Goal: Transaction & Acquisition: Book appointment/travel/reservation

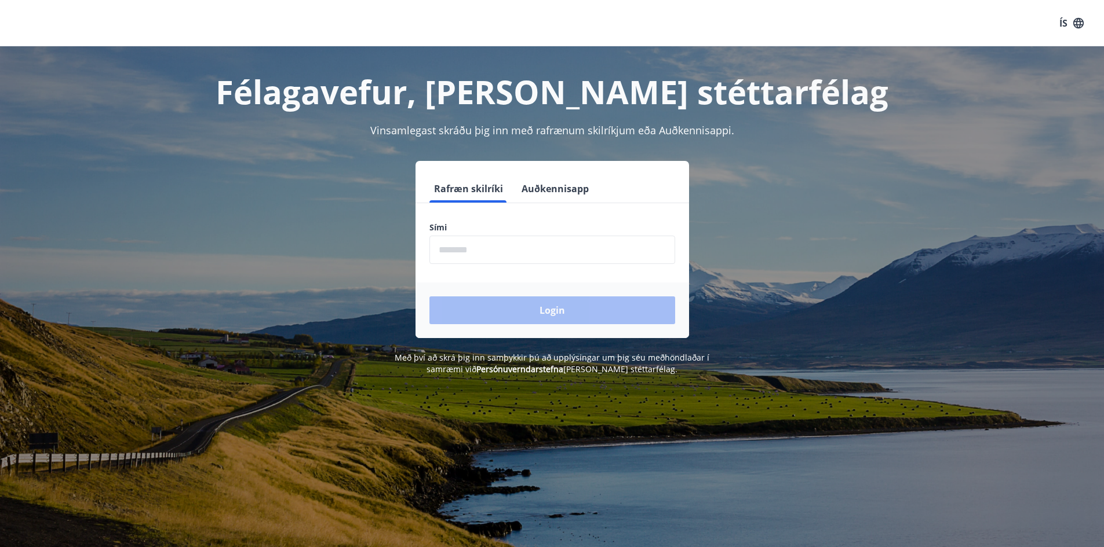
click at [576, 240] on input "phone" at bounding box center [552, 250] width 246 height 28
click at [600, 262] on input "phone" at bounding box center [552, 250] width 246 height 28
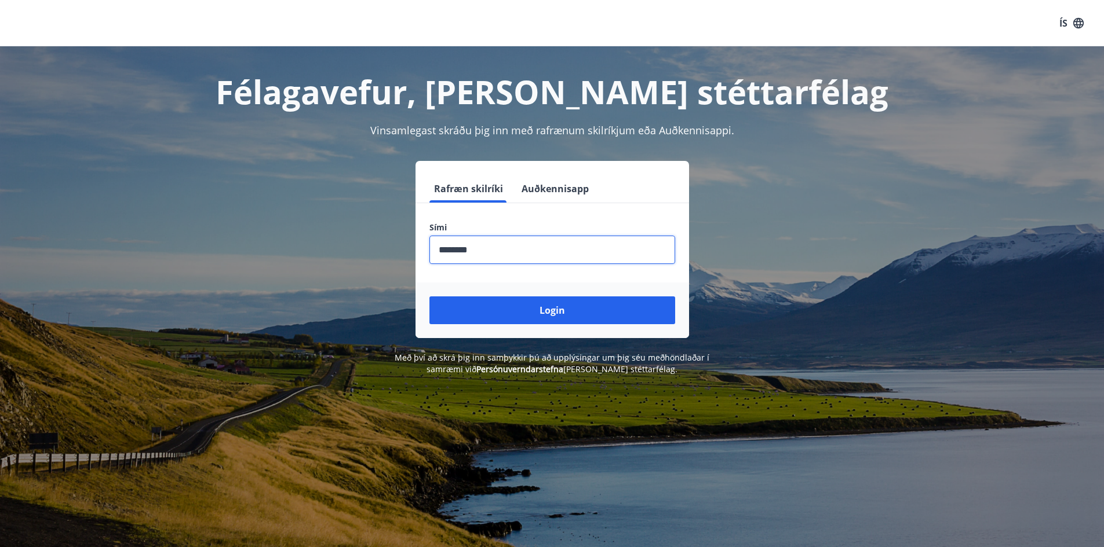
type input "********"
click at [429, 297] on button "Login" at bounding box center [552, 311] width 246 height 28
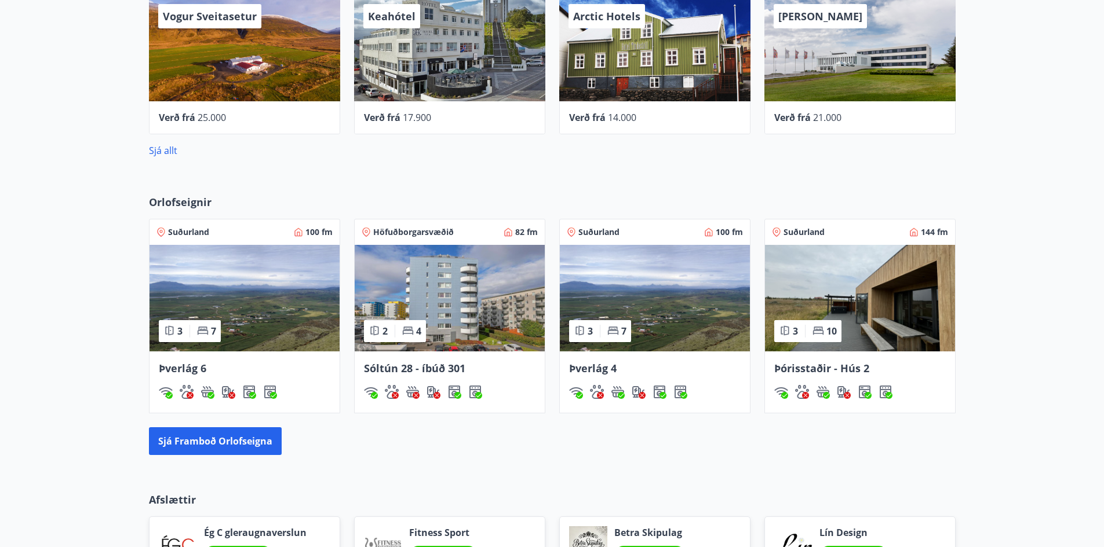
scroll to position [622, 0]
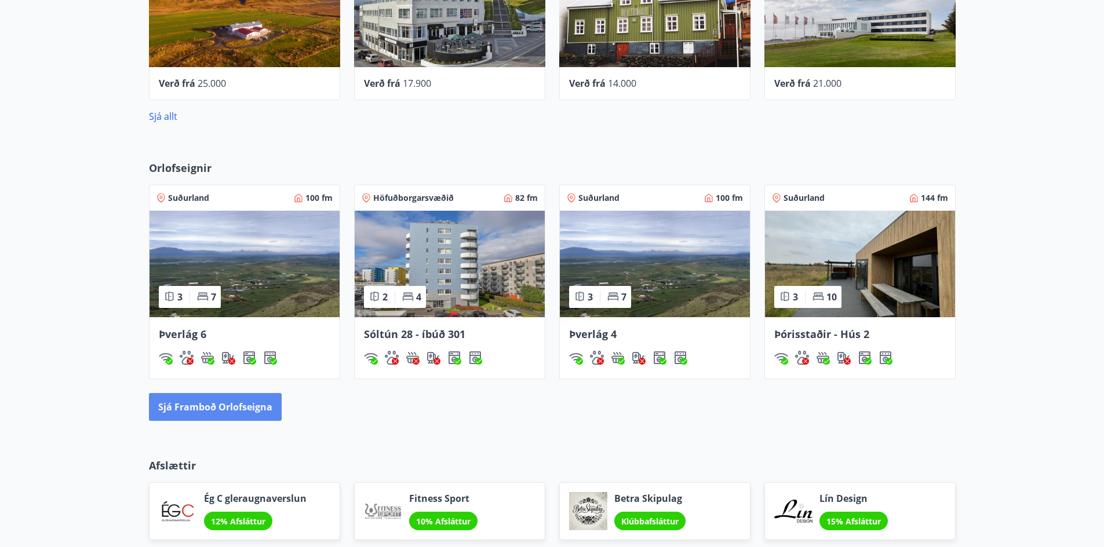
click at [229, 416] on button "Sjá framboð orlofseigna" at bounding box center [215, 407] width 133 height 28
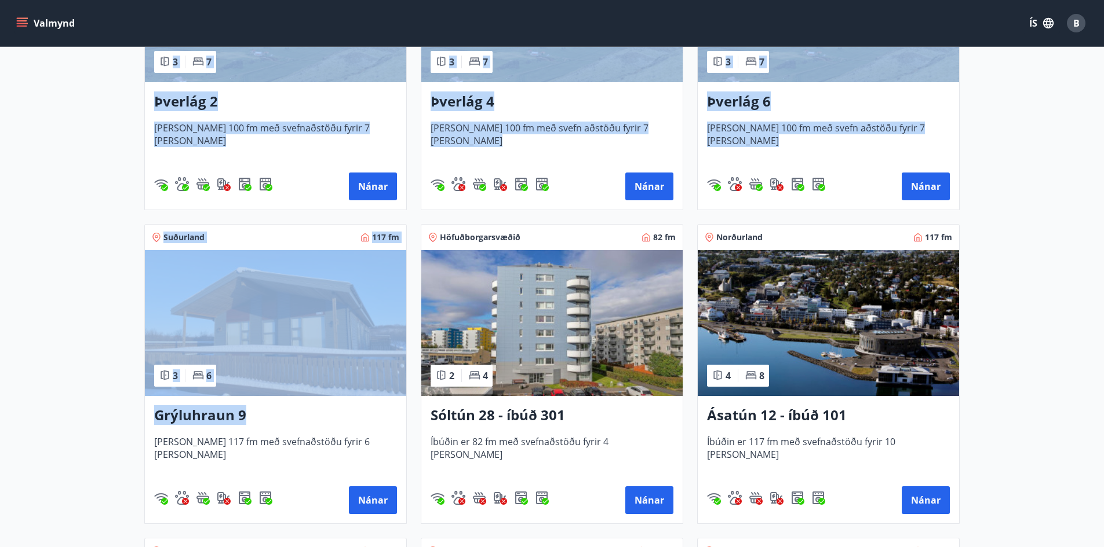
scroll to position [253, 0]
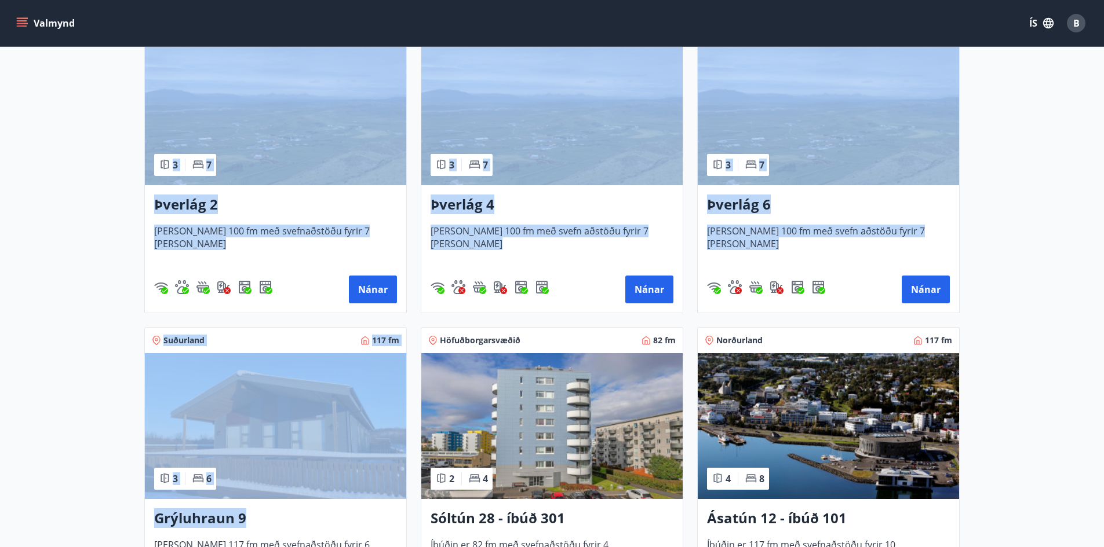
drag, startPoint x: 281, startPoint y: 239, endPoint x: 189, endPoint y: 148, distance: 129.0
click at [96, 334] on main "Framboð Svæði Allt Dagsetningar Veldu tímabil Svefnstæði +1 Sjá kort Suðurland …" at bounding box center [552, 529] width 1104 height 1471
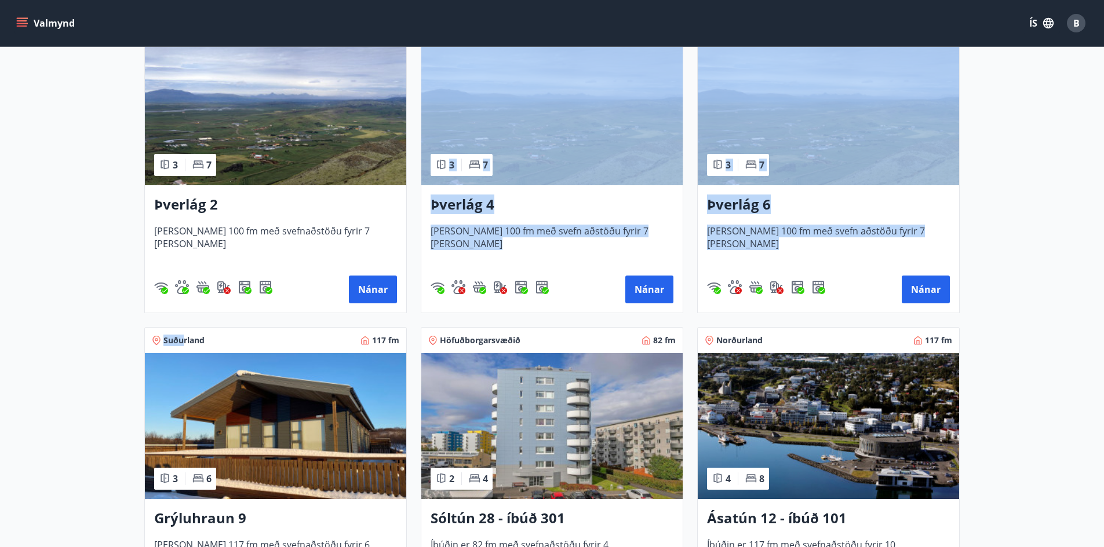
drag, startPoint x: 181, startPoint y: 341, endPoint x: 82, endPoint y: 306, distance: 104.4
click at [115, 294] on main "Framboð Svæði Allt Dagsetningar Veldu tímabil Svefnstæði +1 Sjá kort Suðurland …" at bounding box center [552, 529] width 1104 height 1471
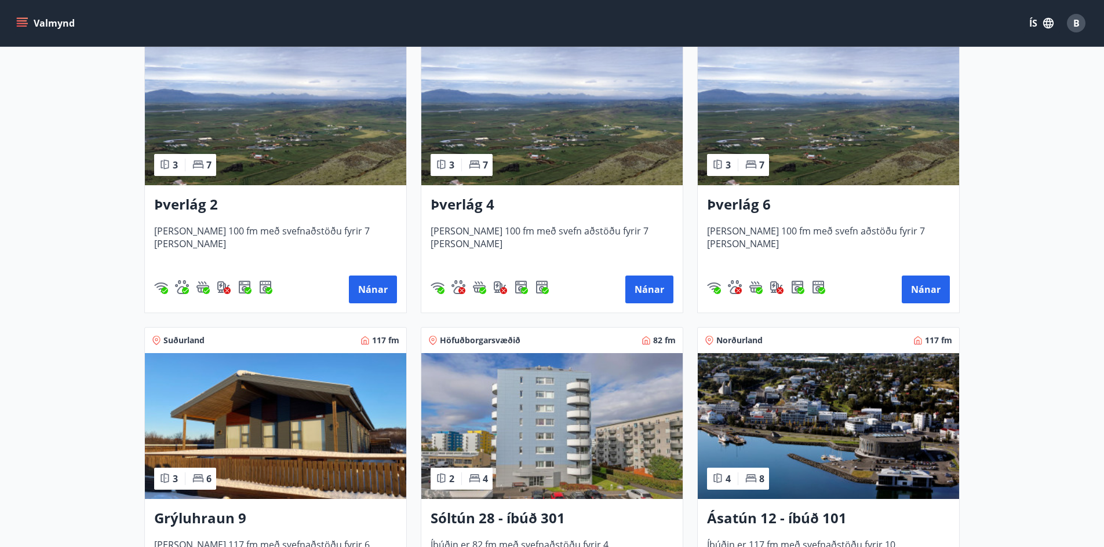
click at [197, 339] on span "Suðurland" at bounding box center [183, 341] width 41 height 12
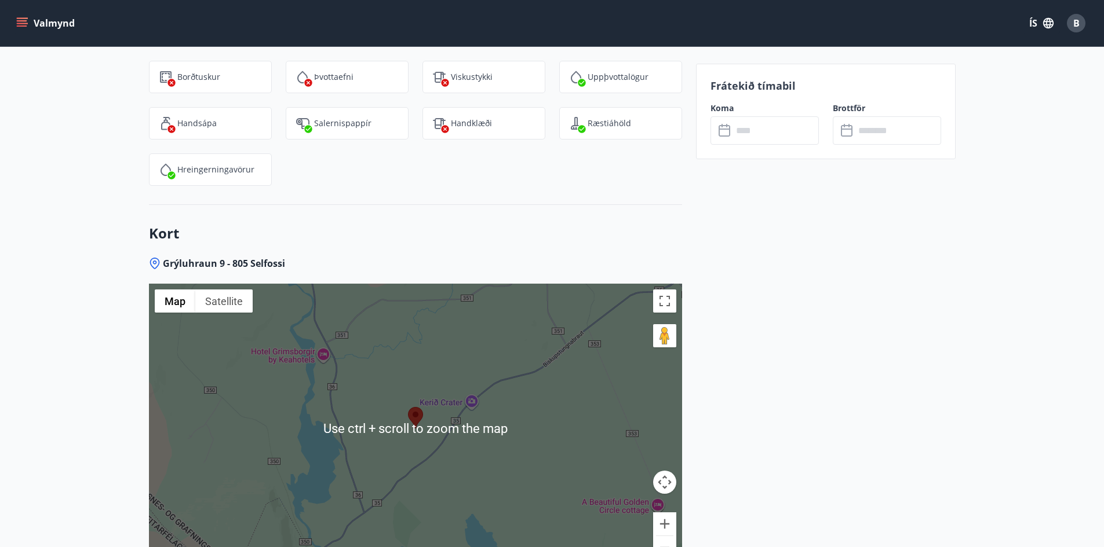
scroll to position [2549, 0]
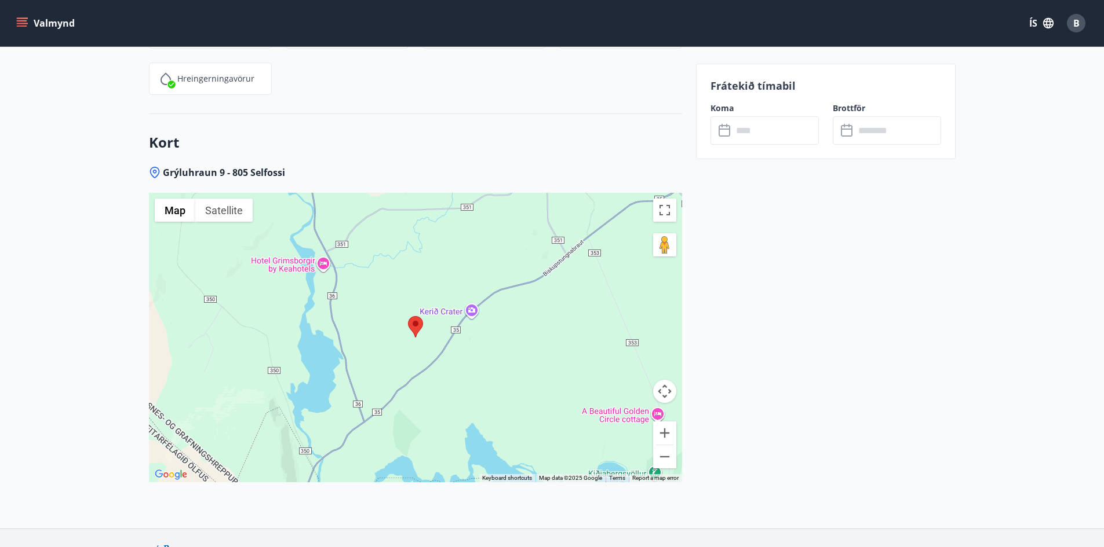
click at [503, 331] on div at bounding box center [415, 338] width 533 height 290
click at [413, 323] on img at bounding box center [415, 326] width 15 height 21
click at [670, 449] on button "Zoom out" at bounding box center [664, 456] width 23 height 23
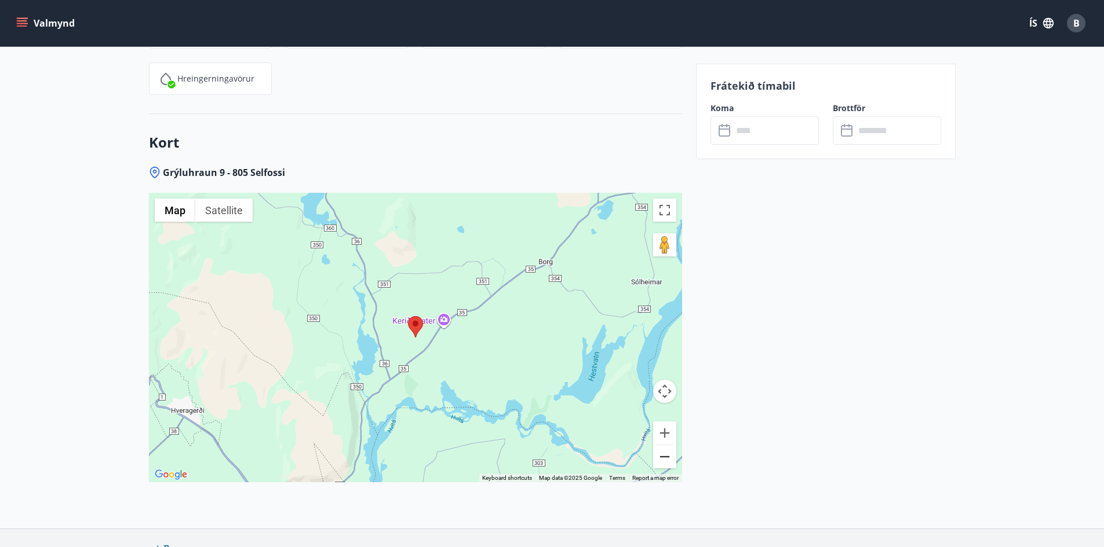
click at [664, 445] on button "Zoom out" at bounding box center [664, 456] width 23 height 23
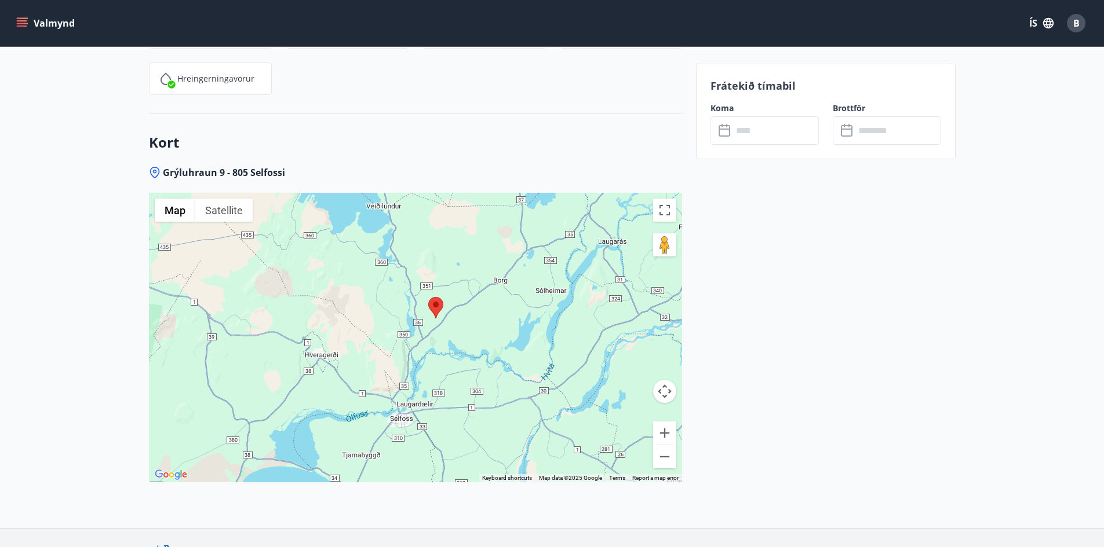
drag, startPoint x: 407, startPoint y: 390, endPoint x: 422, endPoint y: 377, distance: 20.1
click at [422, 377] on div at bounding box center [415, 338] width 533 height 290
click at [665, 446] on button "Zoom out" at bounding box center [664, 456] width 23 height 23
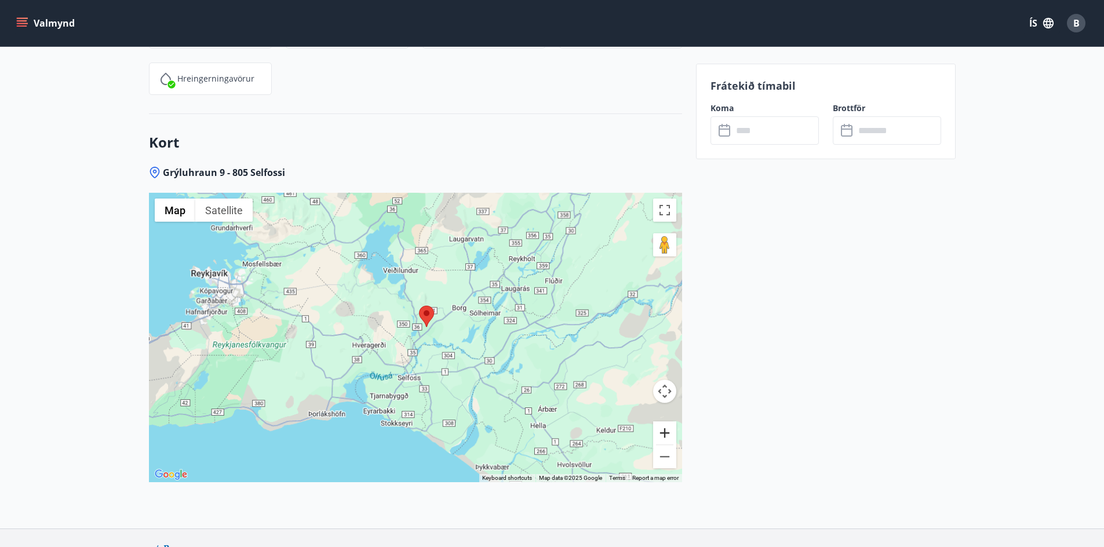
click at [666, 422] on button "Zoom in" at bounding box center [664, 433] width 23 height 23
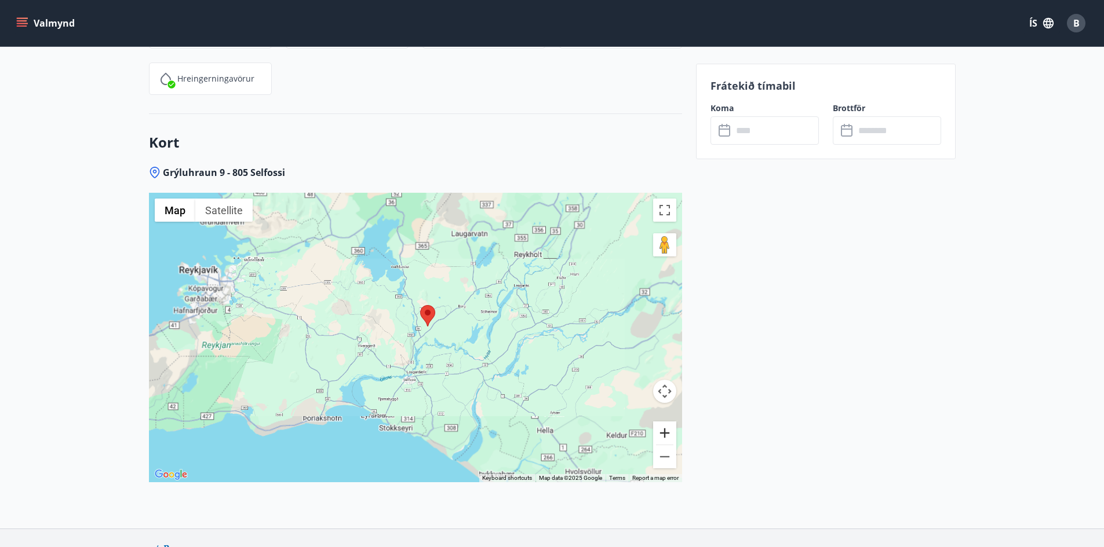
click at [666, 422] on button "Zoom in" at bounding box center [664, 433] width 23 height 23
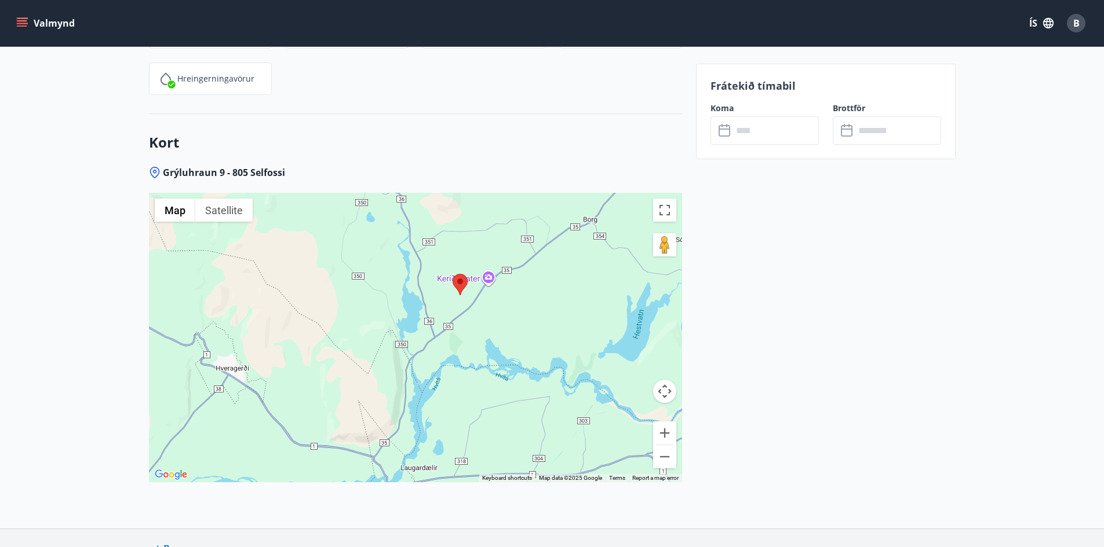
drag, startPoint x: 419, startPoint y: 401, endPoint x: 423, endPoint y: 386, distance: 15.5
click at [423, 386] on div at bounding box center [415, 338] width 533 height 290
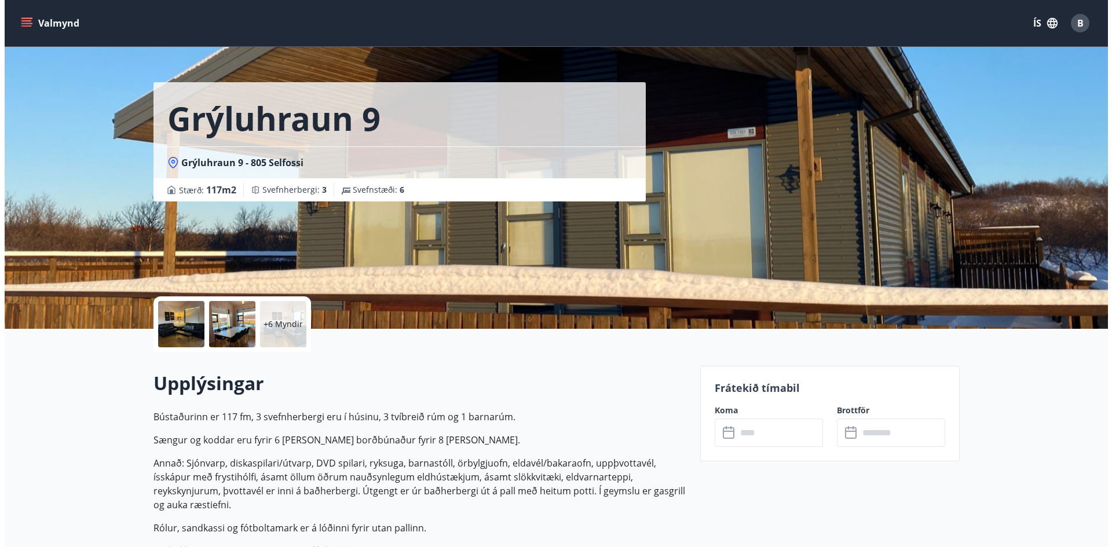
scroll to position [0, 0]
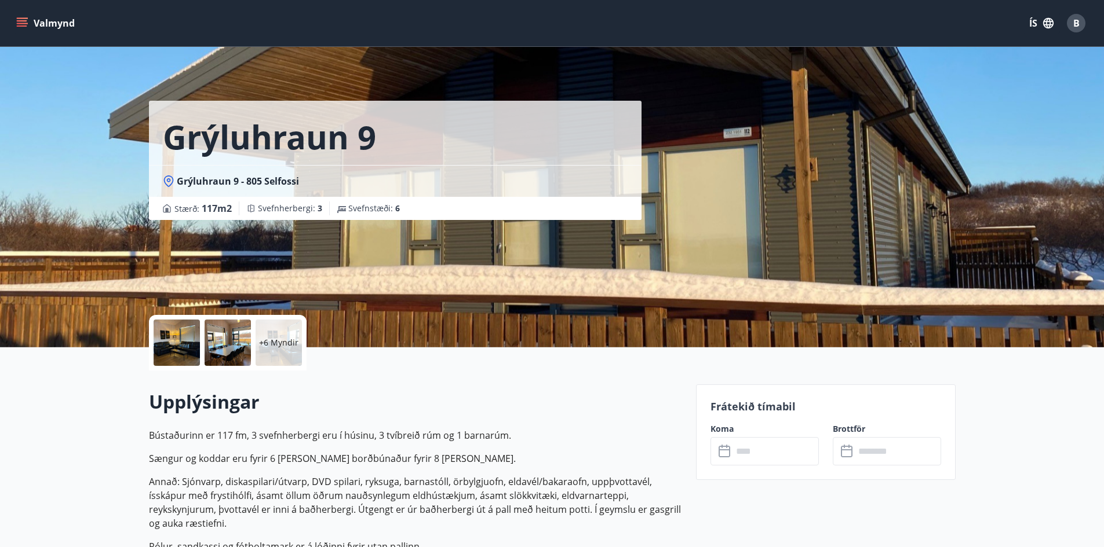
click at [229, 346] on div at bounding box center [227, 343] width 46 height 46
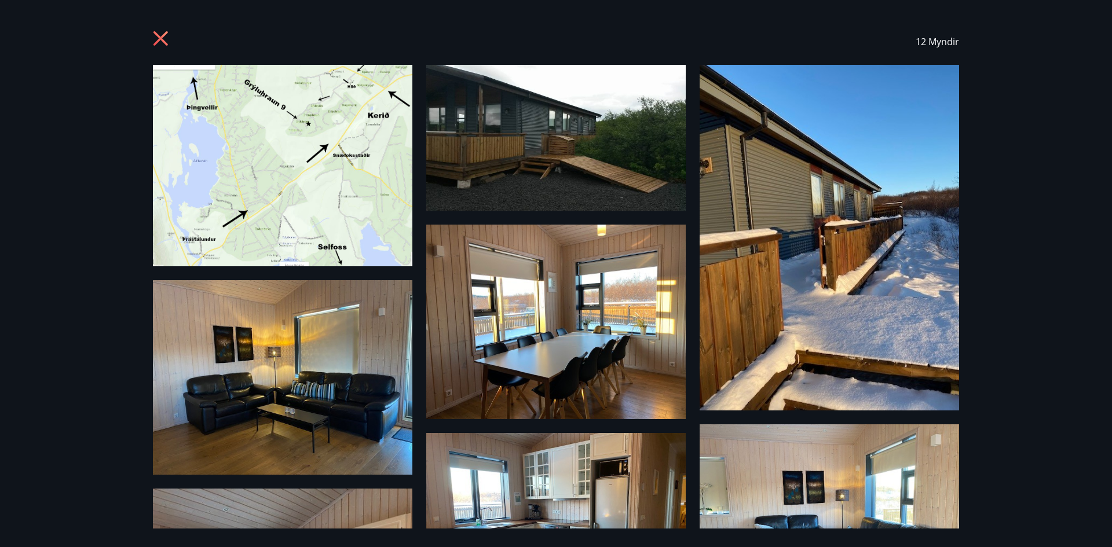
click at [154, 36] on icon at bounding box center [162, 40] width 19 height 19
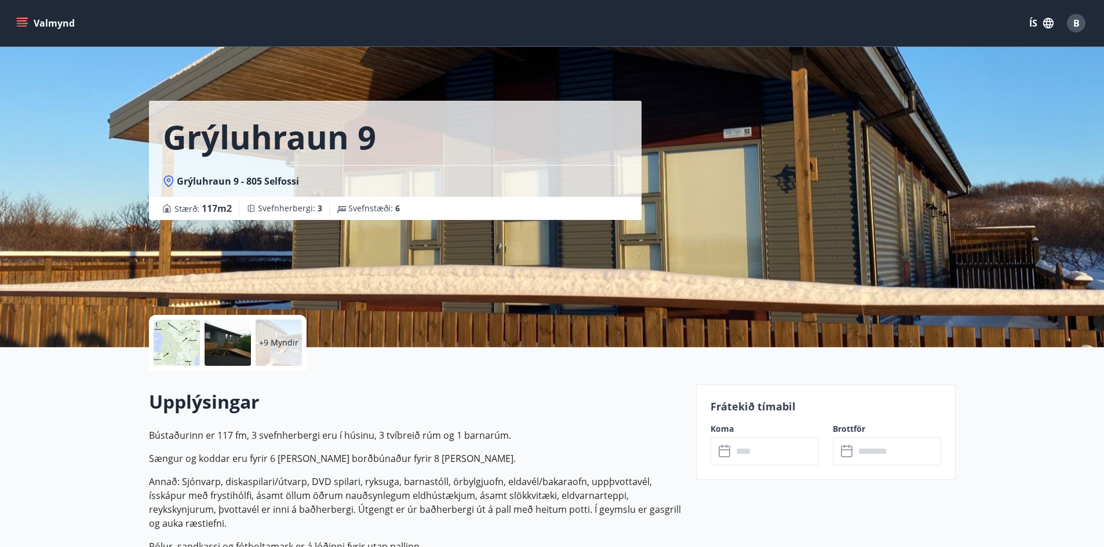
click at [276, 345] on p "+9 Myndir" at bounding box center [278, 343] width 39 height 12
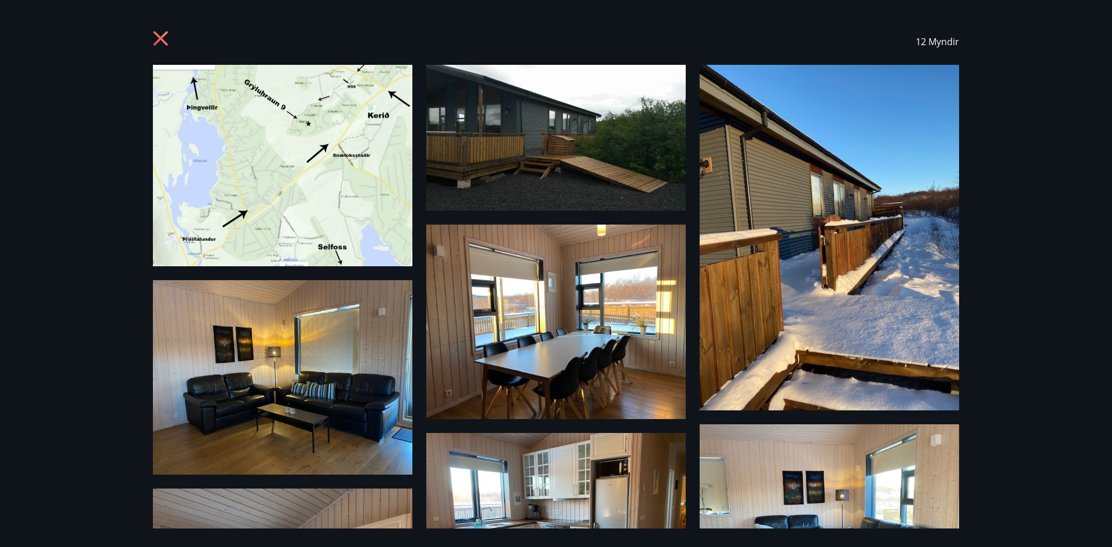
click at [155, 35] on icon at bounding box center [162, 40] width 19 height 19
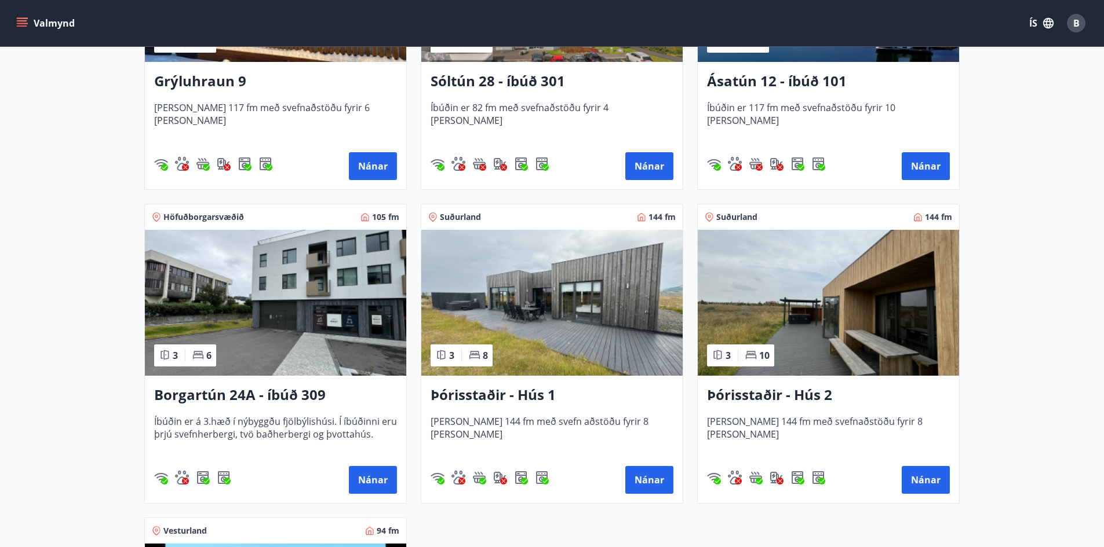
scroll to position [695, 0]
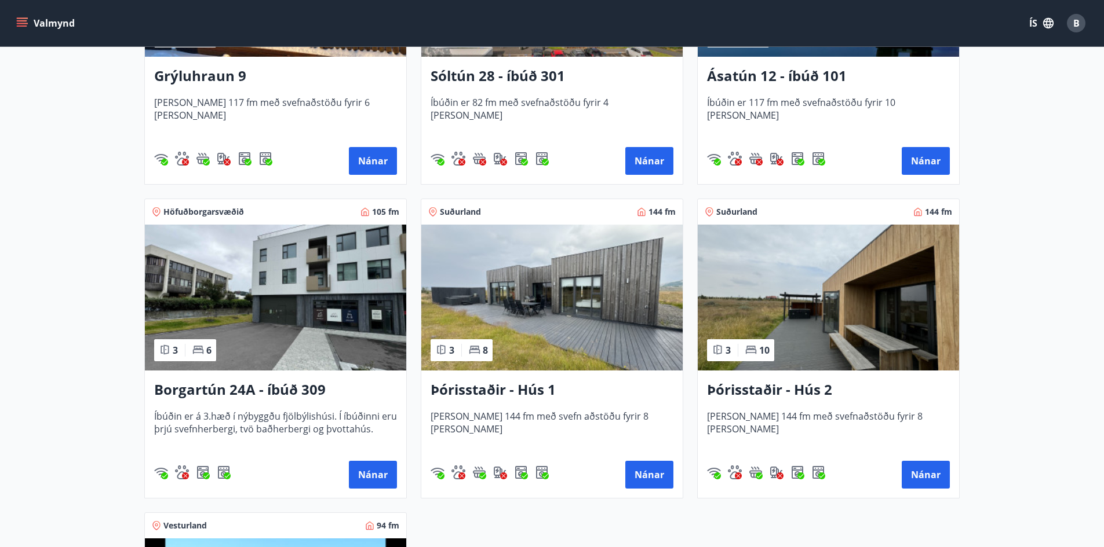
click at [536, 393] on h3 "Þórisstaðir - Hús 1" at bounding box center [551, 390] width 243 height 21
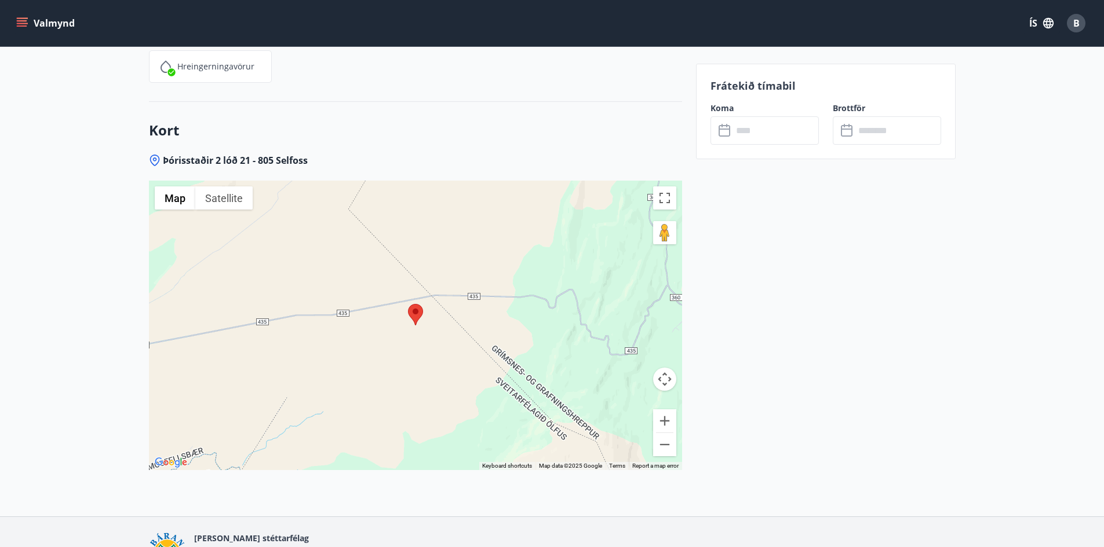
scroll to position [2607, 0]
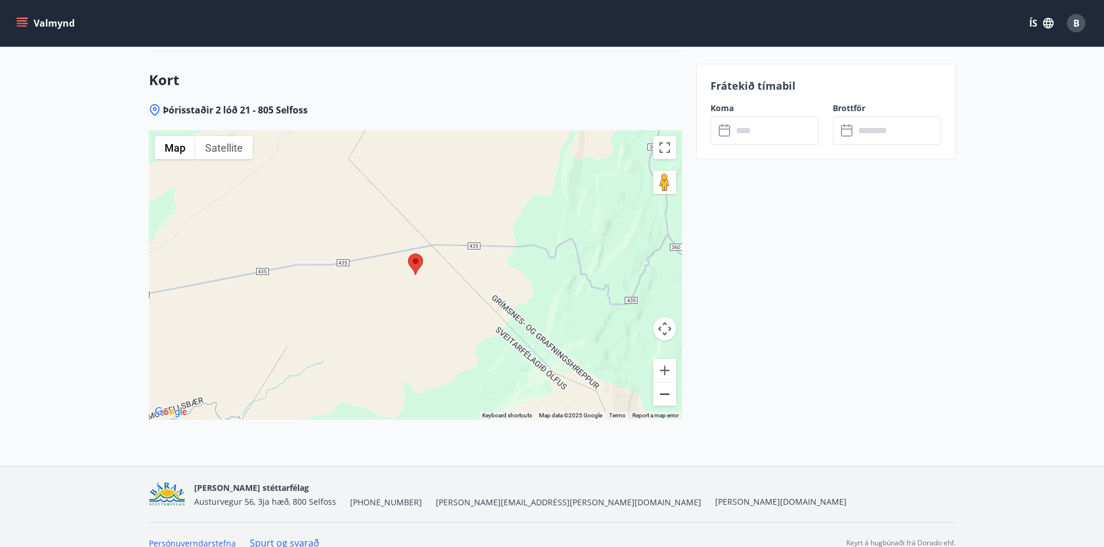
click at [663, 385] on button "Zoom out" at bounding box center [664, 394] width 23 height 23
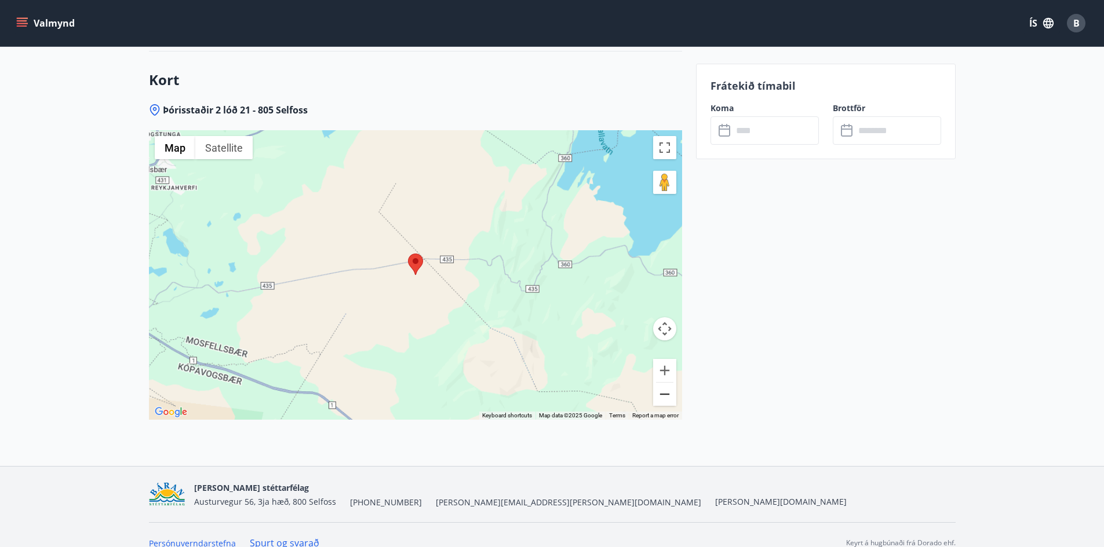
click at [663, 385] on button "Zoom out" at bounding box center [664, 394] width 23 height 23
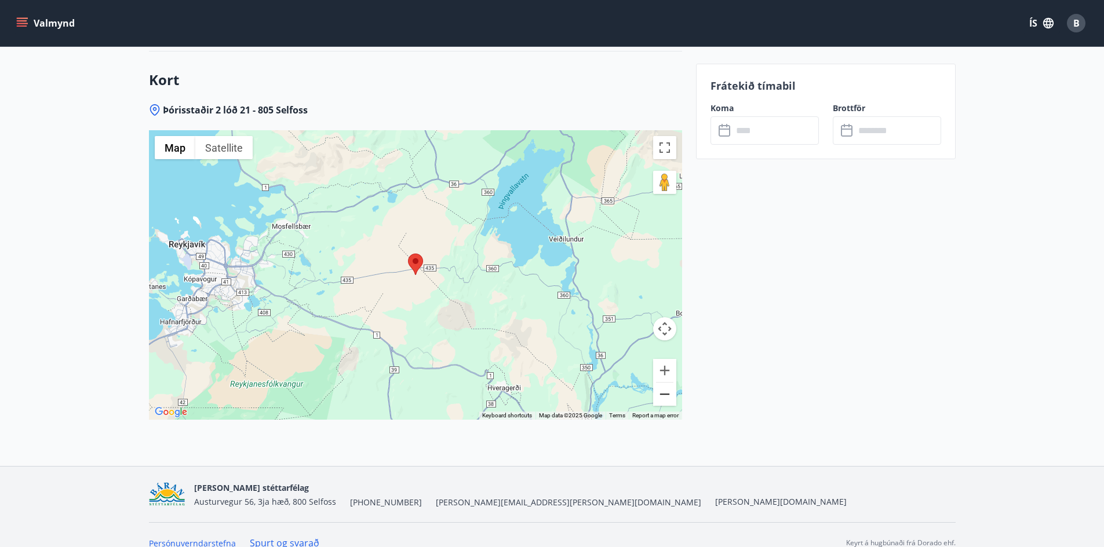
click at [663, 385] on button "Zoom out" at bounding box center [664, 394] width 23 height 23
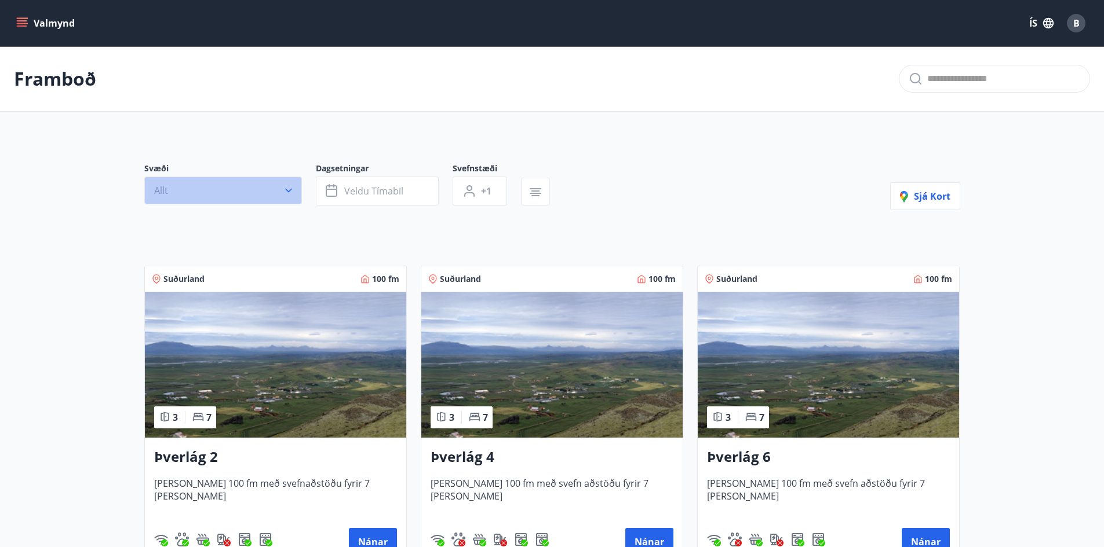
click at [284, 198] on button "Allt" at bounding box center [223, 191] width 158 height 28
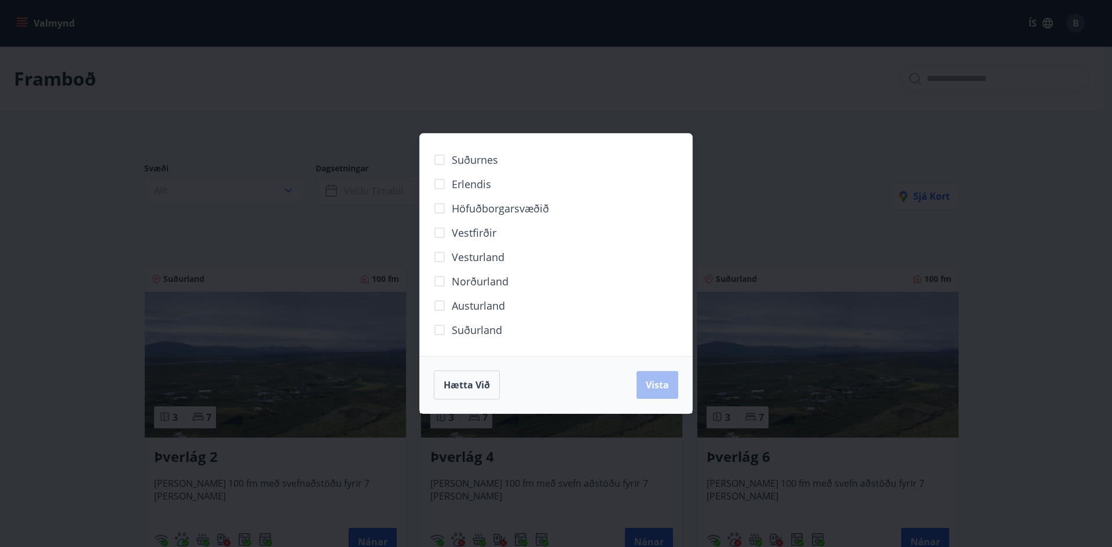
click at [470, 330] on span "Suðurland" at bounding box center [477, 330] width 50 height 15
click at [647, 382] on span "Vista" at bounding box center [657, 385] width 23 height 13
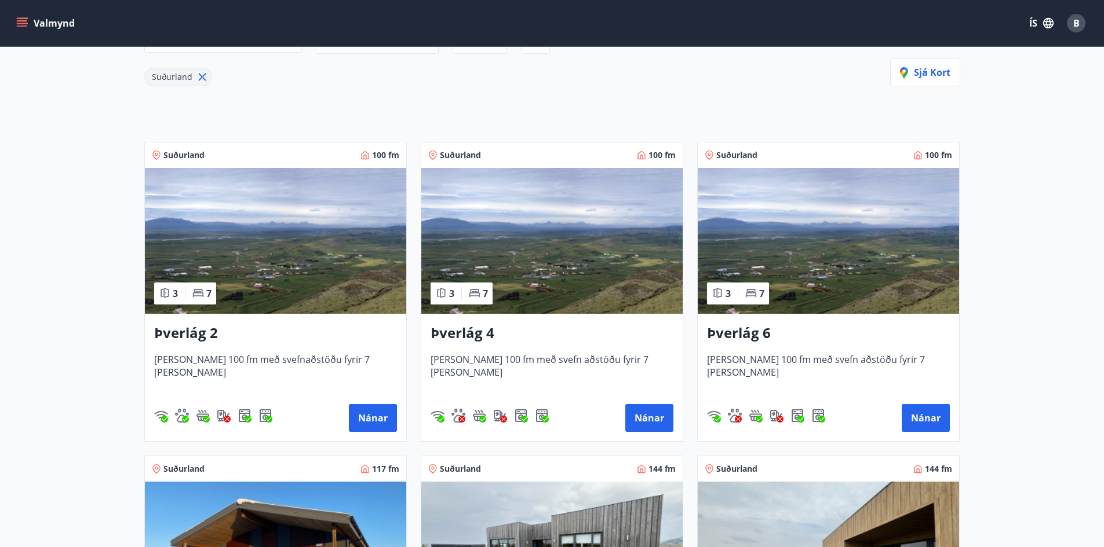
scroll to position [50, 0]
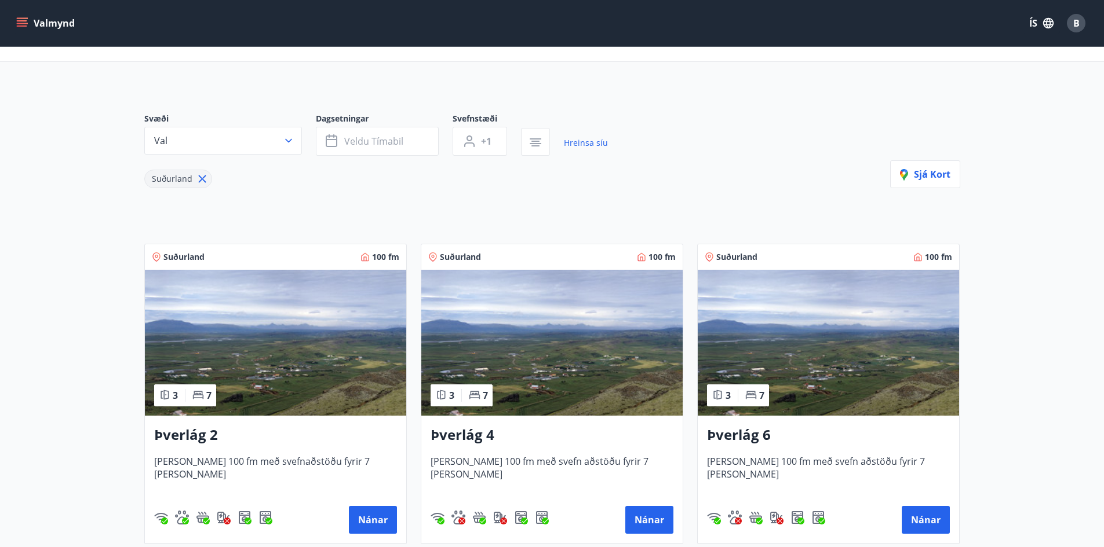
click at [256, 144] on button "Val" at bounding box center [223, 141] width 158 height 28
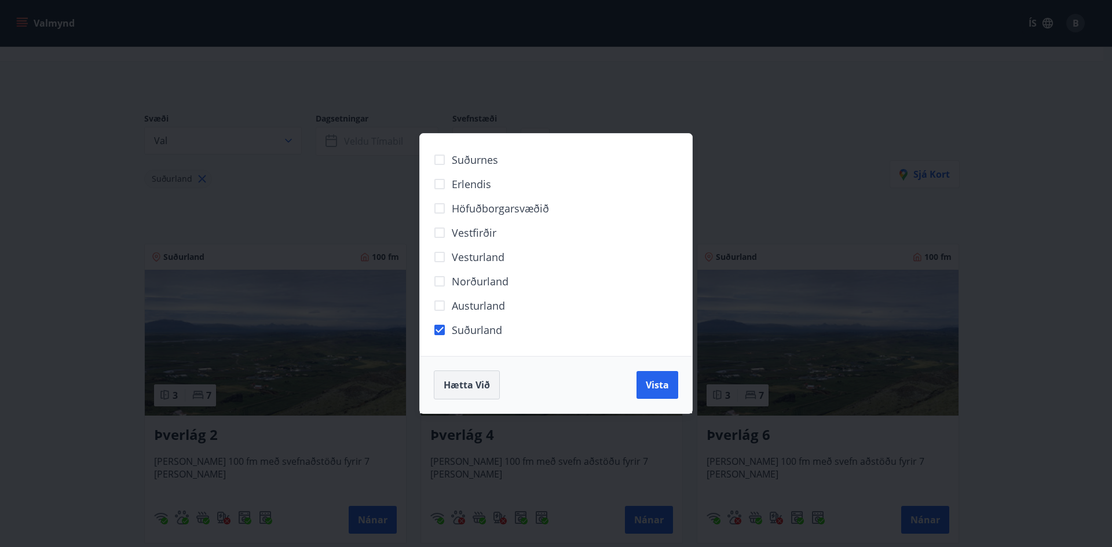
click at [481, 381] on span "Hætta við" at bounding box center [467, 385] width 46 height 13
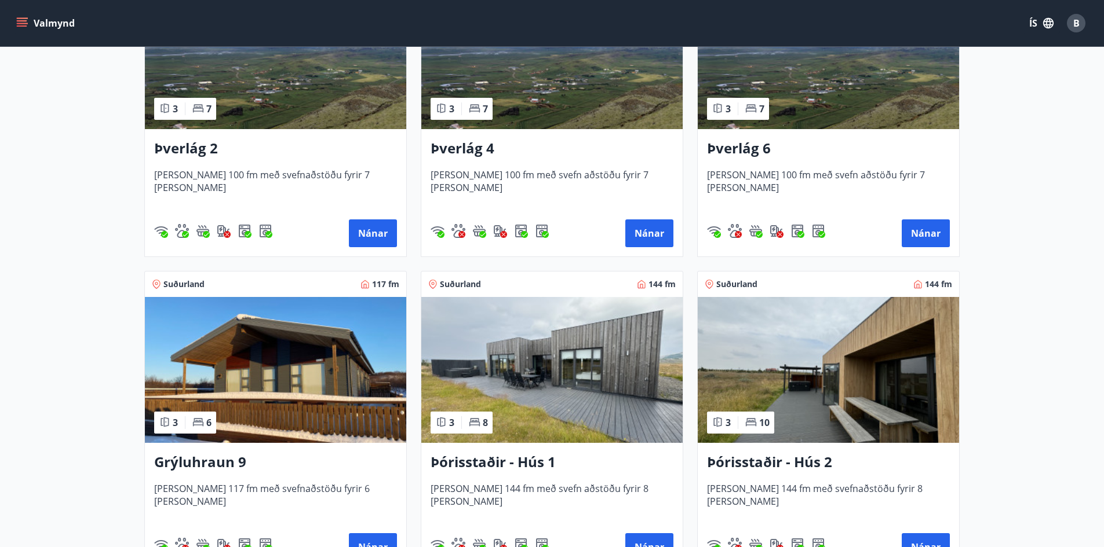
scroll to position [339, 0]
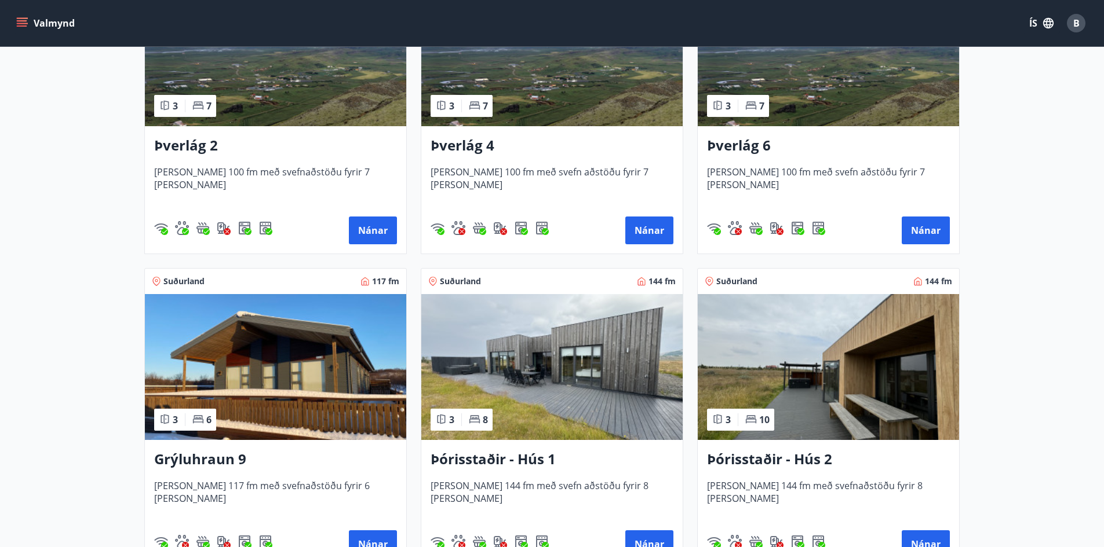
click at [550, 388] on img at bounding box center [551, 367] width 261 height 146
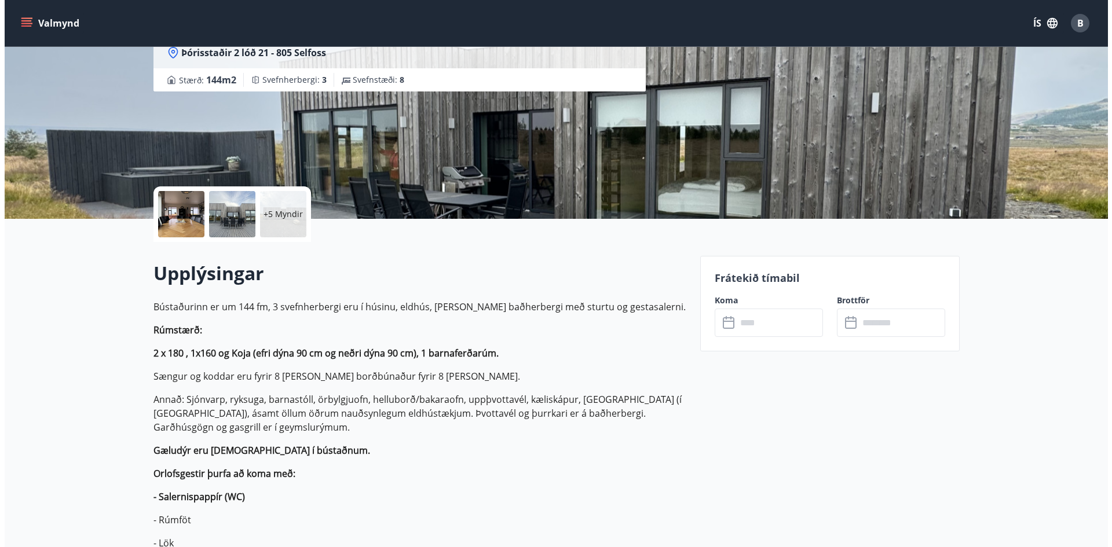
scroll to position [174, 0]
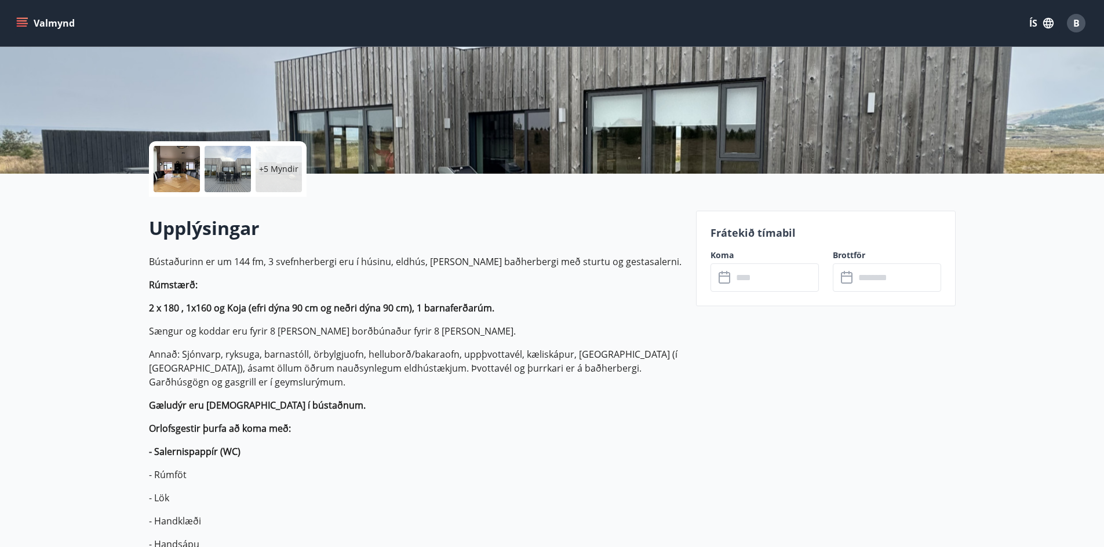
click at [277, 177] on div "+5 Myndir" at bounding box center [278, 169] width 46 height 46
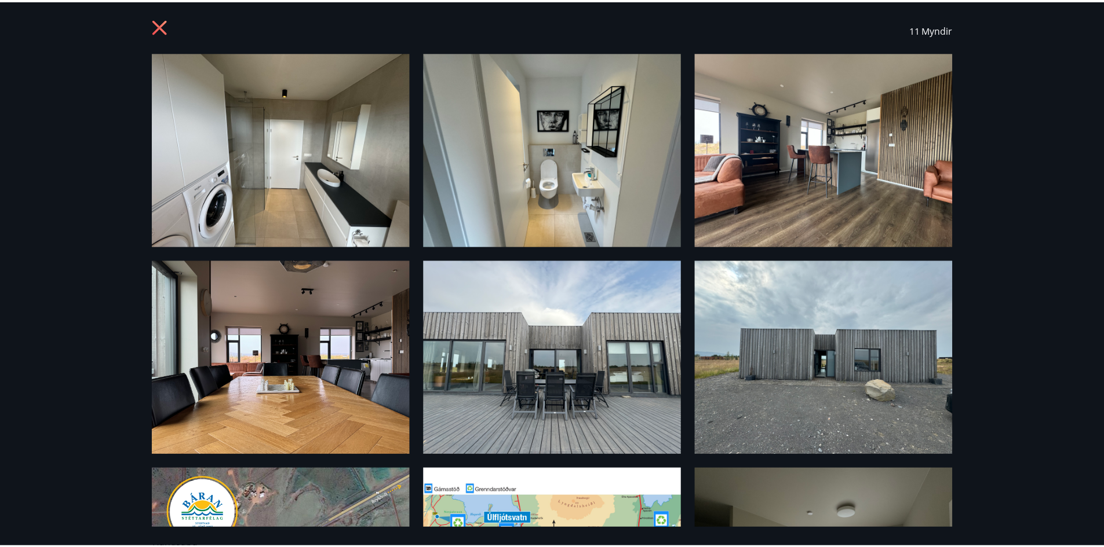
scroll to position [0, 0]
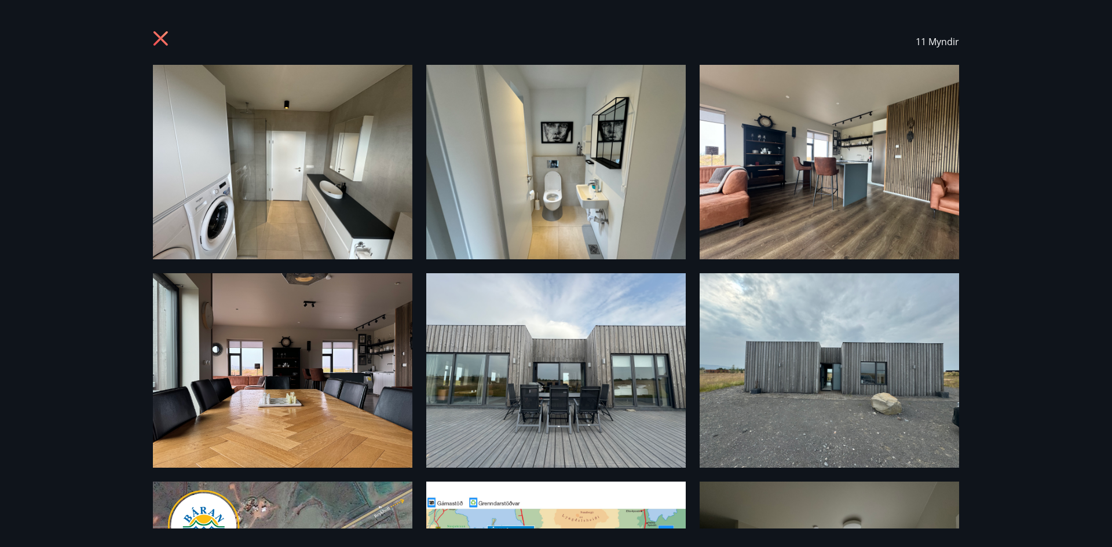
click at [151, 37] on div "11 Myndir" at bounding box center [556, 42] width 834 height 46
click at [163, 41] on icon at bounding box center [161, 38] width 14 height 14
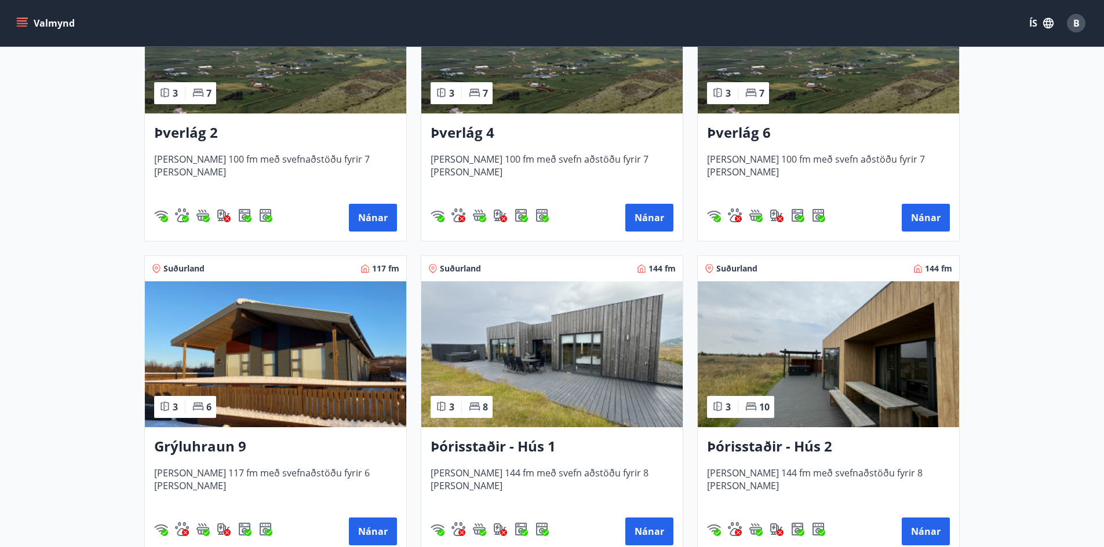
scroll to position [513, 0]
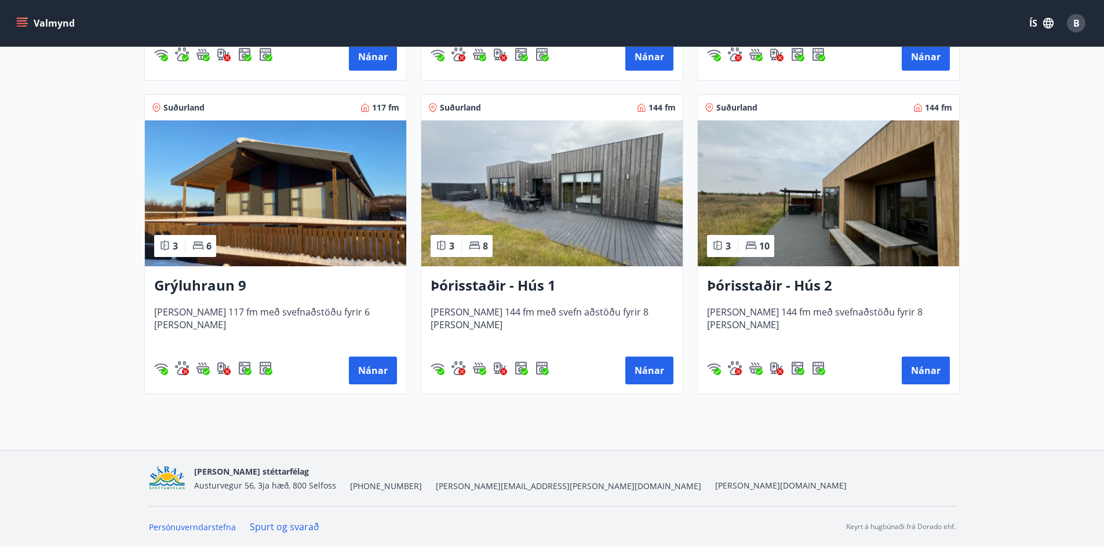
click at [783, 208] on img at bounding box center [827, 193] width 261 height 146
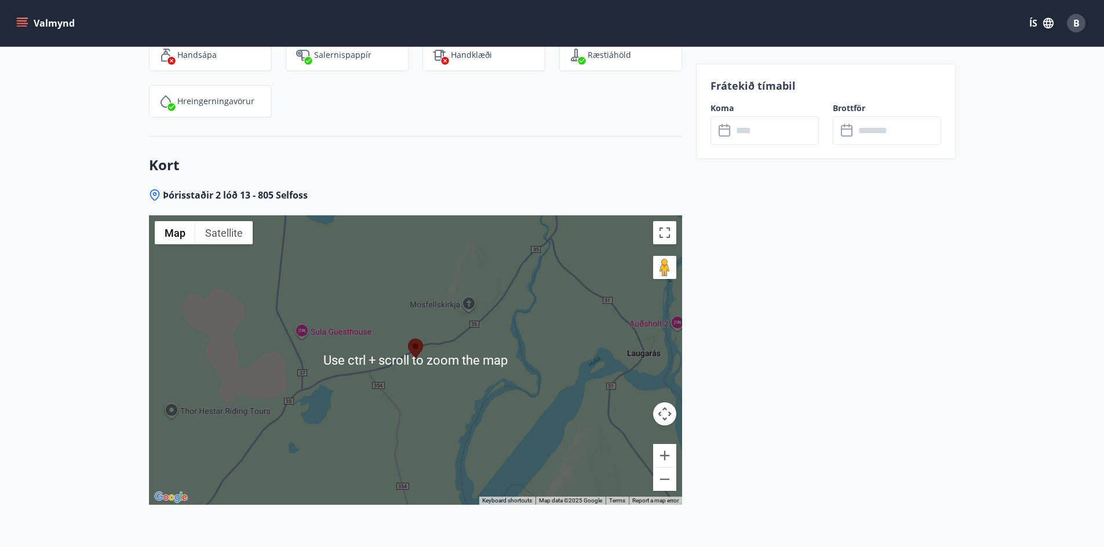
scroll to position [2595, 0]
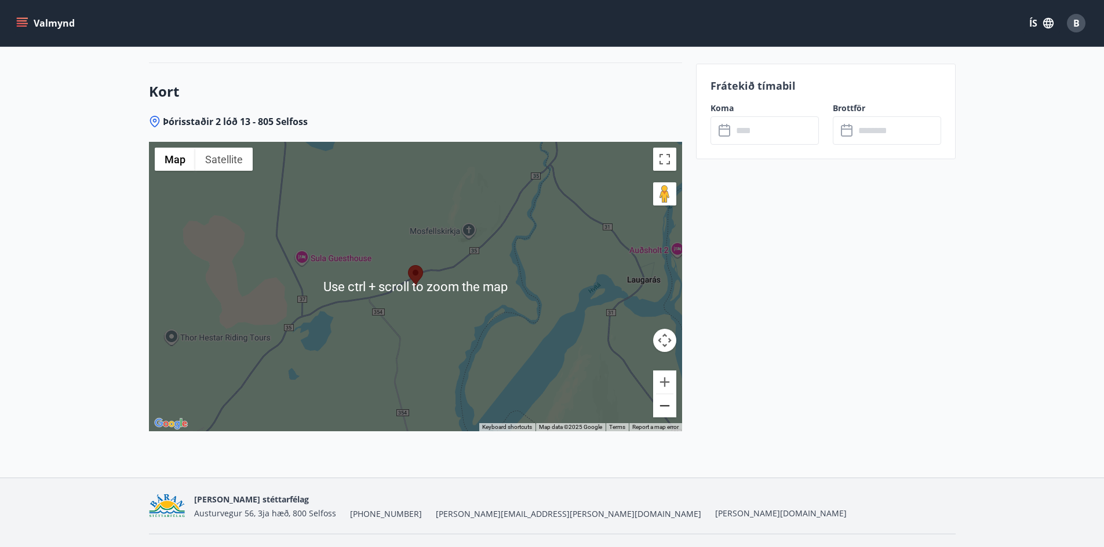
click at [669, 395] on button "Zoom out" at bounding box center [664, 406] width 23 height 23
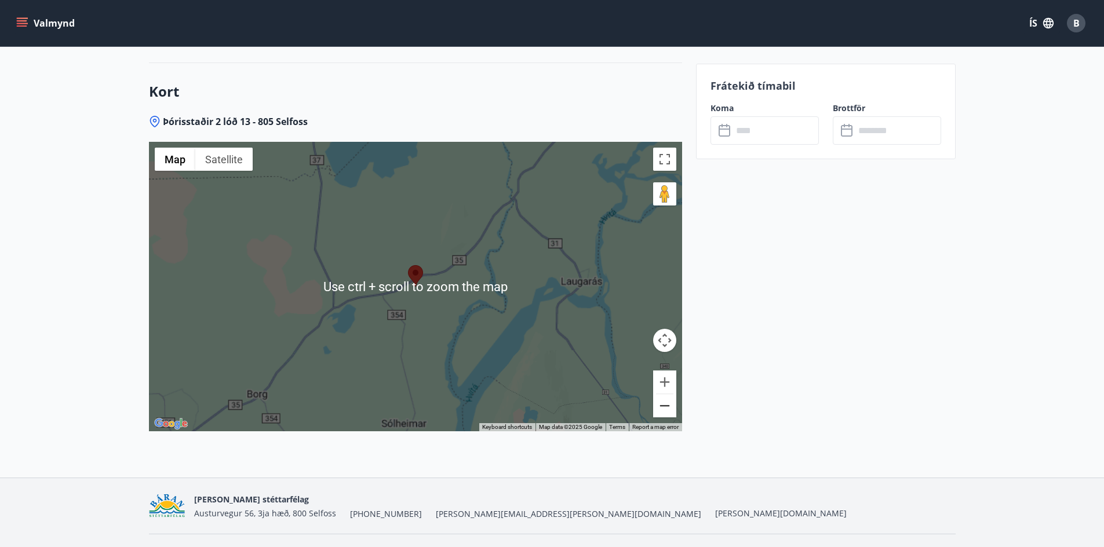
click at [669, 395] on button "Zoom out" at bounding box center [664, 406] width 23 height 23
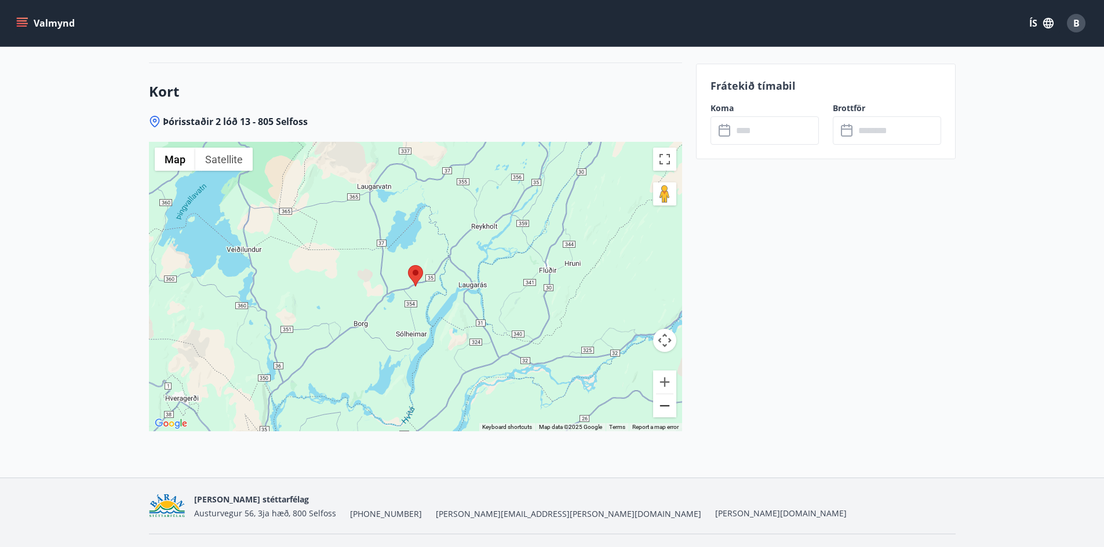
click at [662, 395] on button "Zoom out" at bounding box center [664, 406] width 23 height 23
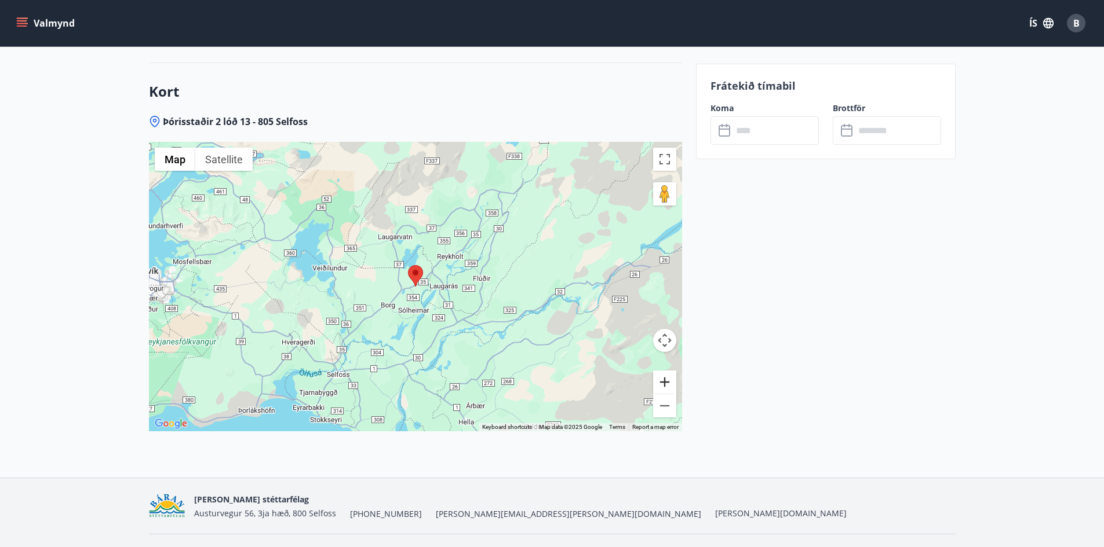
click at [666, 371] on button "Zoom in" at bounding box center [664, 382] width 23 height 23
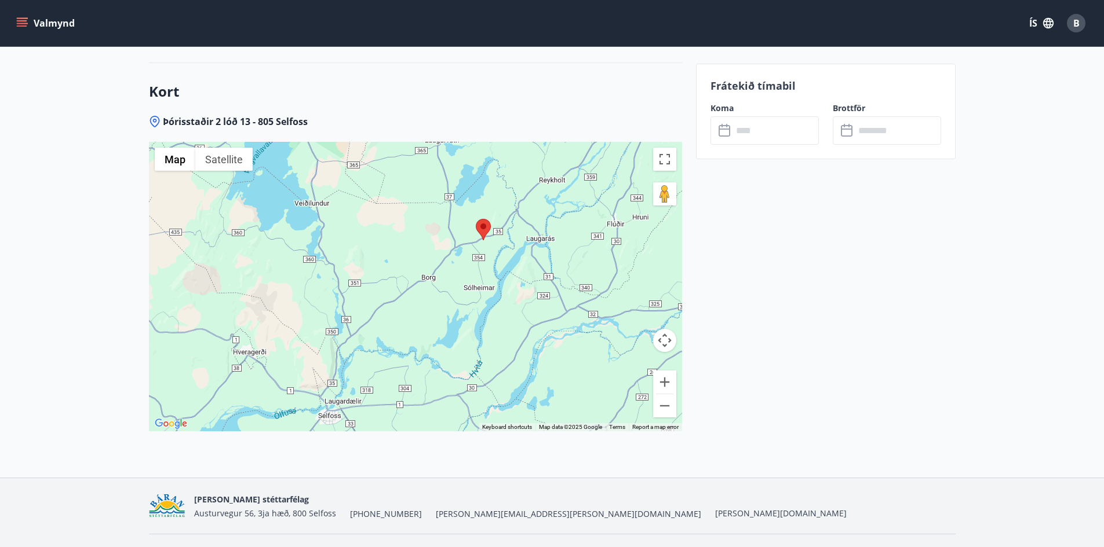
drag, startPoint x: 415, startPoint y: 261, endPoint x: 491, endPoint y: 207, distance: 93.1
click at [491, 207] on div at bounding box center [415, 287] width 533 height 290
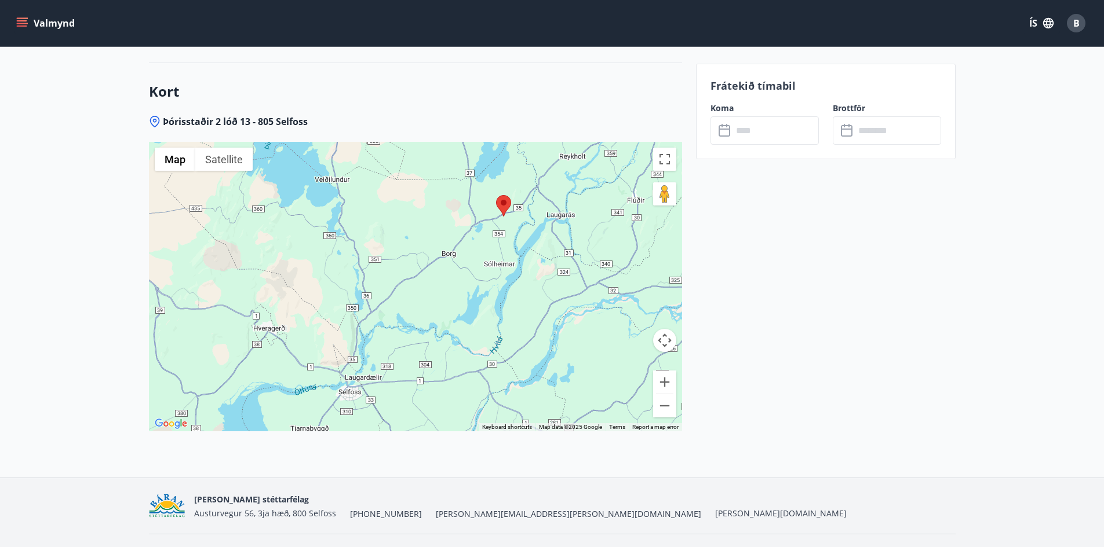
drag, startPoint x: 492, startPoint y: 205, endPoint x: 506, endPoint y: 188, distance: 21.8
click at [506, 188] on div at bounding box center [415, 287] width 533 height 290
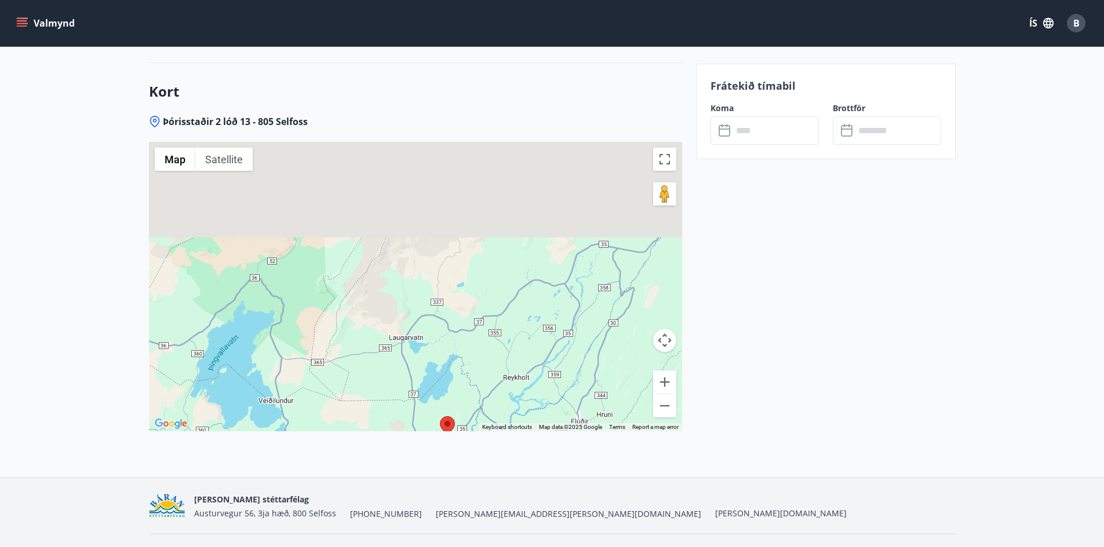
drag, startPoint x: 491, startPoint y: 267, endPoint x: 461, endPoint y: 402, distance: 138.4
click at [453, 434] on div "Þórisstaðir 2 lóð 13 - 805 Selfoss ← Move left → Move right ↑ Move up ↓ Move do…" at bounding box center [415, 296] width 533 height 363
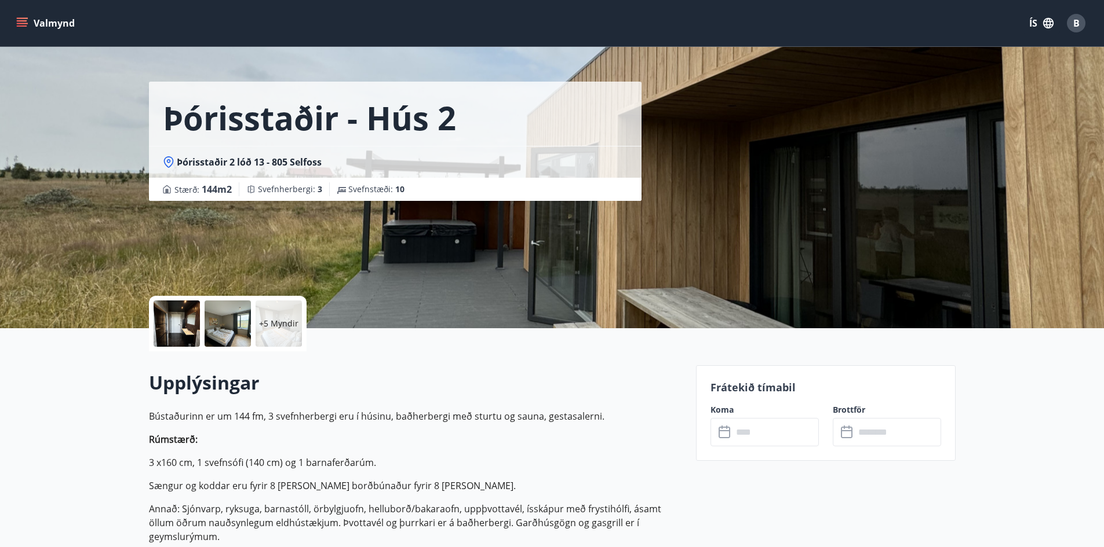
scroll to position [0, 0]
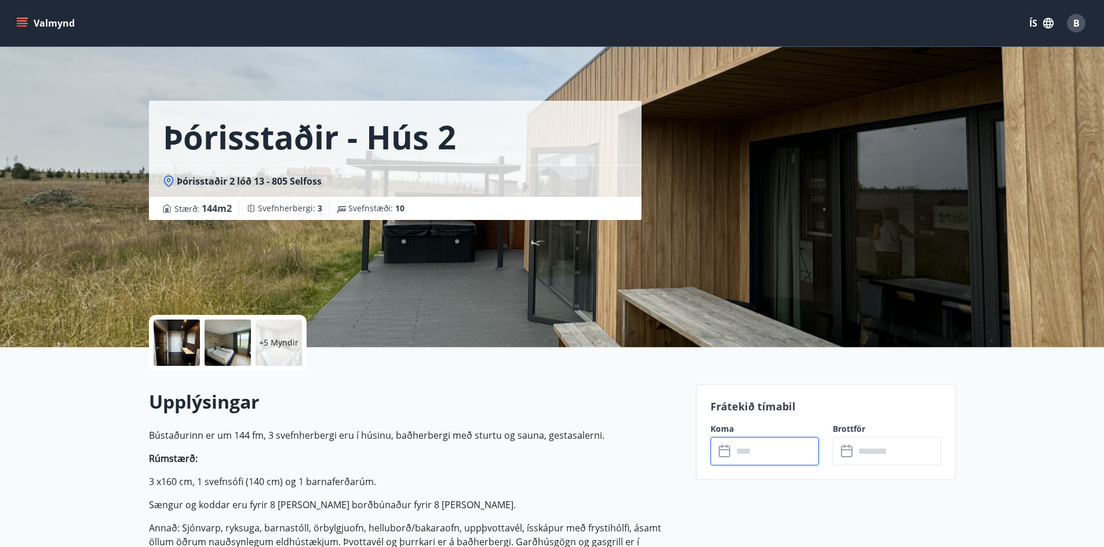
click at [769, 455] on input "text" at bounding box center [775, 451] width 86 height 28
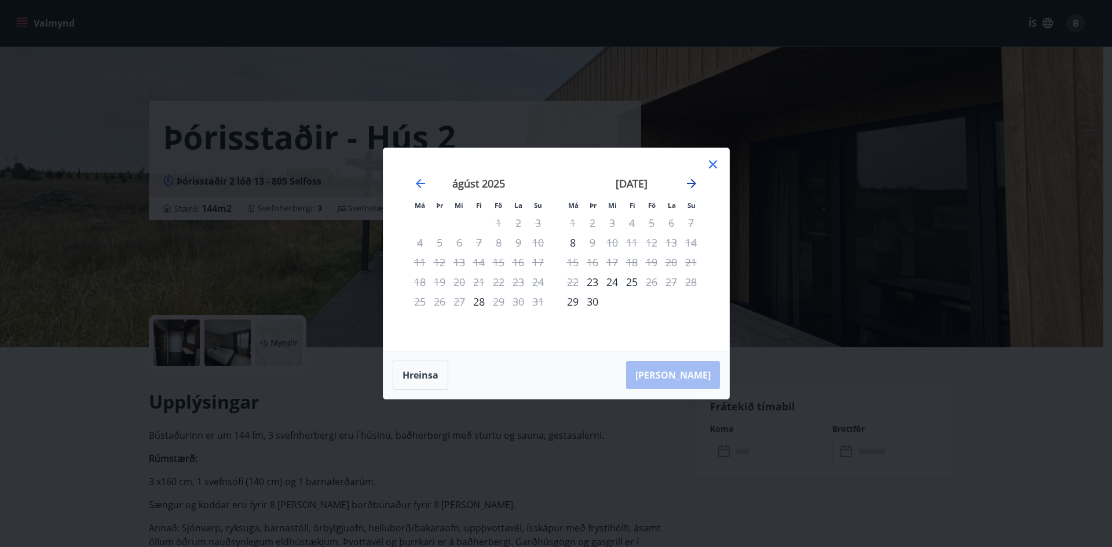
click at [695, 177] on div "júlí 2025 1 2 3 4 5 6 7 8 9 10 11 12 13 14 15 16 17 18 19 20 21 22 23 24 25 26 …" at bounding box center [555, 249] width 317 height 175
click at [693, 181] on icon "Move forward to switch to the next month." at bounding box center [691, 183] width 9 height 9
click at [670, 222] on div "1" at bounding box center [672, 223] width 20 height 20
click at [668, 222] on div "1" at bounding box center [672, 223] width 20 height 20
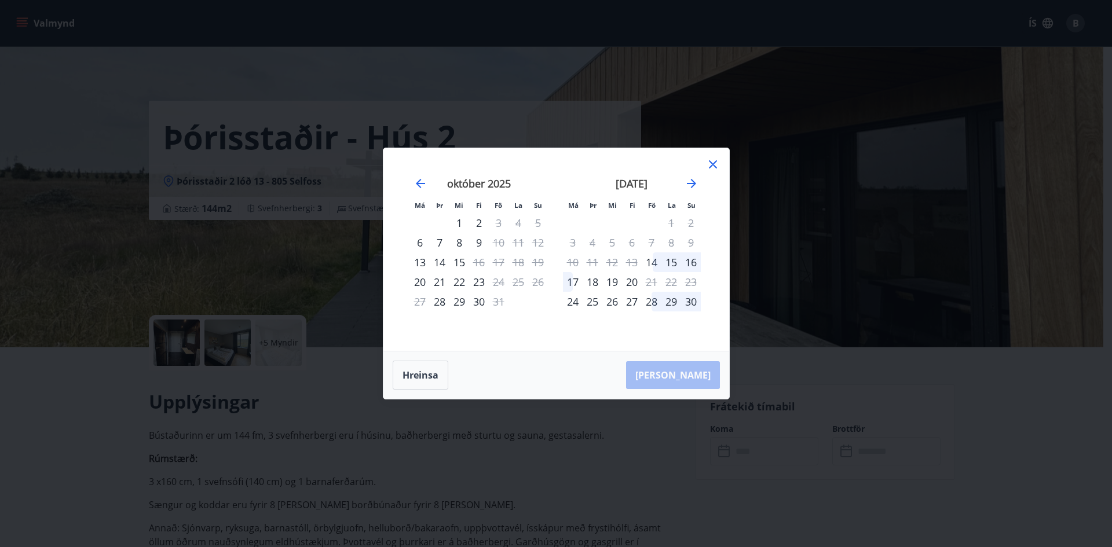
click at [673, 223] on div "1" at bounding box center [672, 223] width 20 height 20
click at [670, 222] on div "1" at bounding box center [672, 223] width 20 height 20
click at [704, 168] on div "nóvember 2025 1 2 3 4 5 6 7 8 9 10 11 12 13 14 15 16 17 18 19 20 21 22 23 24 25…" at bounding box center [632, 257] width 153 height 190
click at [710, 171] on icon at bounding box center [713, 165] width 14 height 14
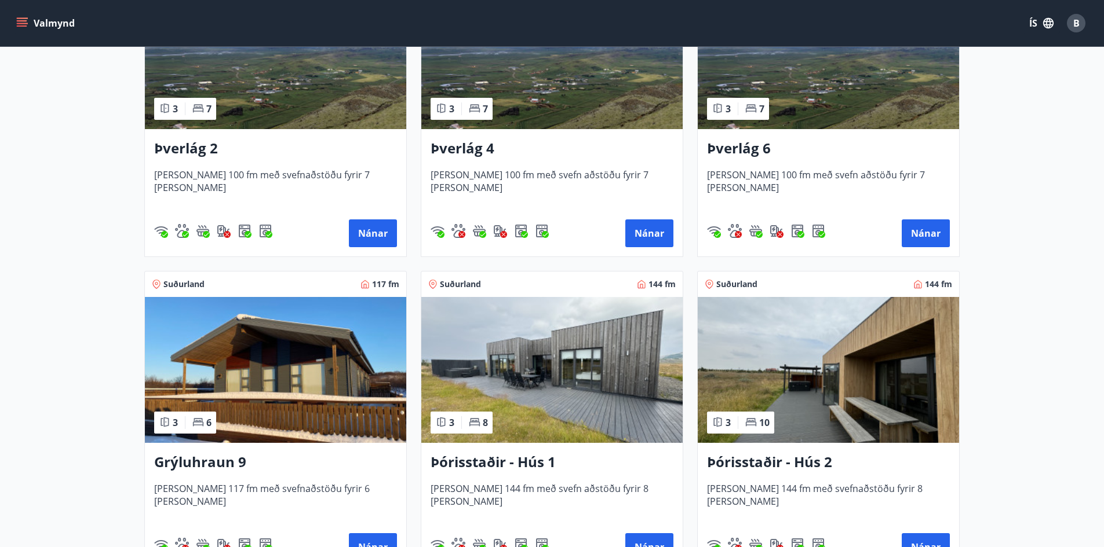
scroll to position [513, 0]
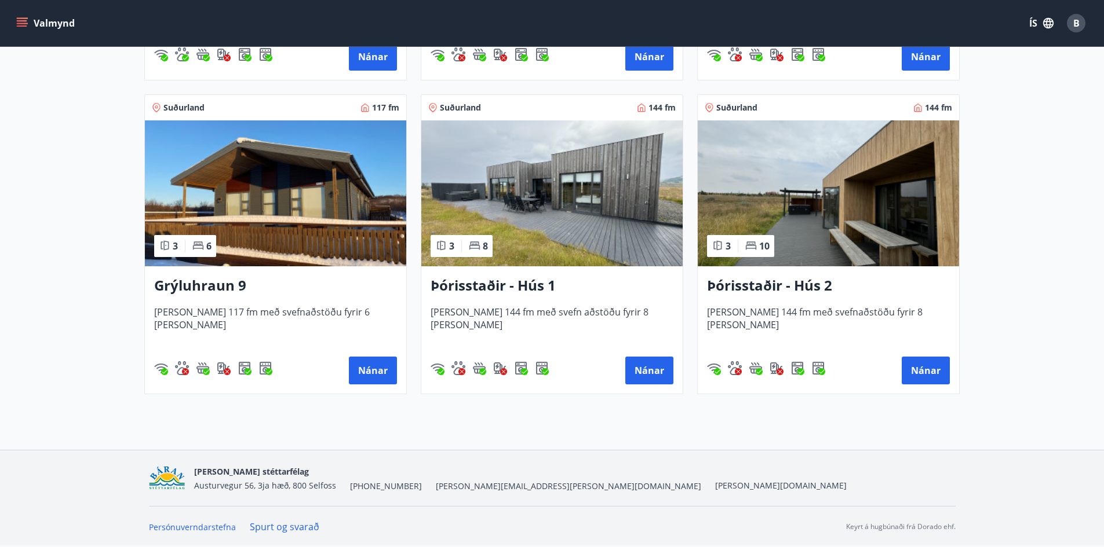
click at [602, 247] on img at bounding box center [551, 193] width 261 height 146
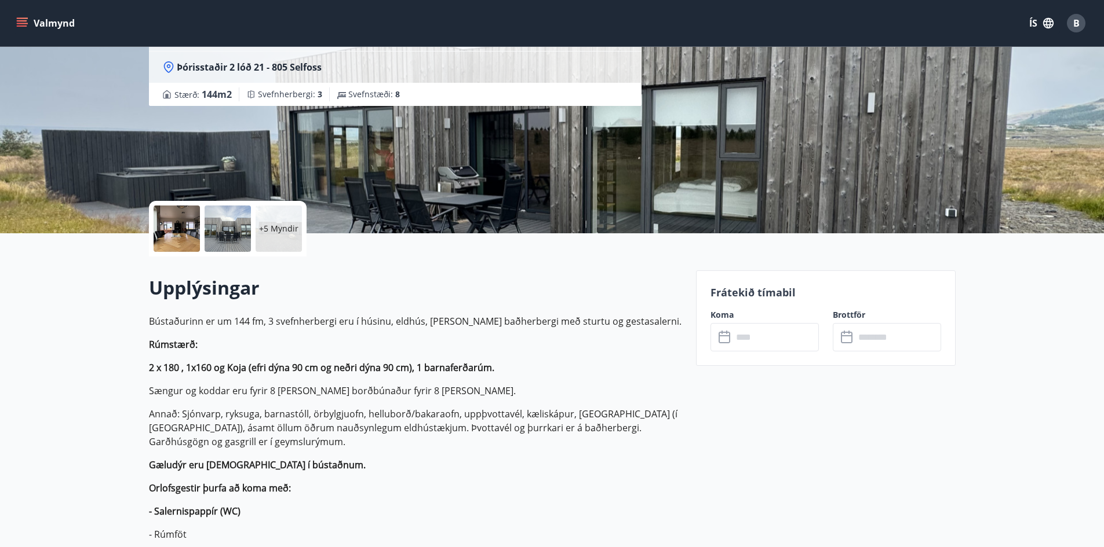
scroll to position [174, 0]
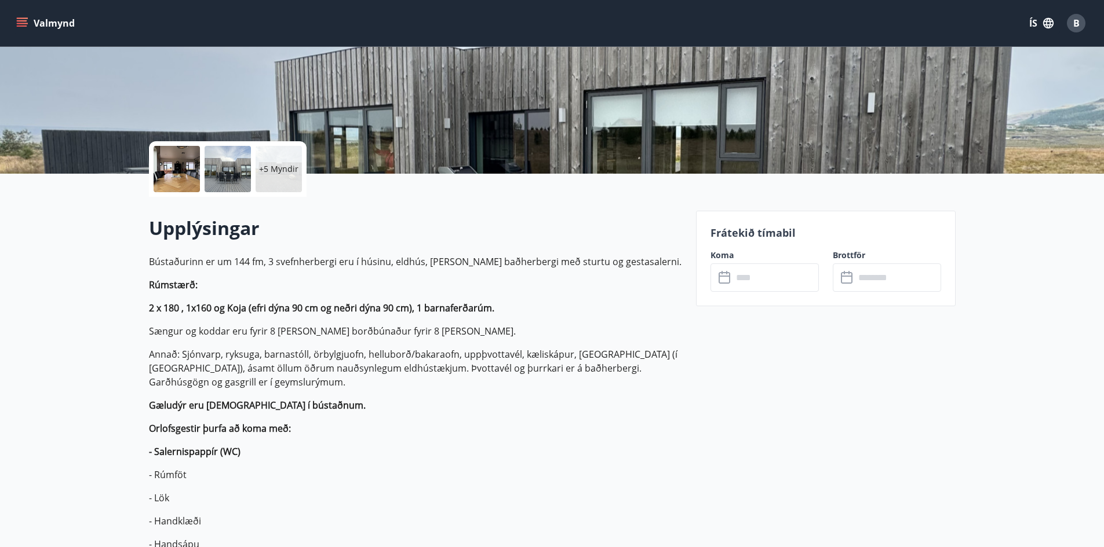
click at [759, 282] on input "text" at bounding box center [775, 278] width 86 height 28
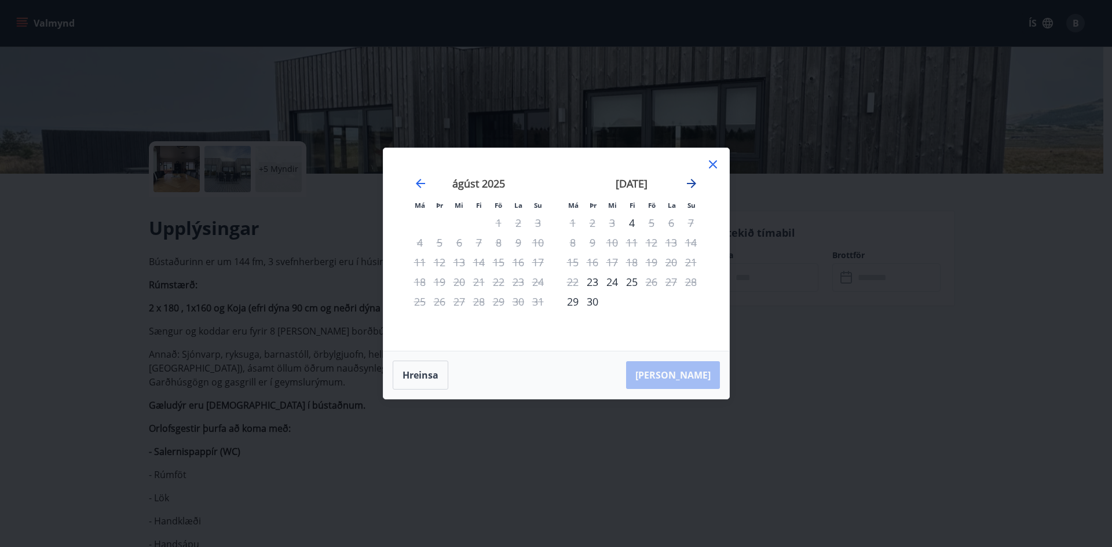
click at [689, 185] on icon "Move forward to switch to the next month." at bounding box center [692, 184] width 14 height 14
click at [671, 220] on div "1" at bounding box center [672, 223] width 20 height 20
drag, startPoint x: 639, startPoint y: 220, endPoint x: 648, endPoint y: 223, distance: 9.2
click at [639, 221] on td "Calendar" at bounding box center [632, 223] width 20 height 20
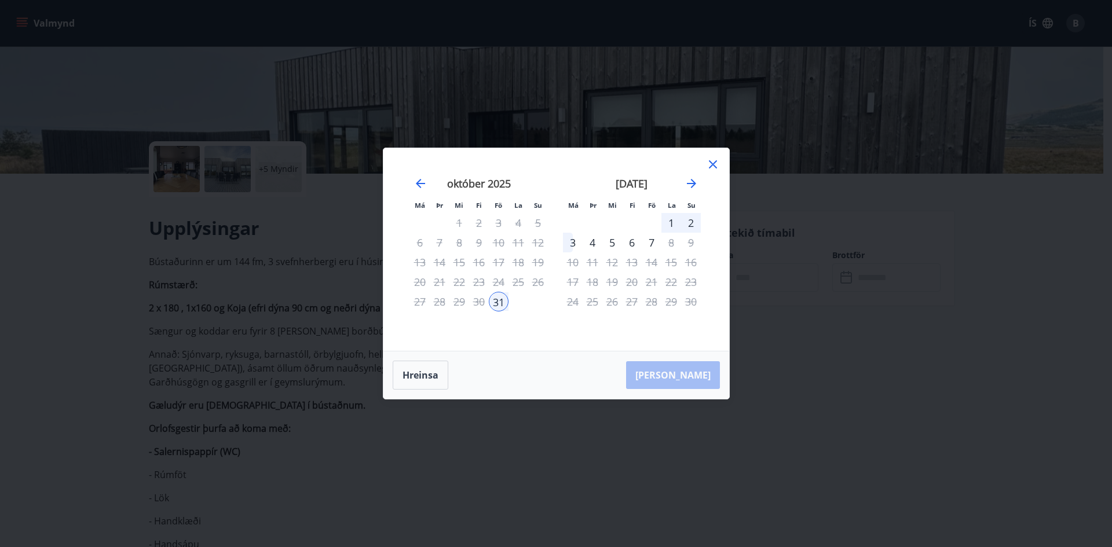
click at [495, 304] on div "31" at bounding box center [499, 302] width 20 height 20
click at [567, 243] on div "3" at bounding box center [573, 243] width 20 height 20
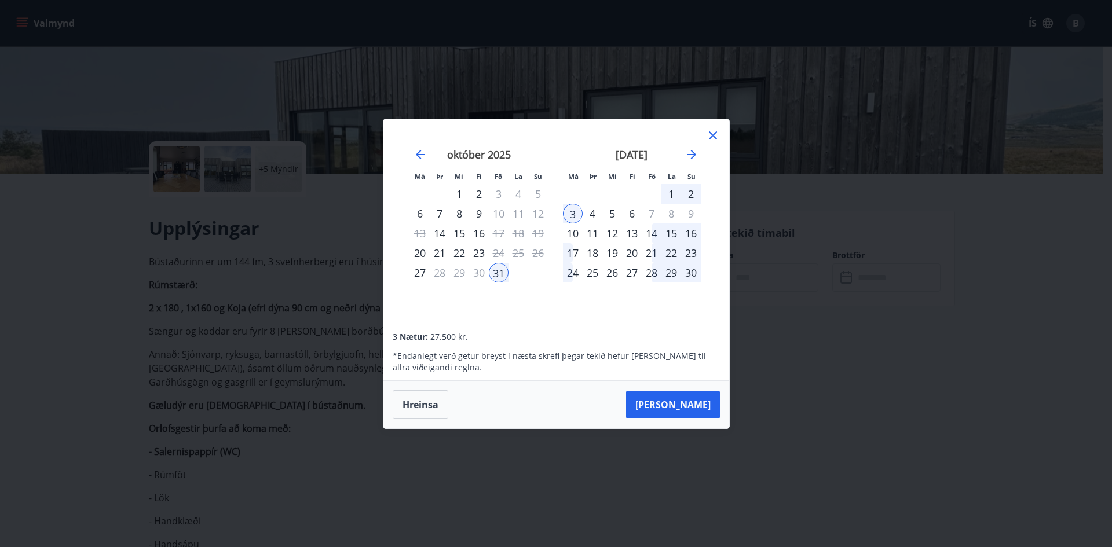
click at [689, 198] on div "2" at bounding box center [691, 194] width 20 height 20
click at [571, 213] on div "3" at bounding box center [573, 214] width 20 height 20
click at [699, 406] on button "Taka Frá" at bounding box center [673, 405] width 94 height 28
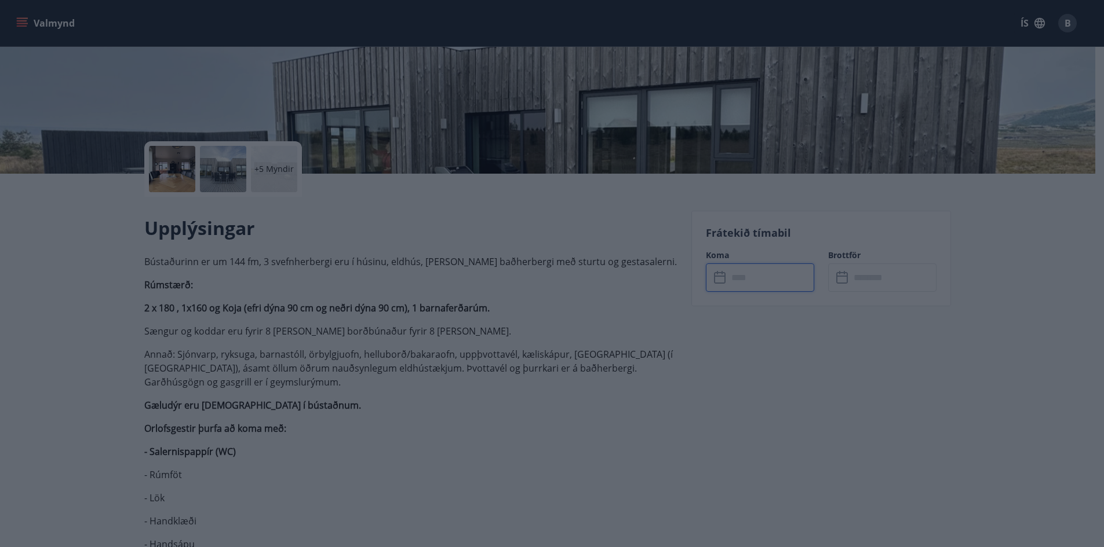
type input "******"
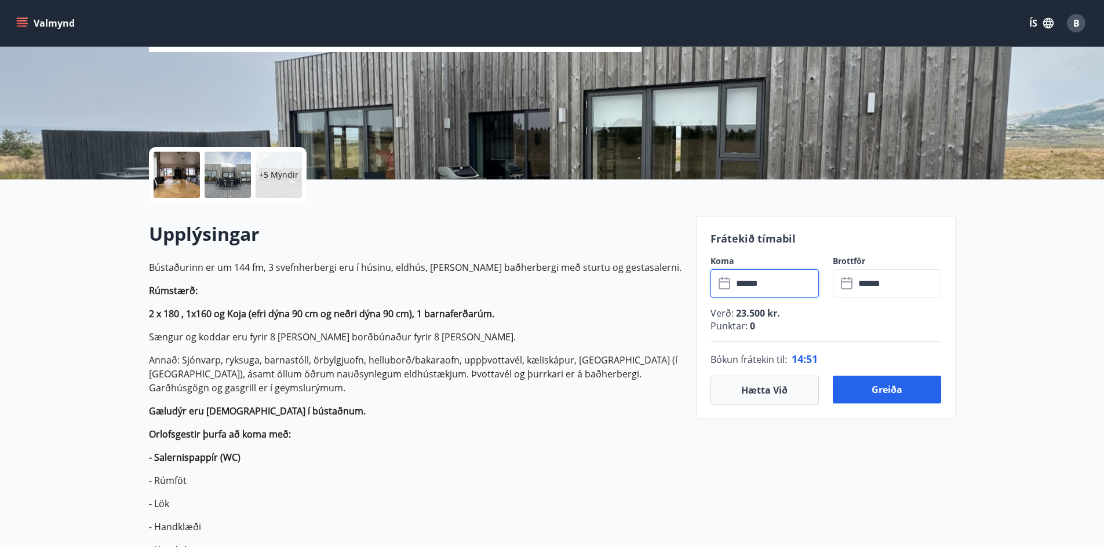
scroll to position [116, 0]
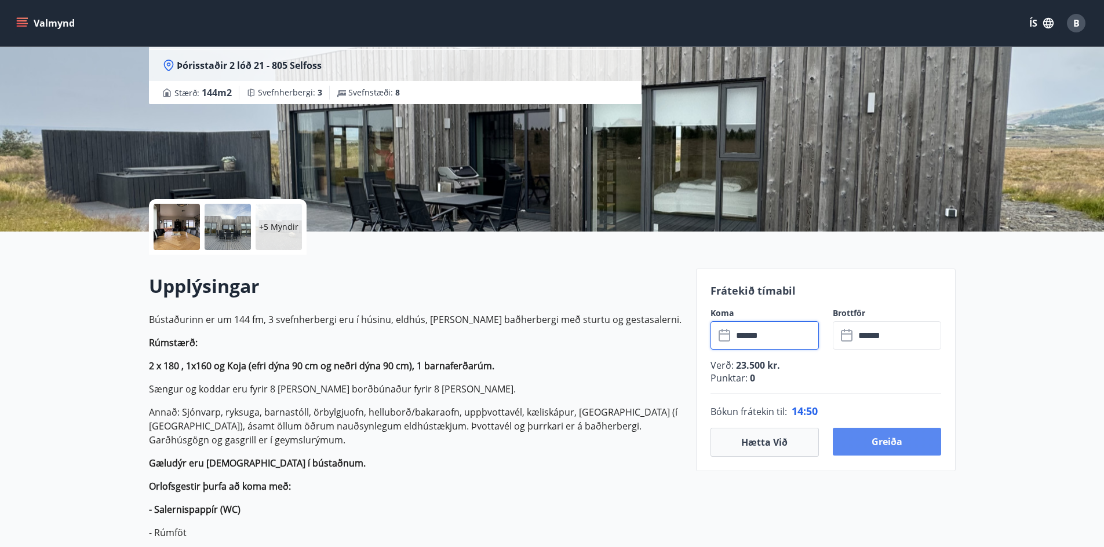
click at [892, 447] on button "Greiða" at bounding box center [886, 442] width 108 height 28
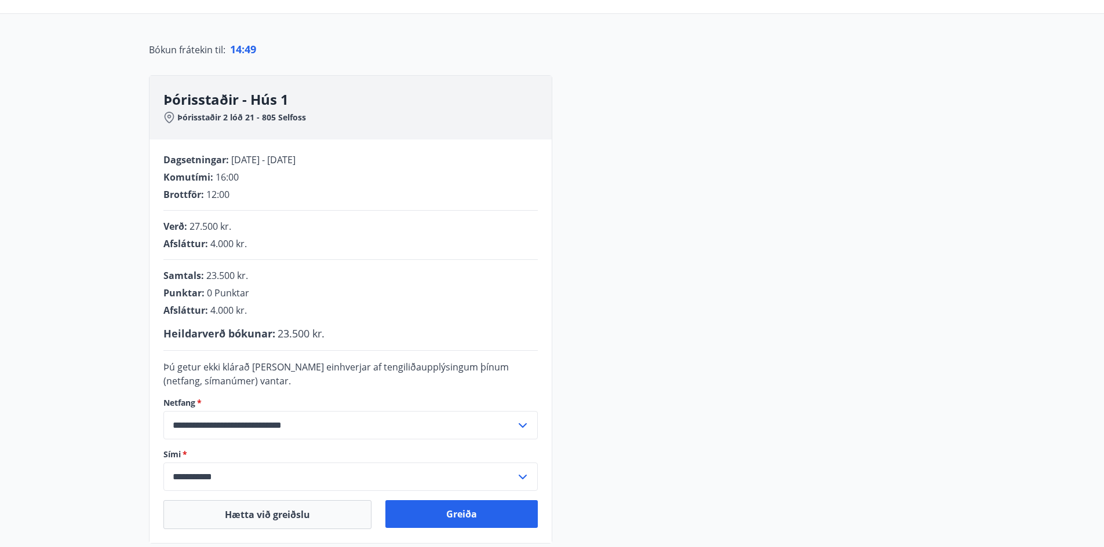
scroll to position [116, 0]
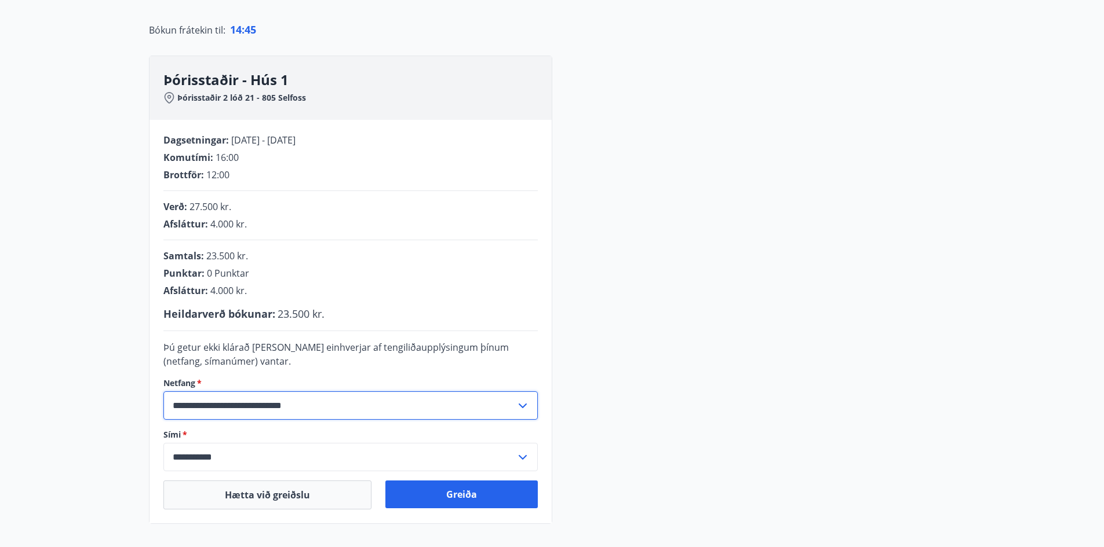
click at [490, 408] on input "**********" at bounding box center [339, 406] width 352 height 28
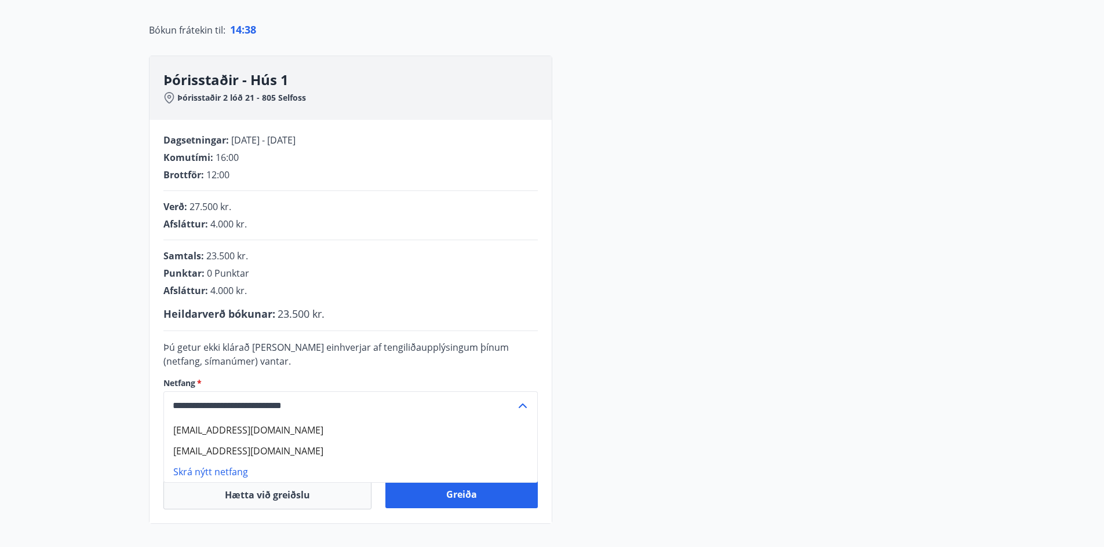
click at [393, 403] on input "**********" at bounding box center [339, 406] width 352 height 28
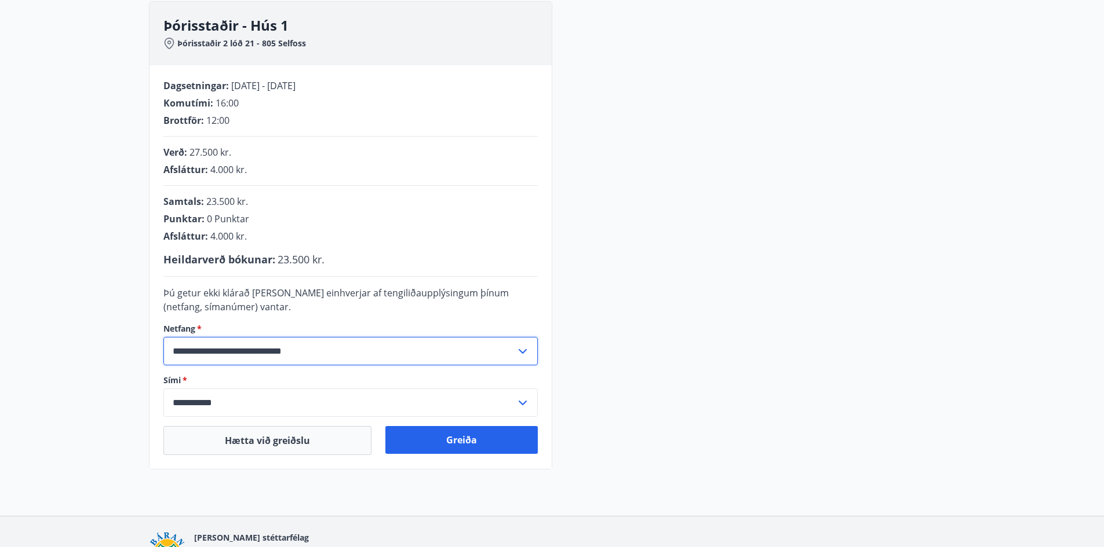
scroll to position [174, 0]
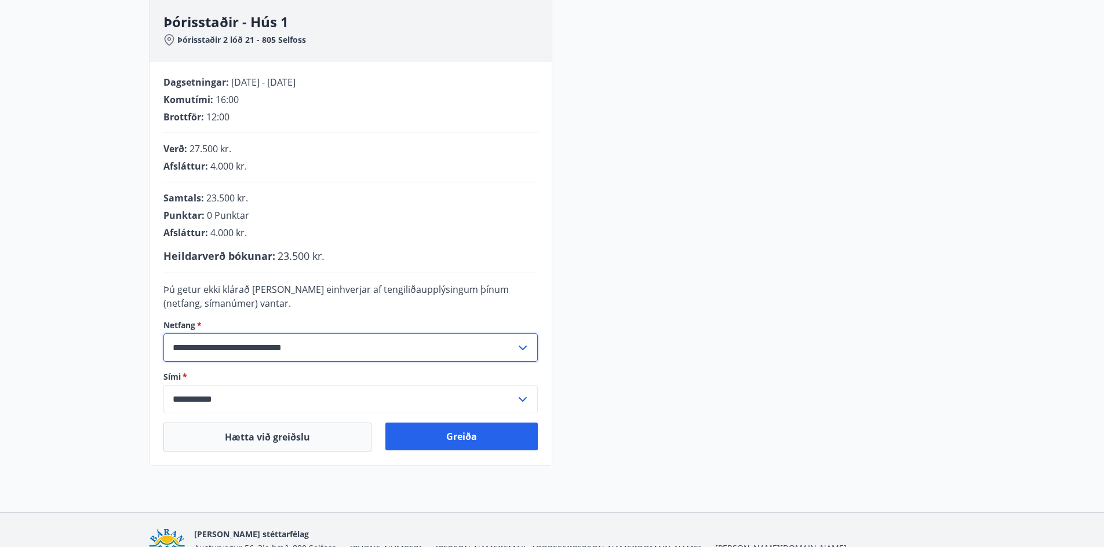
click at [619, 381] on div "**********" at bounding box center [552, 232] width 806 height 469
click at [522, 363] on form "**********" at bounding box center [350, 348] width 374 height 131
click at [511, 346] on input "**********" at bounding box center [339, 348] width 352 height 28
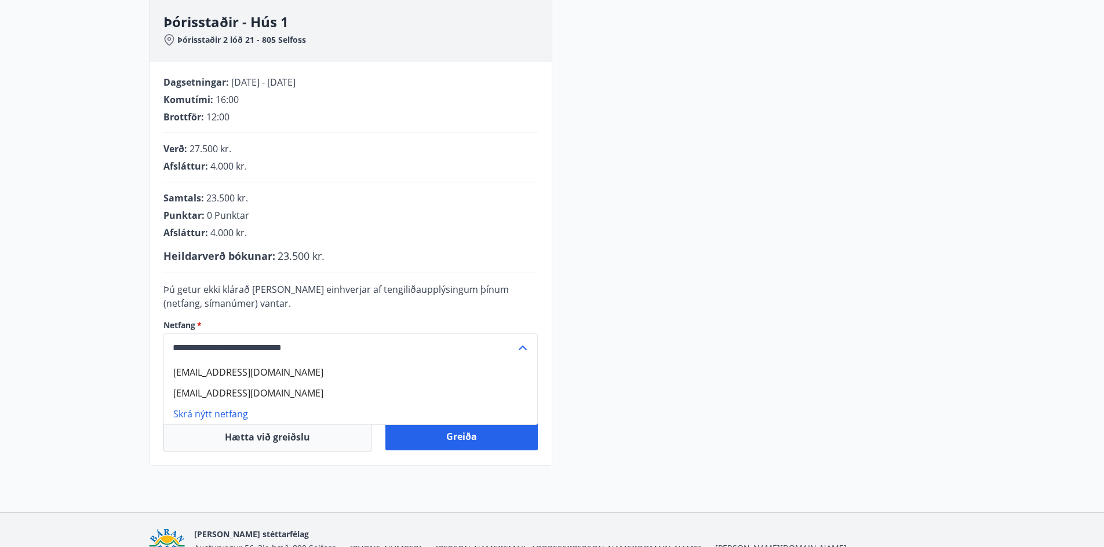
click at [516, 345] on icon at bounding box center [523, 348] width 14 height 14
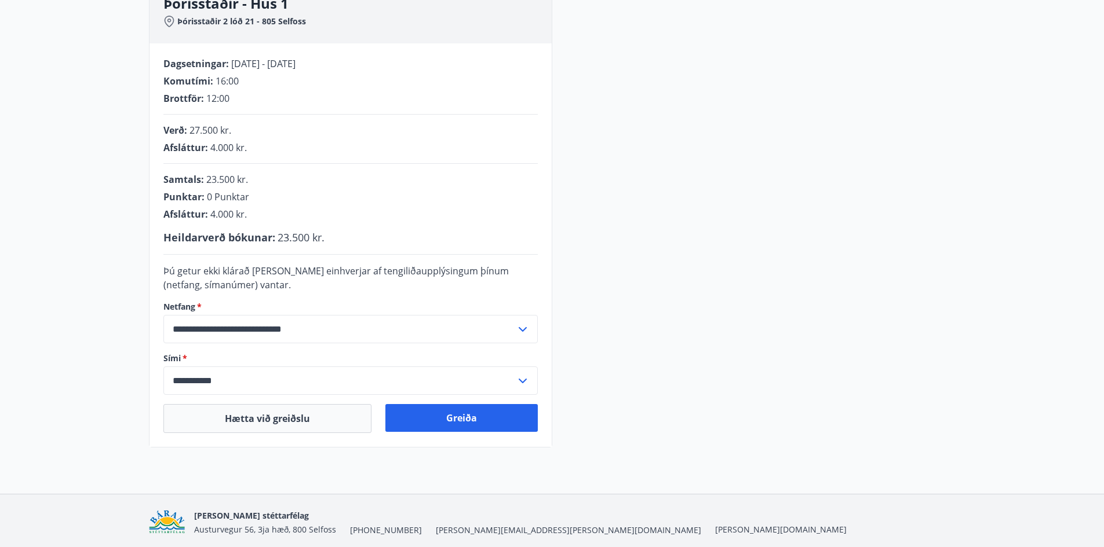
scroll to position [236, 0]
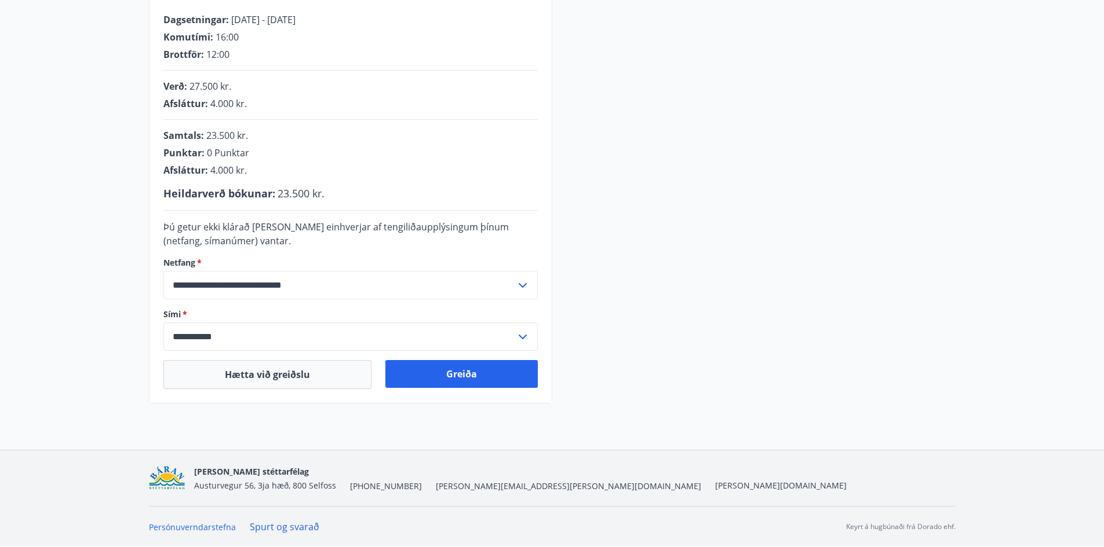
click at [419, 429] on div "**********" at bounding box center [552, 131] width 1104 height 640
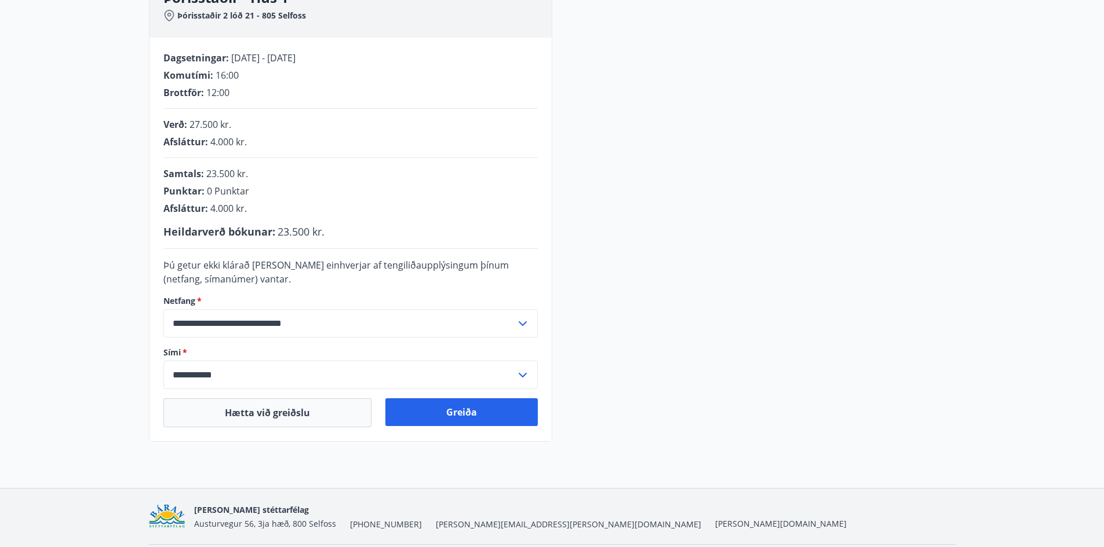
scroll to position [178, 0]
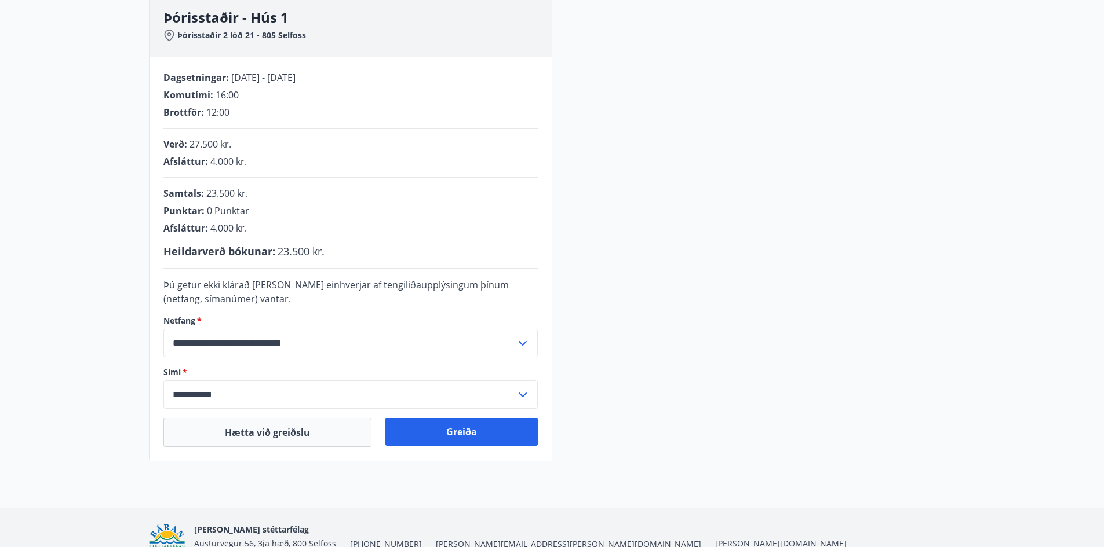
click at [297, 392] on input "**********" at bounding box center [339, 395] width 352 height 28
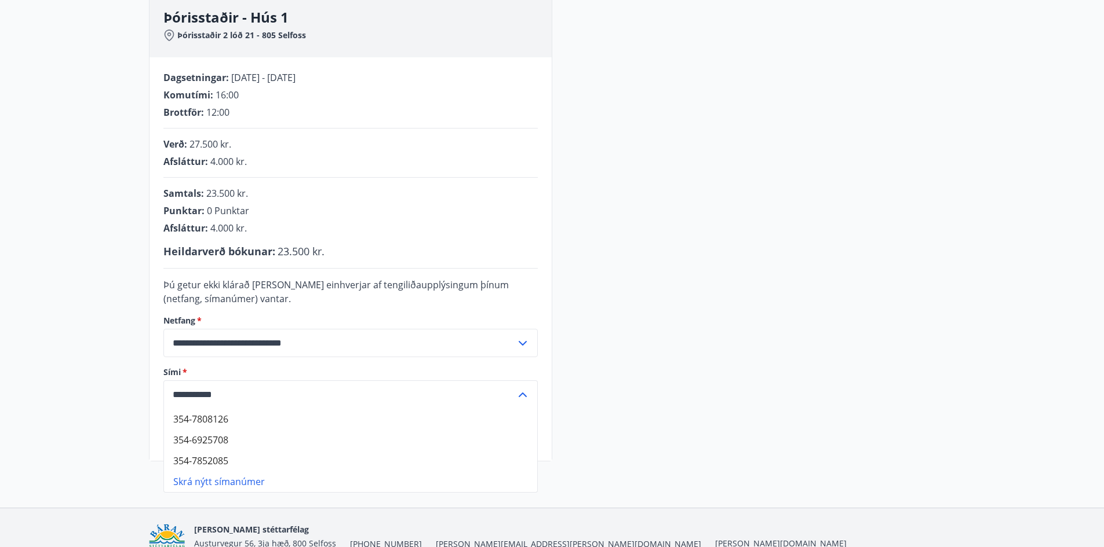
type input "**********"
click at [224, 489] on li "Skrá nýtt símanúmer" at bounding box center [350, 482] width 373 height 21
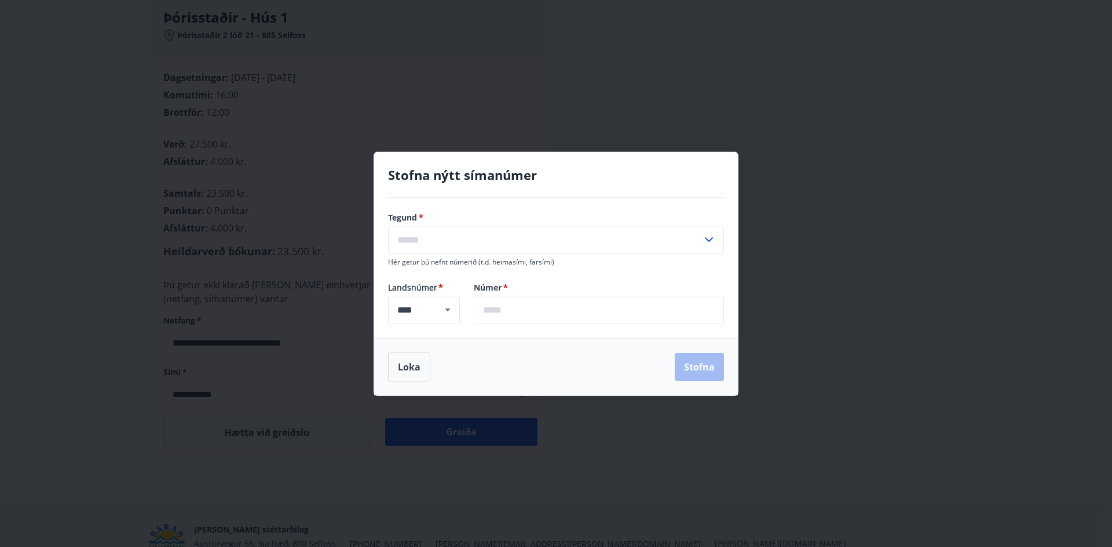
click at [528, 321] on input "text" at bounding box center [599, 310] width 250 height 28
click at [548, 311] on input "text" at bounding box center [599, 310] width 250 height 28
type input "*******"
click at [585, 231] on input "text" at bounding box center [545, 240] width 314 height 28
click at [561, 262] on li "Farsími" at bounding box center [556, 264] width 335 height 21
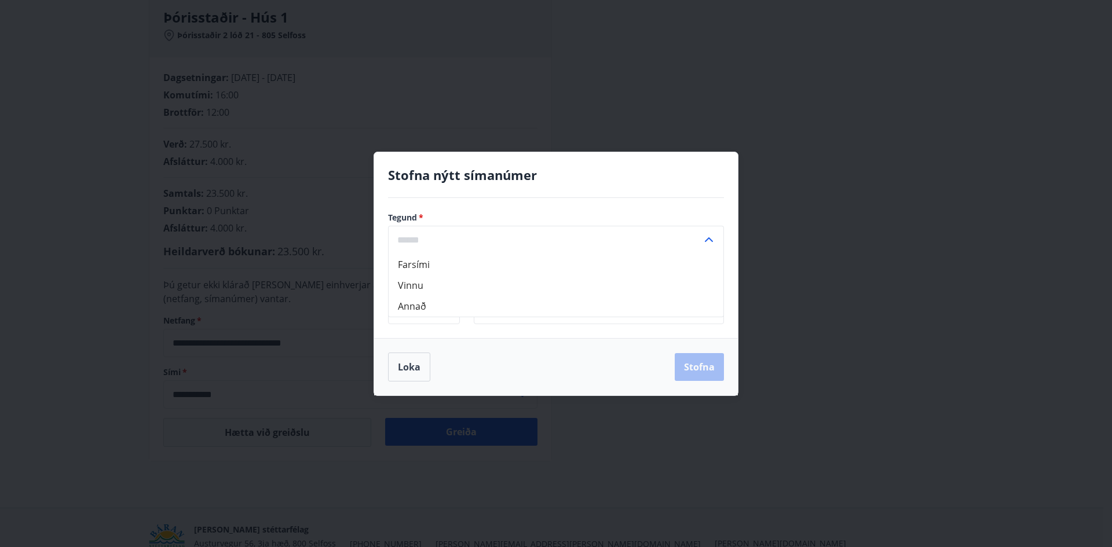
type input "*******"
click at [699, 370] on button "Stofna" at bounding box center [699, 367] width 49 height 28
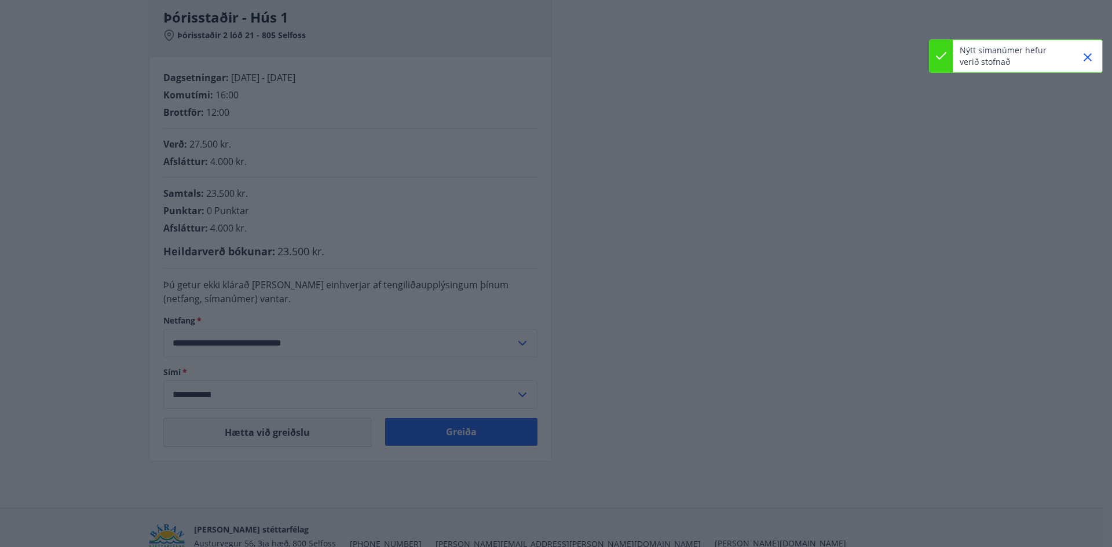
type input "**********"
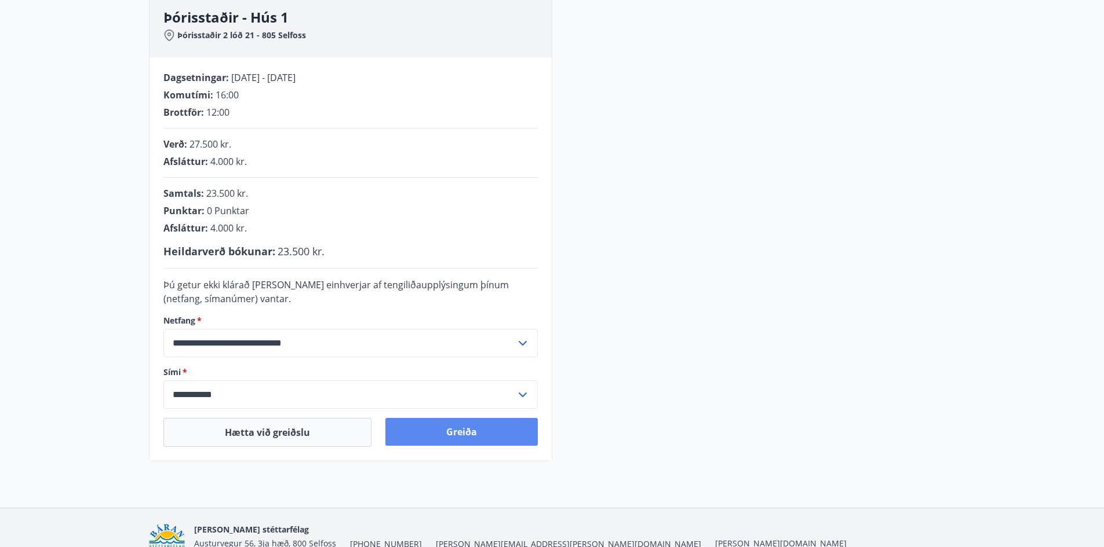
click at [469, 435] on button "Greiða" at bounding box center [461, 432] width 152 height 28
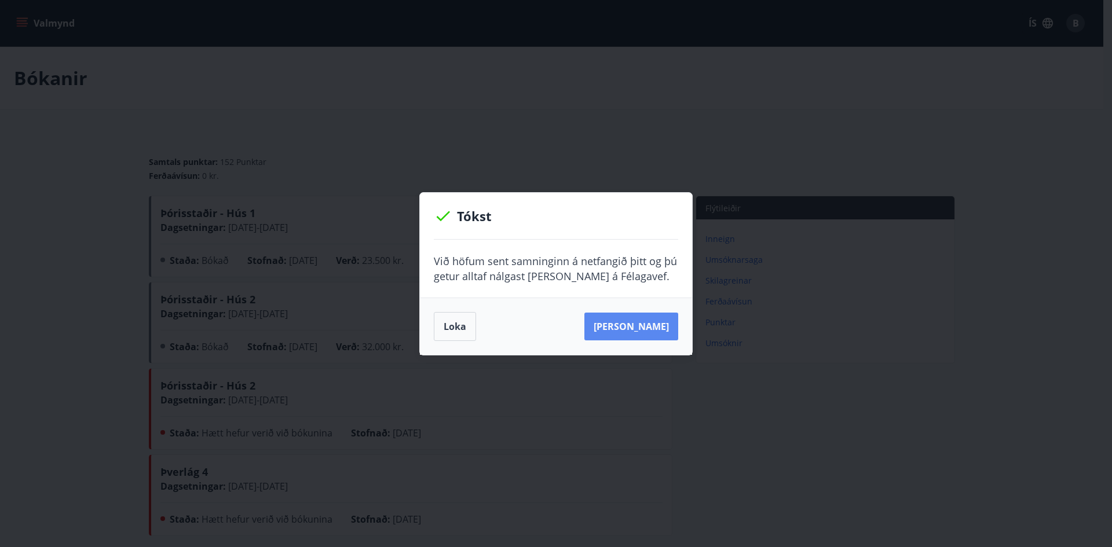
click at [624, 330] on button "[PERSON_NAME]" at bounding box center [632, 327] width 94 height 28
click at [472, 333] on button "Loka" at bounding box center [455, 326] width 42 height 29
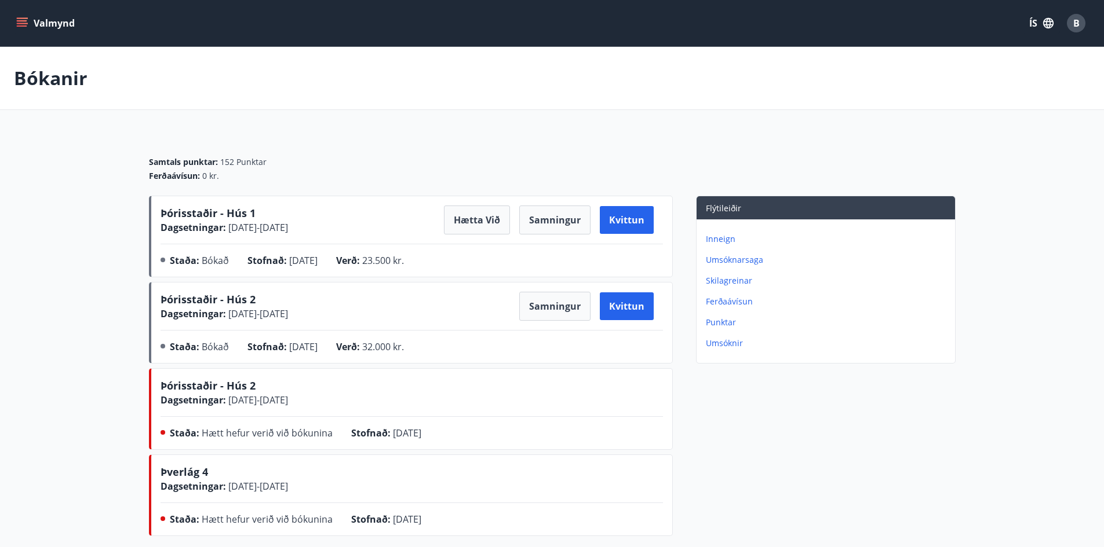
click at [14, 19] on button "Valmynd" at bounding box center [46, 23] width 65 height 21
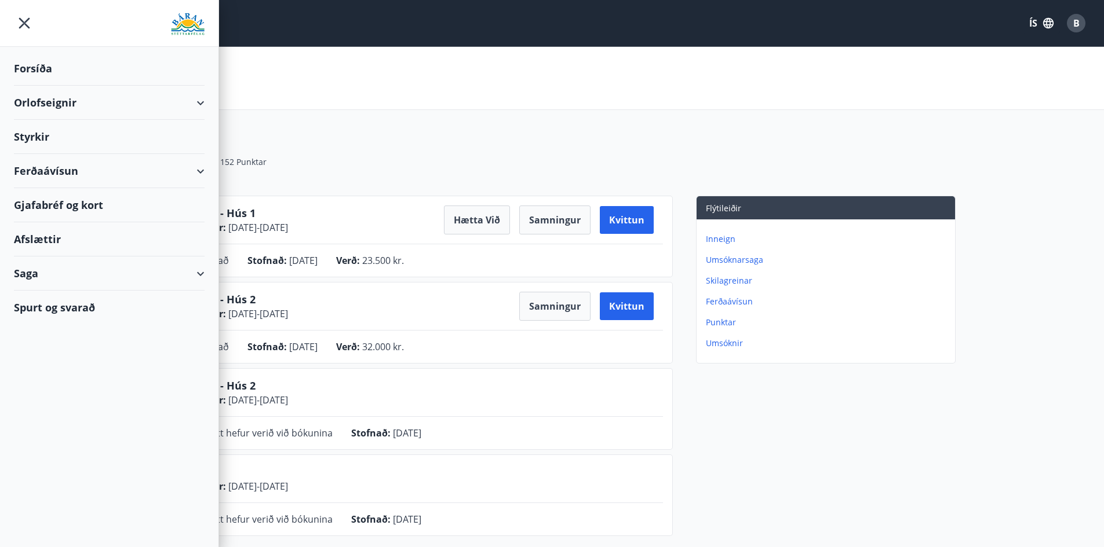
click at [373, 98] on div "Bókanir" at bounding box center [552, 78] width 1104 height 63
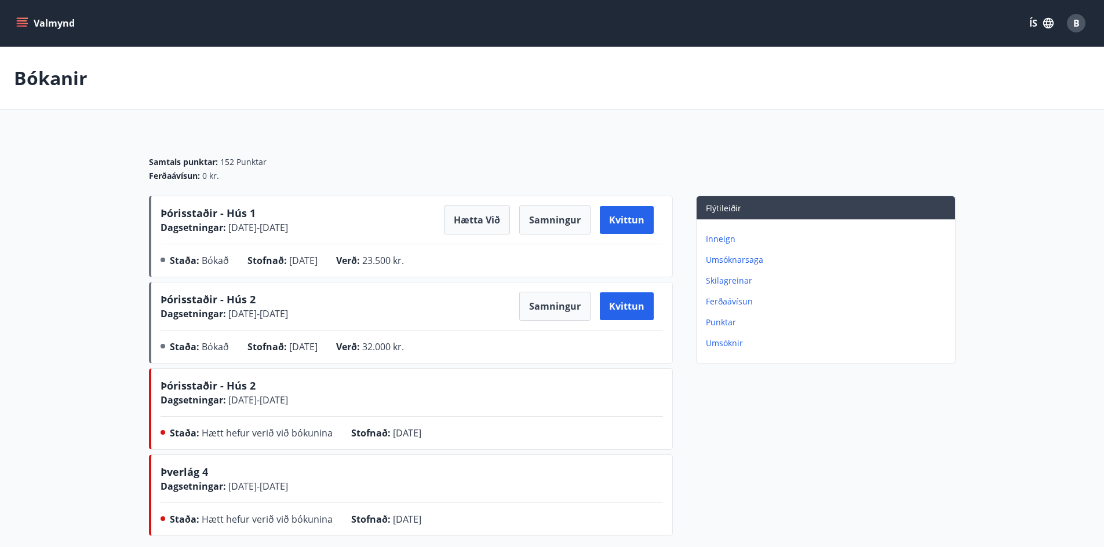
click at [23, 20] on icon "menu" at bounding box center [22, 23] width 12 height 12
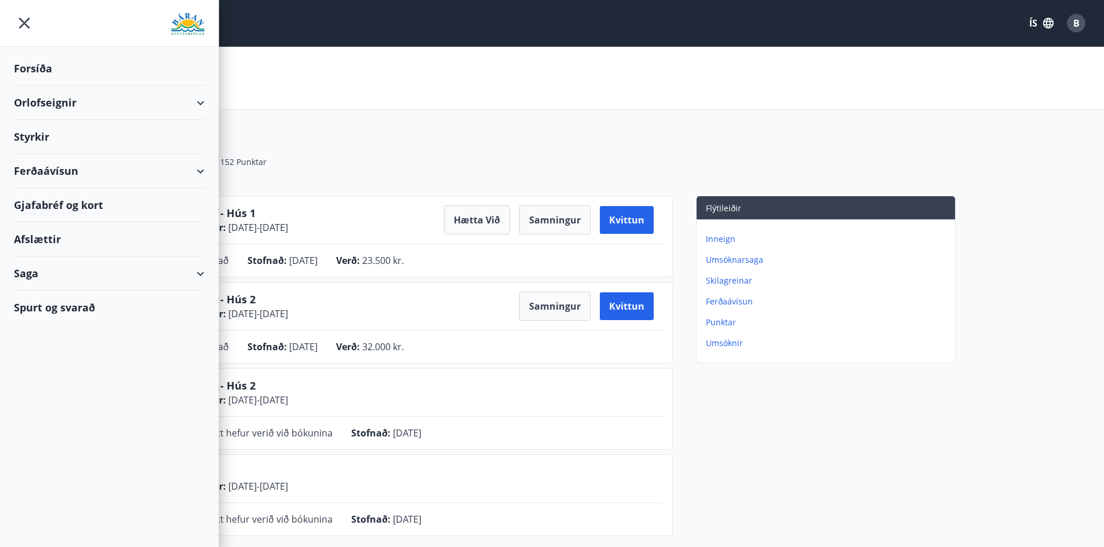
click at [182, 105] on div "Orlofseignir" at bounding box center [109, 103] width 191 height 34
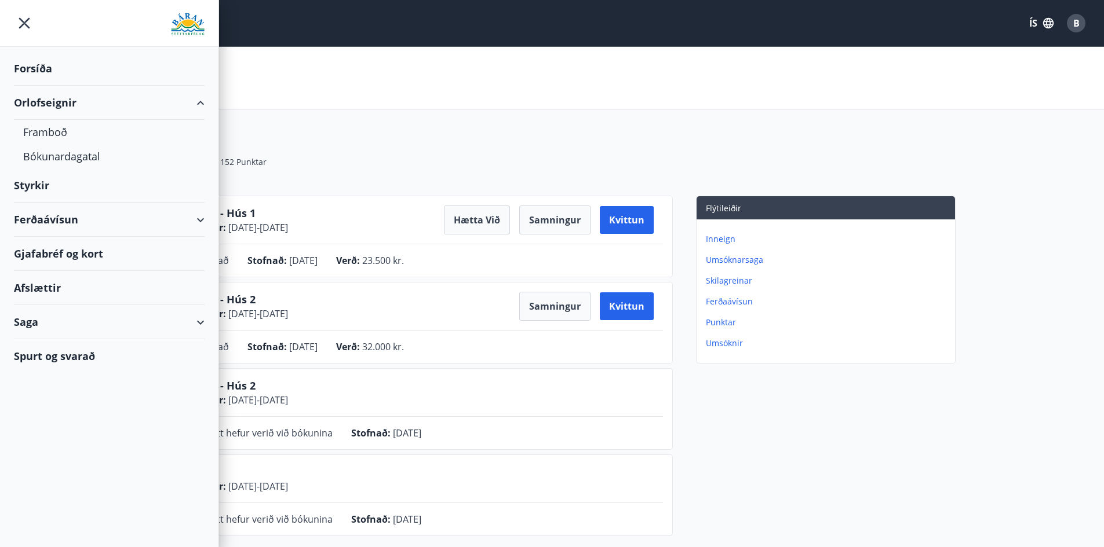
click at [121, 97] on div "Orlofseignir" at bounding box center [109, 103] width 191 height 34
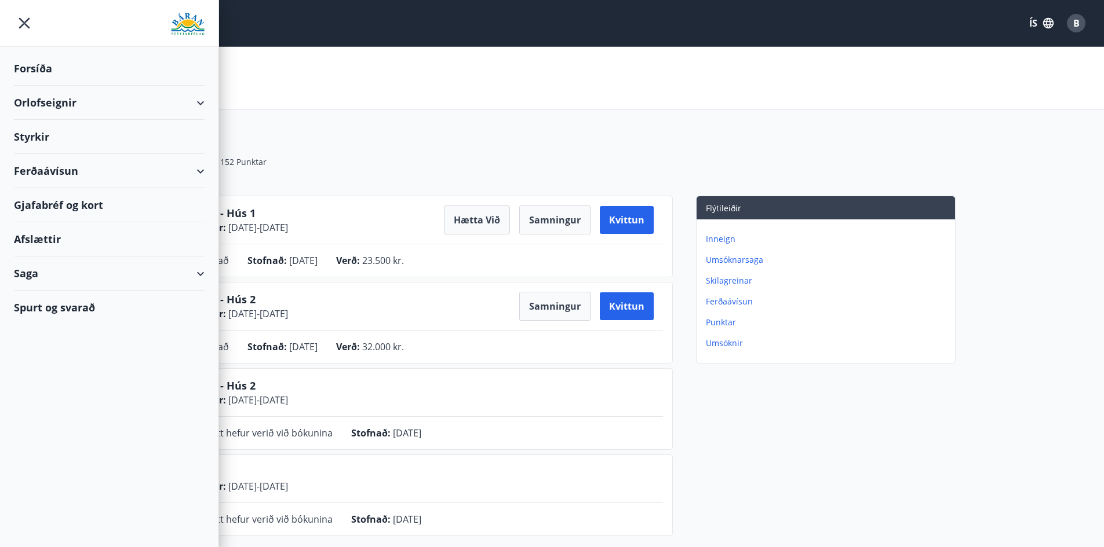
click at [176, 99] on div "Orlofseignir" at bounding box center [109, 103] width 191 height 34
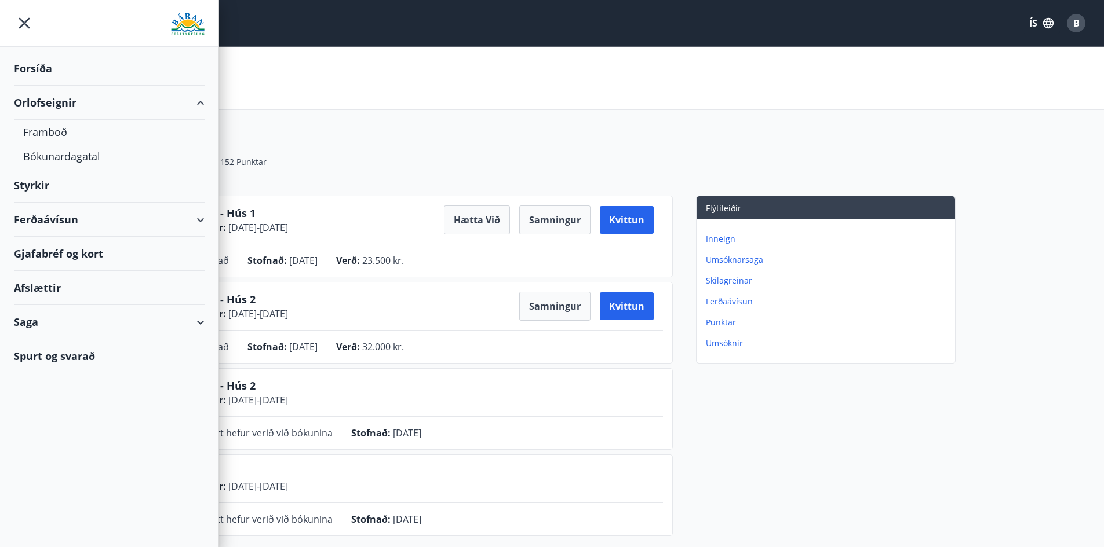
click at [334, 135] on div "Samtals punktar : 152 Punktar Ferðaávísun : 0 kr." at bounding box center [552, 164] width 806 height 63
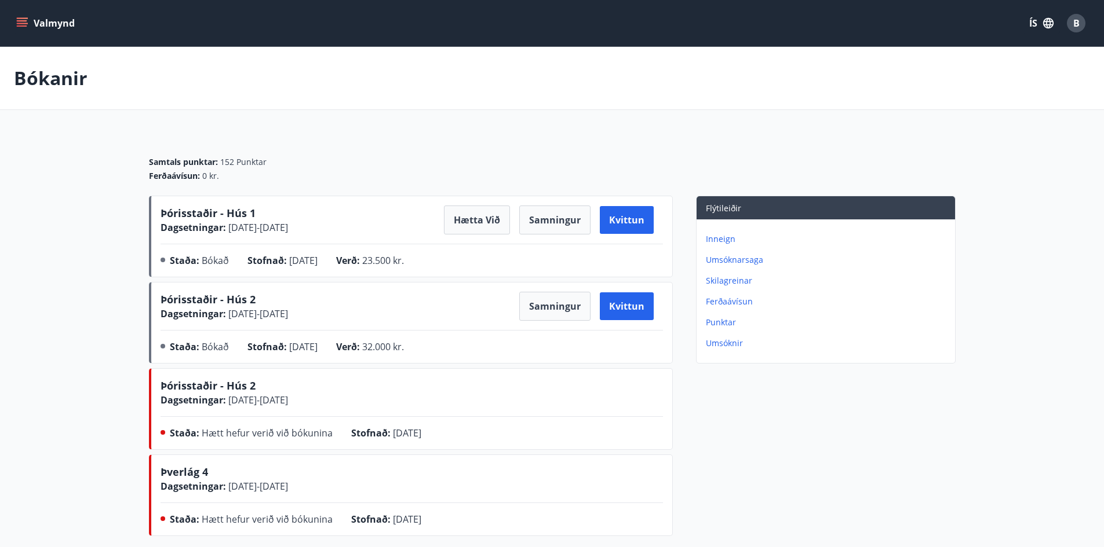
click at [28, 31] on button "Valmynd" at bounding box center [46, 23] width 65 height 21
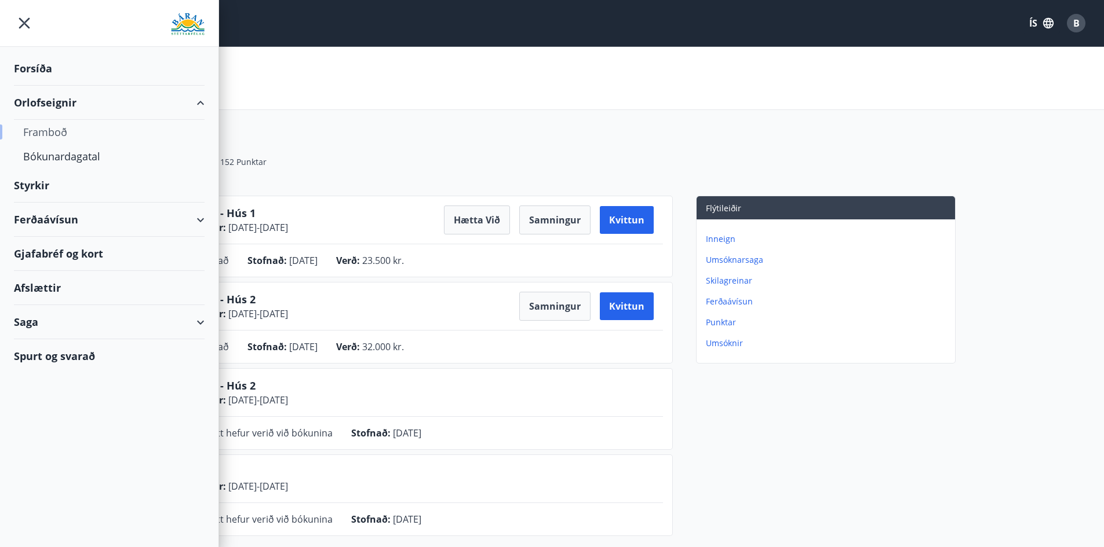
click at [65, 123] on div "Framboð" at bounding box center [109, 132] width 172 height 24
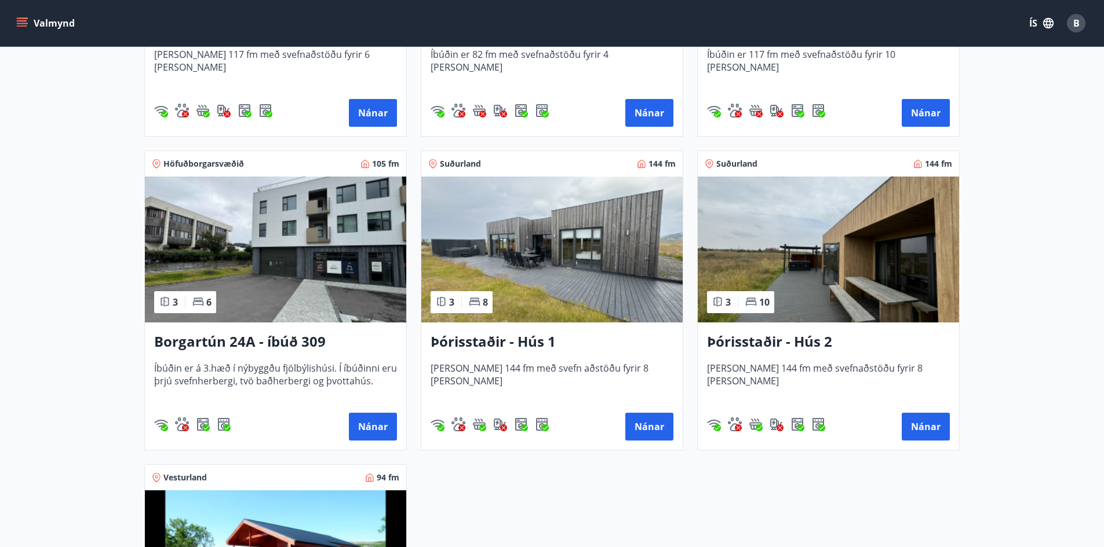
scroll to position [753, 0]
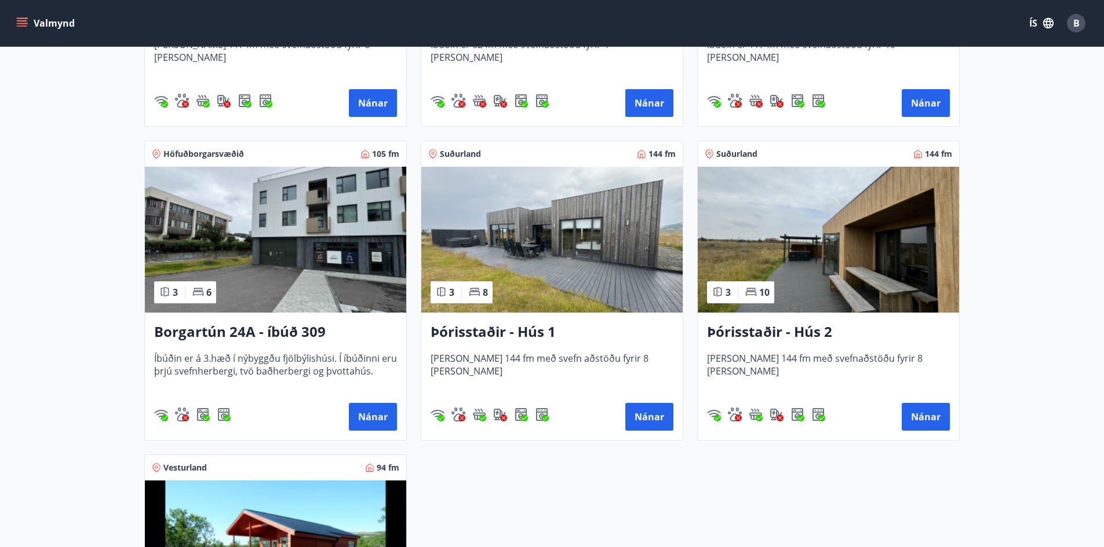
click at [546, 306] on img at bounding box center [551, 240] width 261 height 146
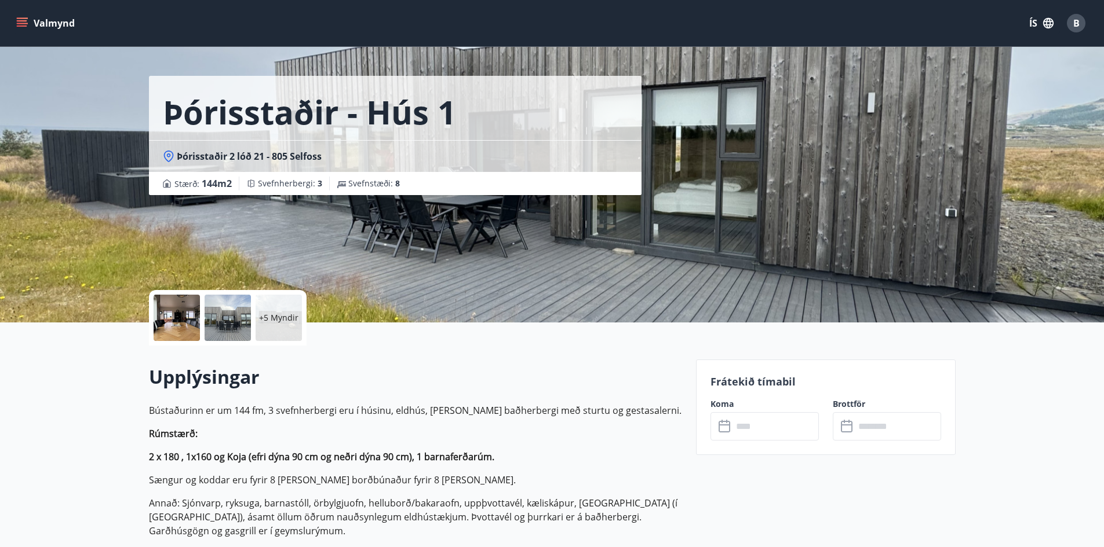
scroll to position [116, 0]
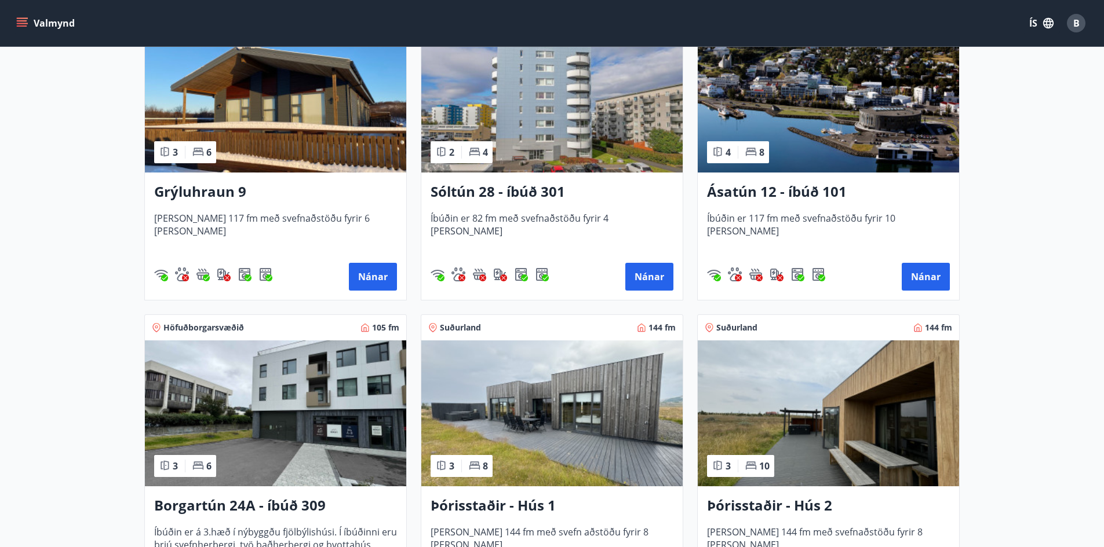
click at [562, 389] on img at bounding box center [551, 414] width 261 height 146
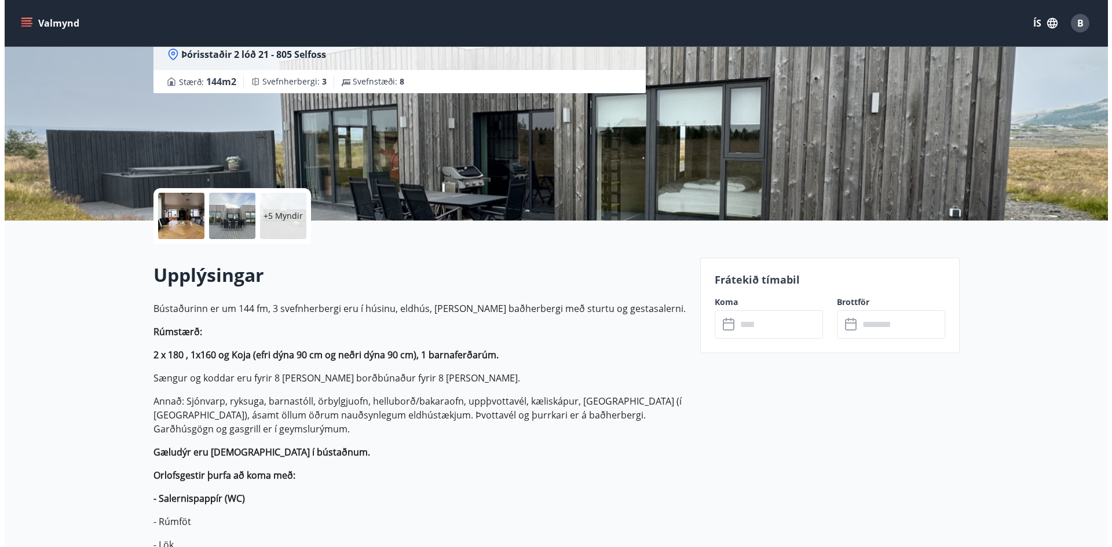
scroll to position [174, 0]
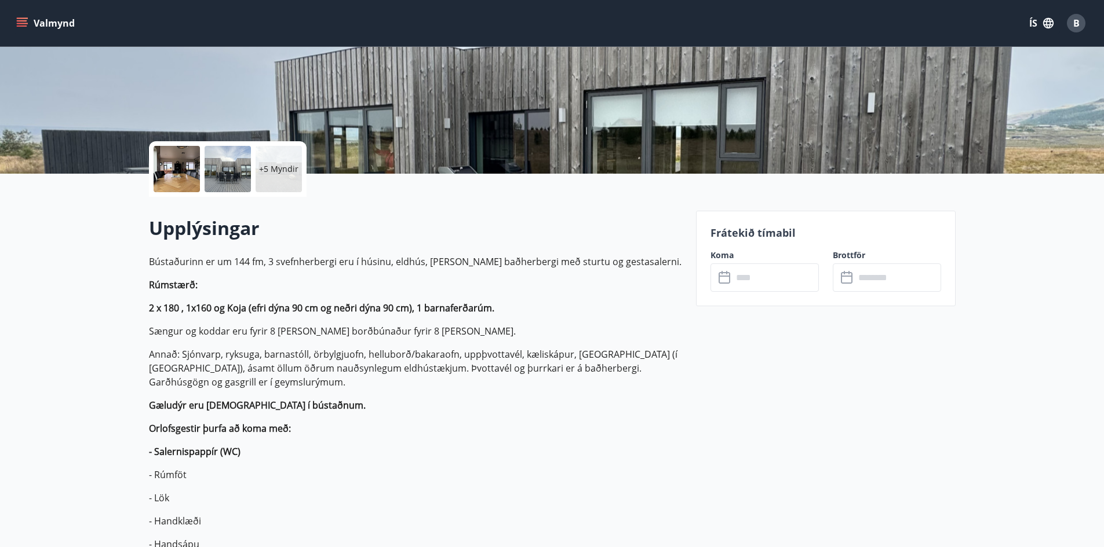
click at [755, 277] on input "text" at bounding box center [775, 278] width 86 height 28
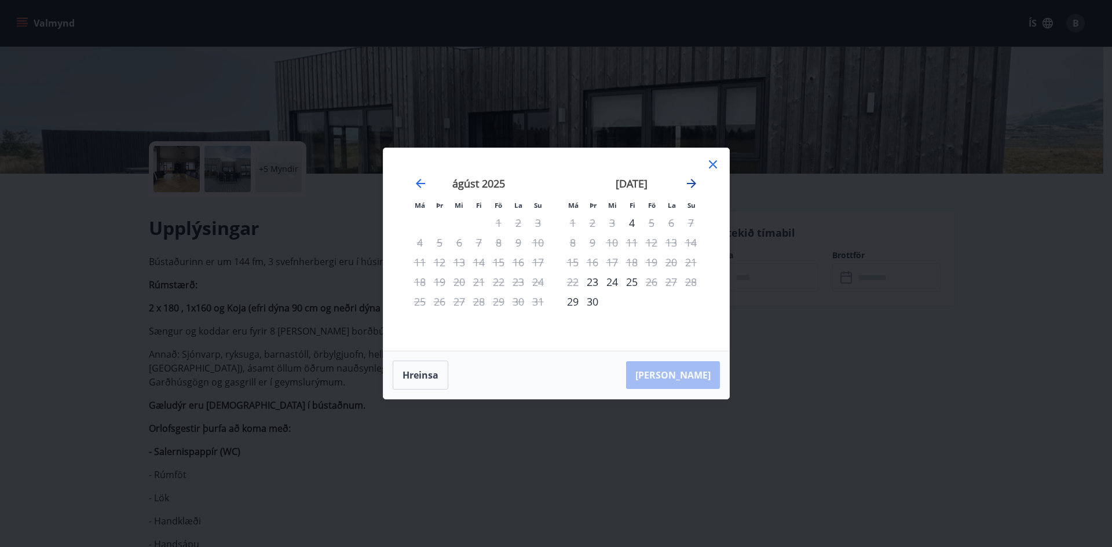
click at [694, 180] on icon "Move forward to switch to the next month." at bounding box center [692, 184] width 14 height 14
click at [714, 167] on icon at bounding box center [713, 165] width 14 height 14
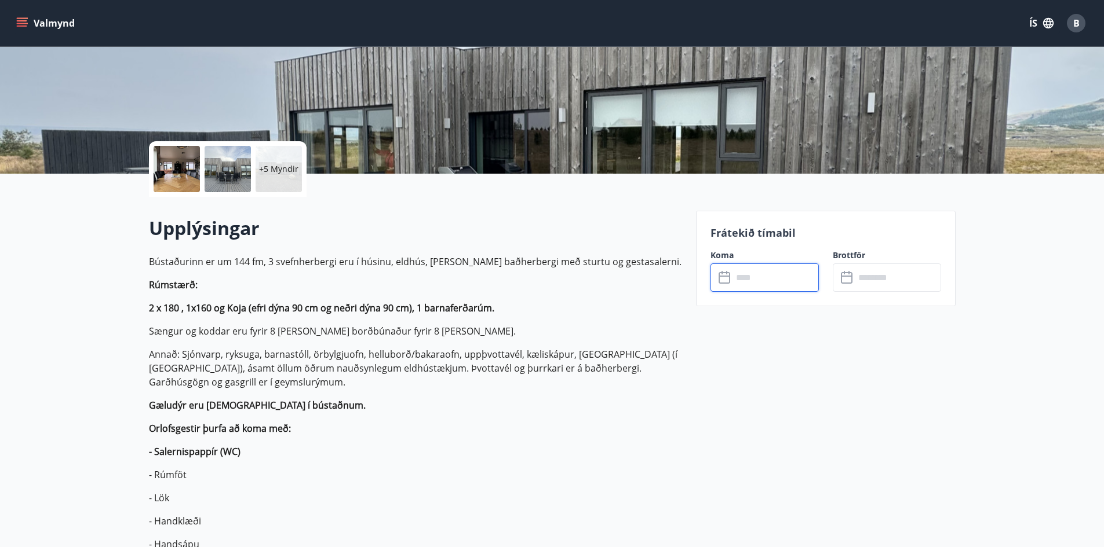
click at [752, 280] on input "text" at bounding box center [775, 278] width 86 height 28
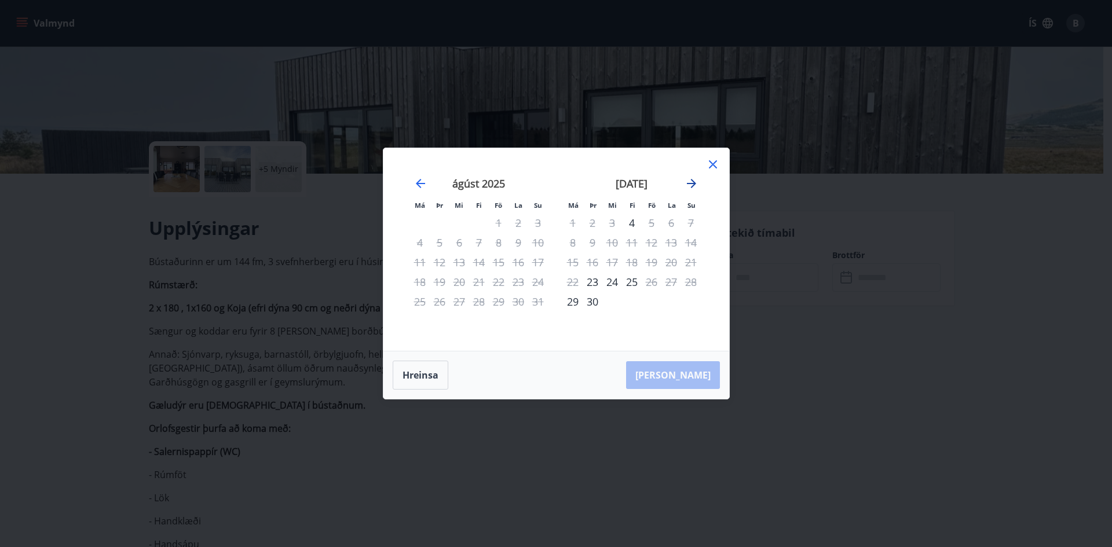
click at [690, 184] on icon "Move forward to switch to the next month." at bounding box center [691, 183] width 9 height 9
click at [670, 224] on div "4" at bounding box center [672, 223] width 20 height 20
click at [615, 224] on div "1" at bounding box center [612, 223] width 20 height 20
click at [423, 378] on button "Hreinsa" at bounding box center [421, 375] width 56 height 29
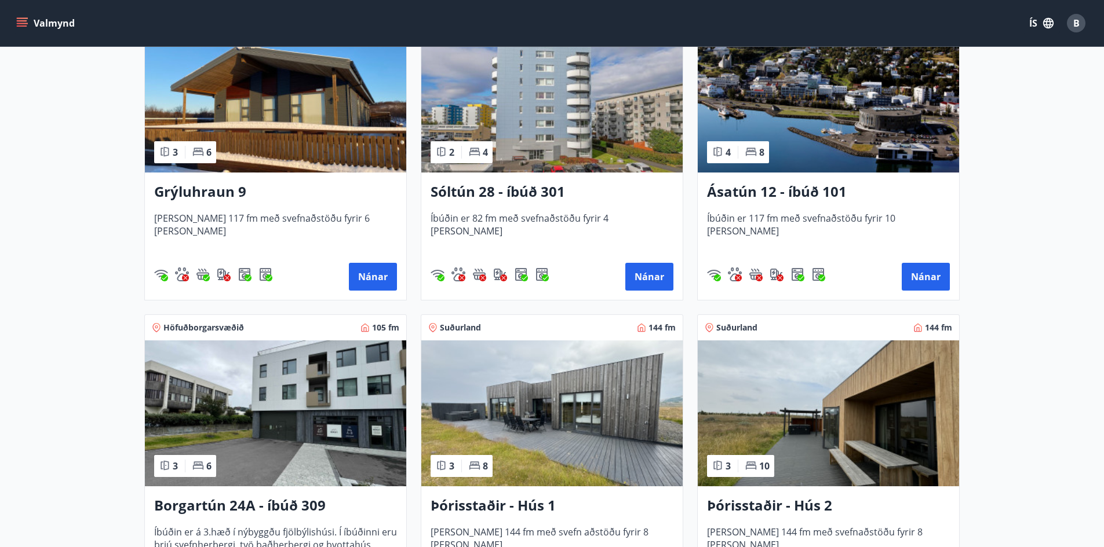
click at [791, 413] on img at bounding box center [827, 414] width 261 height 146
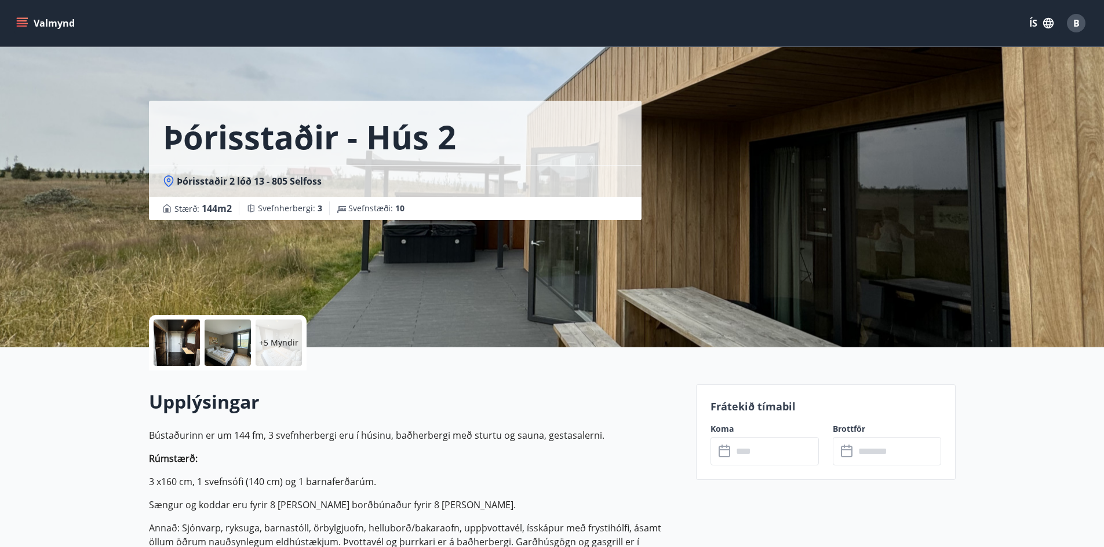
click at [764, 445] on input "text" at bounding box center [775, 451] width 86 height 28
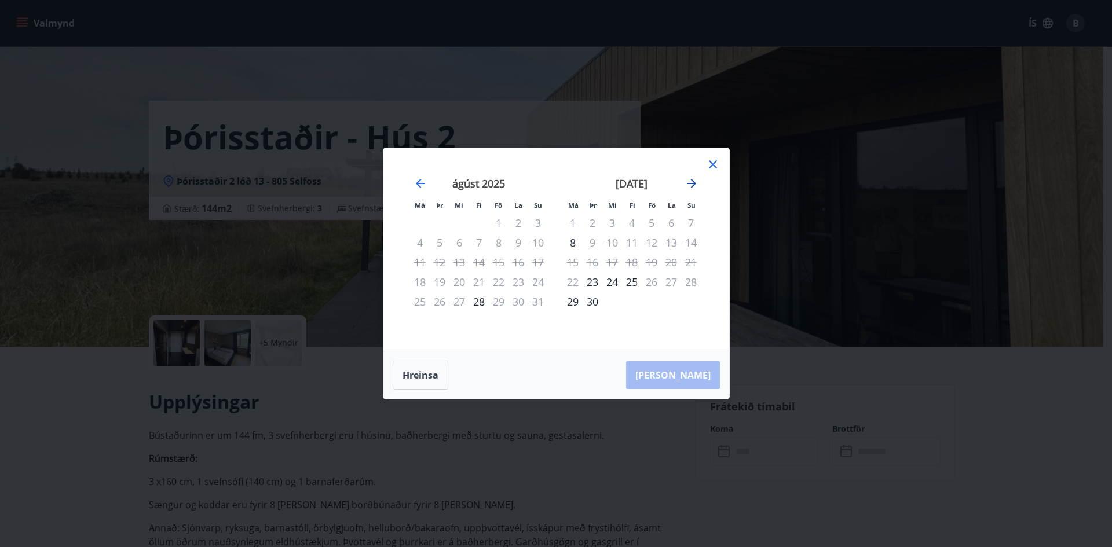
click at [689, 181] on icon "Move forward to switch to the next month." at bounding box center [692, 184] width 14 height 14
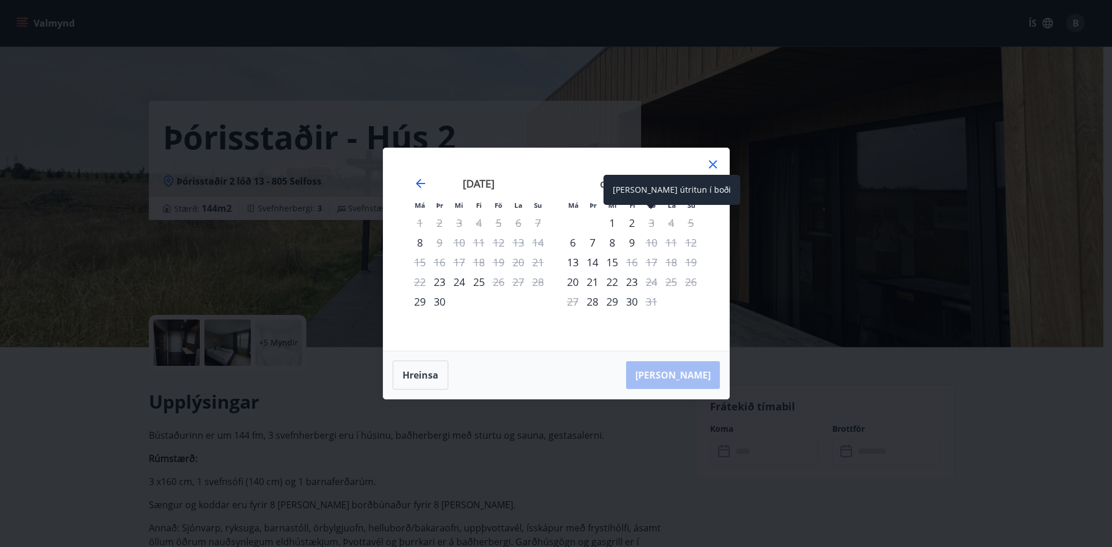
click at [646, 223] on div "3" at bounding box center [652, 223] width 20 height 20
click at [691, 224] on div "5" at bounding box center [691, 223] width 20 height 20
click at [720, 164] on icon at bounding box center [713, 165] width 14 height 14
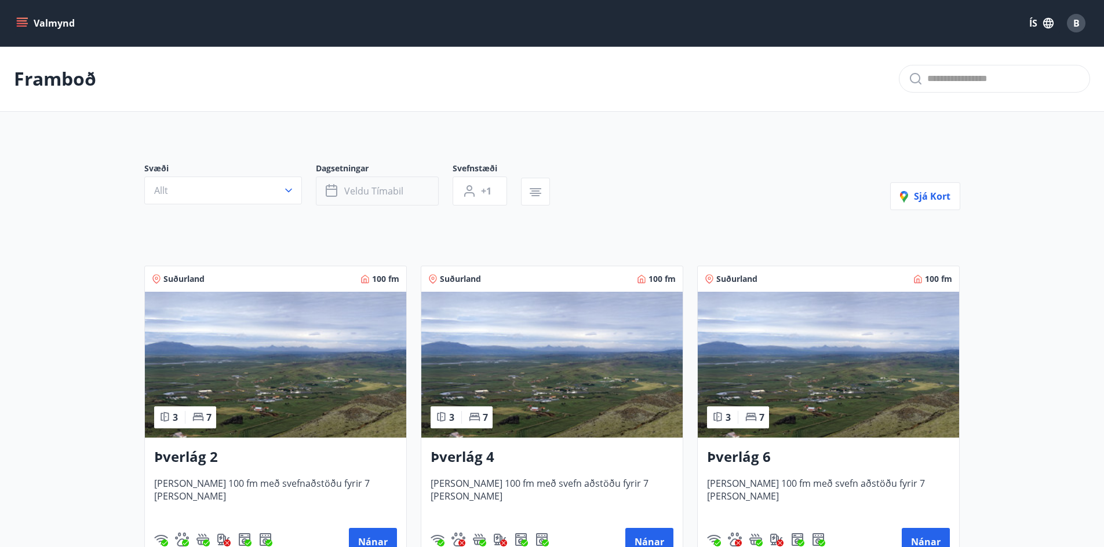
click at [426, 202] on button "Veldu tímabil" at bounding box center [377, 191] width 123 height 29
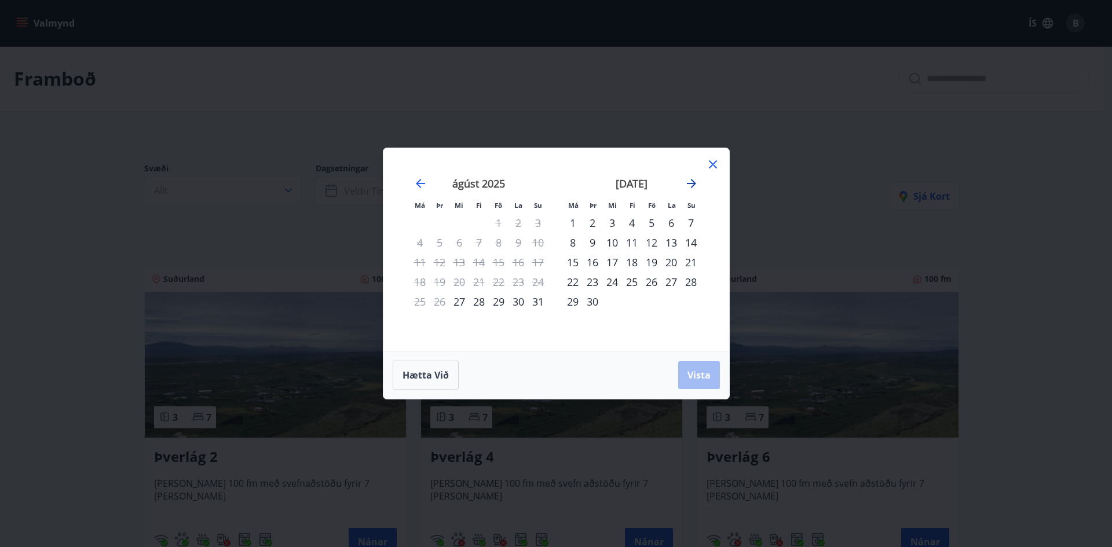
click at [692, 188] on icon "Move forward to switch to the next month." at bounding box center [692, 184] width 14 height 14
click at [610, 221] on div "1" at bounding box center [612, 223] width 20 height 20
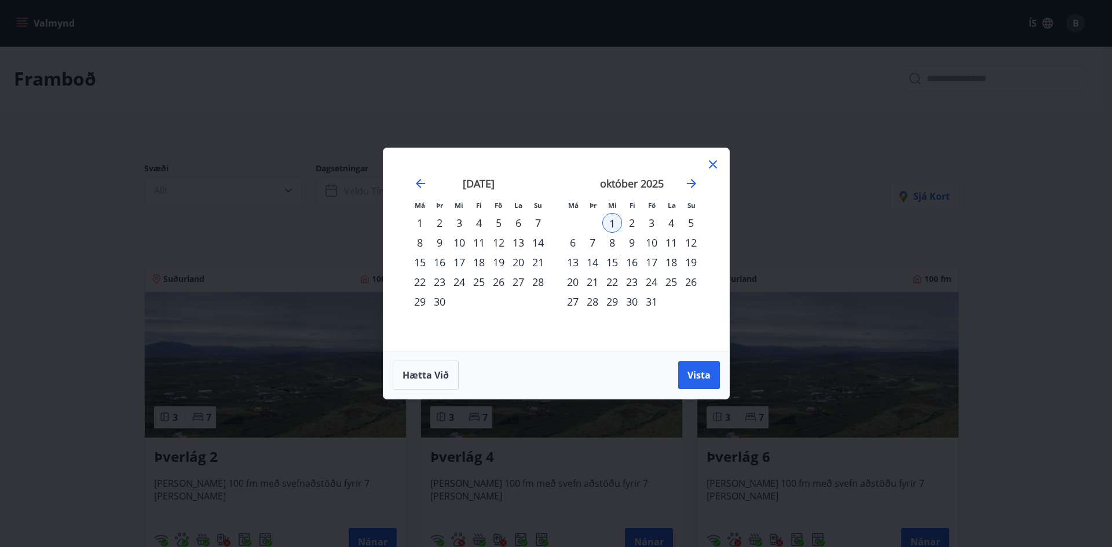
click at [684, 249] on div "12" at bounding box center [691, 243] width 20 height 20
click at [706, 378] on span "Vista" at bounding box center [699, 375] width 23 height 13
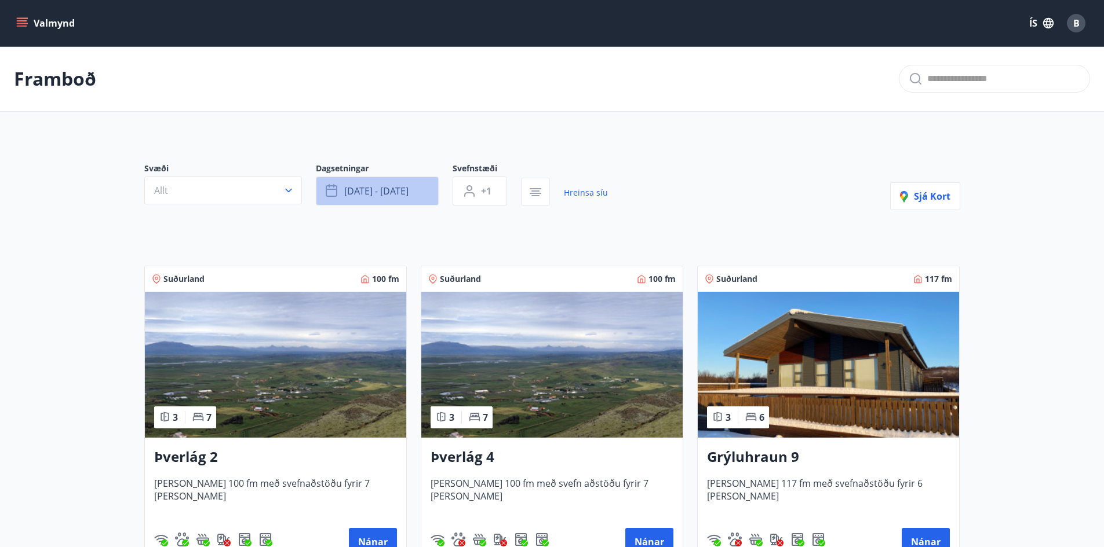
click at [410, 199] on button "okt 01 - okt 12" at bounding box center [377, 191] width 123 height 29
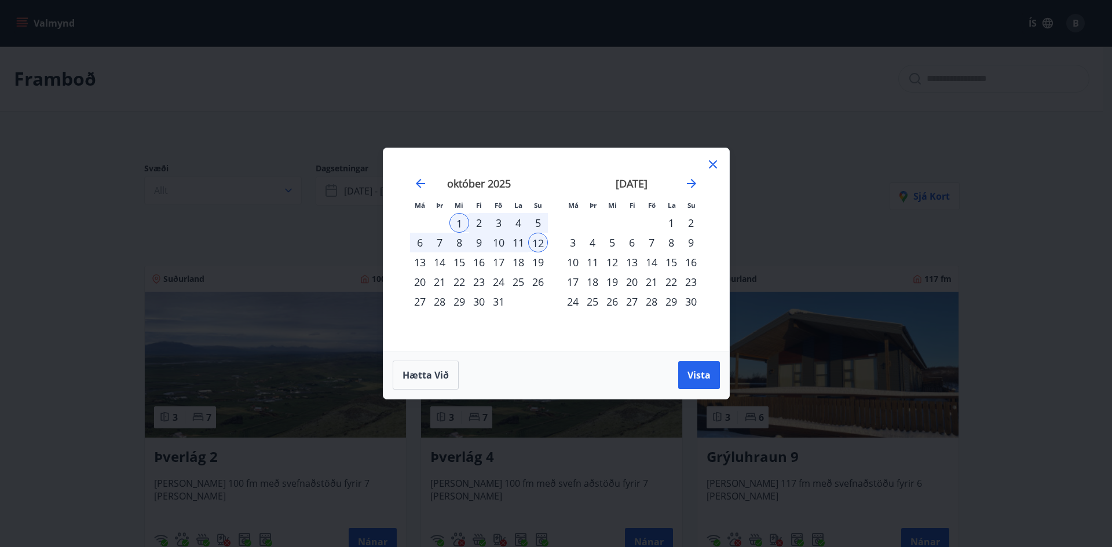
click at [688, 191] on div "[DATE]" at bounding box center [632, 187] width 138 height 51
click at [494, 220] on div "3" at bounding box center [499, 223] width 20 height 20
click at [686, 387] on button "Vista" at bounding box center [699, 375] width 42 height 28
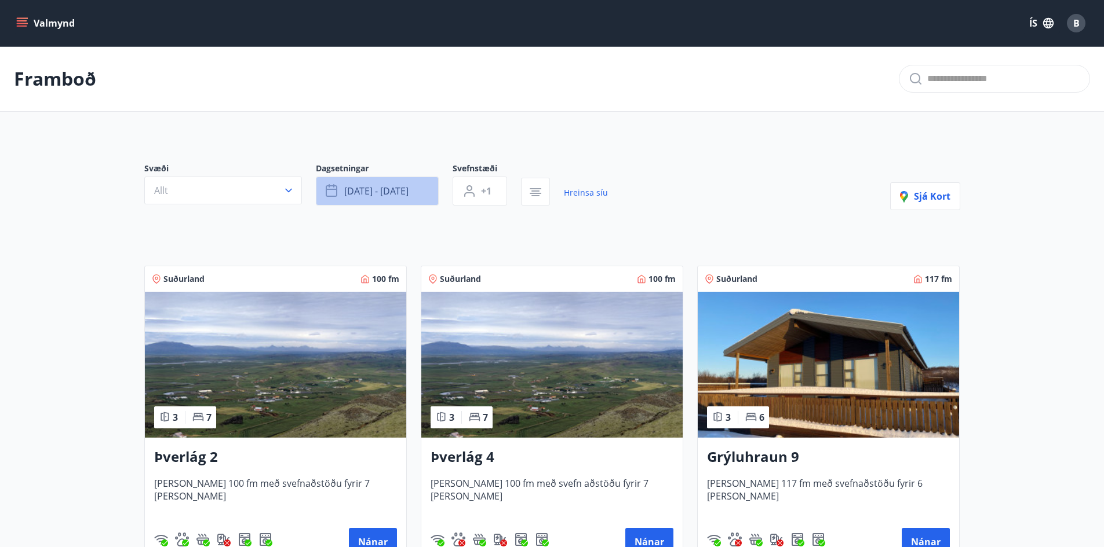
click at [423, 203] on button "okt 03 - okt 12" at bounding box center [377, 191] width 123 height 29
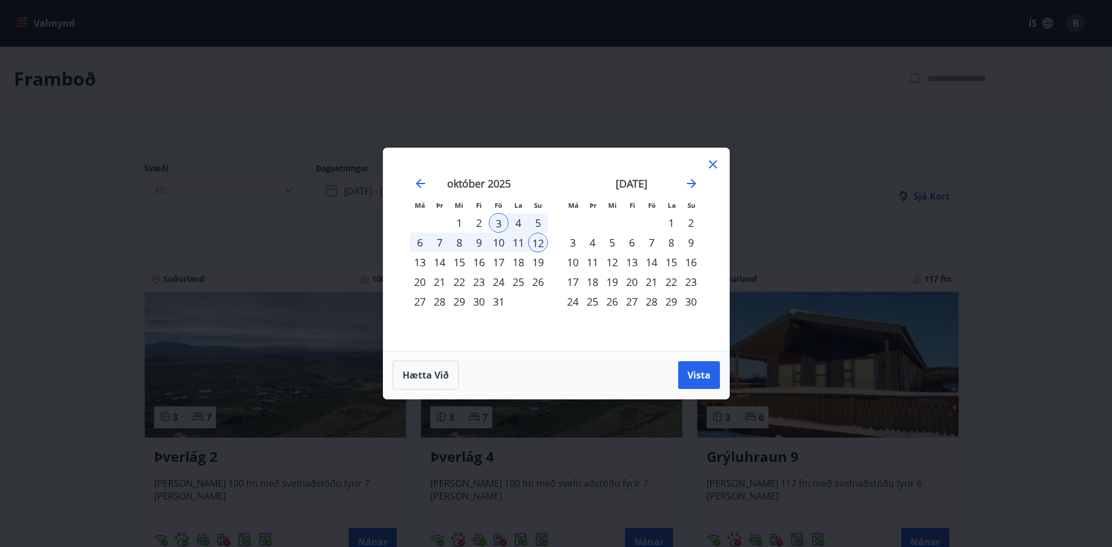
click at [418, 243] on div "6" at bounding box center [420, 243] width 20 height 20
click at [684, 374] on button "Vista" at bounding box center [699, 375] width 42 height 28
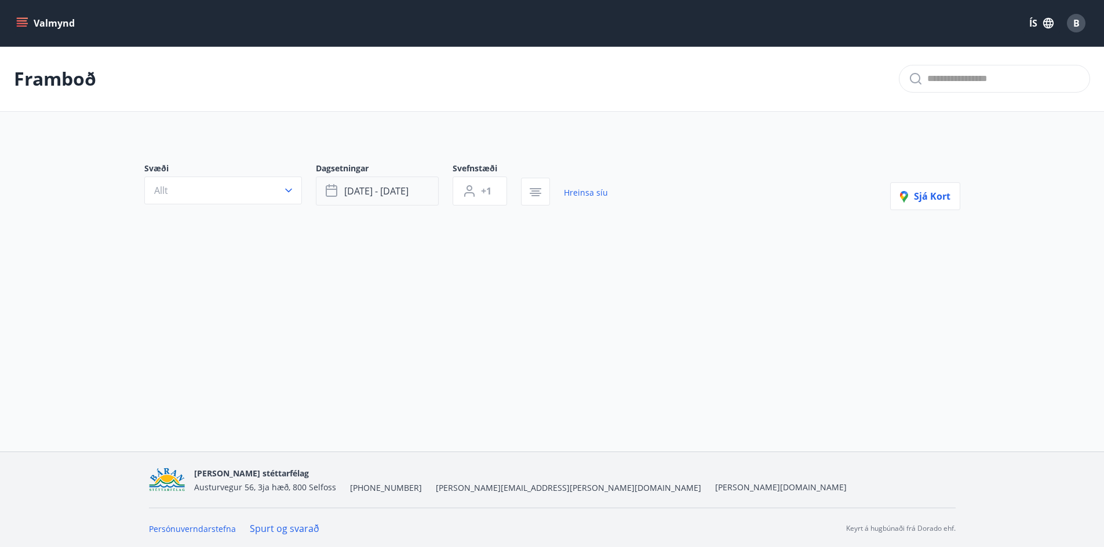
click at [404, 200] on button "okt 03 - okt 06" at bounding box center [377, 191] width 123 height 29
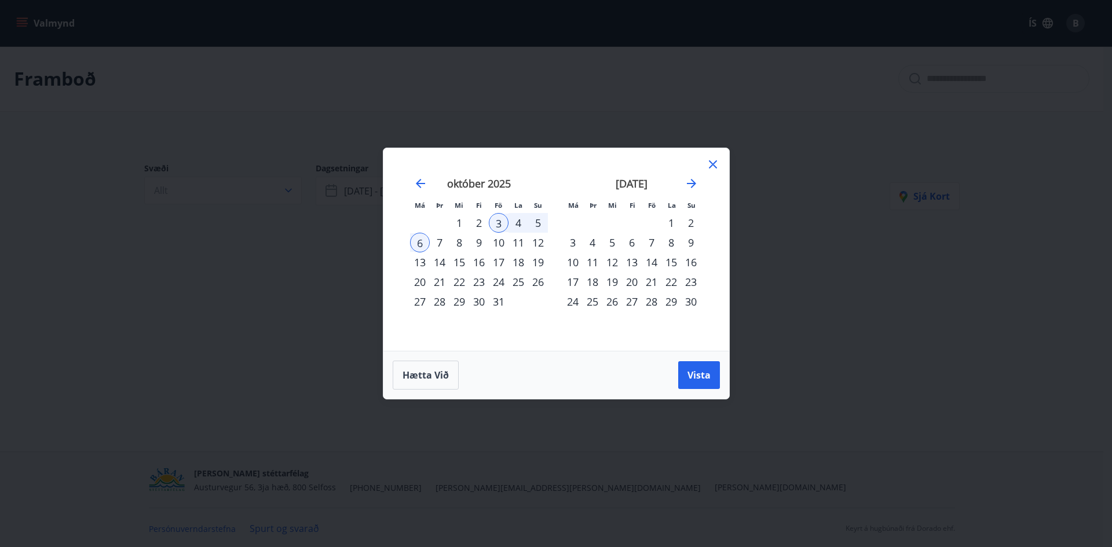
click at [430, 238] on div "7" at bounding box center [440, 243] width 20 height 20
click at [507, 227] on div "3" at bounding box center [499, 223] width 20 height 20
click at [513, 227] on div "4" at bounding box center [519, 223] width 20 height 20
click at [442, 244] on div "7" at bounding box center [440, 243] width 20 height 20
click at [513, 224] on div "4" at bounding box center [519, 223] width 20 height 20
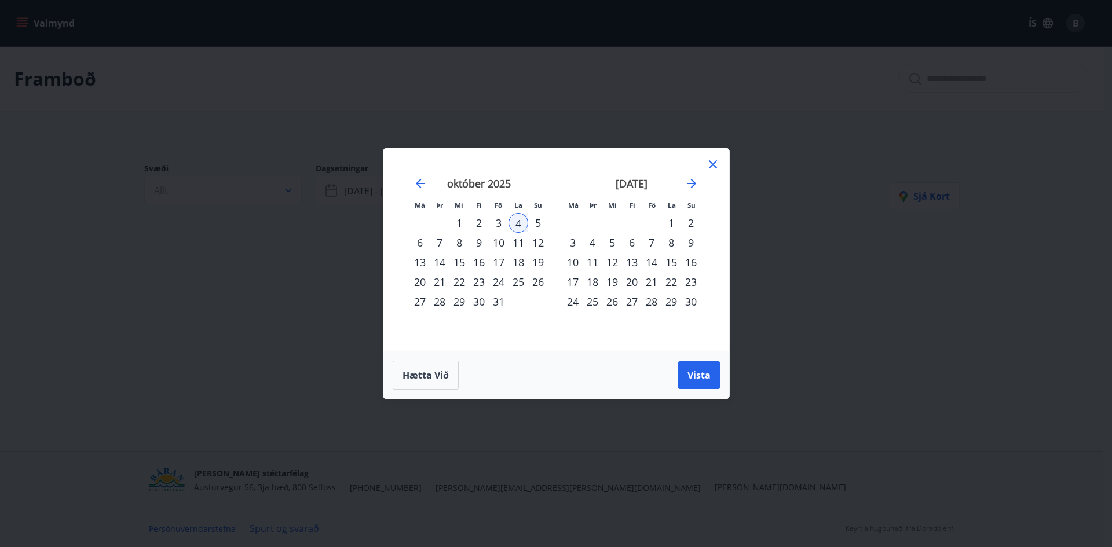
click at [445, 242] on div "7" at bounding box center [440, 243] width 20 height 20
click at [681, 370] on button "Vista" at bounding box center [699, 375] width 42 height 28
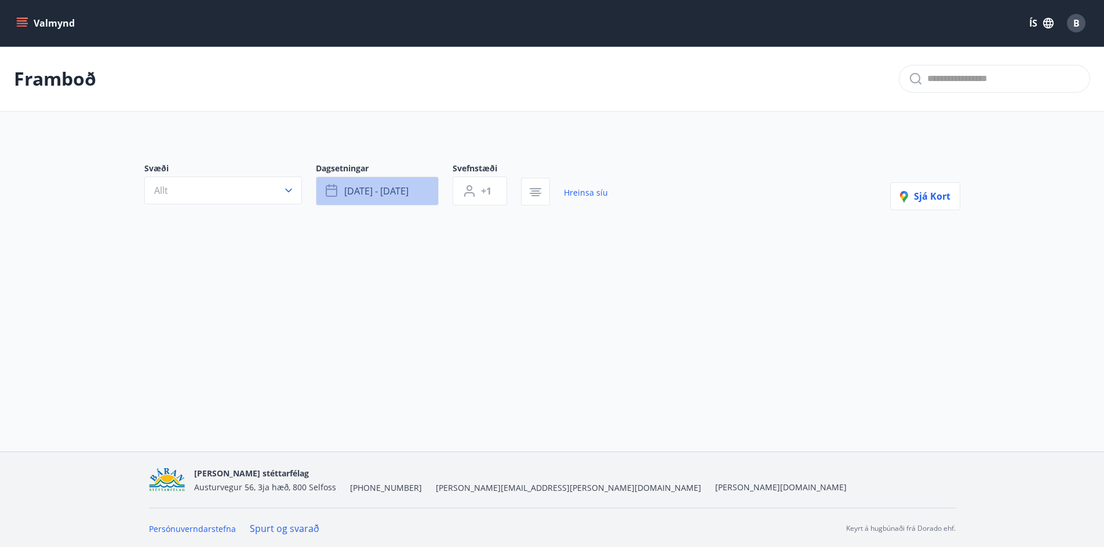
click at [423, 191] on button "okt 04 - okt 07" at bounding box center [377, 191] width 123 height 29
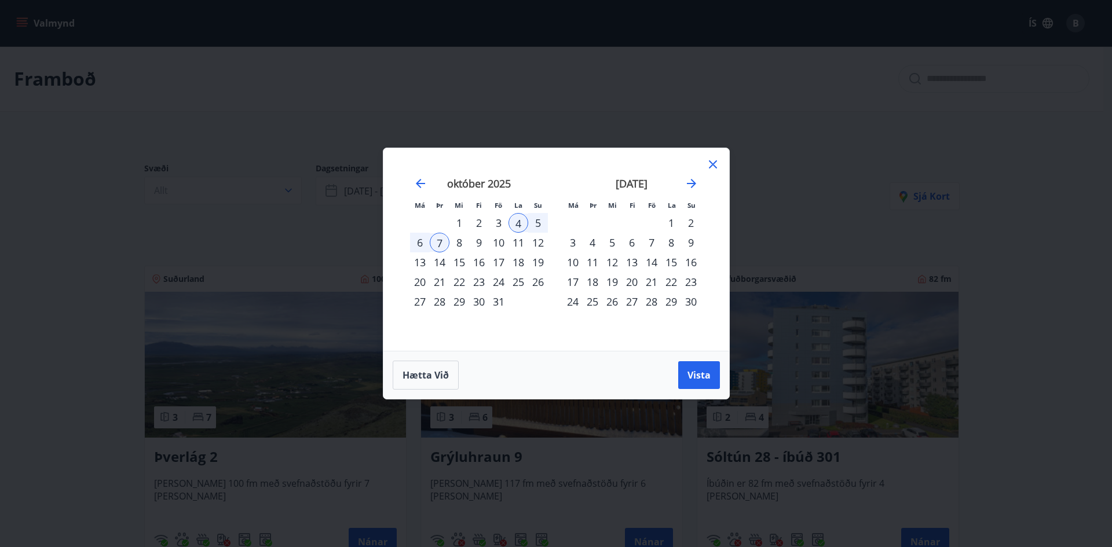
click at [787, 198] on div "Má Þr Mi Fi Fö La Su Má Þr Mi Fi Fö La Su september 2025 1 2 3 4 5 6 7 8 9 10 1…" at bounding box center [556, 273] width 1112 height 547
click at [710, 160] on icon at bounding box center [713, 165] width 14 height 14
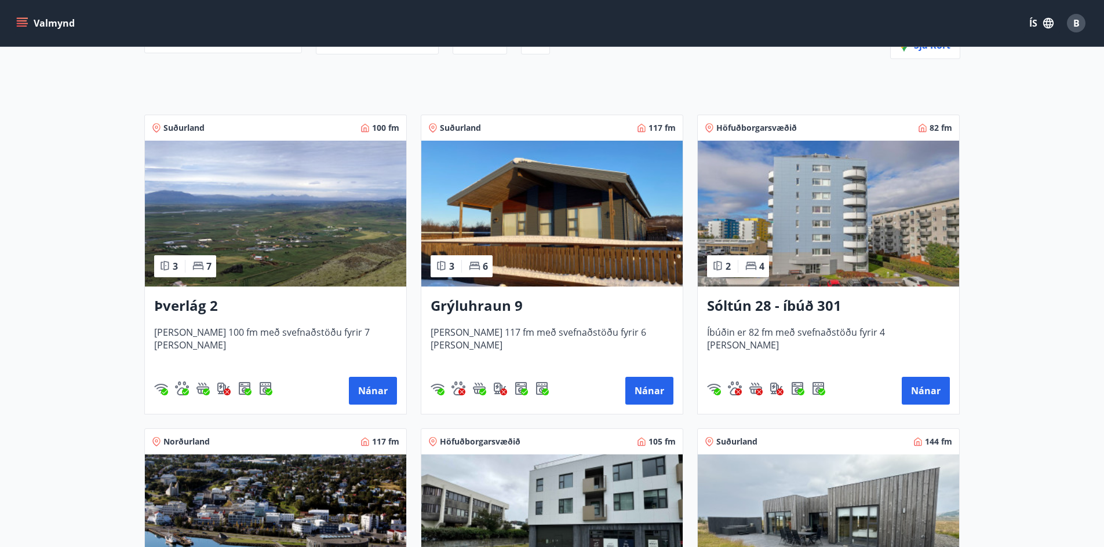
scroll to position [174, 0]
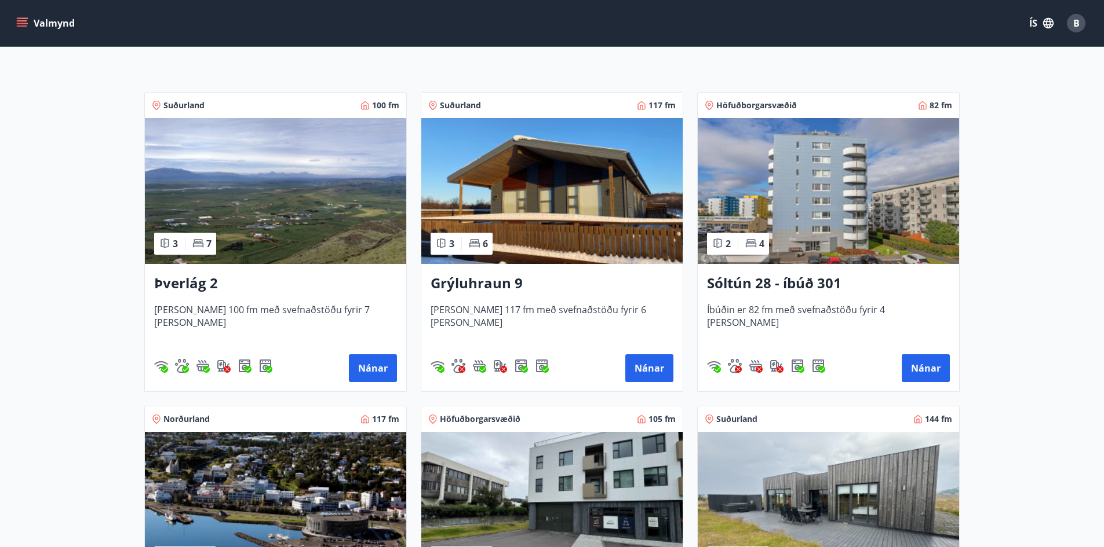
click at [349, 220] on img at bounding box center [275, 191] width 261 height 146
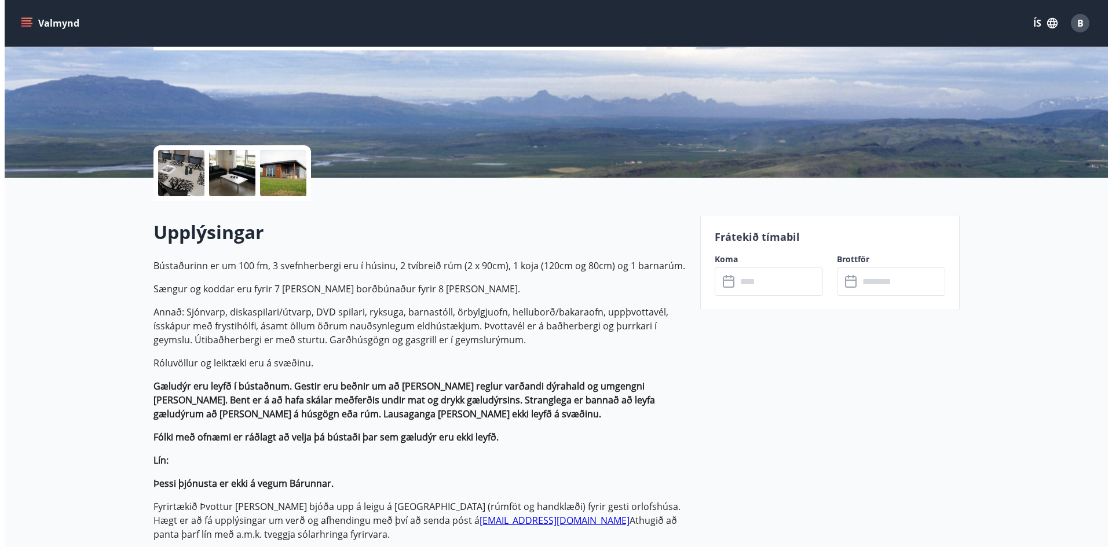
scroll to position [174, 0]
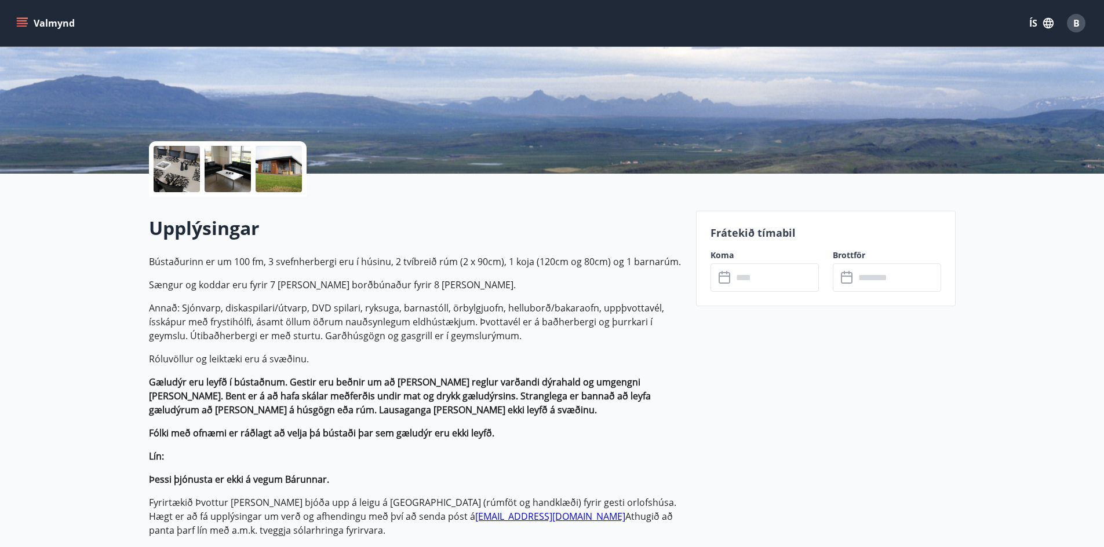
click at [245, 184] on div at bounding box center [227, 169] width 46 height 46
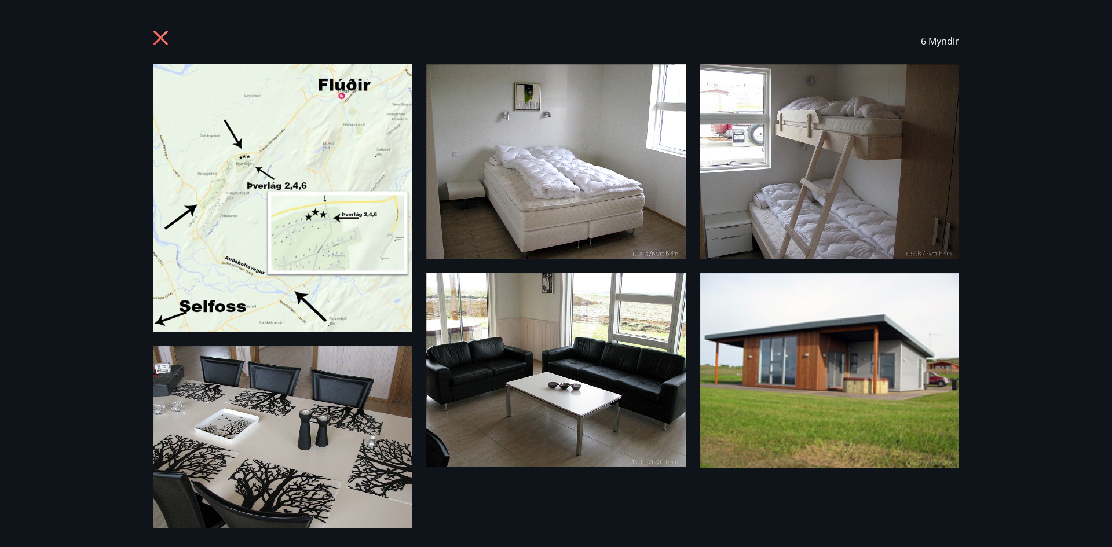
scroll to position [0, 0]
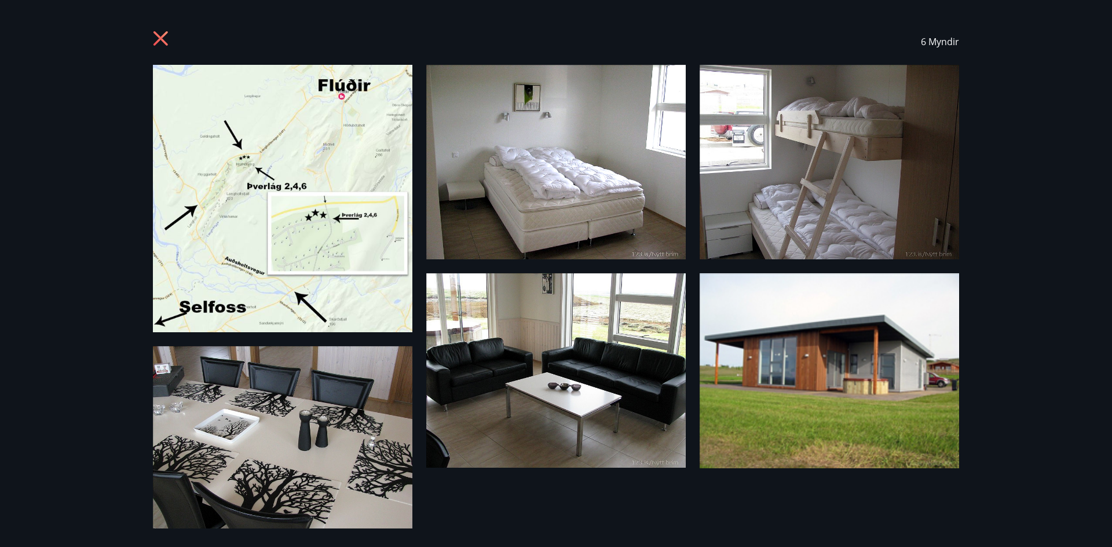
click at [534, 199] on img at bounding box center [556, 162] width 260 height 195
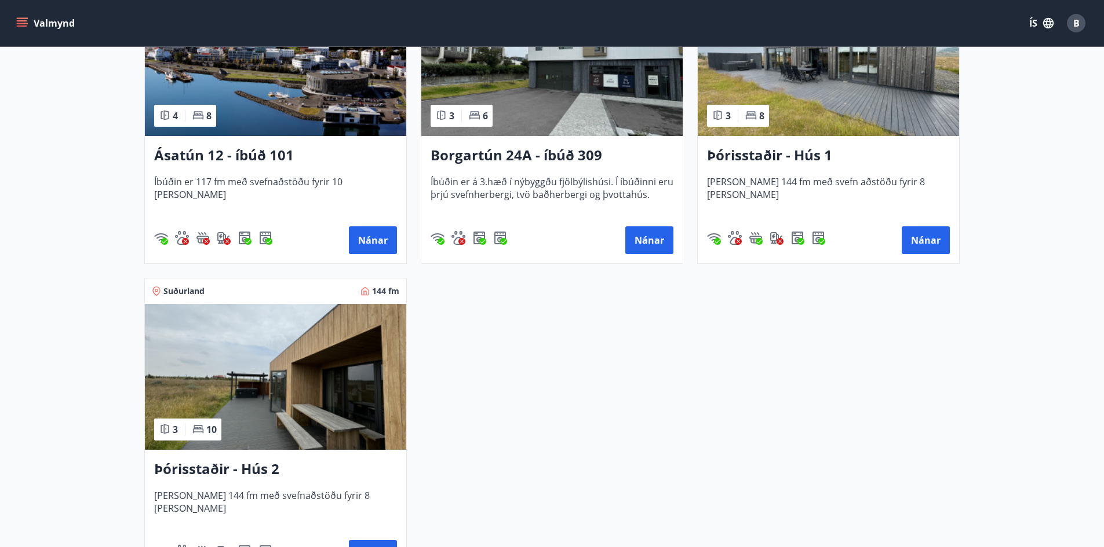
scroll to position [637, 0]
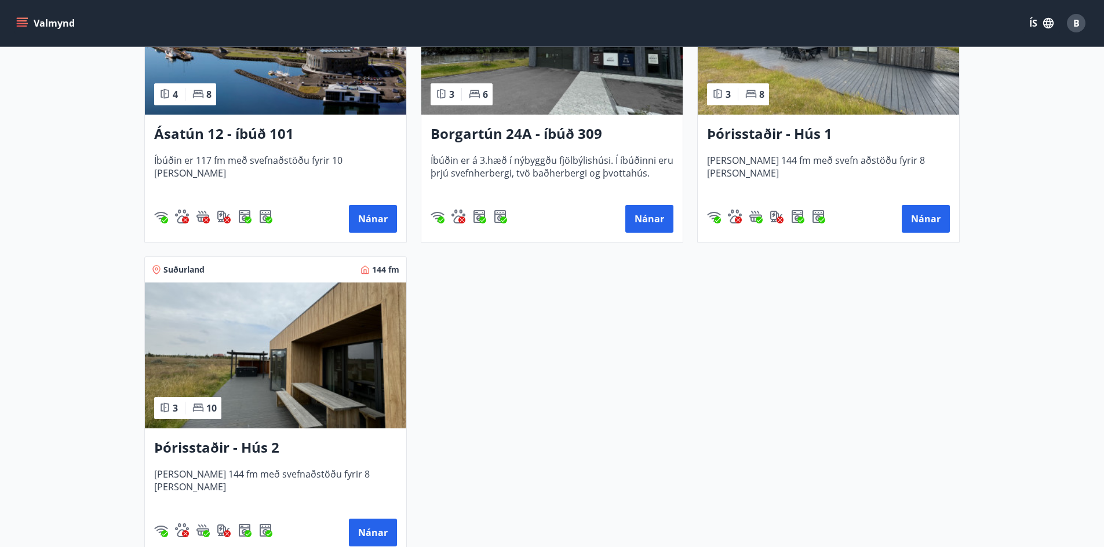
click at [837, 115] on div "Þórisstaðir - Hús 1 Húsið er 144 fm með svefn aðstöðu fyrir 8 manns Nánar" at bounding box center [827, 178] width 261 height 127
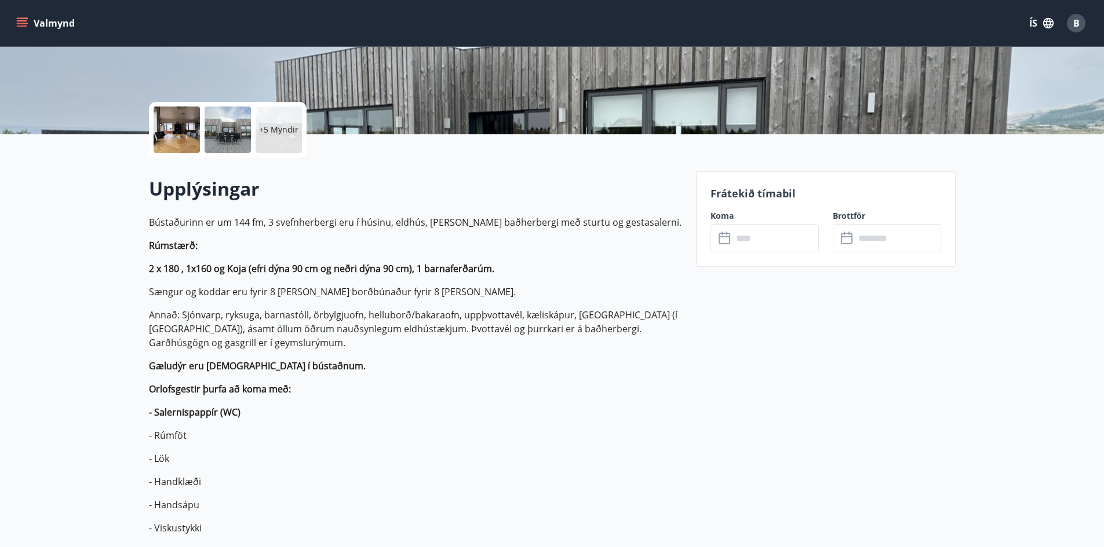
scroll to position [232, 0]
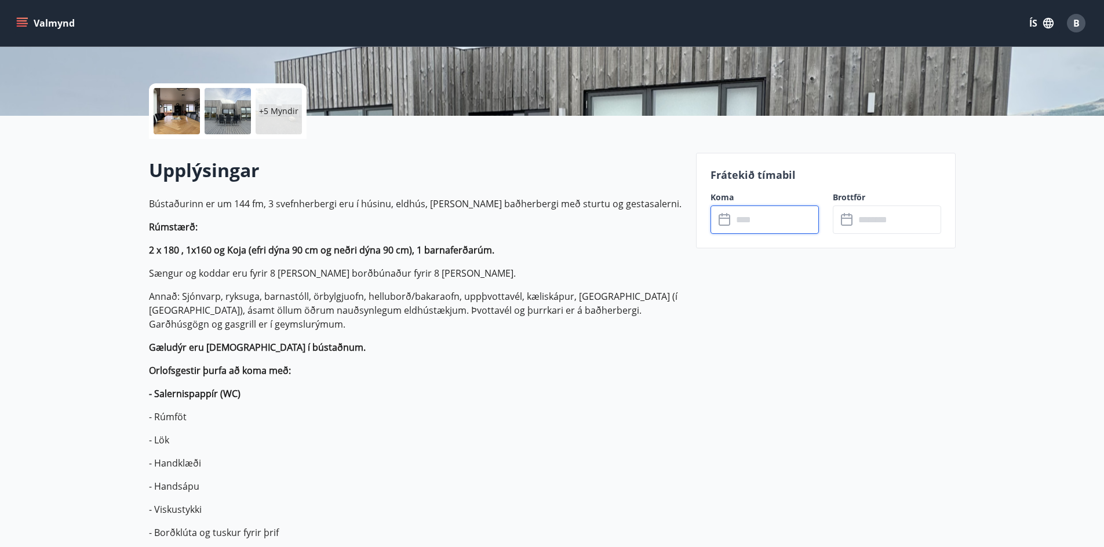
click at [754, 226] on input "text" at bounding box center [775, 220] width 86 height 28
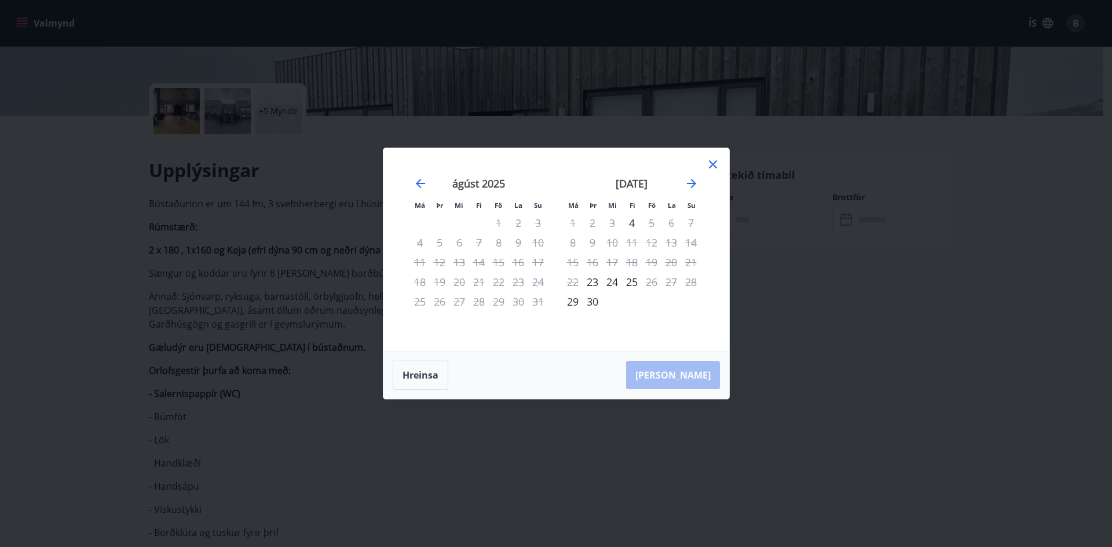
click at [691, 192] on div "september 2025" at bounding box center [632, 187] width 138 height 51
click at [691, 187] on icon "Move forward to switch to the next month." at bounding box center [691, 183] width 9 height 9
click at [692, 185] on icon "Move forward to switch to the next month." at bounding box center [692, 184] width 14 height 14
click at [712, 169] on icon at bounding box center [713, 165] width 14 height 14
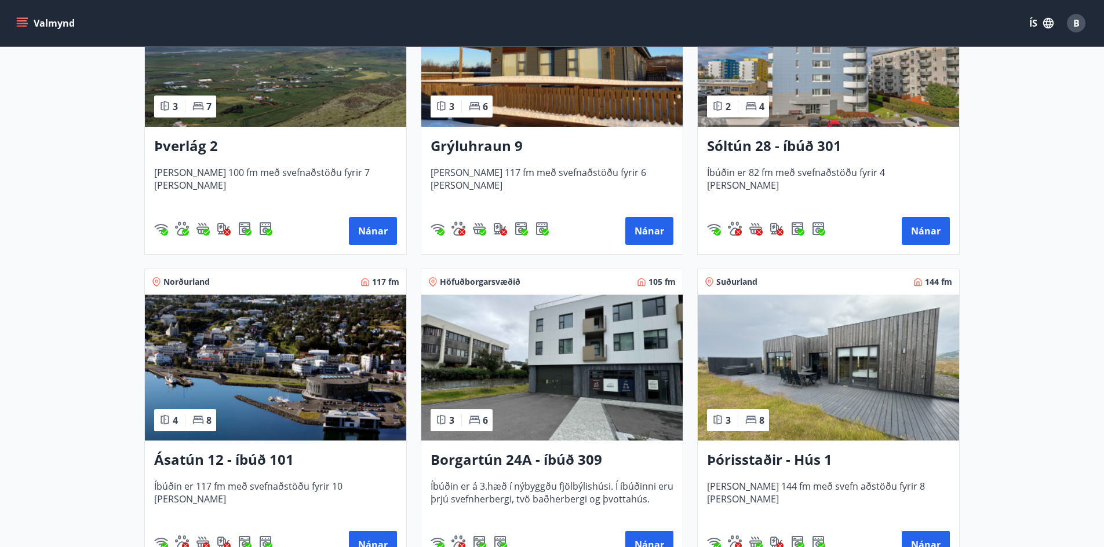
scroll to position [465, 0]
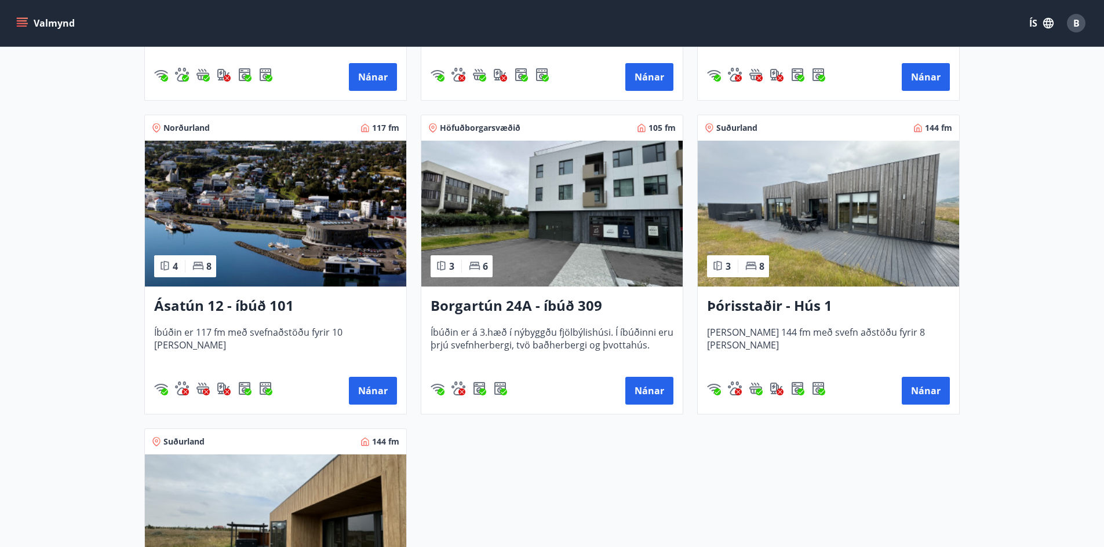
click at [806, 289] on div "Þórisstaðir - Hús 1 Húsið er 144 fm með svefn aðstöðu fyrir 8 manns Nánar" at bounding box center [827, 350] width 261 height 127
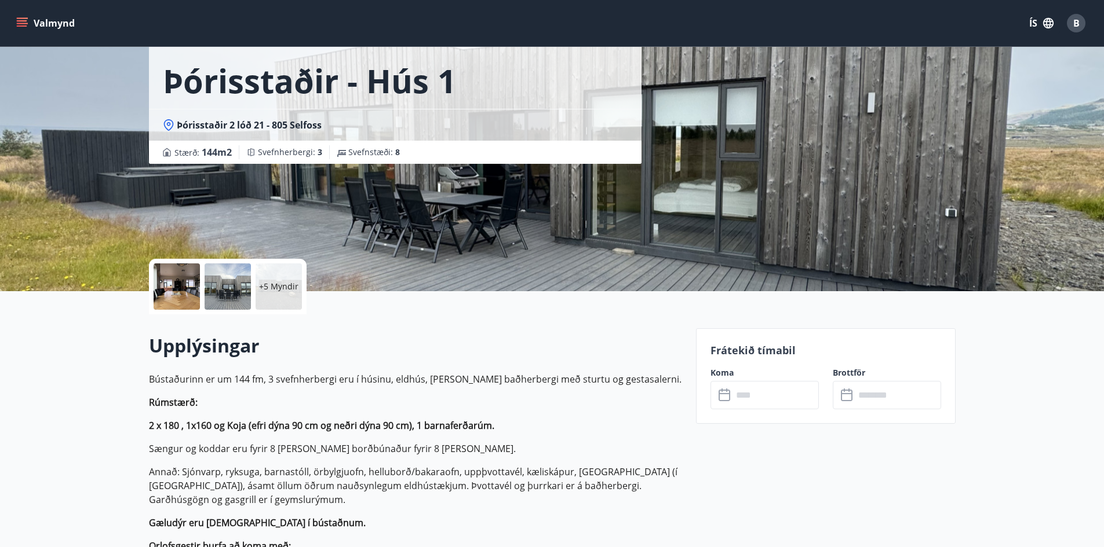
scroll to position [58, 0]
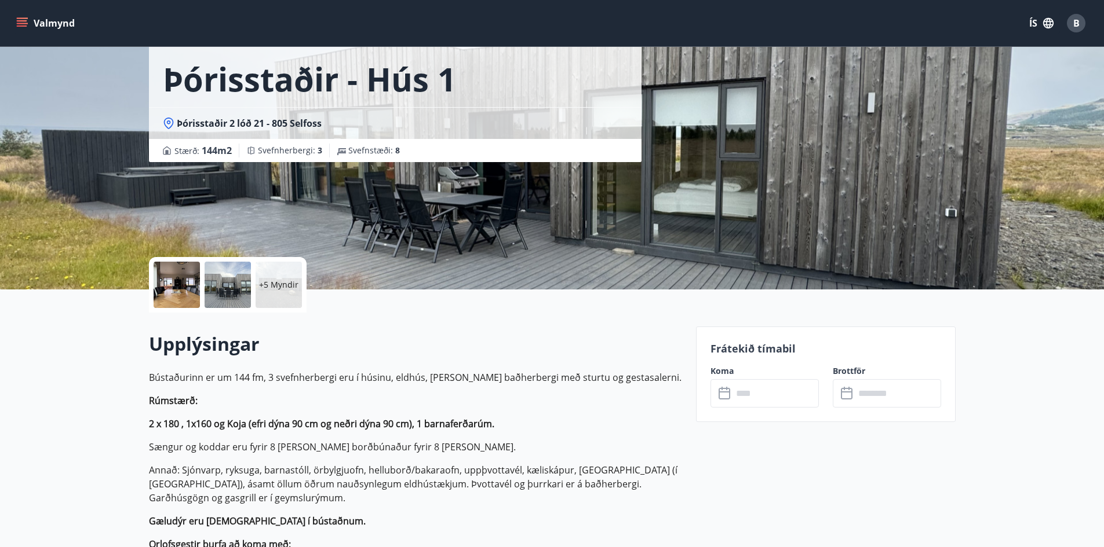
drag, startPoint x: 741, startPoint y: 374, endPoint x: 753, endPoint y: 382, distance: 14.1
click at [743, 378] on div "Koma ​ ​" at bounding box center [757, 387] width 122 height 42
click at [758, 384] on input "text" at bounding box center [775, 393] width 86 height 28
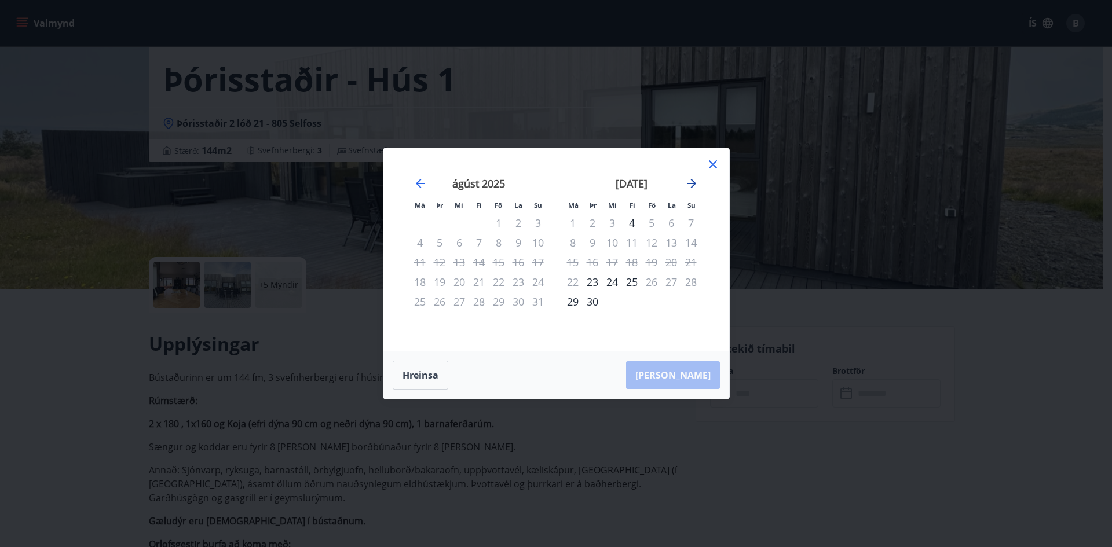
click at [698, 187] on icon "Move forward to switch to the next month." at bounding box center [692, 184] width 14 height 14
click at [696, 185] on icon "Move forward to switch to the next month." at bounding box center [692, 184] width 14 height 14
click at [428, 187] on div "október 2025" at bounding box center [479, 187] width 138 height 51
click at [713, 173] on div at bounding box center [713, 166] width 14 height 17
drag, startPoint x: 709, startPoint y: 165, endPoint x: 692, endPoint y: 165, distance: 16.2
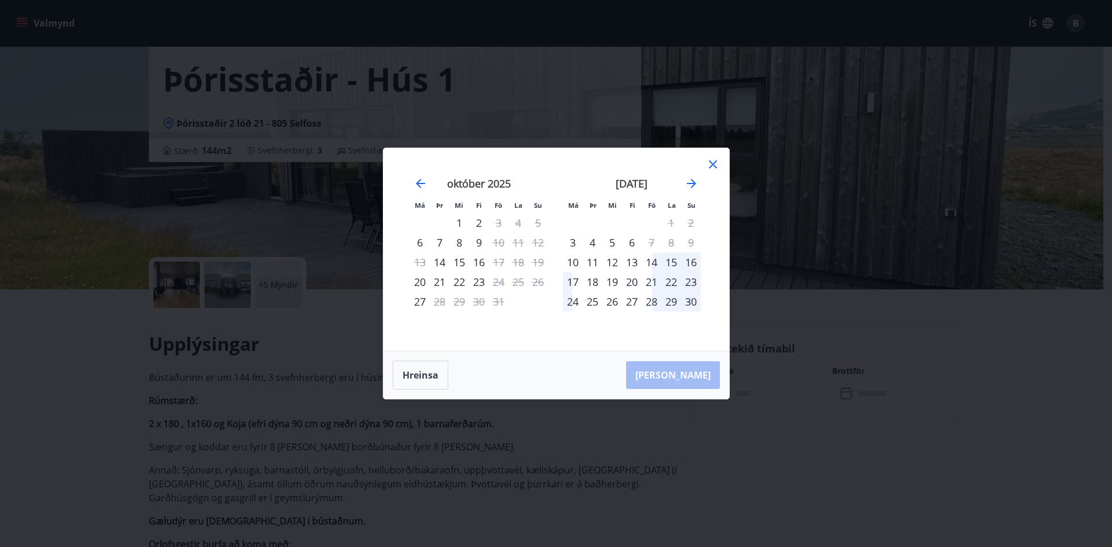
click at [709, 165] on icon at bounding box center [713, 165] width 14 height 14
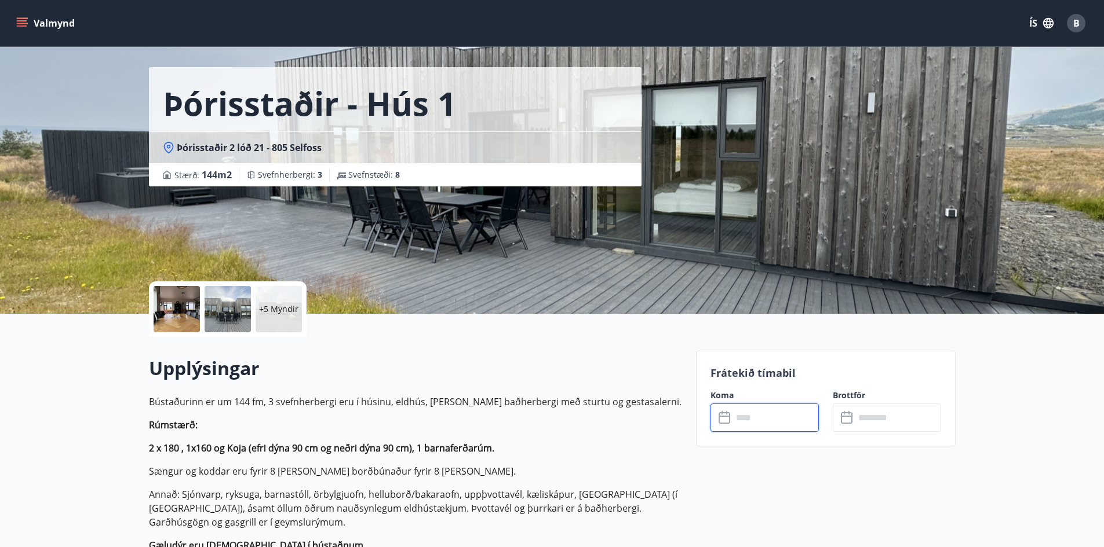
scroll to position [0, 0]
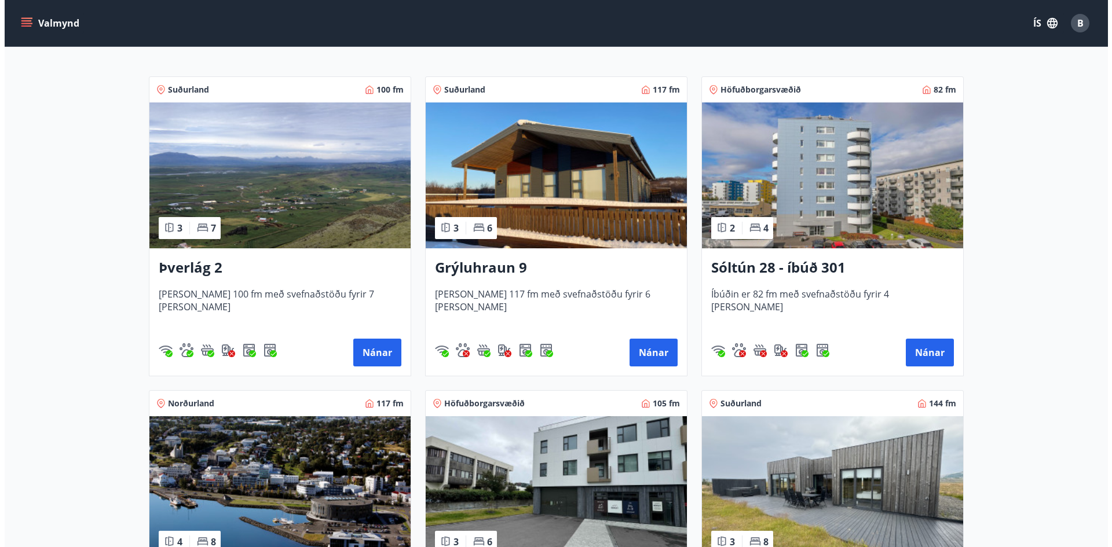
scroll to position [174, 0]
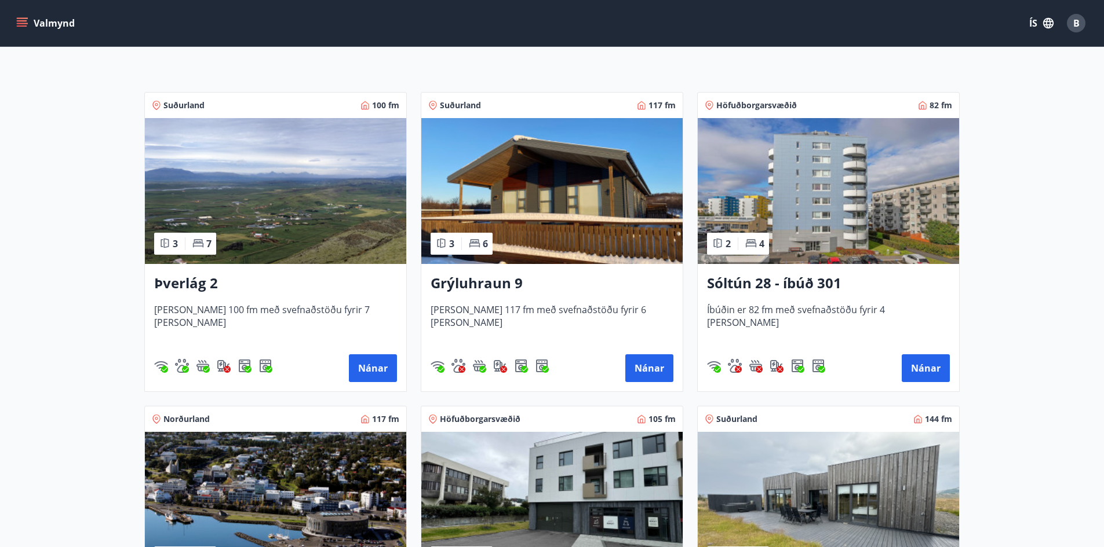
click at [1084, 27] on span "B" at bounding box center [1076, 23] width 19 height 19
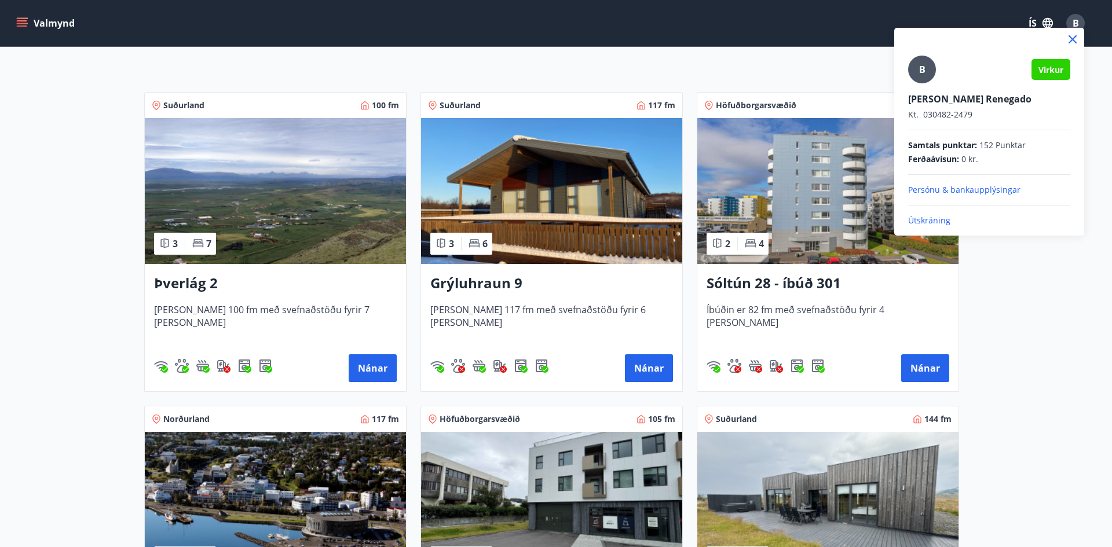
click at [941, 219] on p "Útskráning" at bounding box center [989, 221] width 162 height 12
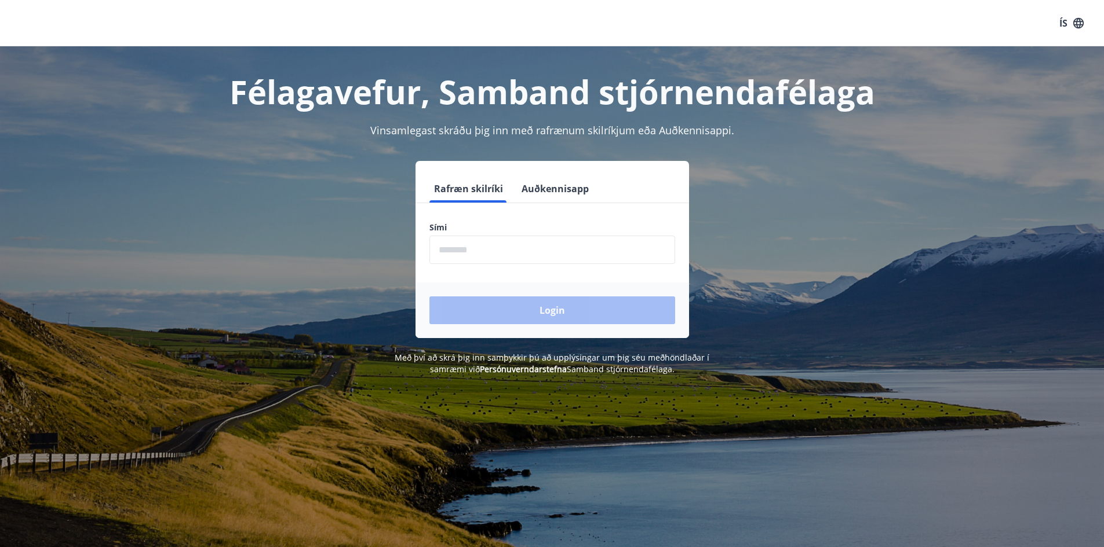
click at [490, 236] on div "Sími ​" at bounding box center [552, 243] width 246 height 42
click at [492, 244] on input "phone" at bounding box center [552, 250] width 246 height 28
click at [461, 249] on input "phone" at bounding box center [552, 250] width 246 height 28
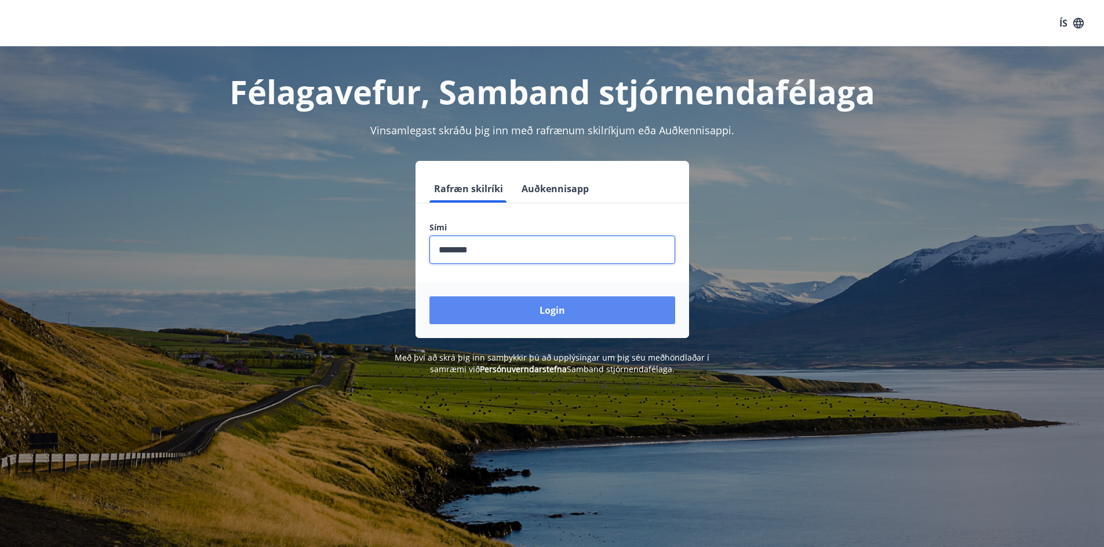
type input "********"
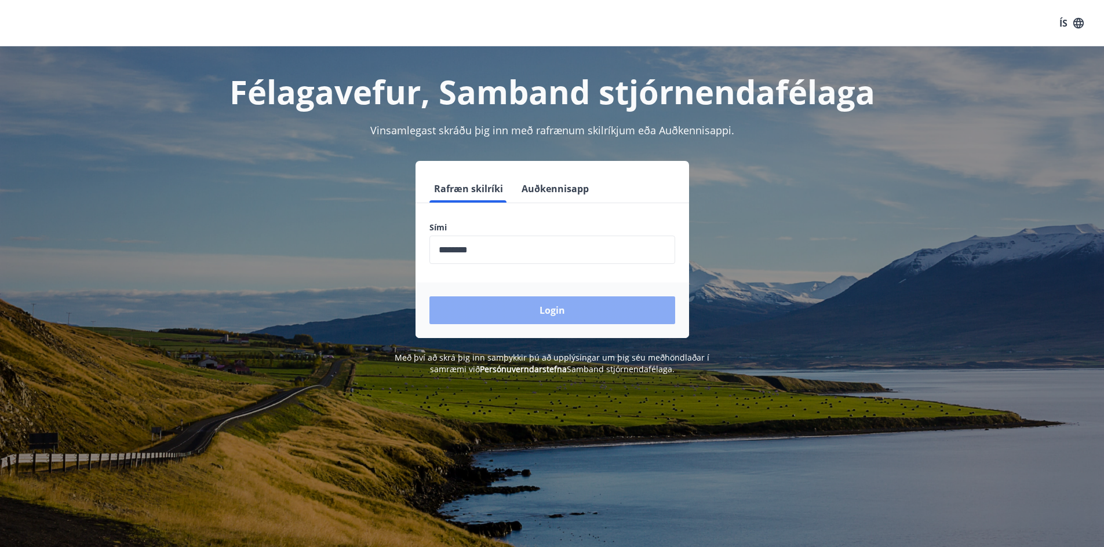
click at [553, 308] on button "Login" at bounding box center [552, 311] width 246 height 28
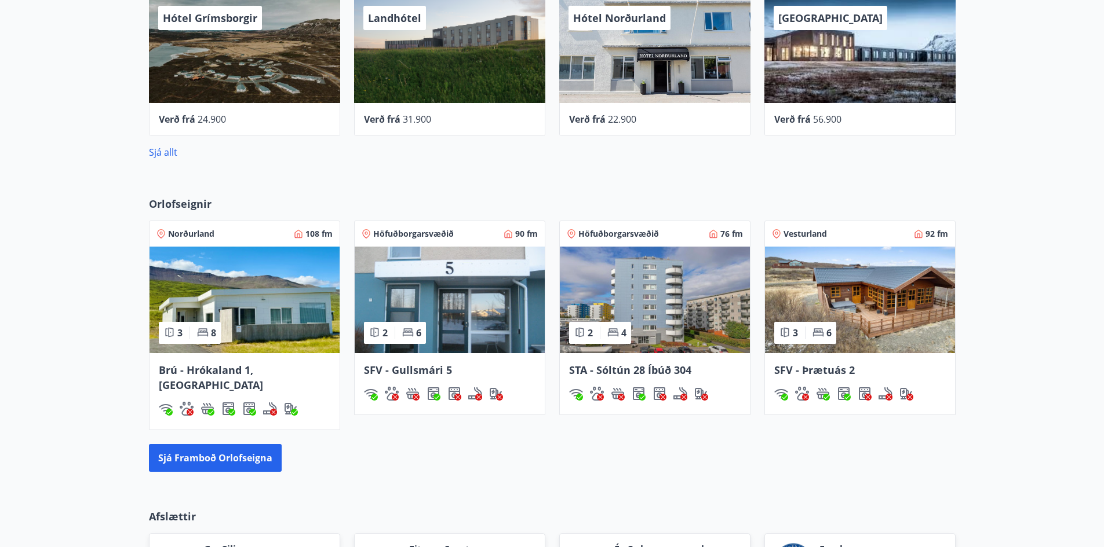
scroll to position [695, 0]
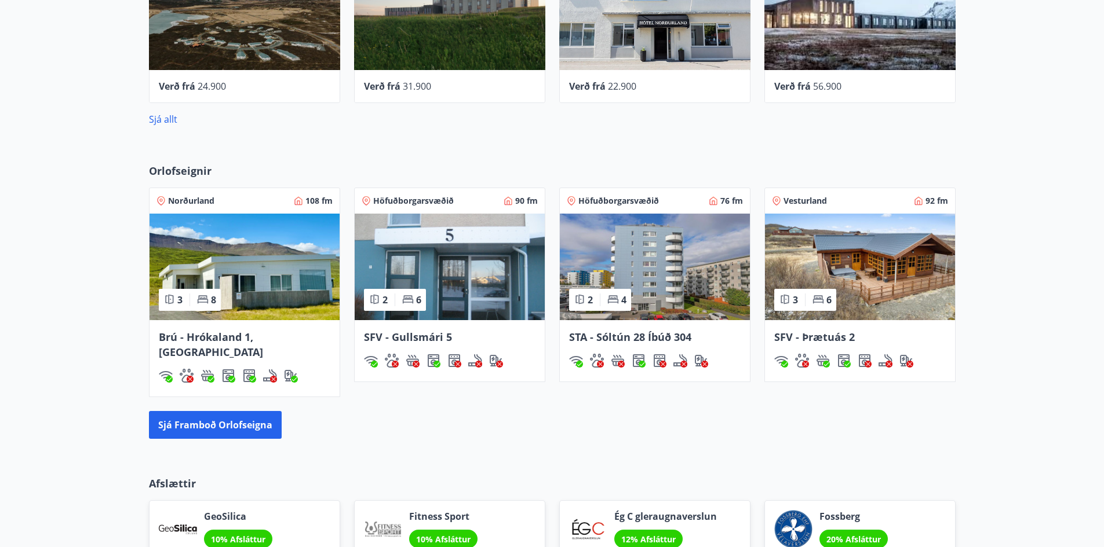
click at [243, 426] on div "Orlofseignir Norðurland 108 fm 3 8 Brú - Hrókaland 1, [GEOGRAPHIC_DATA] Höfuðbo…" at bounding box center [552, 301] width 1104 height 313
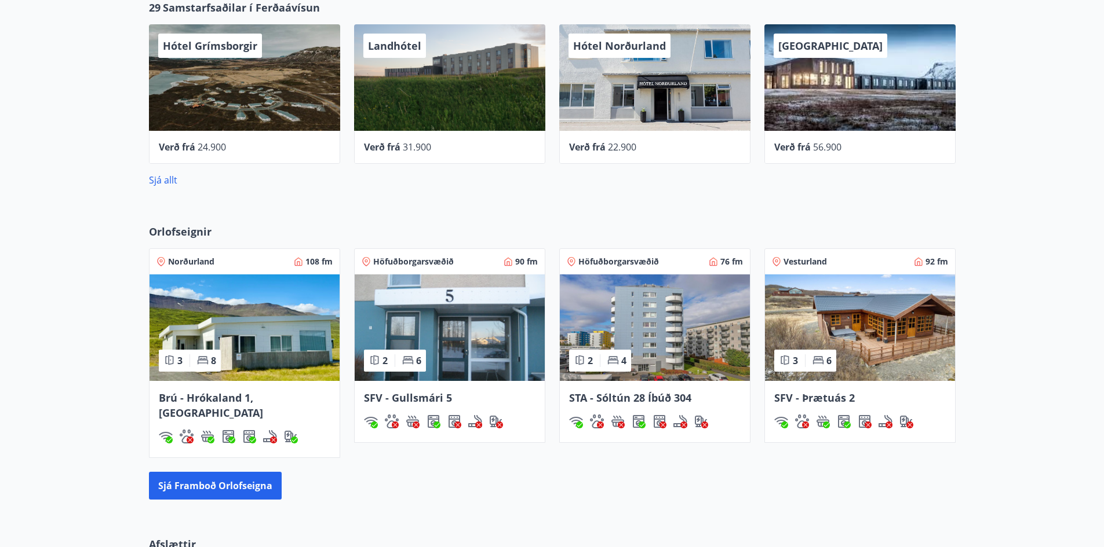
scroll to position [637, 0]
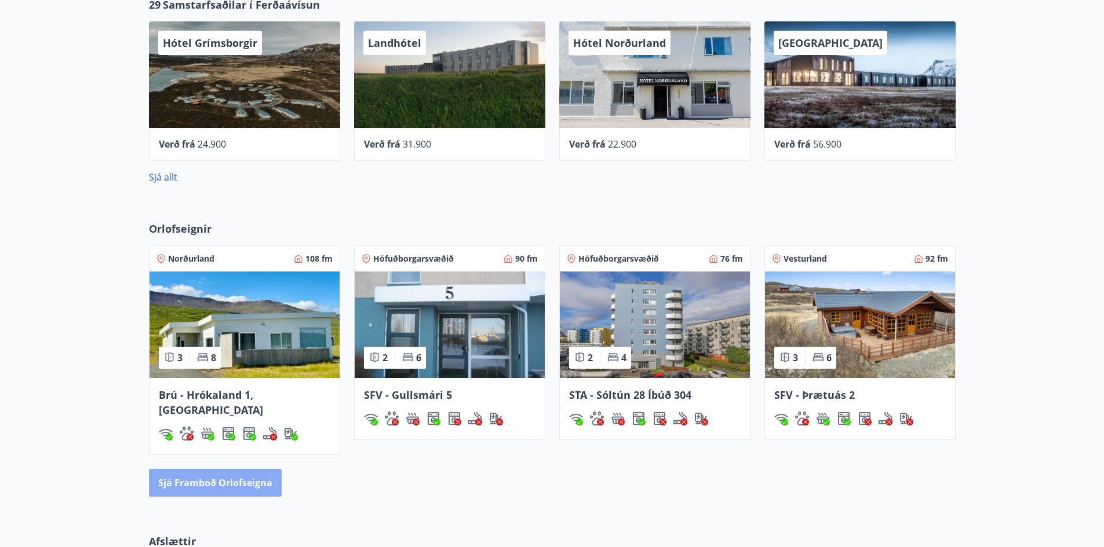
click at [239, 478] on button "Sjá framboð orlofseigna" at bounding box center [215, 483] width 133 height 28
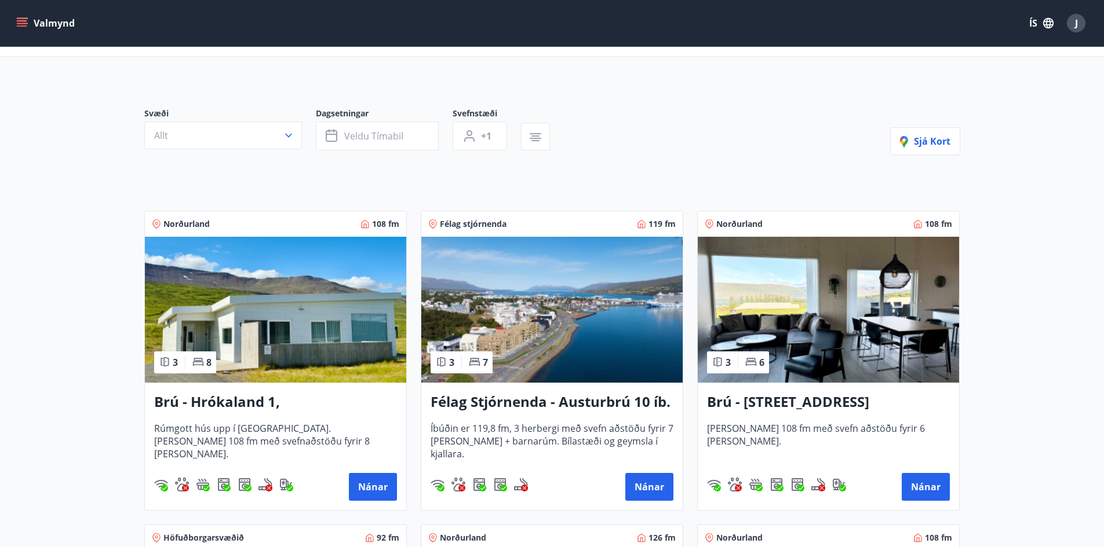
scroll to position [58, 0]
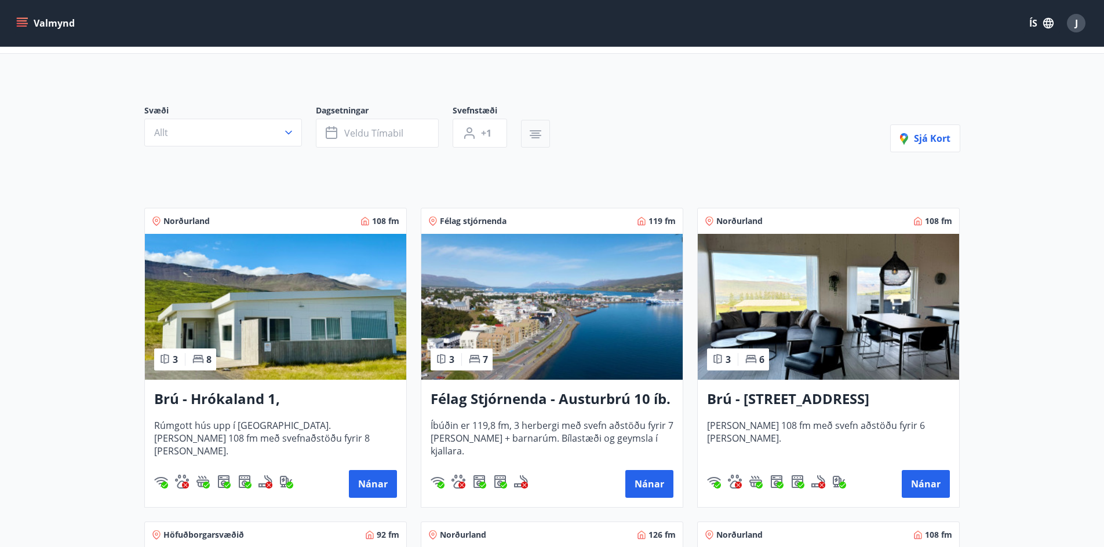
click at [528, 134] on icon "button" at bounding box center [535, 134] width 14 height 14
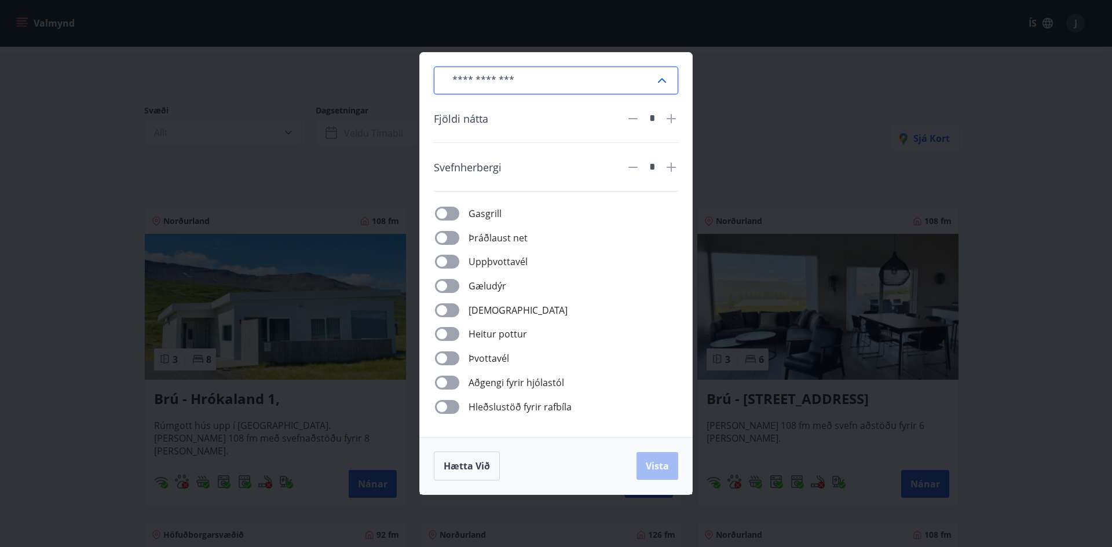
click at [582, 83] on input "text" at bounding box center [549, 81] width 212 height 28
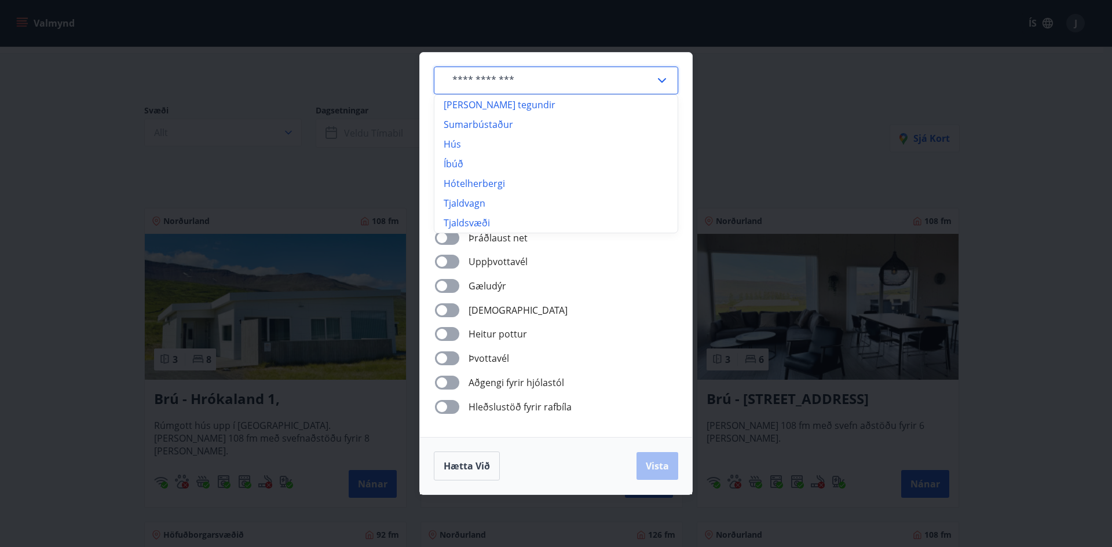
drag, startPoint x: 593, startPoint y: 81, endPoint x: 631, endPoint y: 87, distance: 38.2
click at [593, 81] on input "text" at bounding box center [549, 81] width 212 height 28
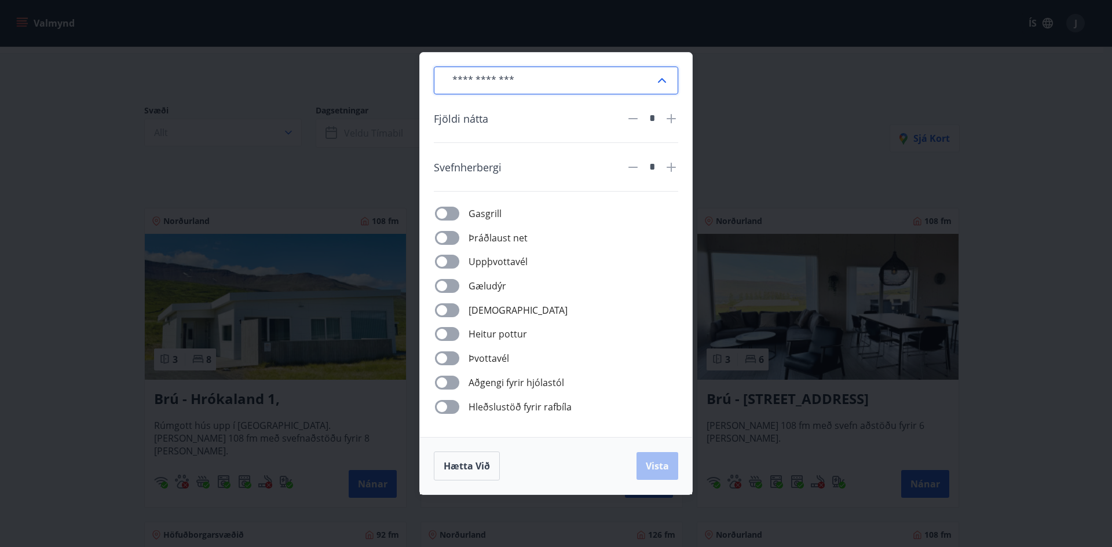
drag, startPoint x: 735, startPoint y: 101, endPoint x: 725, endPoint y: 114, distance: 15.7
click at [735, 101] on div "​ Fjöldi nátta * Svefnherbergi * Gasgrill Þráðlaust net Uppþvottavél Gæludýr Þu…" at bounding box center [556, 273] width 1112 height 547
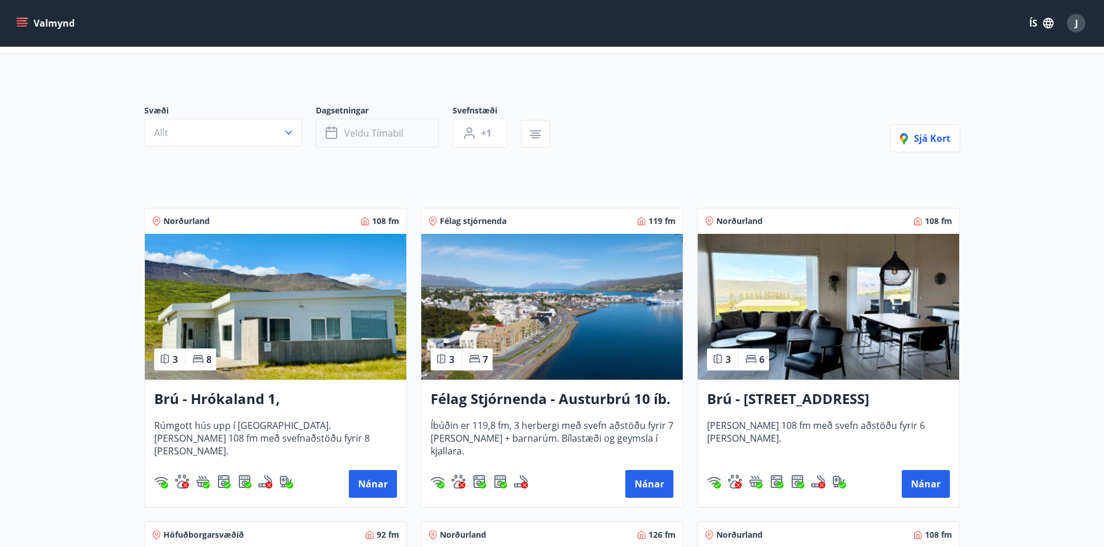
click at [360, 134] on span "Veldu tímabil" at bounding box center [373, 133] width 59 height 13
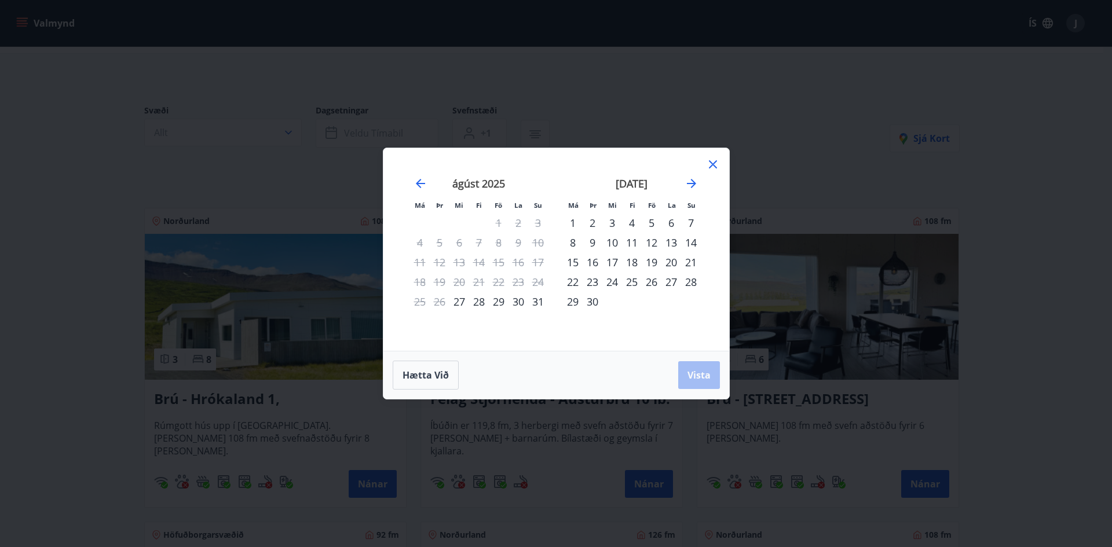
click at [711, 163] on icon at bounding box center [713, 164] width 8 height 8
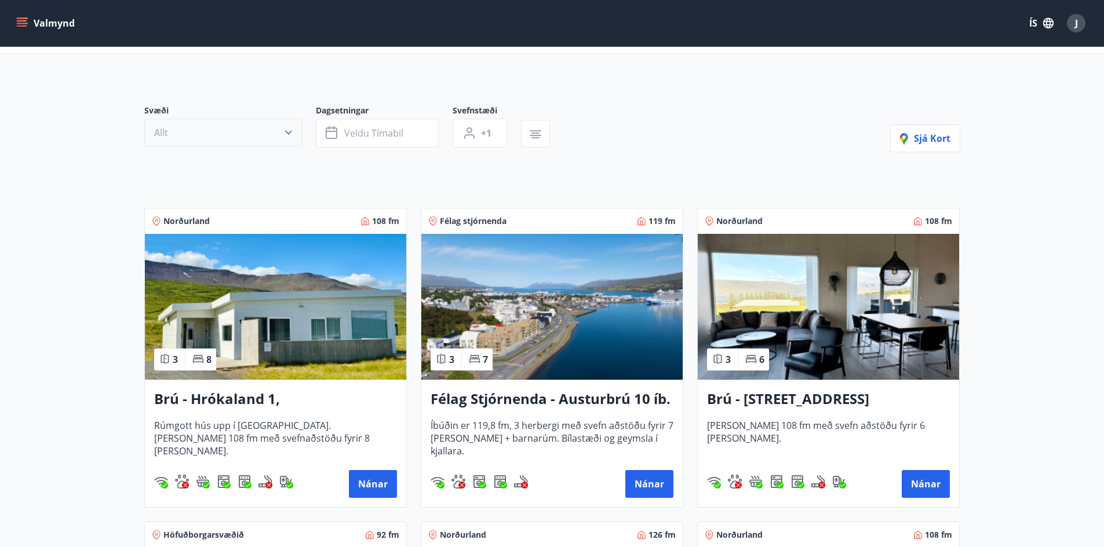
click at [223, 133] on button "Allt" at bounding box center [223, 133] width 158 height 28
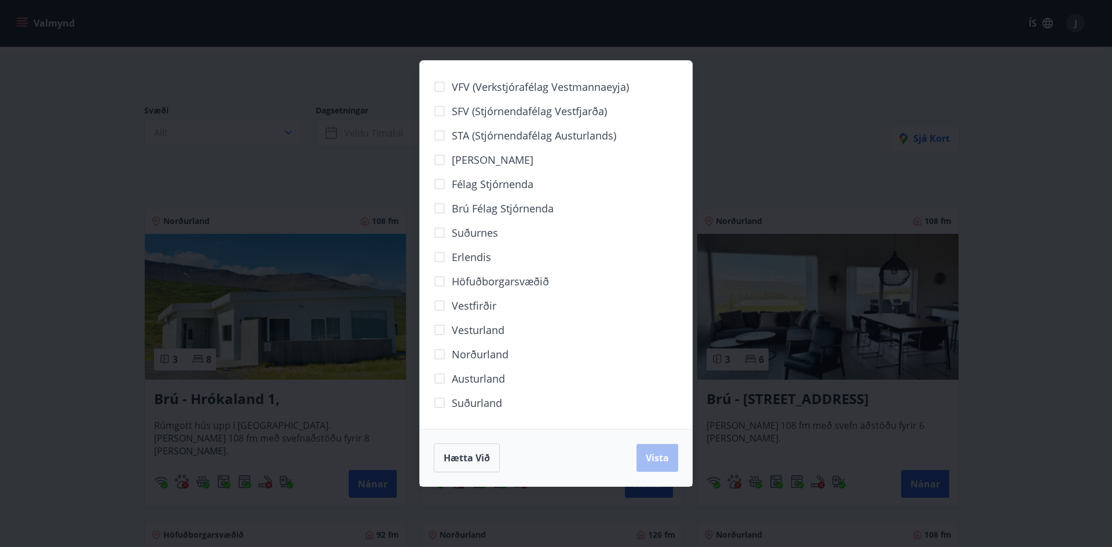
click at [466, 404] on span "Suðurland" at bounding box center [477, 403] width 50 height 15
click at [664, 458] on span "Vista" at bounding box center [657, 458] width 23 height 13
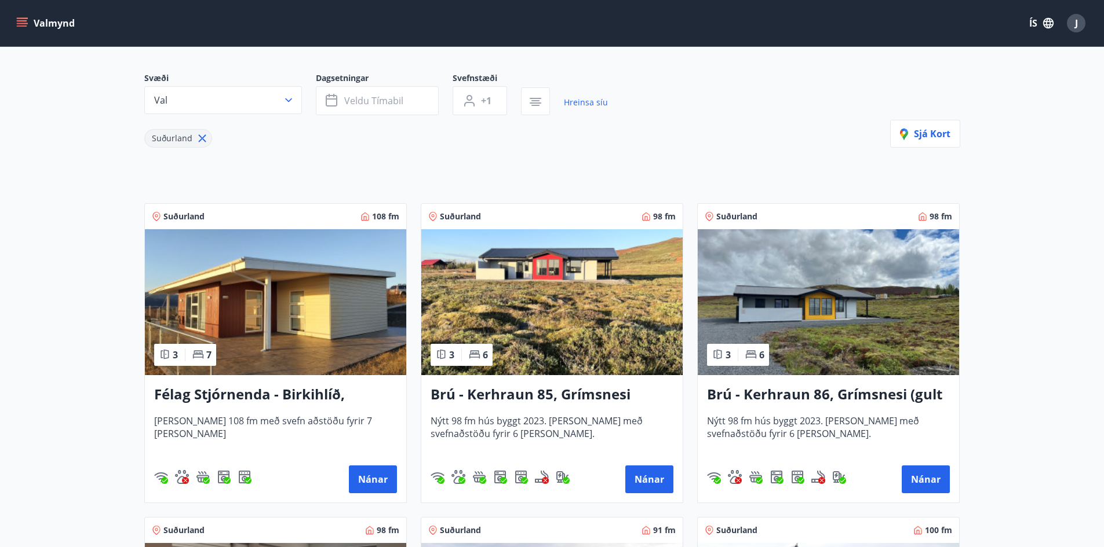
scroll to position [58, 0]
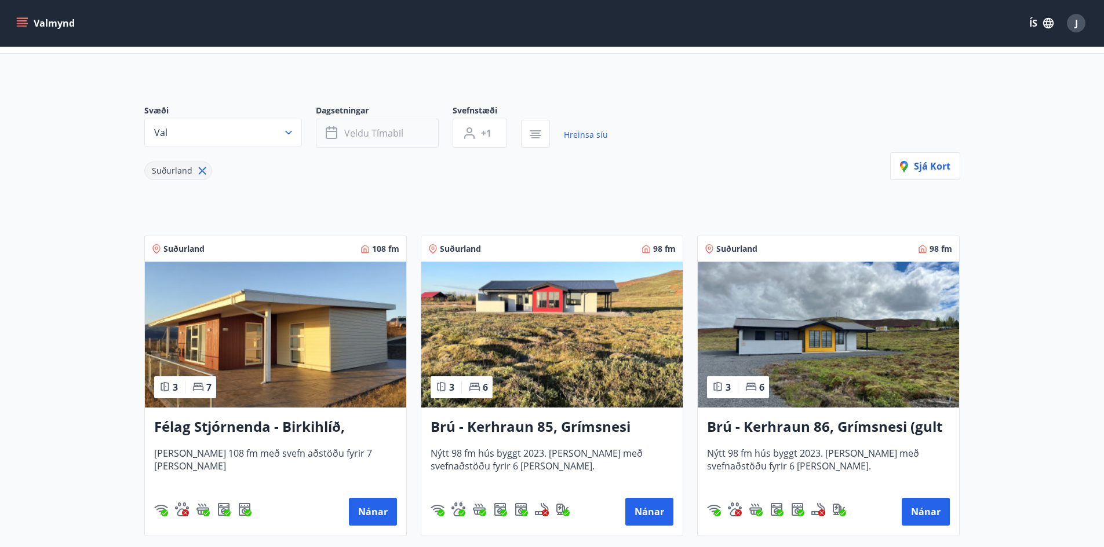
click at [384, 131] on span "Veldu tímabil" at bounding box center [373, 133] width 59 height 13
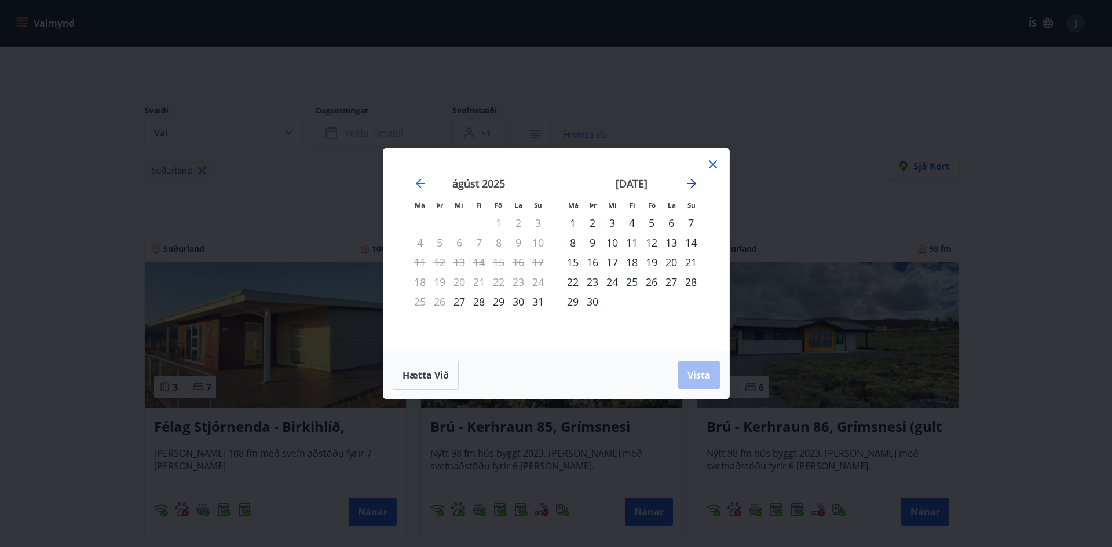
click at [693, 184] on icon "Move forward to switch to the next month." at bounding box center [691, 183] width 9 height 9
click at [650, 224] on div "3" at bounding box center [652, 223] width 20 height 20
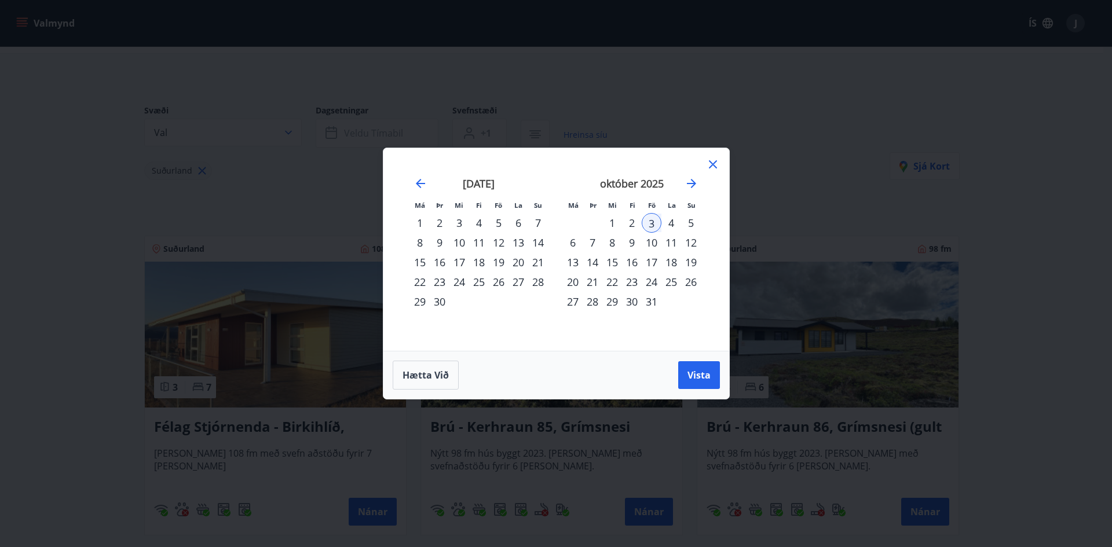
click at [576, 242] on div "6" at bounding box center [573, 243] width 20 height 20
click at [700, 381] on span "Vista" at bounding box center [699, 375] width 23 height 13
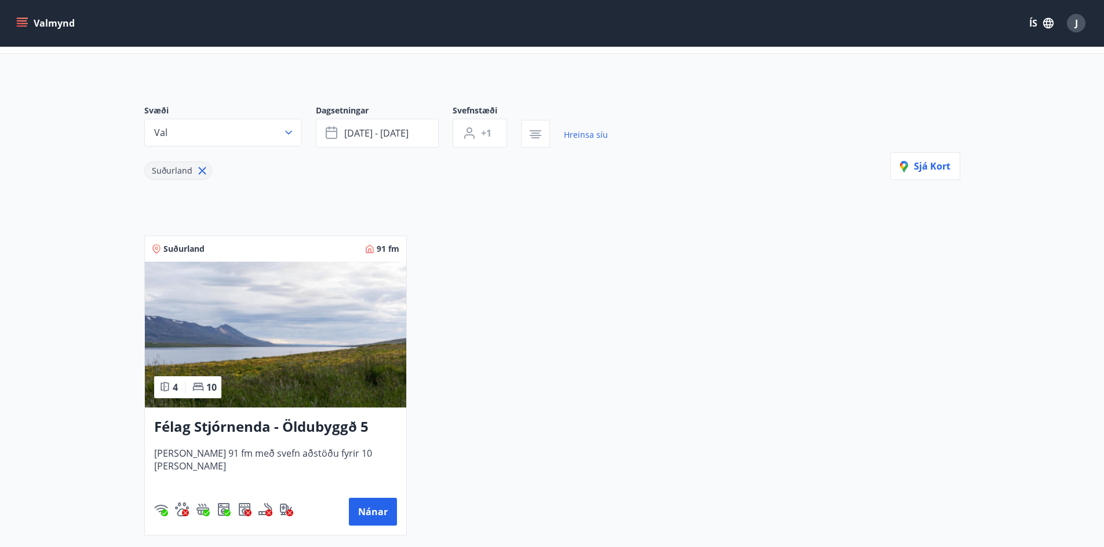
click at [308, 319] on img at bounding box center [275, 335] width 261 height 146
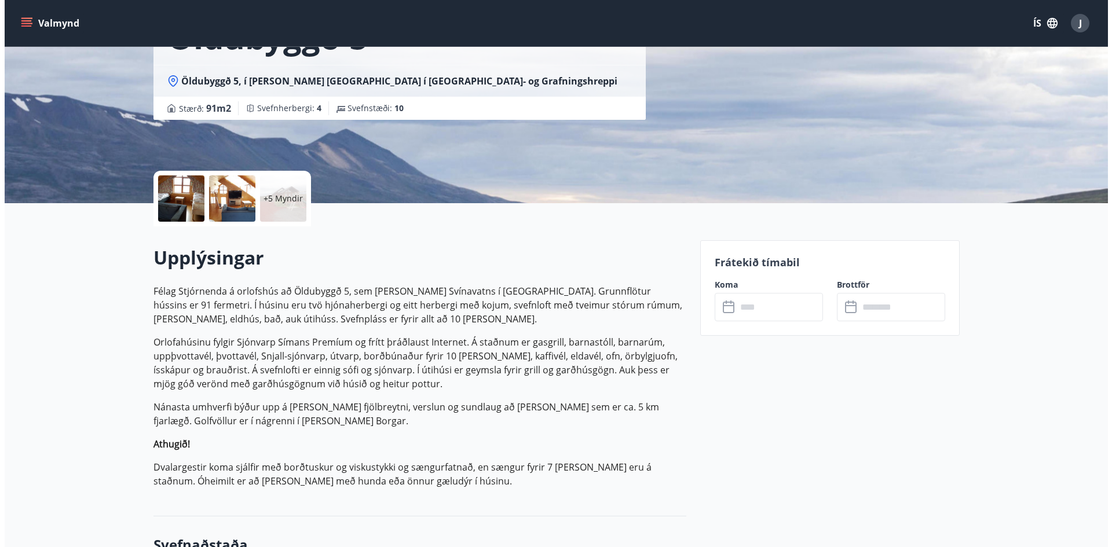
scroll to position [174, 0]
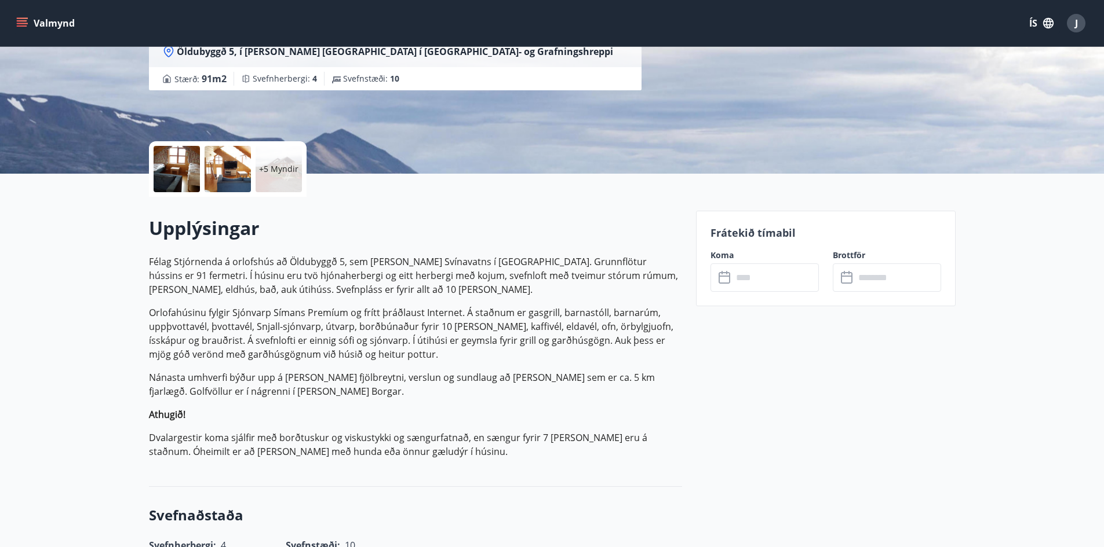
click at [179, 165] on div at bounding box center [177, 169] width 46 height 46
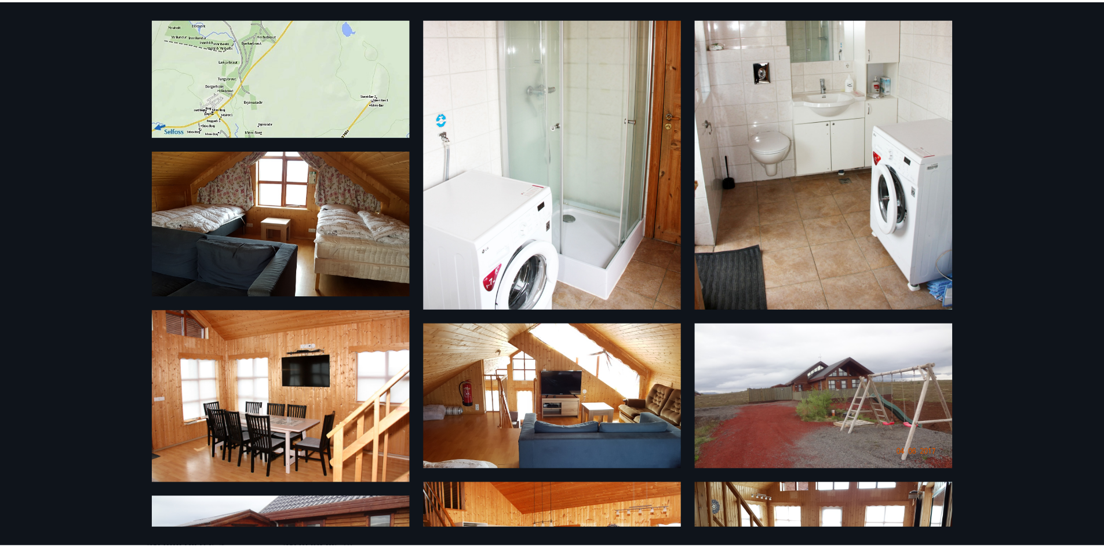
scroll to position [0, 0]
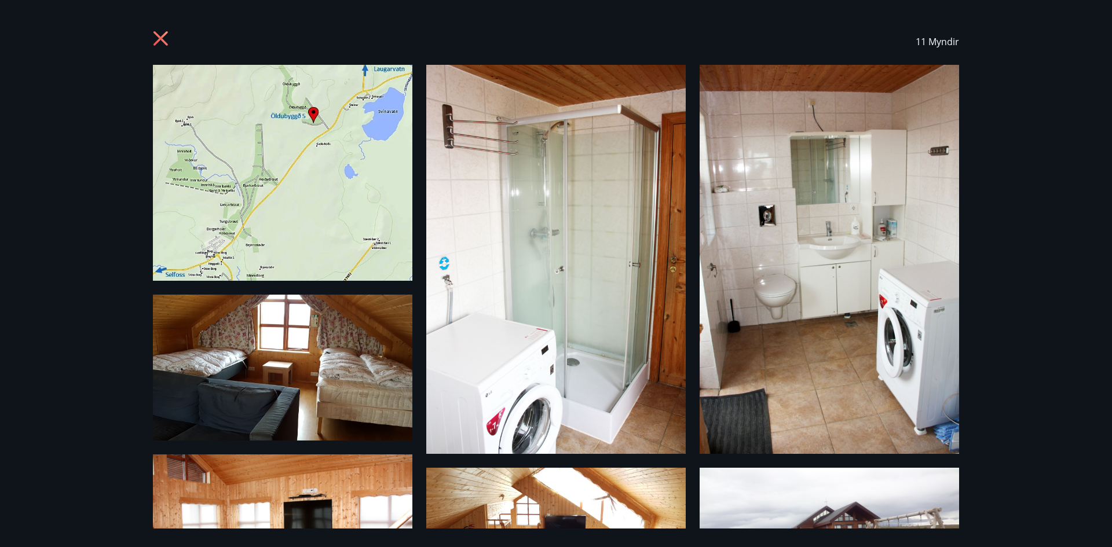
click at [1017, 250] on div "11 Myndir" at bounding box center [556, 273] width 1112 height 547
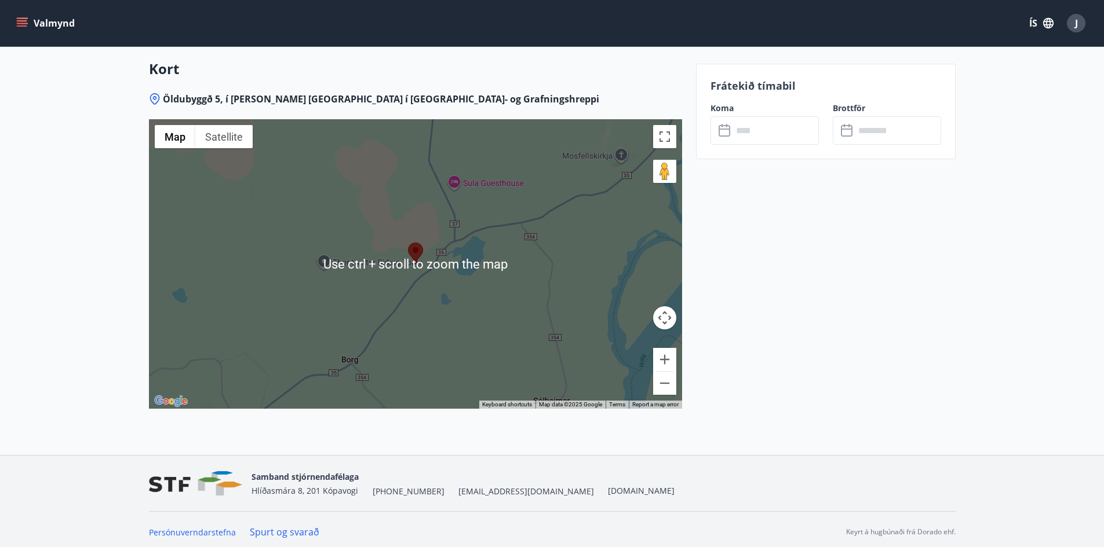
scroll to position [1796, 0]
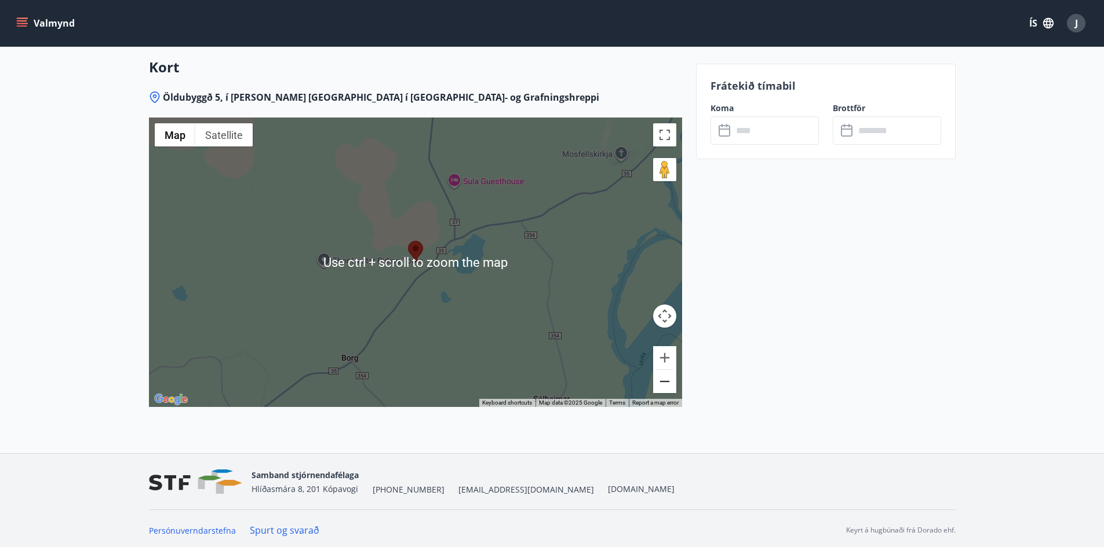
click at [660, 389] on button "Zoom out" at bounding box center [664, 381] width 23 height 23
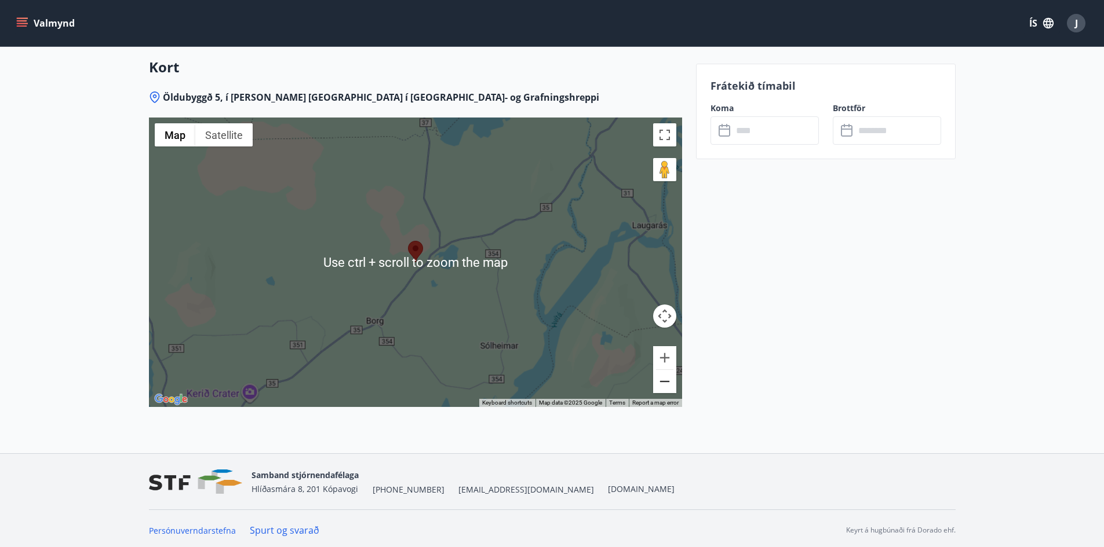
click at [660, 389] on button "Zoom out" at bounding box center [664, 381] width 23 height 23
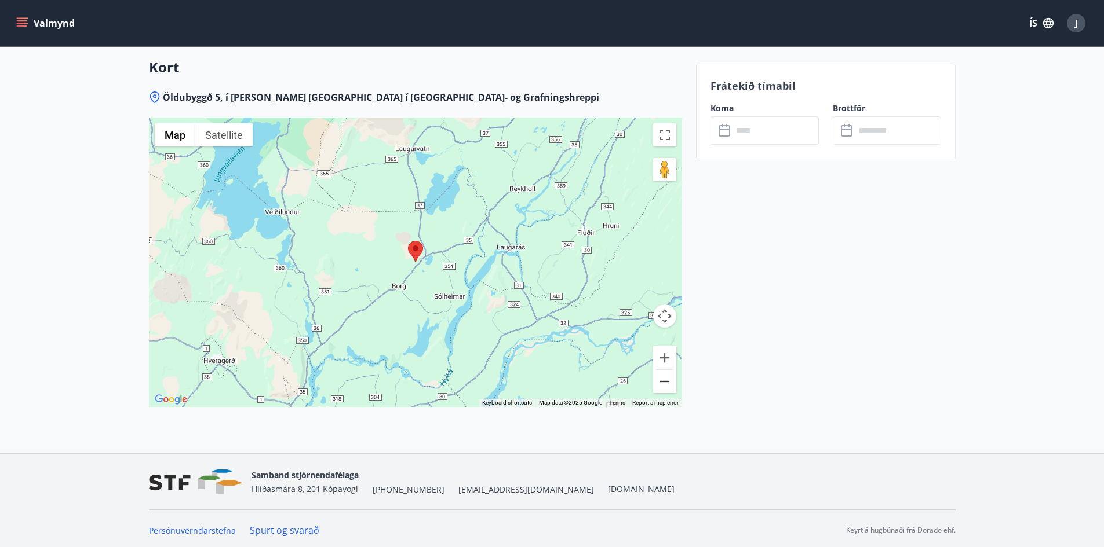
click at [660, 389] on button "Zoom out" at bounding box center [664, 381] width 23 height 23
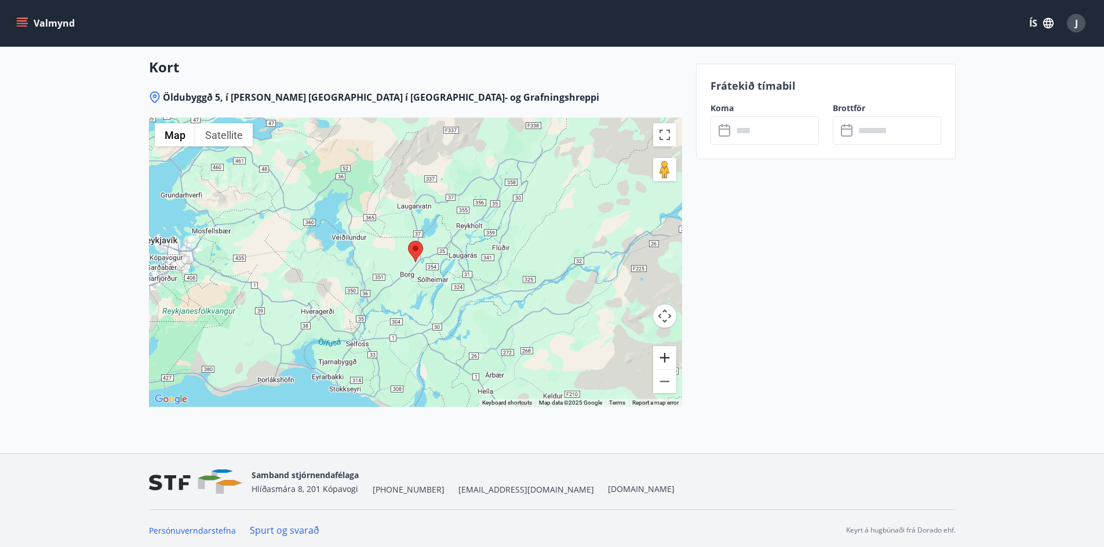
click at [665, 363] on button "Zoom in" at bounding box center [664, 357] width 23 height 23
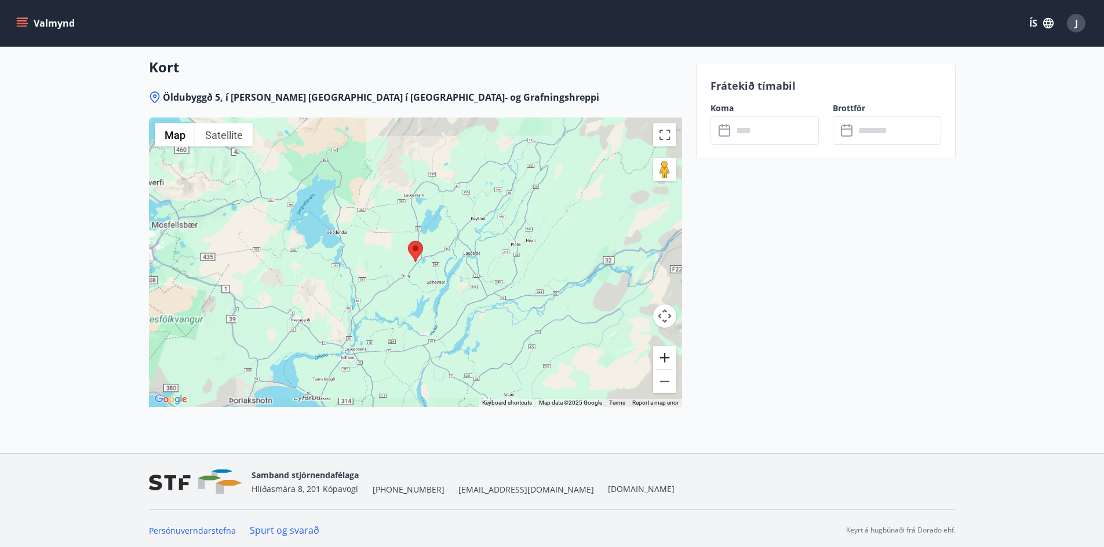
click at [665, 363] on button "Zoom in" at bounding box center [664, 357] width 23 height 23
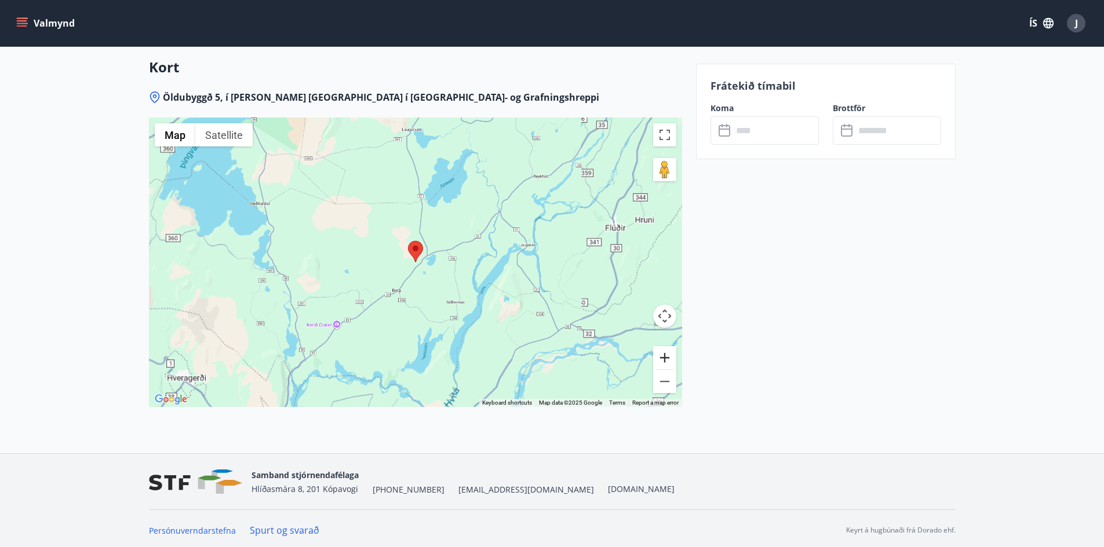
click at [665, 363] on button "Zoom in" at bounding box center [664, 357] width 23 height 23
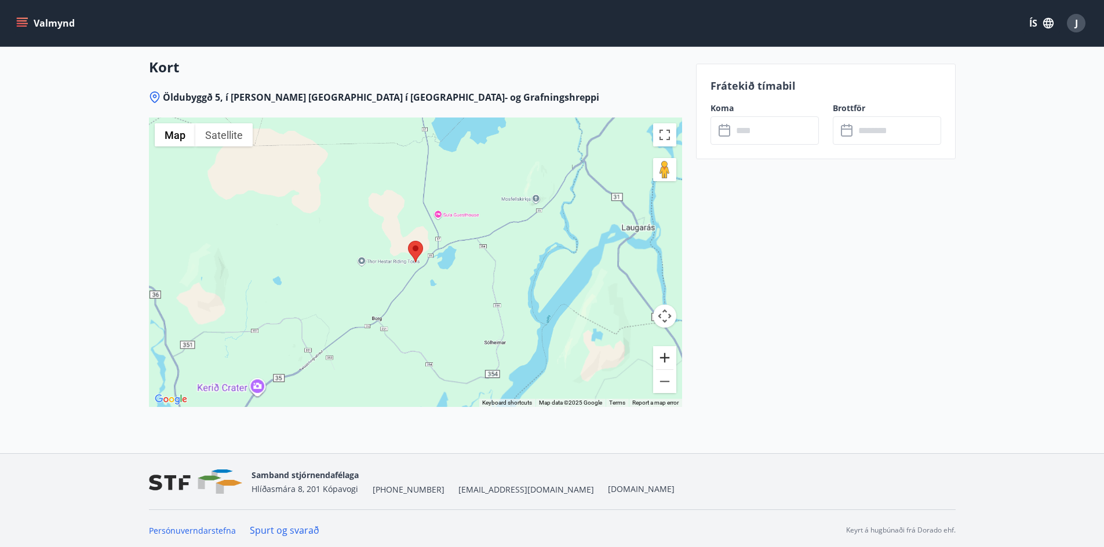
click at [665, 363] on button "Zoom in" at bounding box center [664, 357] width 23 height 23
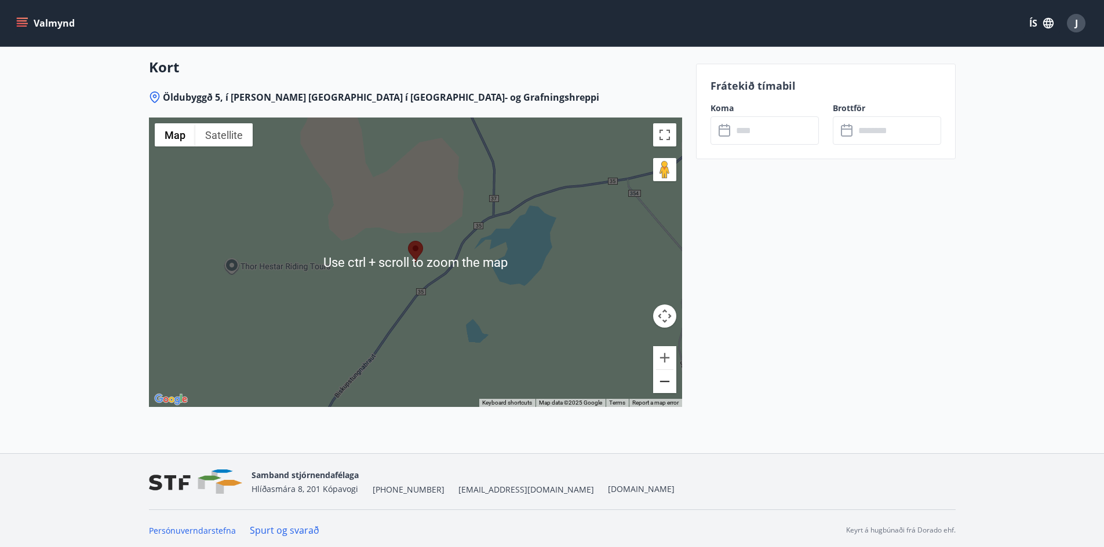
click at [670, 386] on button "Zoom out" at bounding box center [664, 381] width 23 height 23
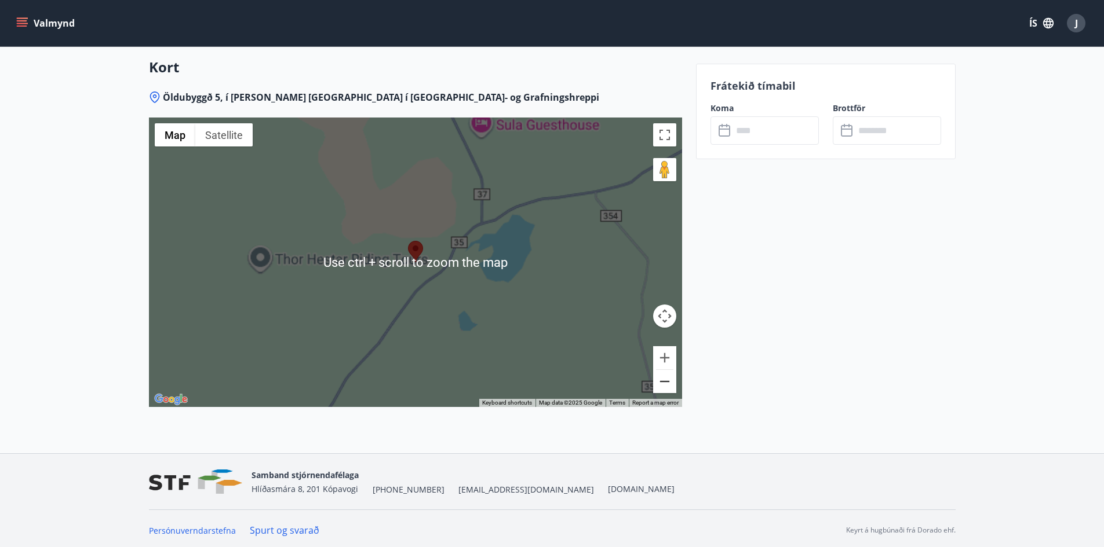
click at [670, 386] on button "Zoom out" at bounding box center [664, 381] width 23 height 23
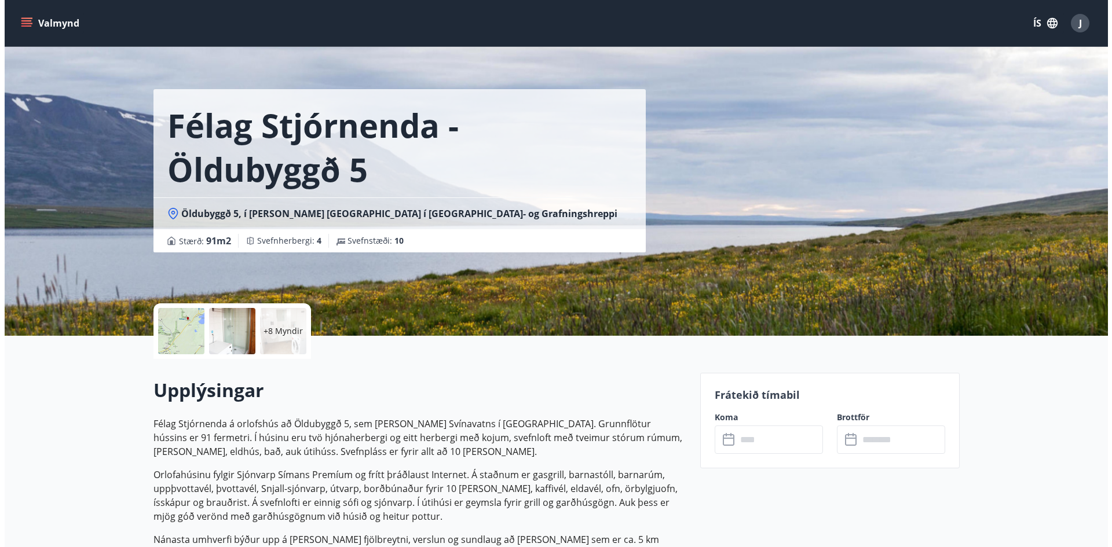
scroll to position [0, 0]
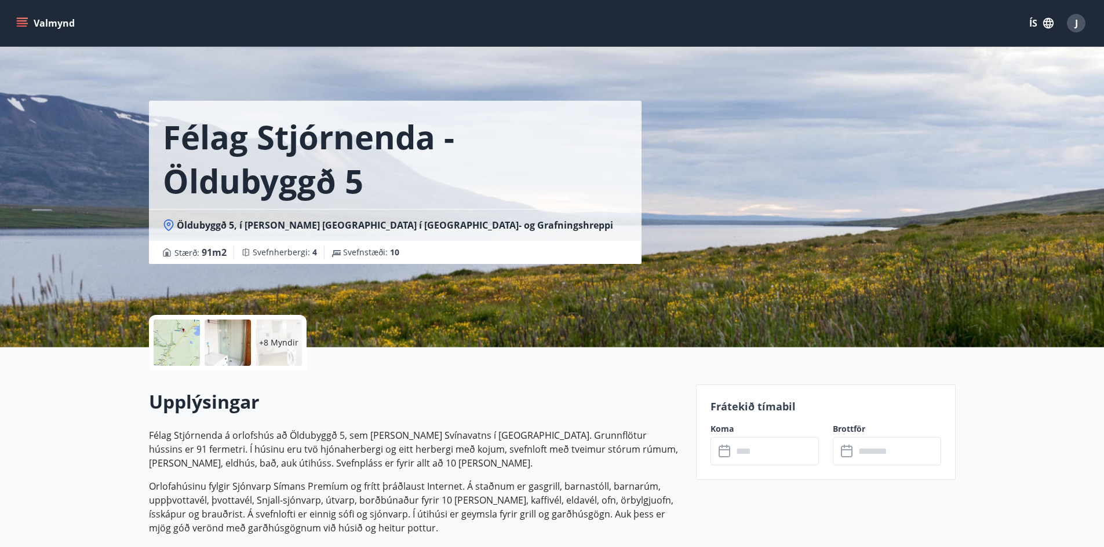
click at [265, 342] on p "+8 Myndir" at bounding box center [278, 343] width 39 height 12
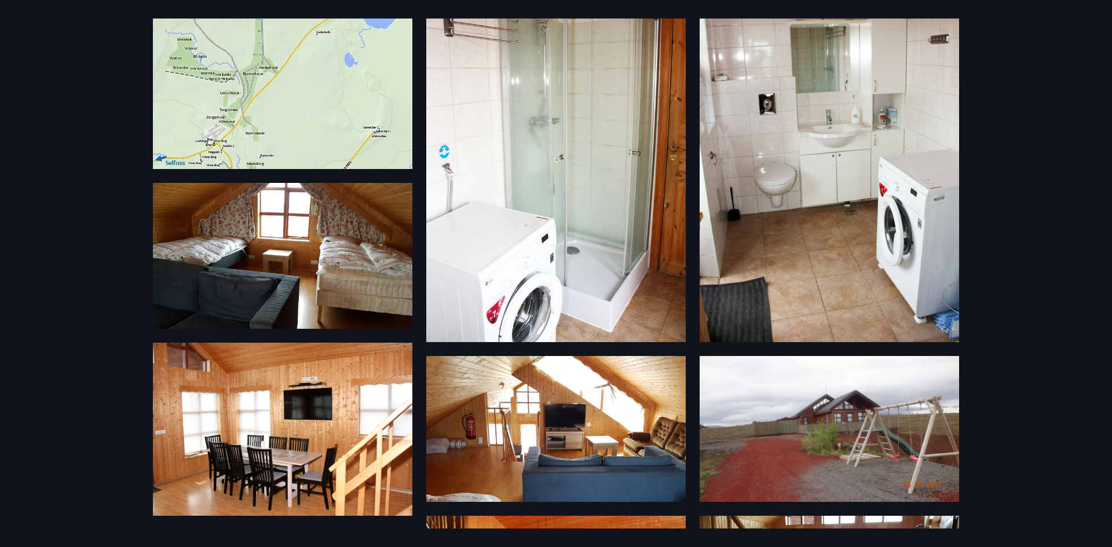
scroll to position [116, 0]
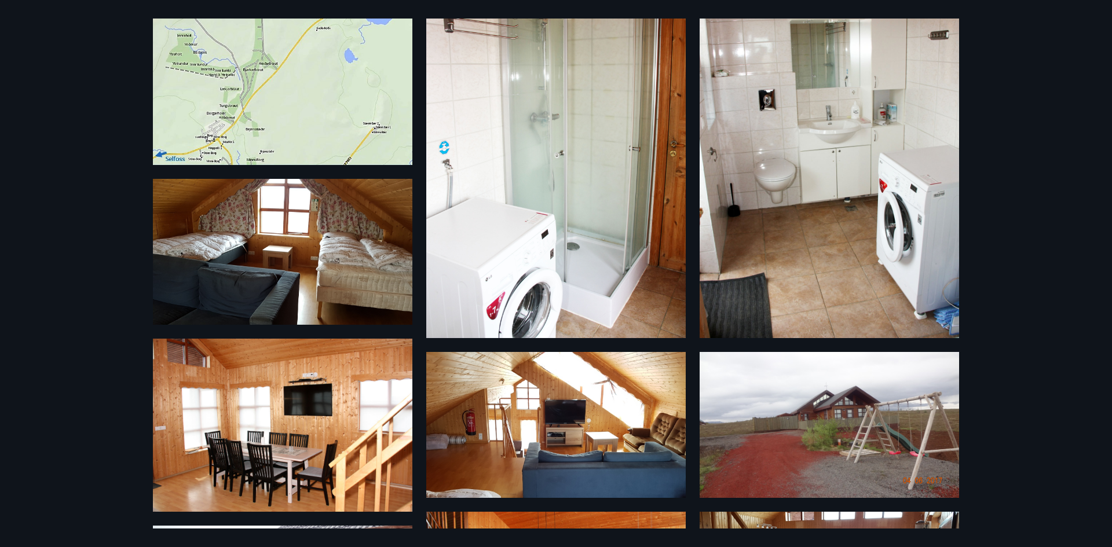
click at [287, 258] on img at bounding box center [283, 252] width 260 height 146
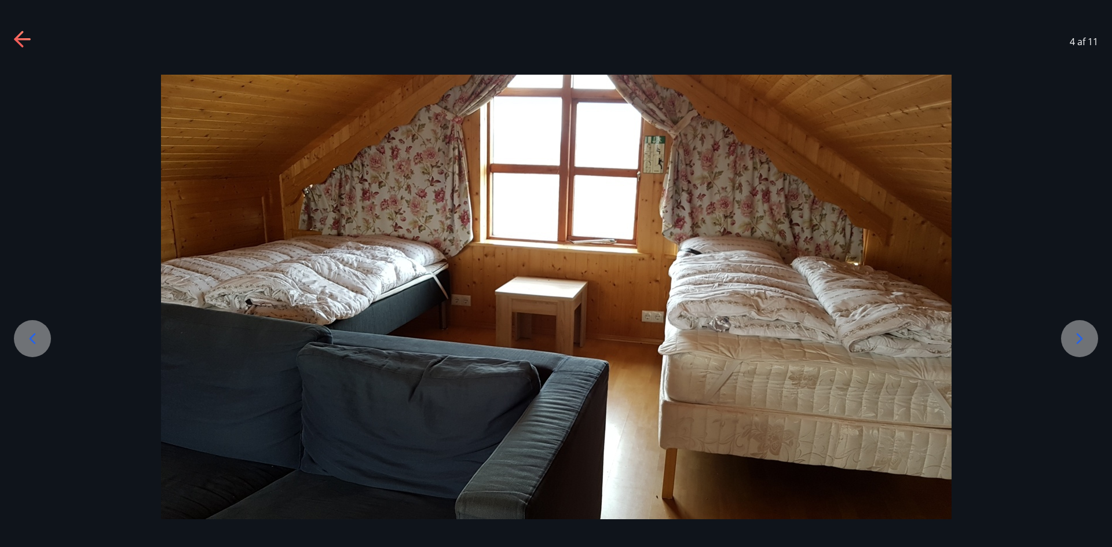
click at [27, 46] on icon at bounding box center [23, 40] width 19 height 19
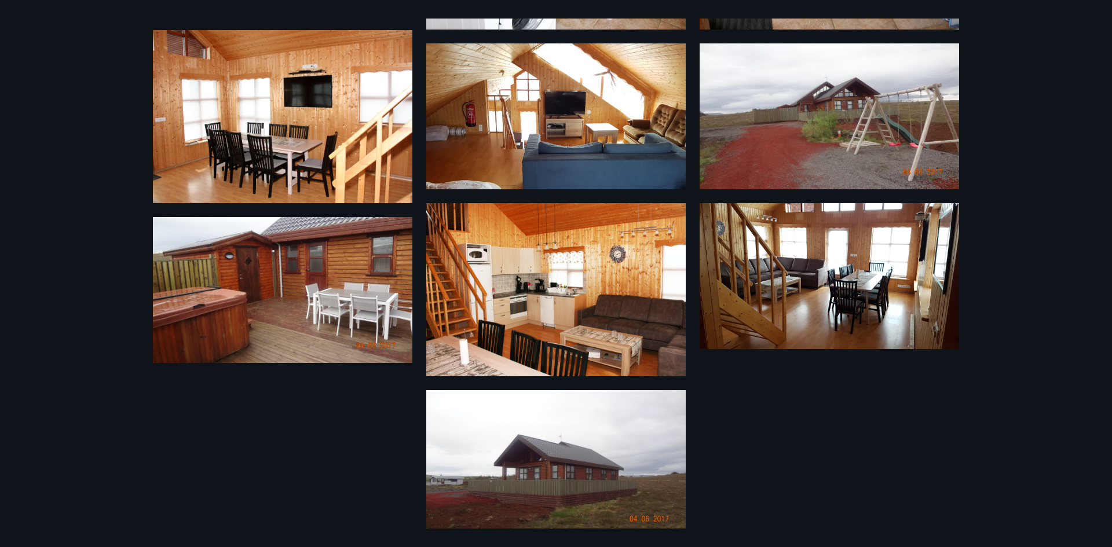
scroll to position [436, 0]
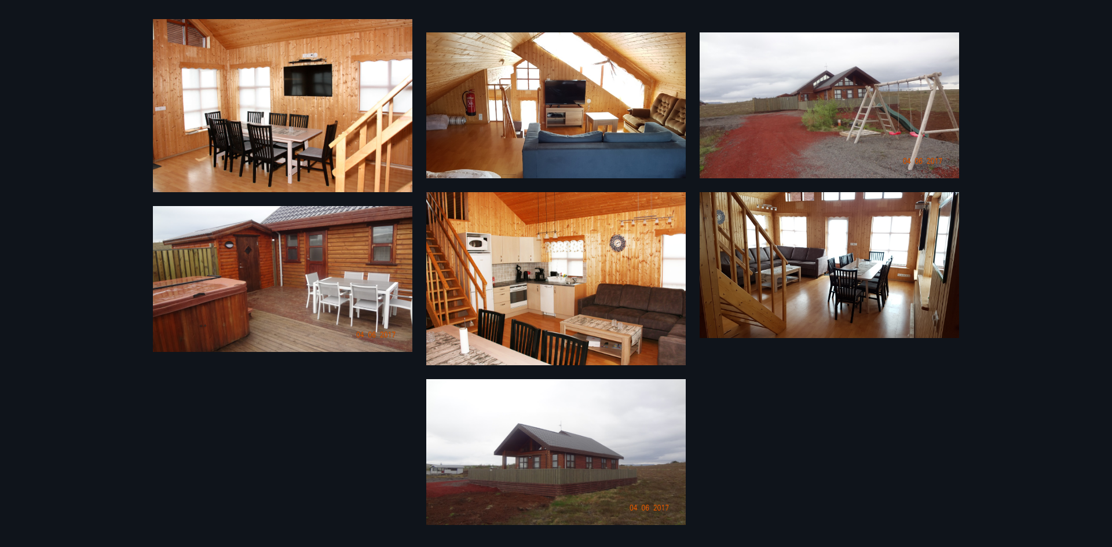
click at [876, 282] on img at bounding box center [830, 265] width 260 height 146
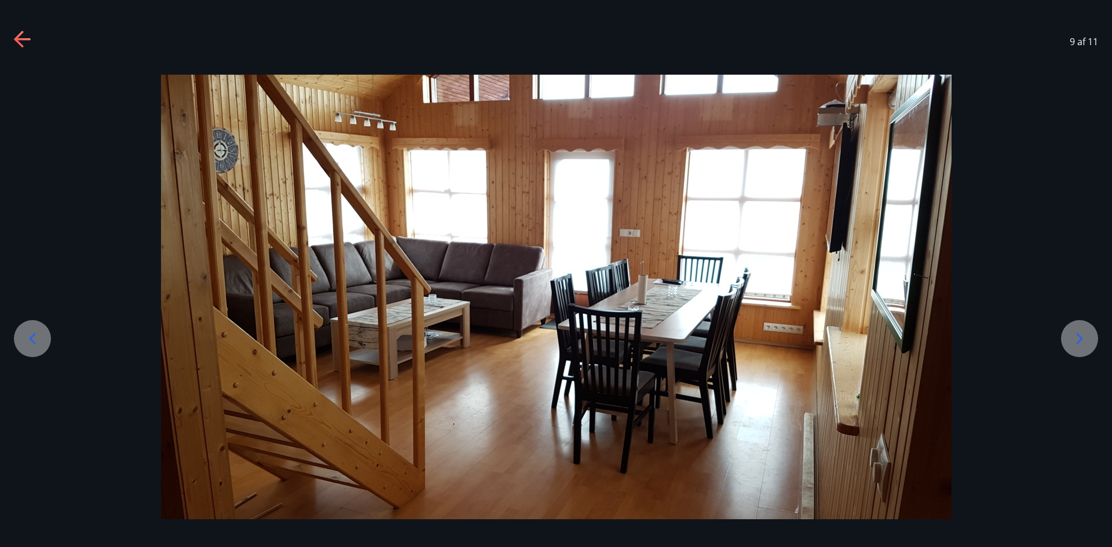
click at [25, 46] on icon at bounding box center [23, 40] width 19 height 19
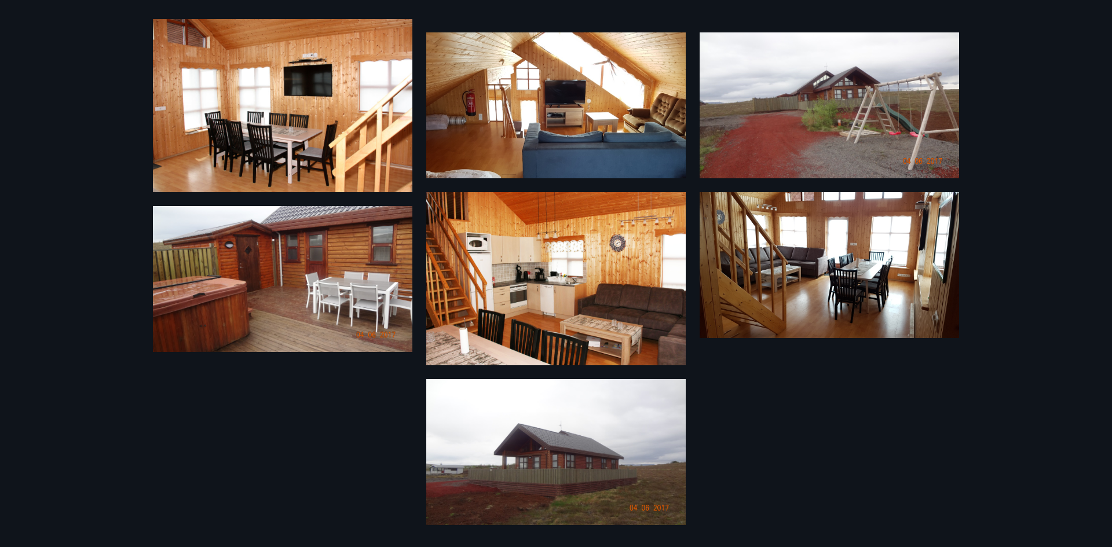
click at [797, 275] on img at bounding box center [830, 265] width 260 height 146
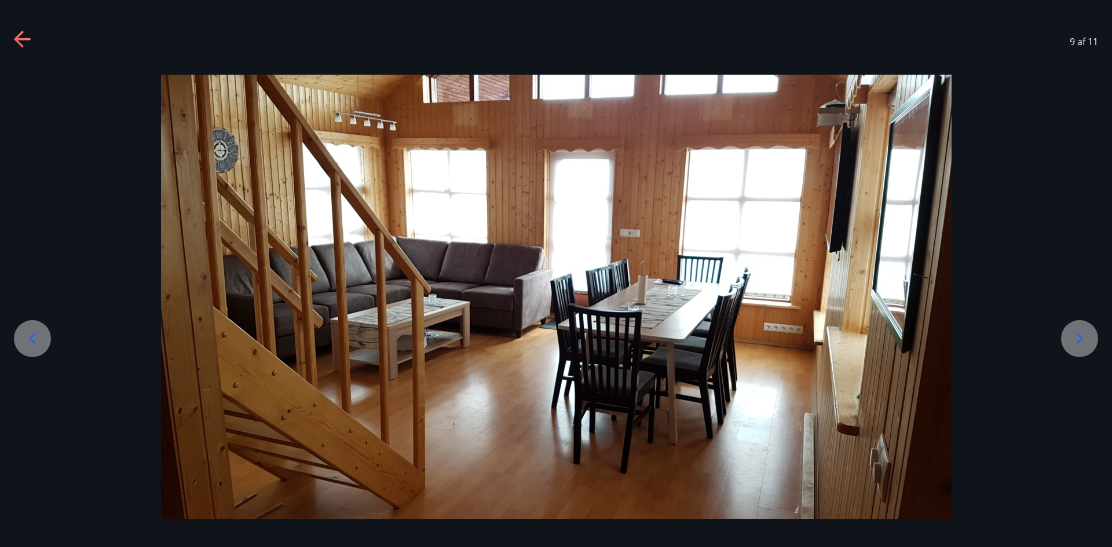
click at [11, 40] on div "9 af 11" at bounding box center [556, 42] width 1112 height 46
click at [14, 35] on icon at bounding box center [23, 40] width 19 height 19
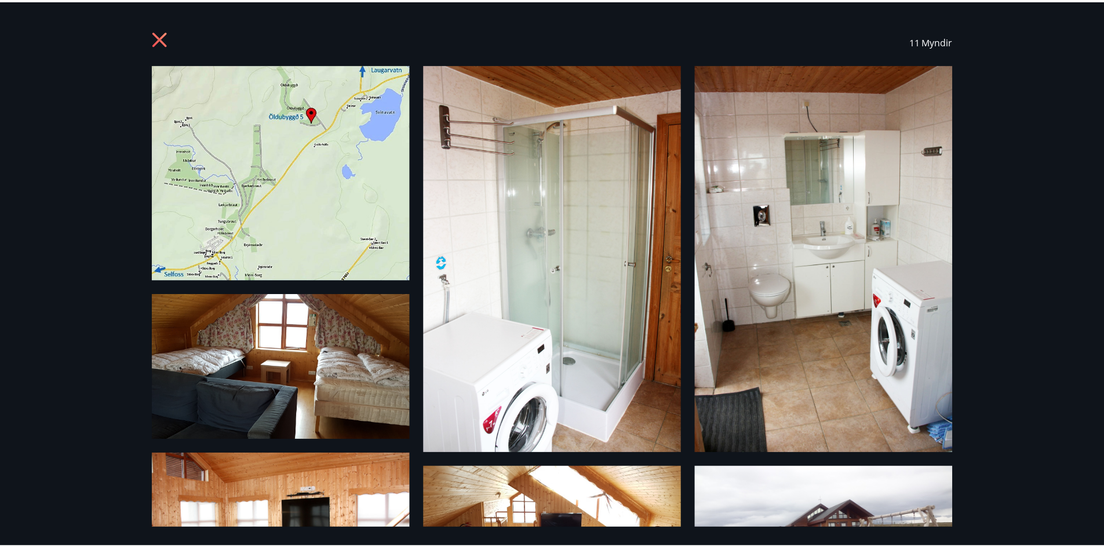
scroll to position [0, 0]
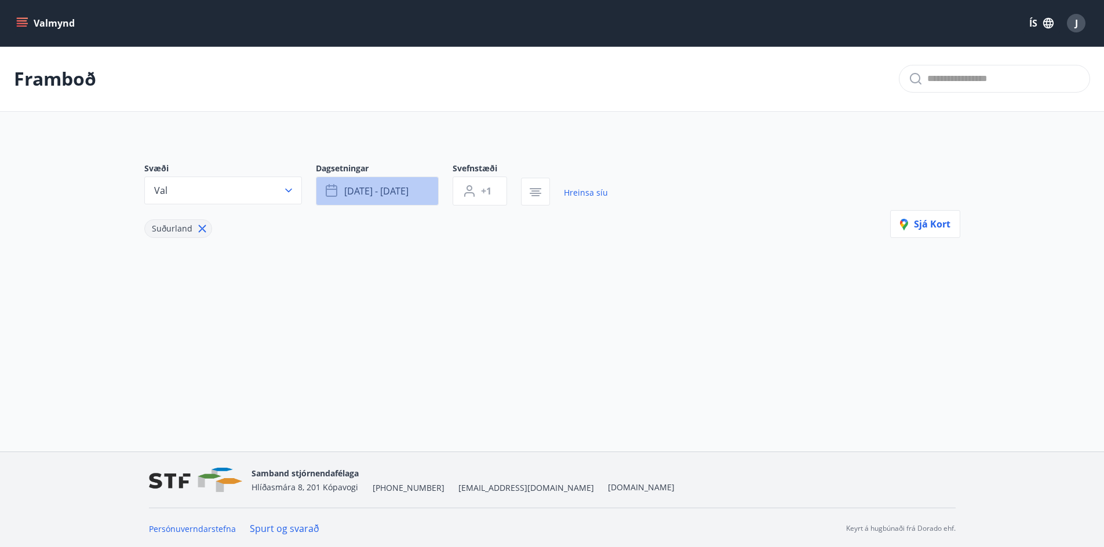
click at [384, 195] on span "okt 03 - okt 06" at bounding box center [376, 191] width 64 height 13
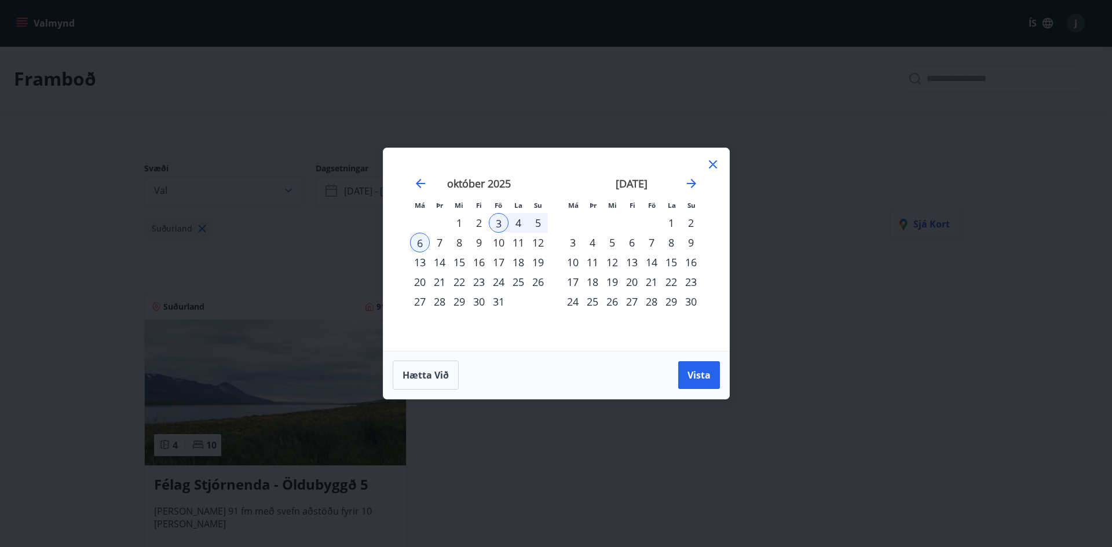
click at [537, 224] on div "5" at bounding box center [538, 223] width 20 height 20
click at [345, 316] on div "Má Þr Mi Fi Fö La Su Má Þr Mi Fi Fö La Su september 2025 1 2 3 4 5 6 7 8 9 10 1…" at bounding box center [556, 273] width 1112 height 547
click at [710, 166] on icon at bounding box center [713, 165] width 14 height 14
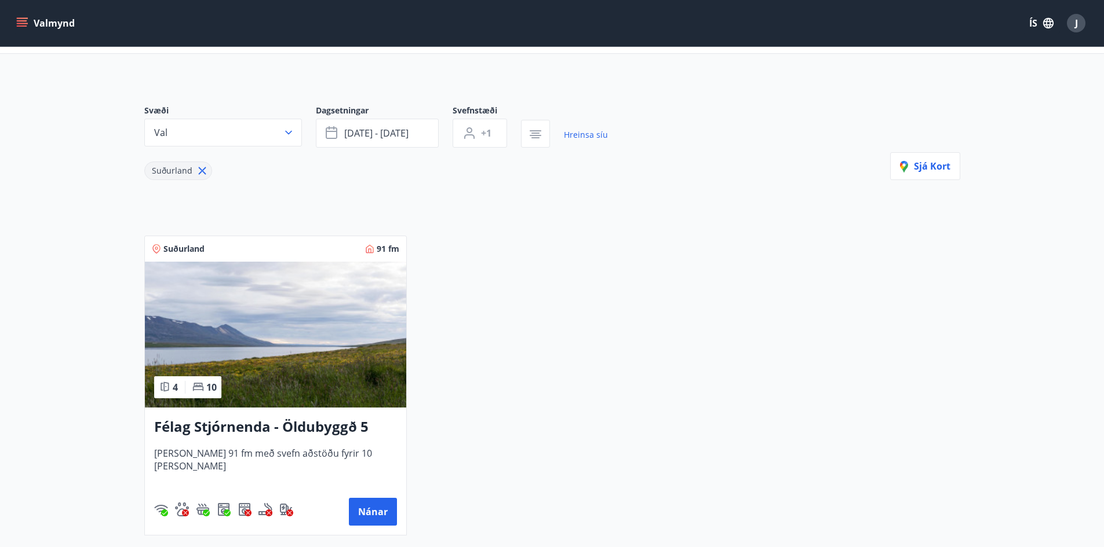
click at [344, 364] on img at bounding box center [275, 335] width 261 height 146
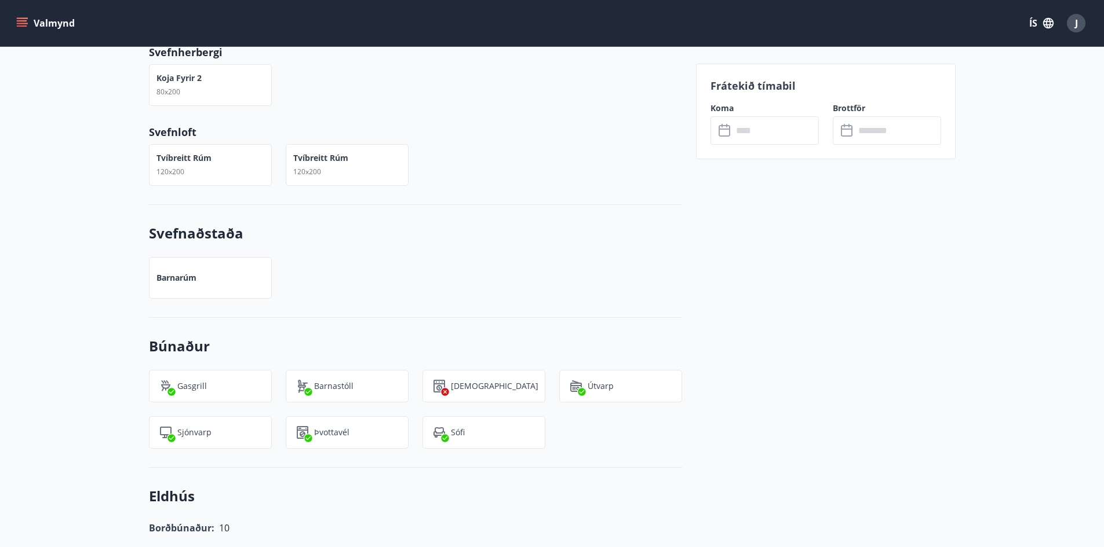
scroll to position [583, 0]
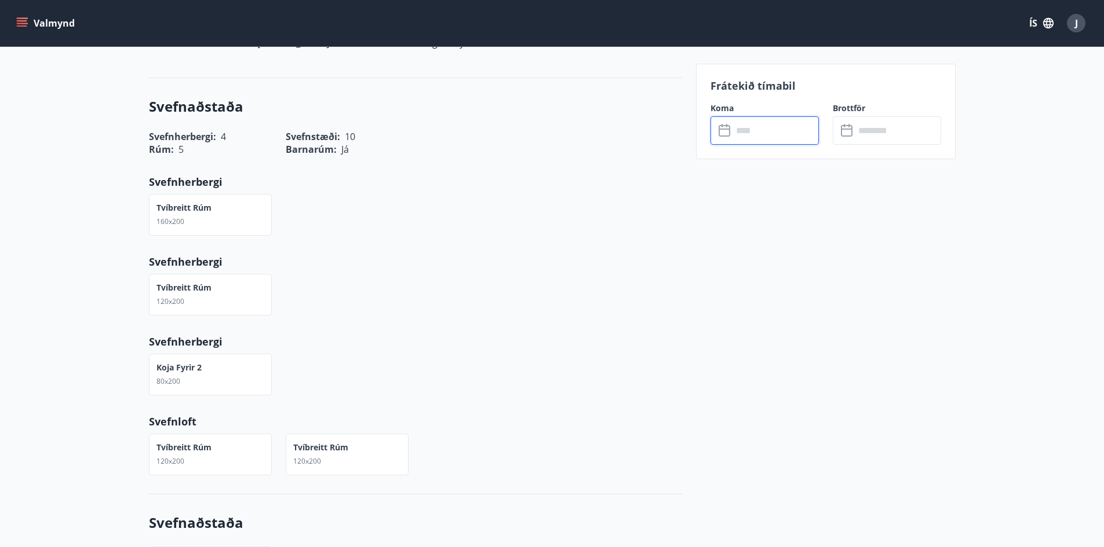
click at [794, 138] on input "text" at bounding box center [775, 130] width 86 height 28
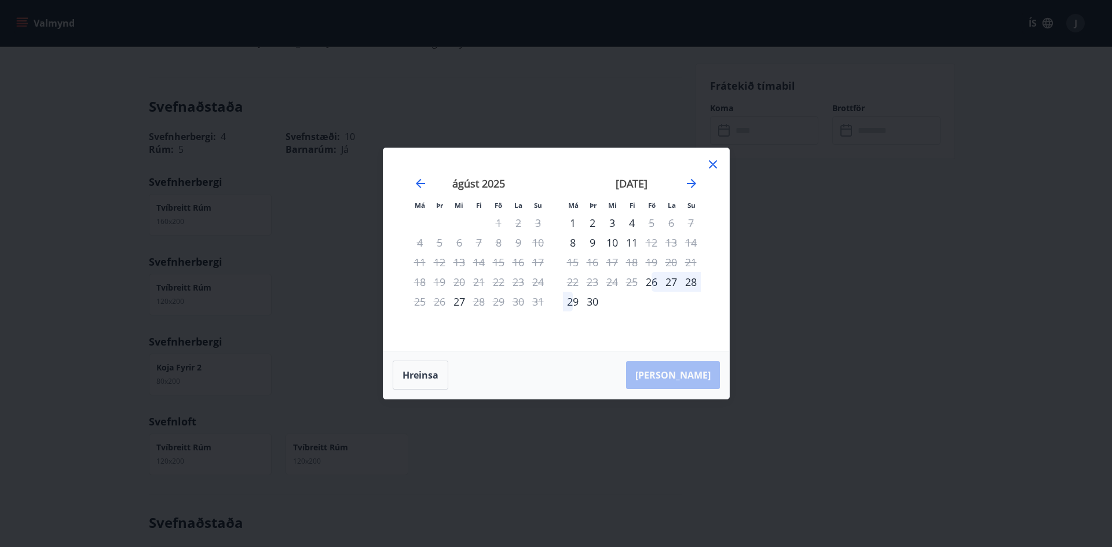
click at [691, 192] on div "september 2025" at bounding box center [632, 187] width 138 height 51
click at [691, 189] on icon "Move forward to switch to the next month." at bounding box center [692, 184] width 14 height 14
click at [655, 224] on div "3" at bounding box center [652, 223] width 20 height 20
click at [569, 243] on div "6" at bounding box center [573, 243] width 20 height 20
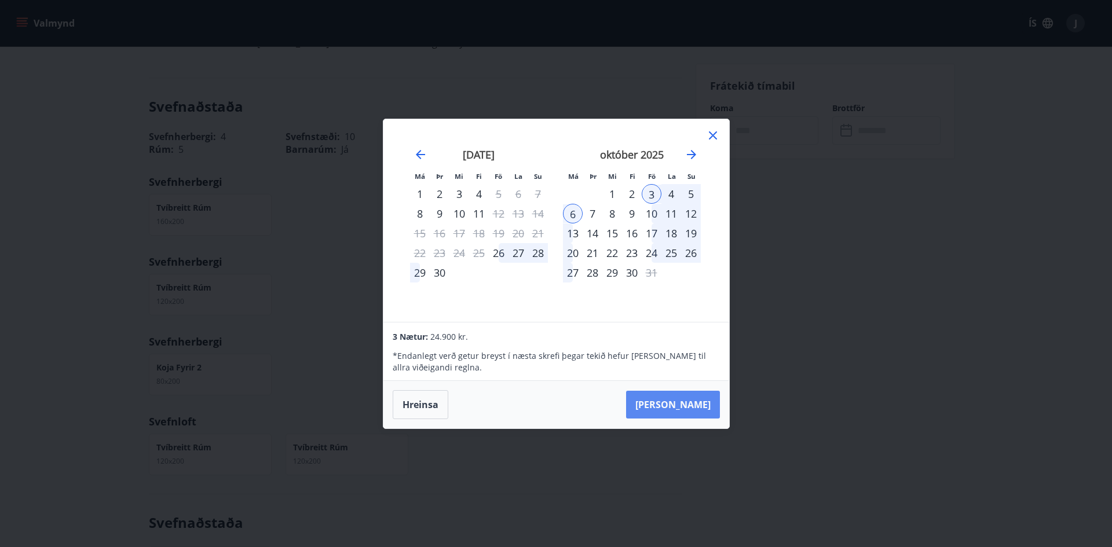
click at [680, 393] on button "Taka Frá" at bounding box center [673, 405] width 94 height 28
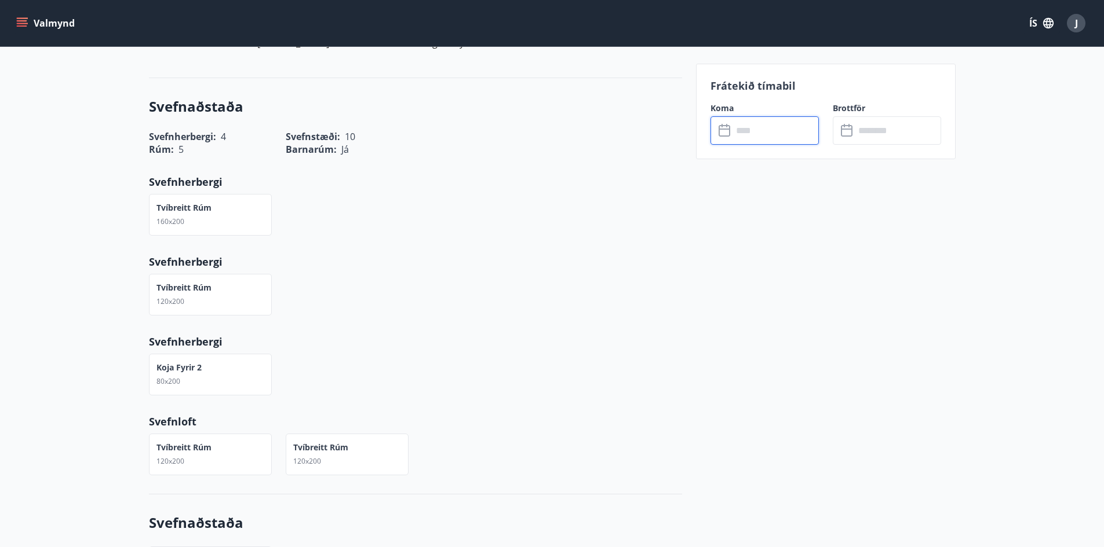
type input "******"
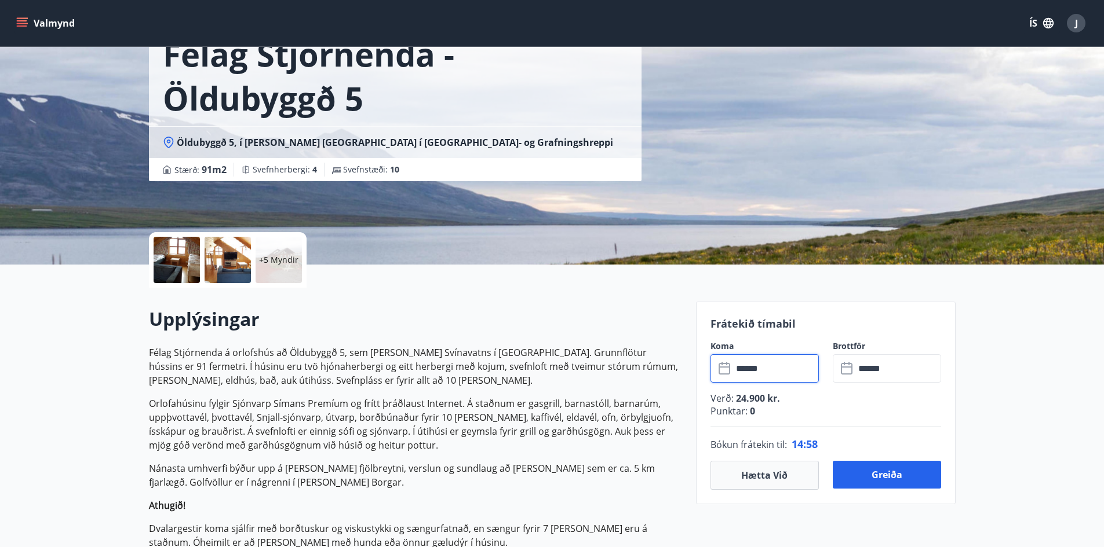
scroll to position [61, 0]
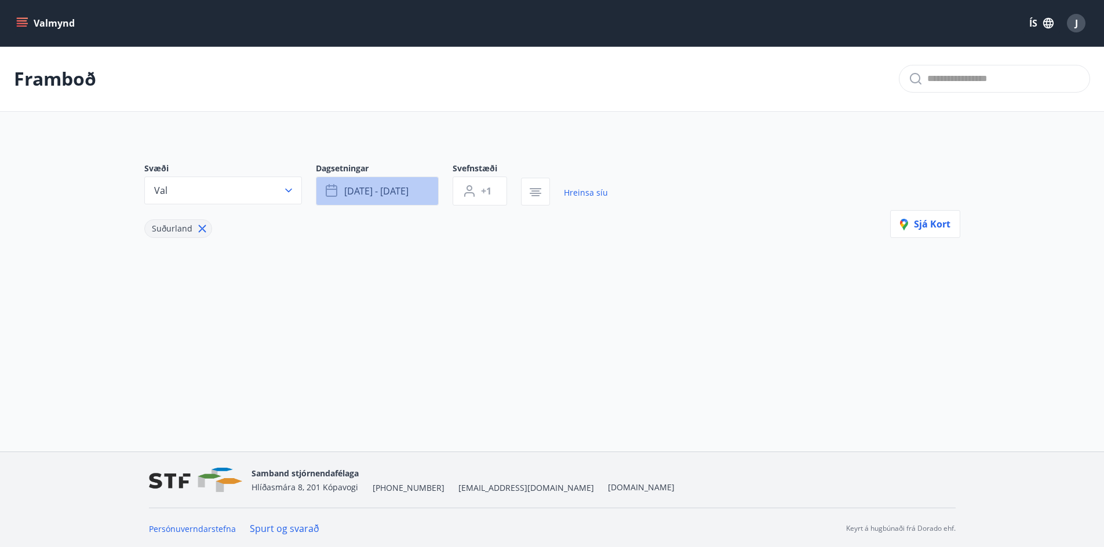
click at [357, 191] on span "okt 03 - okt 06" at bounding box center [376, 191] width 64 height 13
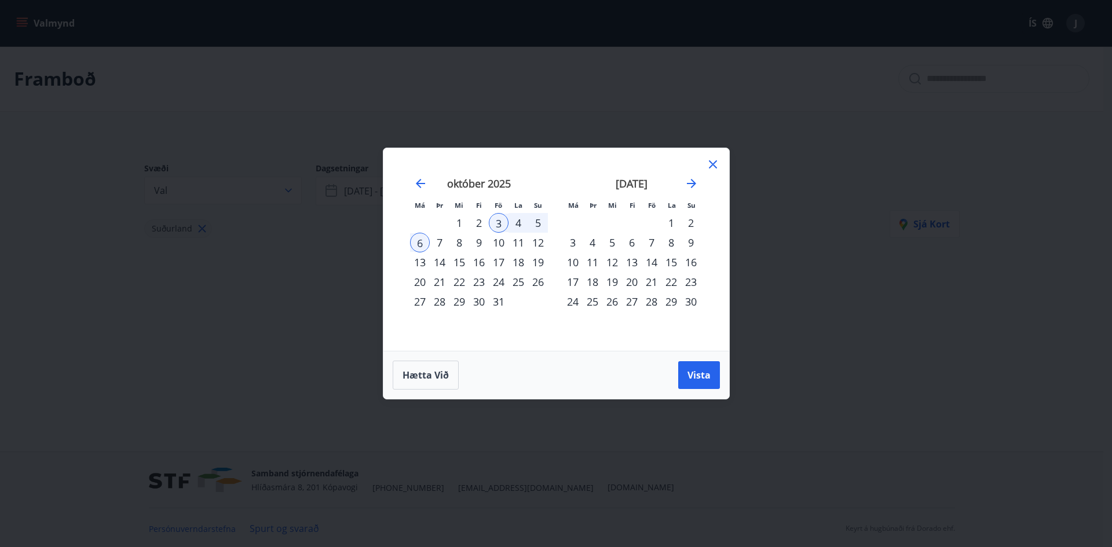
click at [480, 222] on div "2" at bounding box center [479, 223] width 20 height 20
click at [682, 377] on button "Vista" at bounding box center [699, 375] width 42 height 28
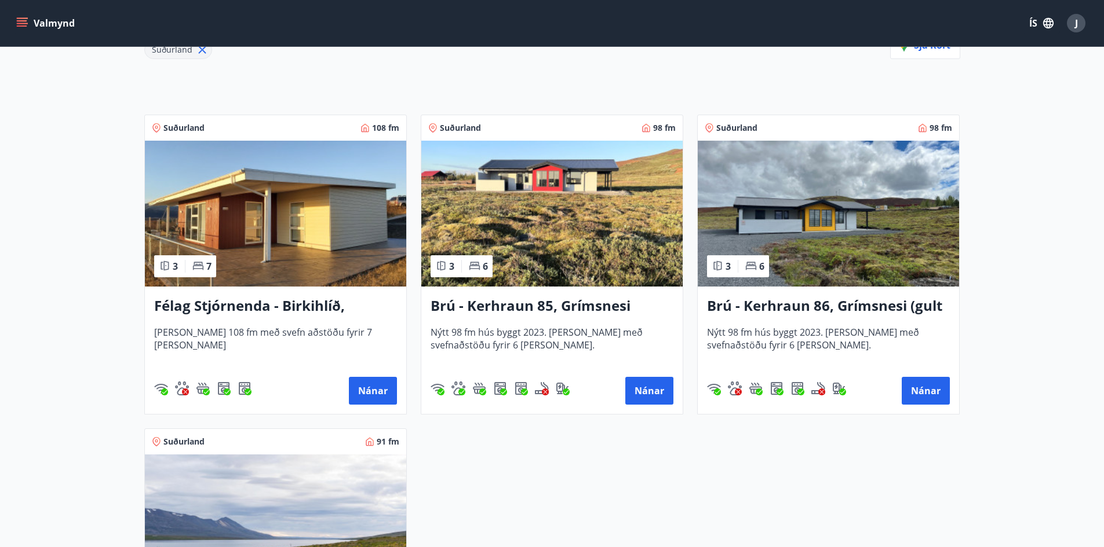
scroll to position [174, 0]
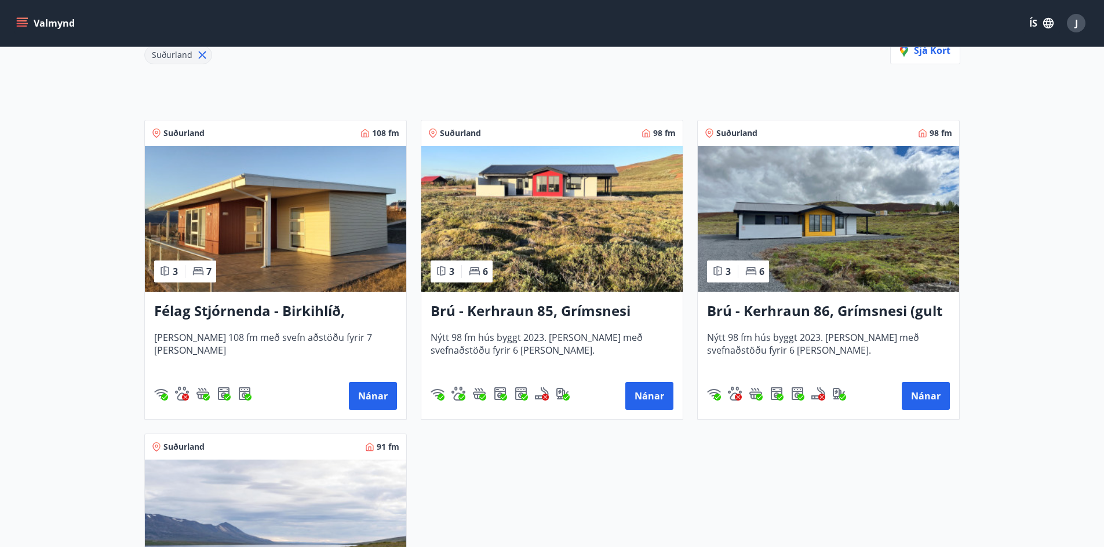
click at [564, 234] on img at bounding box center [551, 219] width 261 height 146
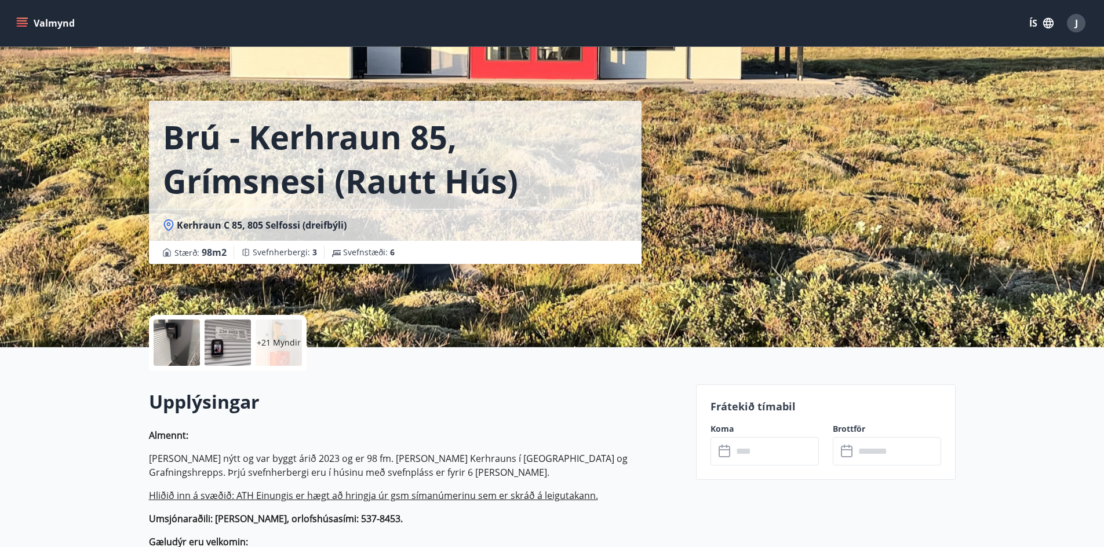
click at [263, 351] on div "+21 Myndir" at bounding box center [278, 343] width 46 height 46
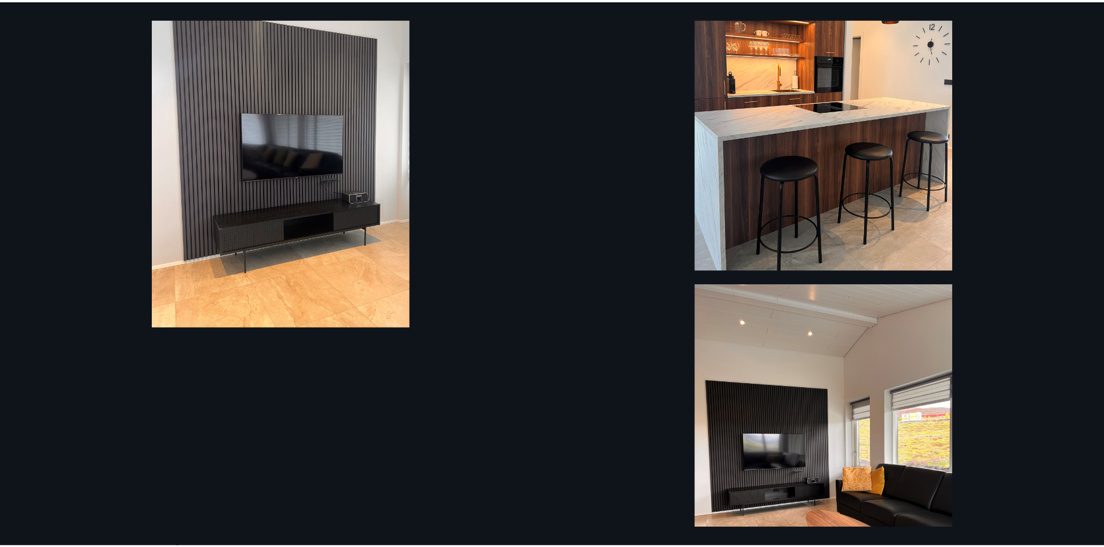
scroll to position [2763, 0]
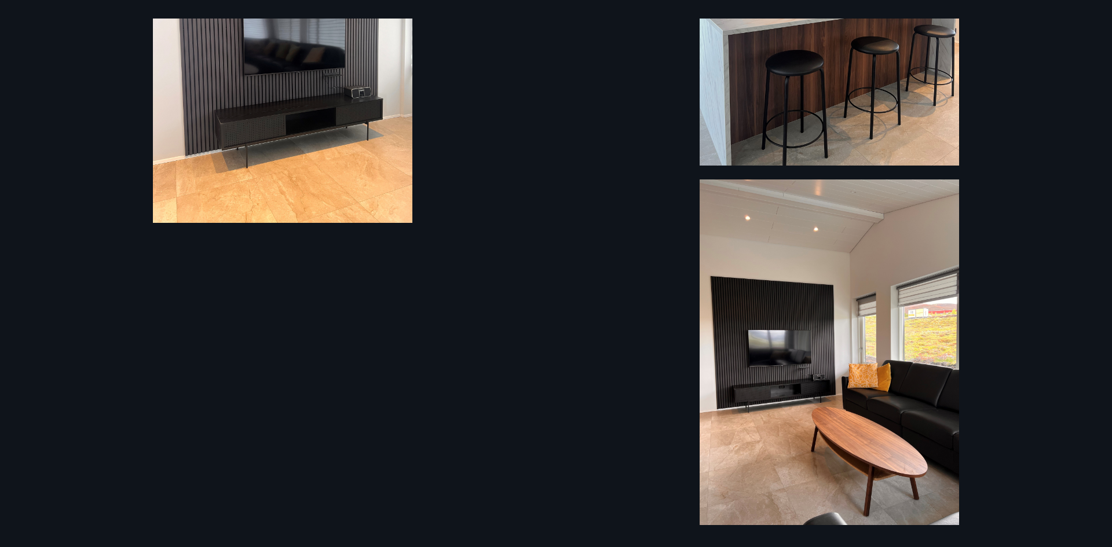
click at [1086, 269] on div "27 Myndir" at bounding box center [556, 273] width 1112 height 547
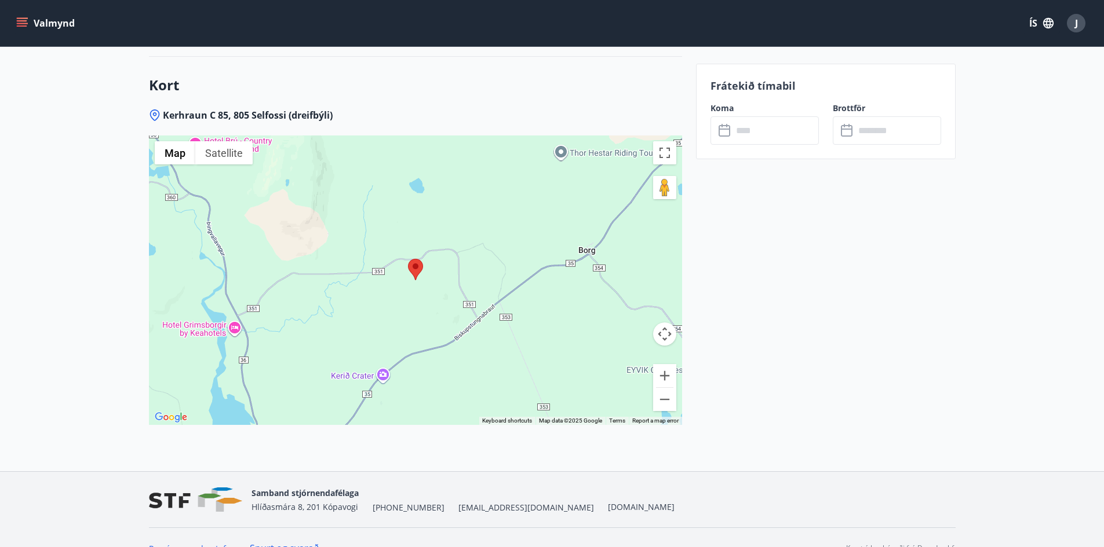
scroll to position [2016, 0]
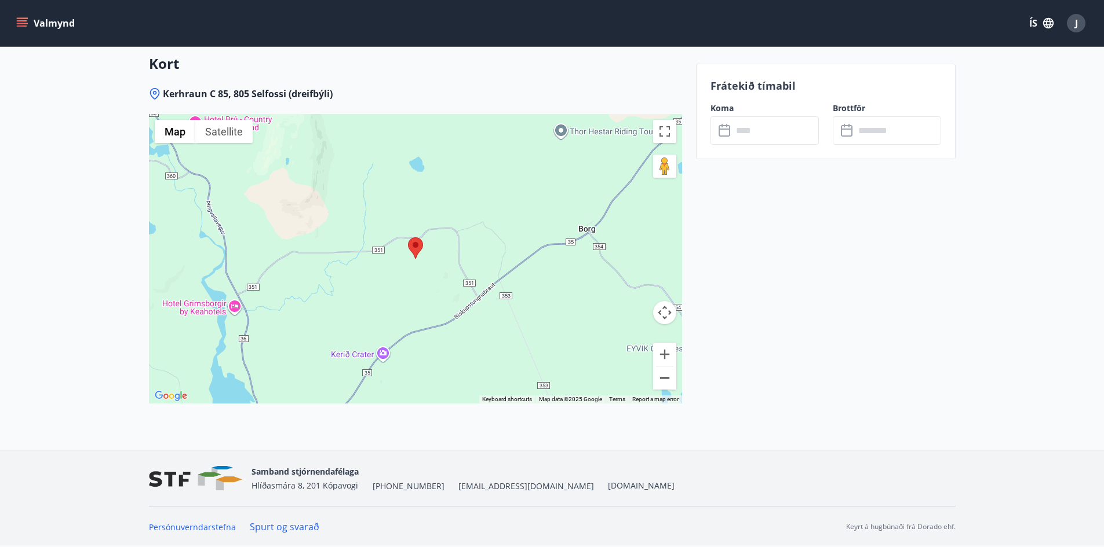
click at [662, 381] on button "Zoom out" at bounding box center [664, 378] width 23 height 23
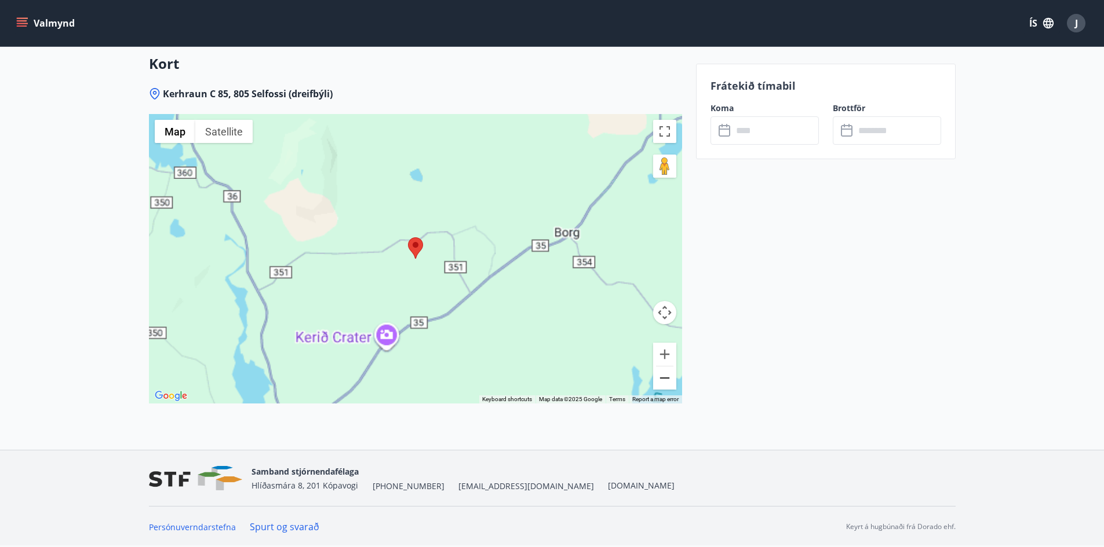
click at [662, 381] on button "Zoom out" at bounding box center [664, 378] width 23 height 23
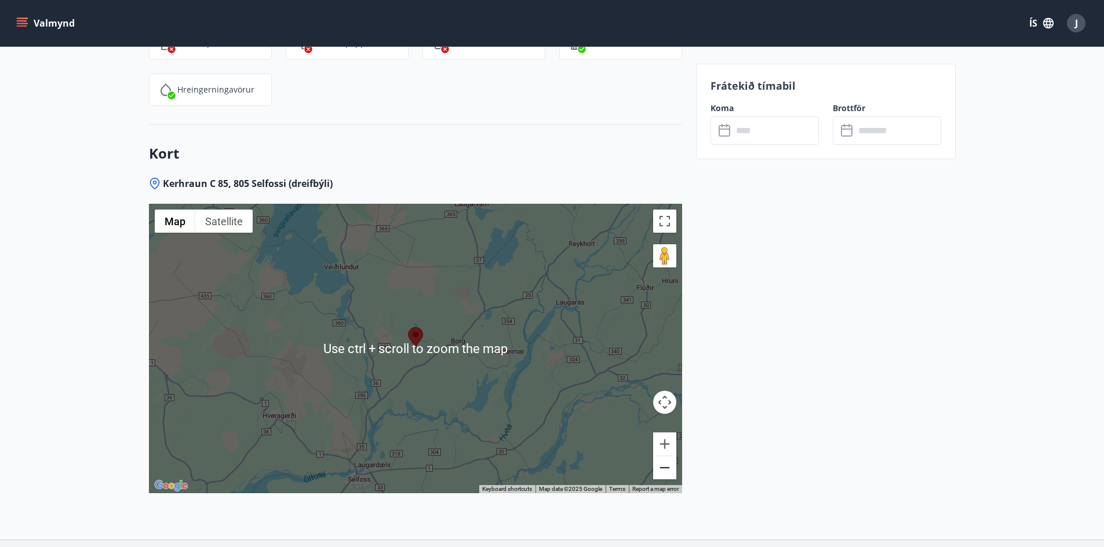
scroll to position [1900, 0]
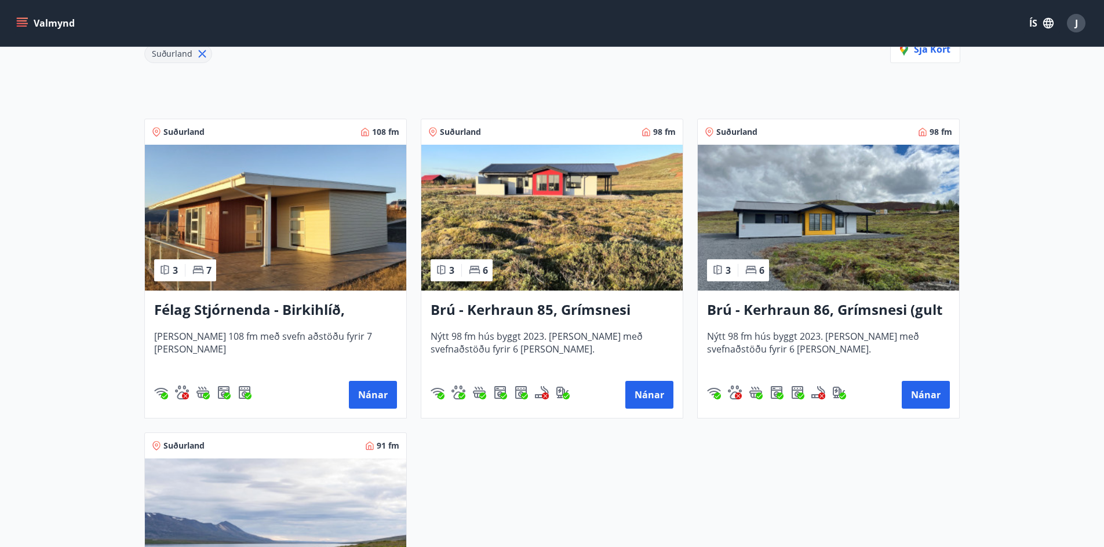
scroll to position [174, 0]
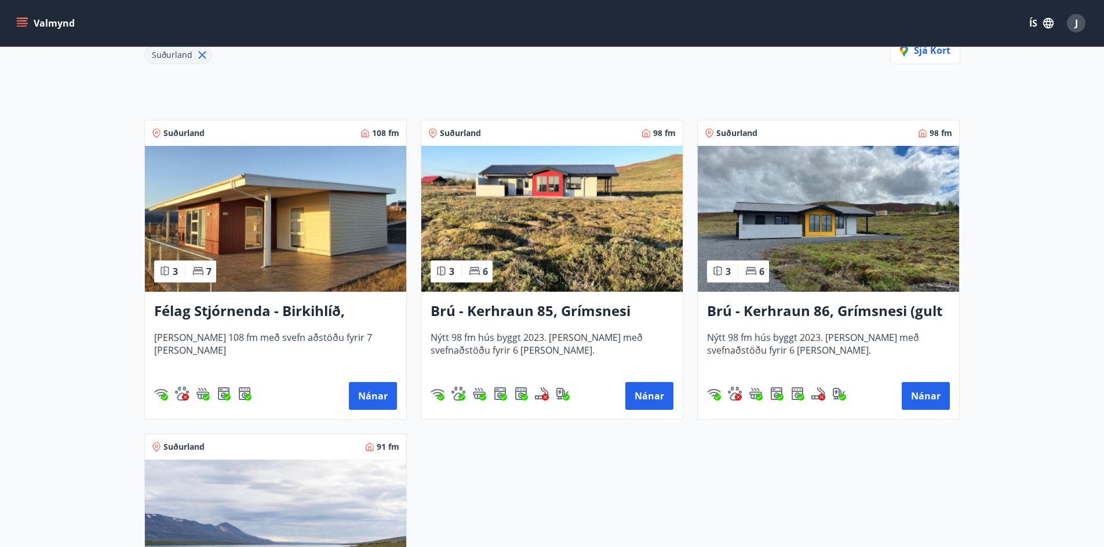
drag, startPoint x: 640, startPoint y: 401, endPoint x: 587, endPoint y: 485, distance: 100.0
click at [587, 485] on div "Suðurland 108 fm 3 7 Félag Stjórnenda - Birkihlíð, Brekkuheiði Húsið er 108 fm …" at bounding box center [545, 420] width 830 height 628
drag, startPoint x: 661, startPoint y: 398, endPoint x: 591, endPoint y: 441, distance: 82.2
click at [591, 441] on div "Suðurland 108 fm 3 7 Félag Stjórnenda - Birkihlíð, Brekkuheiði Húsið er 108 fm …" at bounding box center [545, 420] width 830 height 628
drag, startPoint x: 541, startPoint y: 330, endPoint x: 527, endPoint y: 534, distance: 205.0
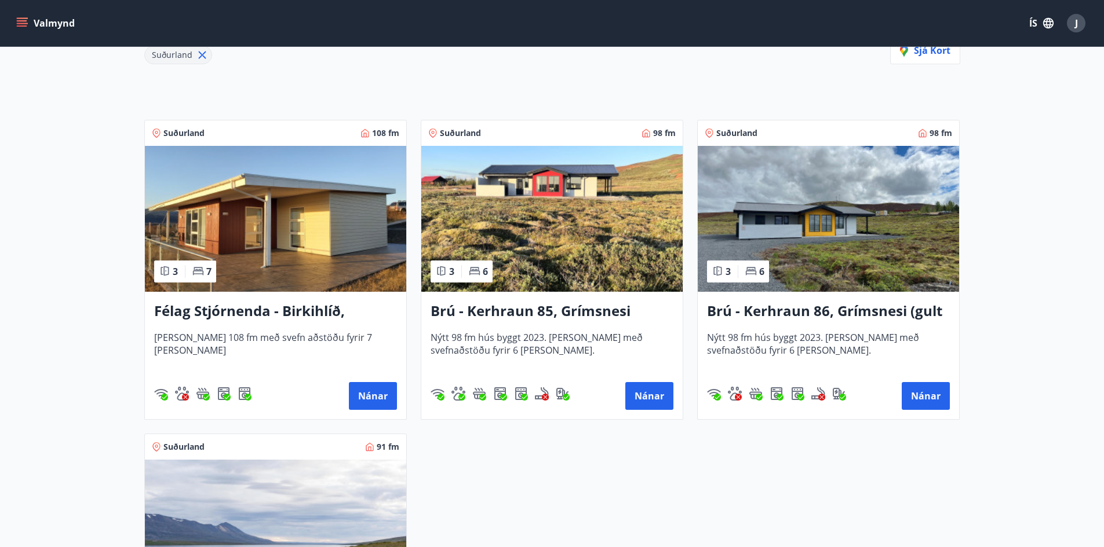
click at [527, 534] on div "Suðurland 108 fm 3 7 Félag Stjórnenda - Birkihlíð, Brekkuheiði Húsið er 108 fm …" at bounding box center [545, 420] width 830 height 628
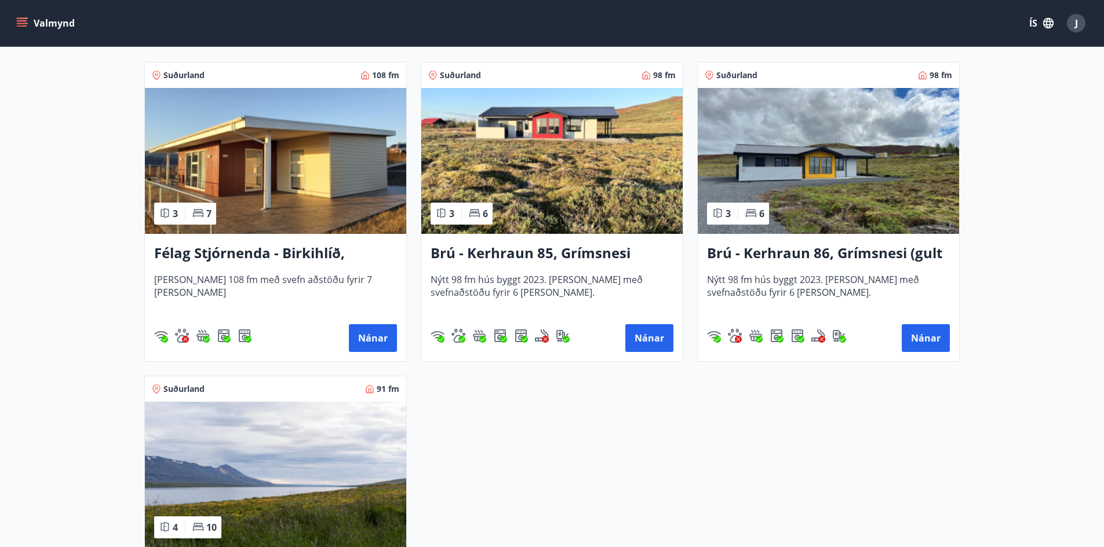
click at [807, 255] on h3 "Brú - Kerhraun 86, Grímsnesi (gult hús)" at bounding box center [828, 253] width 243 height 21
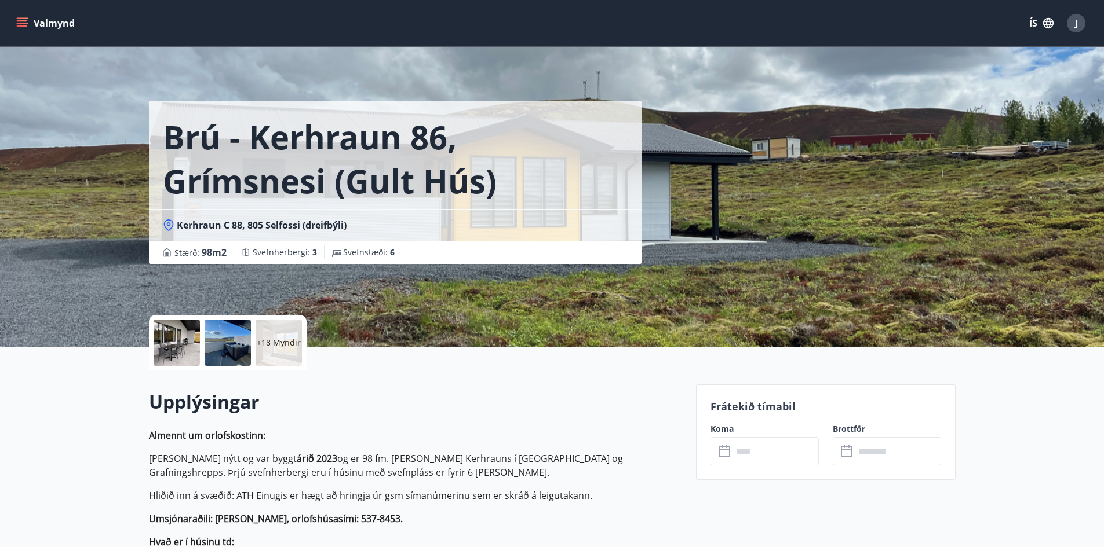
click at [275, 344] on p "+18 Myndir" at bounding box center [279, 343] width 44 height 12
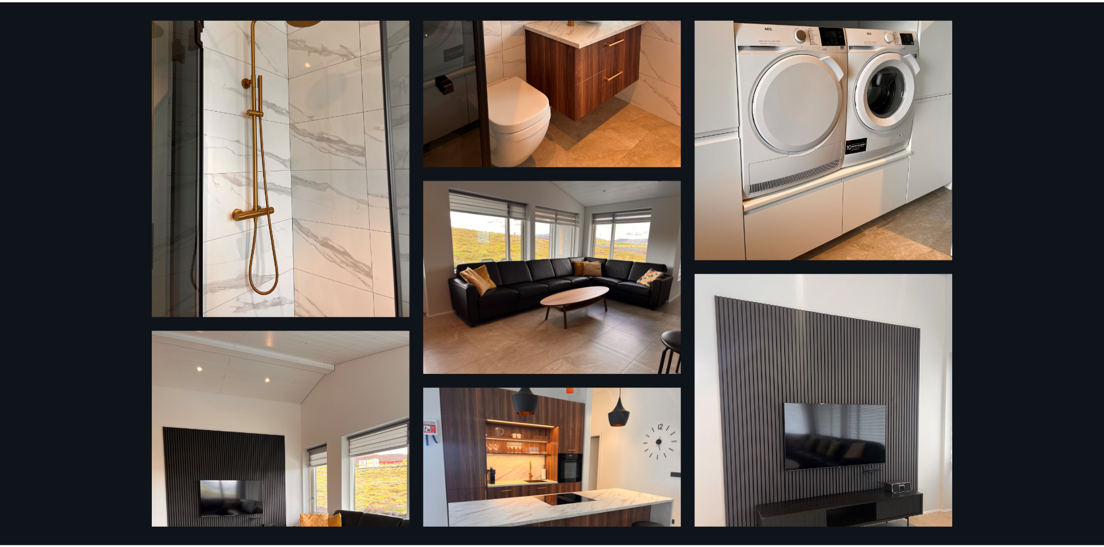
scroll to position [1406, 0]
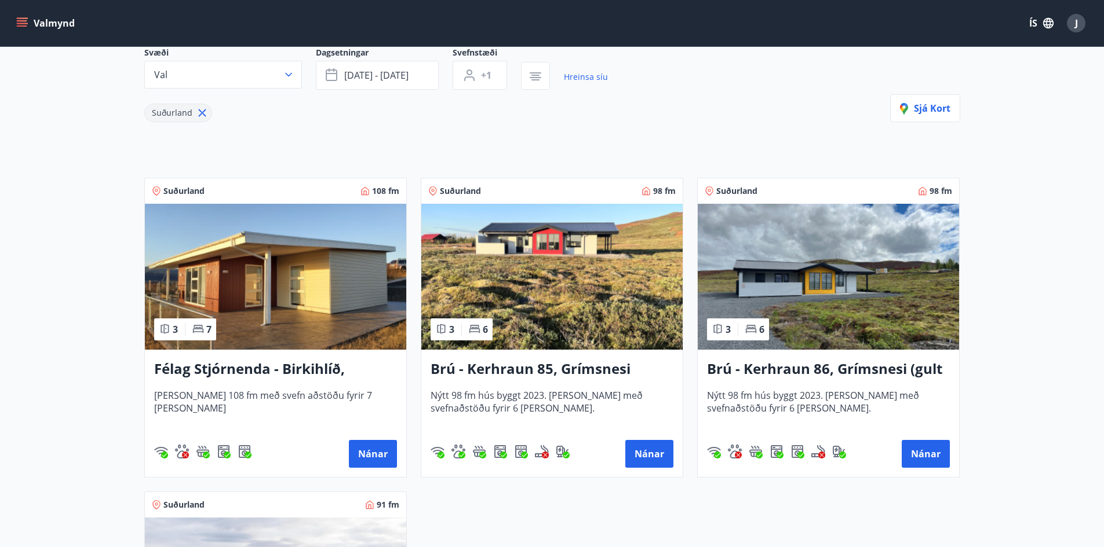
click at [334, 294] on img at bounding box center [275, 277] width 261 height 146
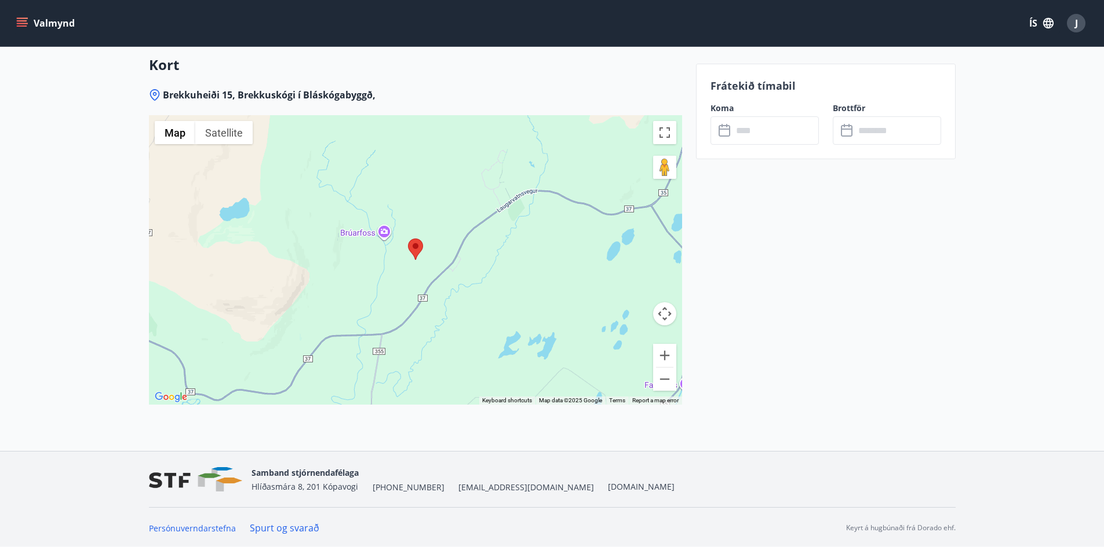
scroll to position [1807, 0]
click at [658, 384] on button "Zoom out" at bounding box center [664, 378] width 23 height 23
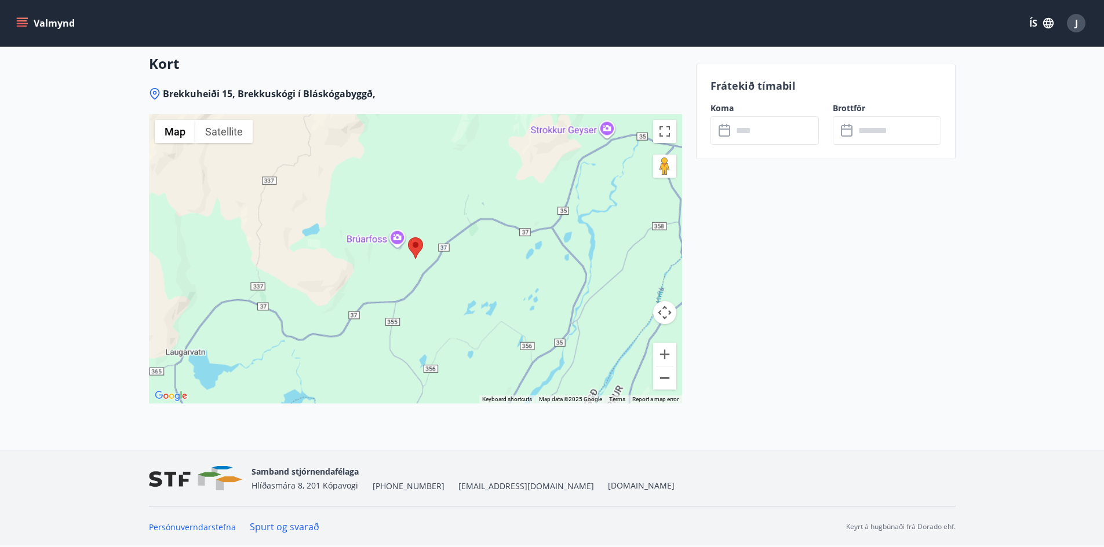
click at [658, 384] on button "Zoom out" at bounding box center [664, 378] width 23 height 23
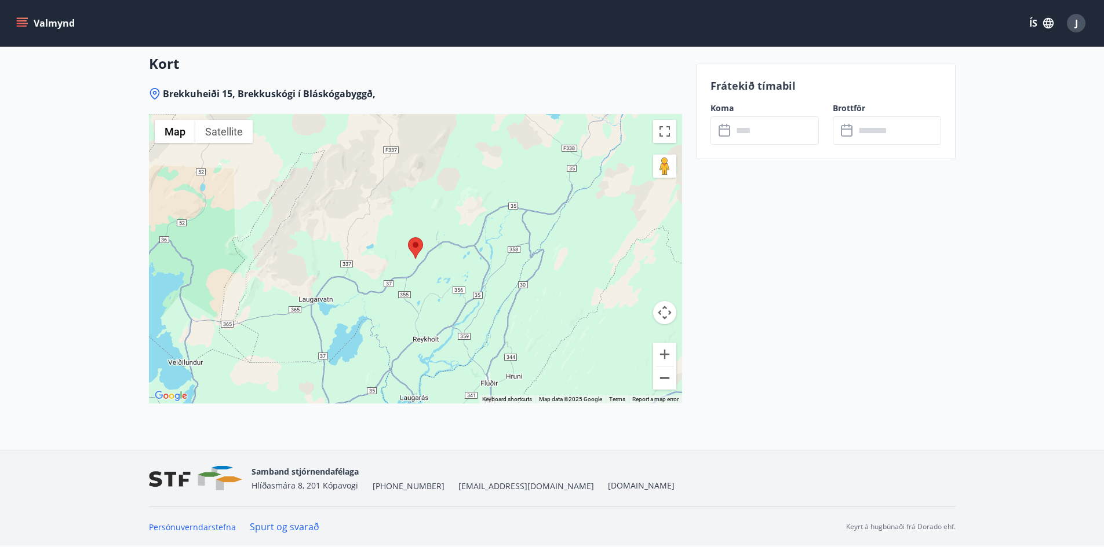
click at [658, 384] on button "Zoom out" at bounding box center [664, 378] width 23 height 23
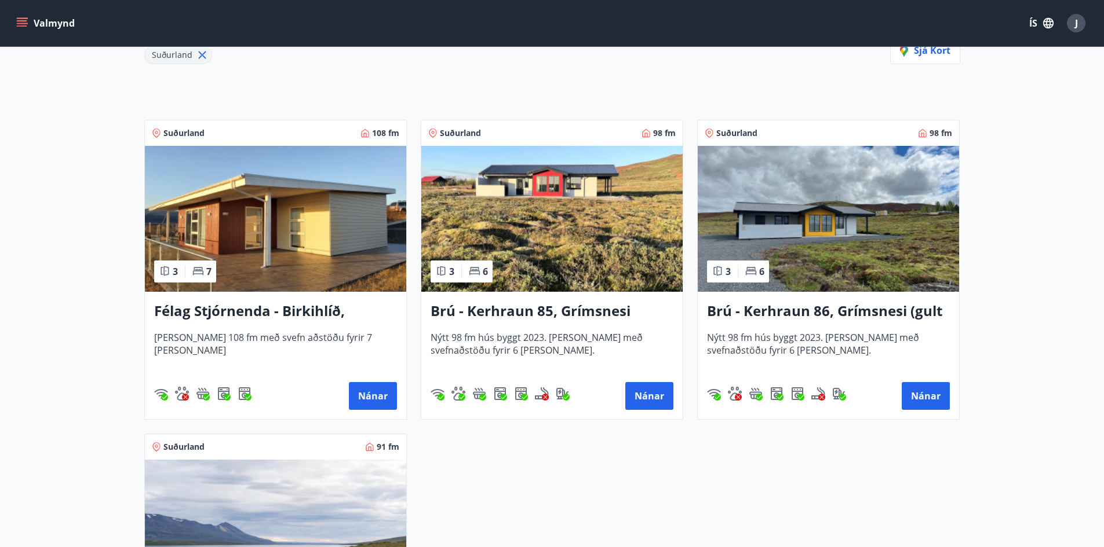
scroll to position [176, 0]
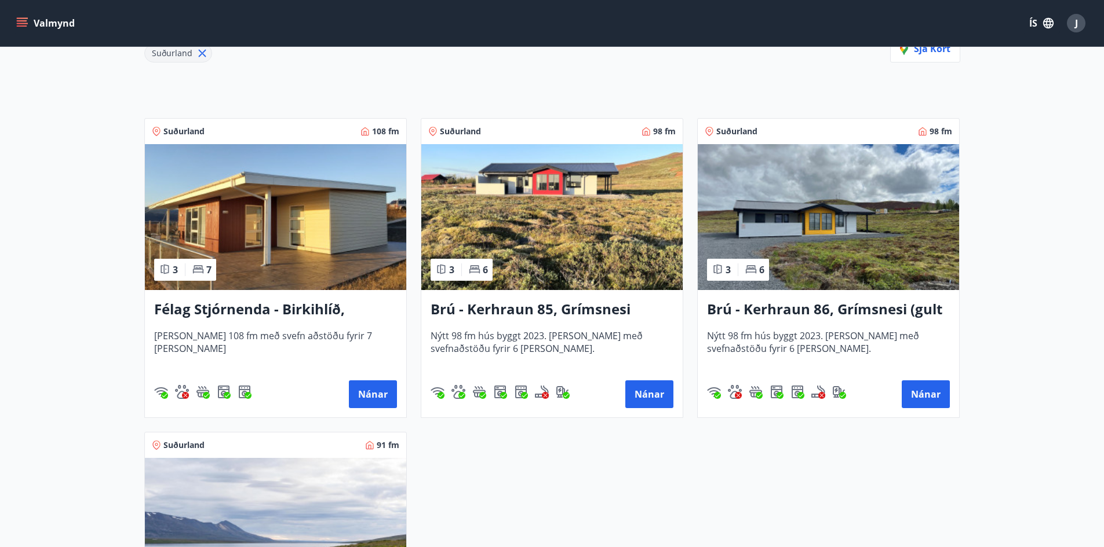
click at [595, 310] on h3 "Brú - Kerhraun 85, Grímsnesi (rautt hús) (gæludýr velkomin)" at bounding box center [551, 310] width 243 height 21
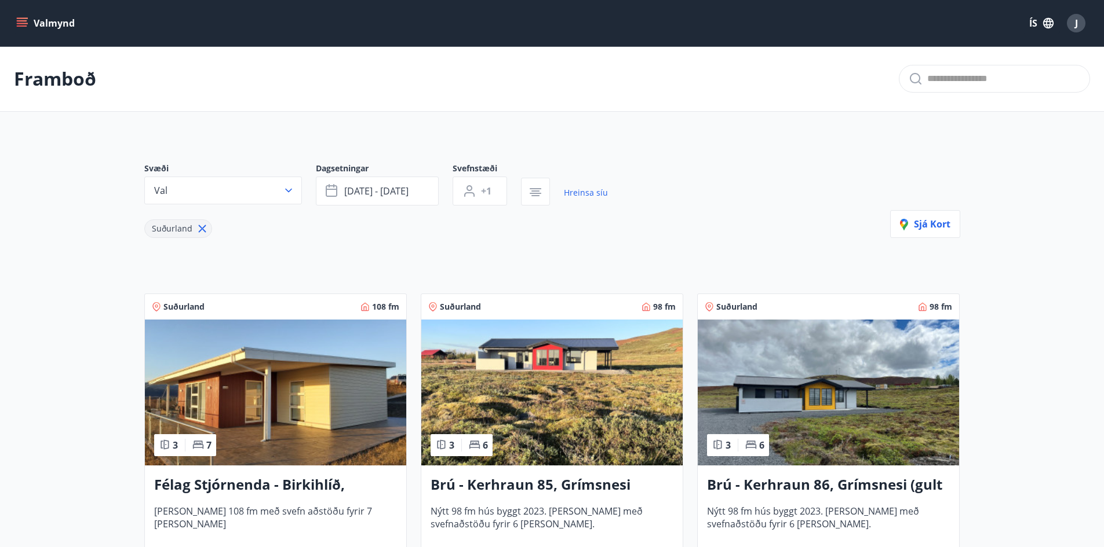
click at [845, 334] on img at bounding box center [827, 393] width 261 height 146
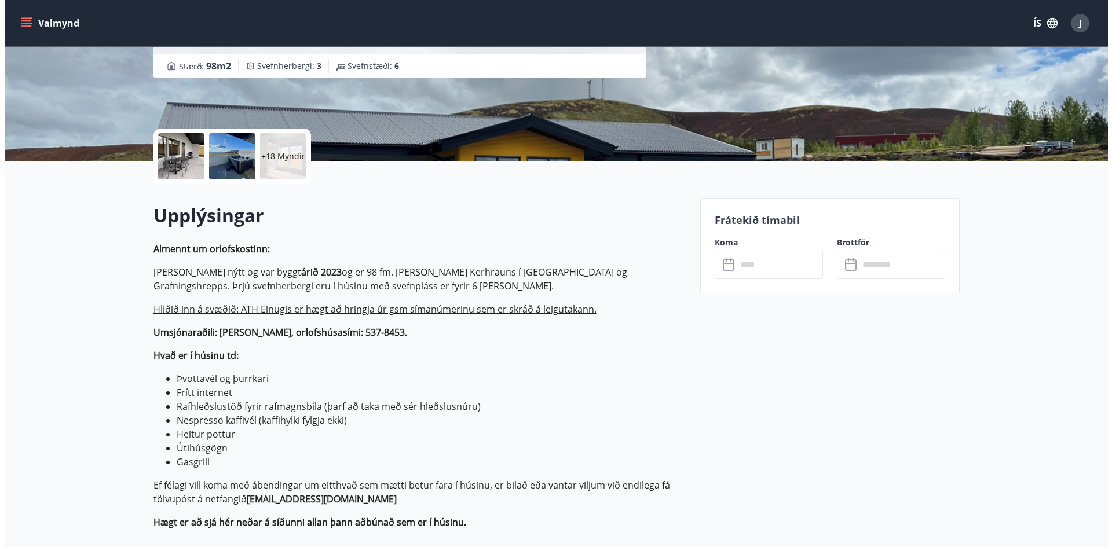
scroll to position [174, 0]
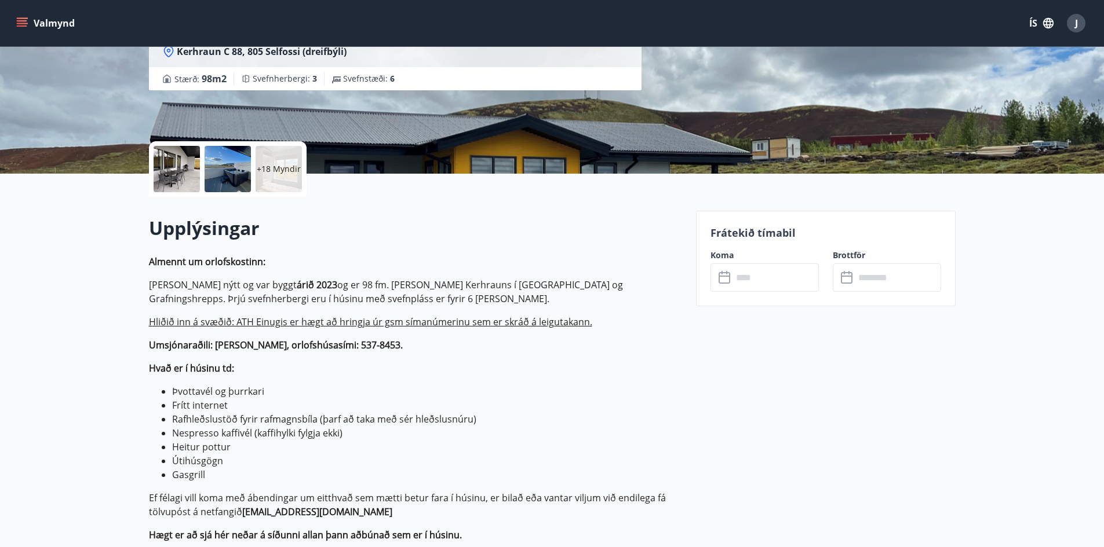
click at [289, 176] on div "+18 Myndir" at bounding box center [278, 169] width 46 height 46
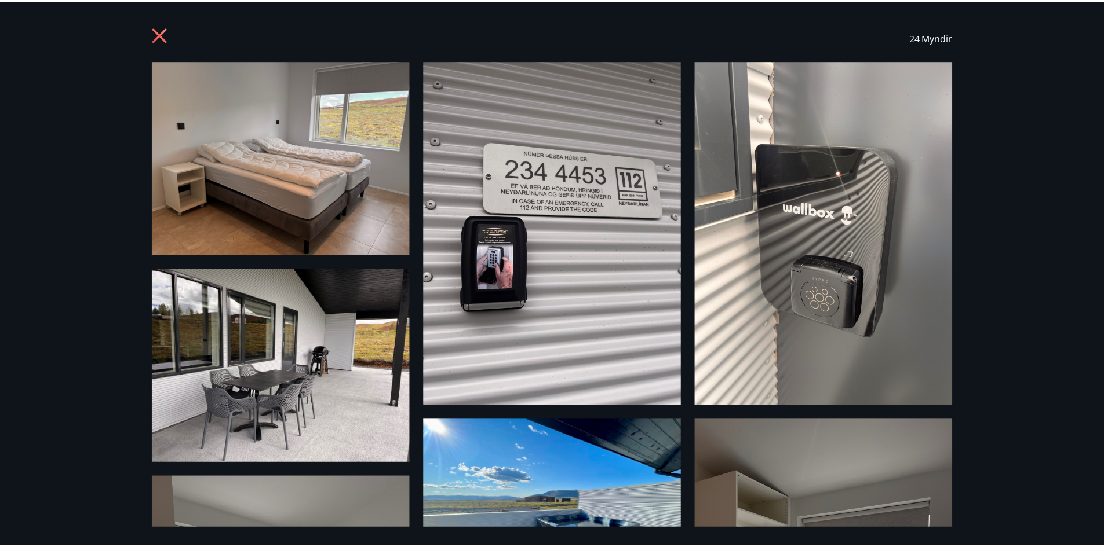
scroll to position [0, 0]
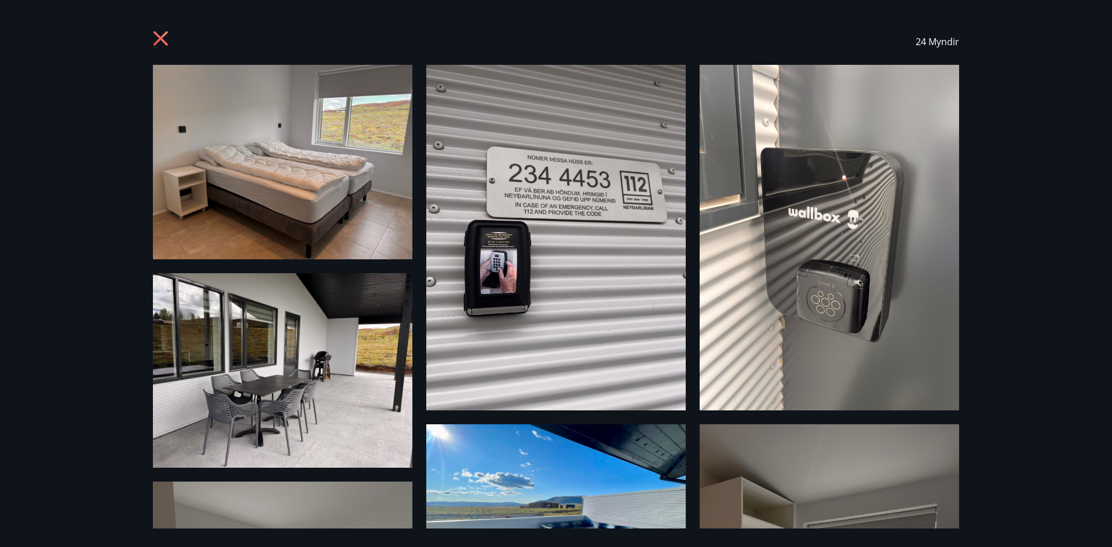
click at [158, 45] on icon at bounding box center [162, 40] width 19 height 19
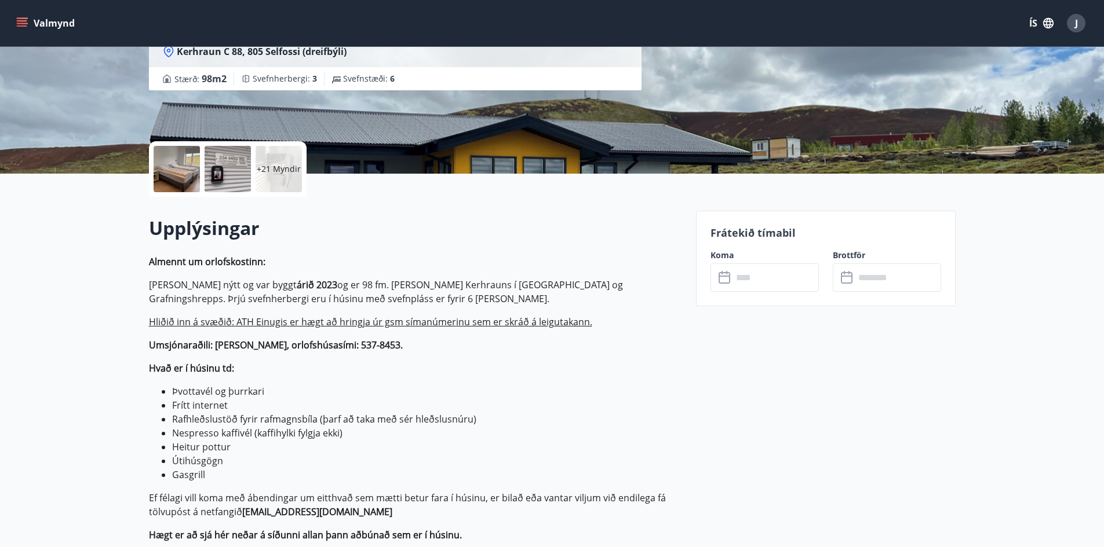
click at [753, 283] on input "text" at bounding box center [775, 278] width 86 height 28
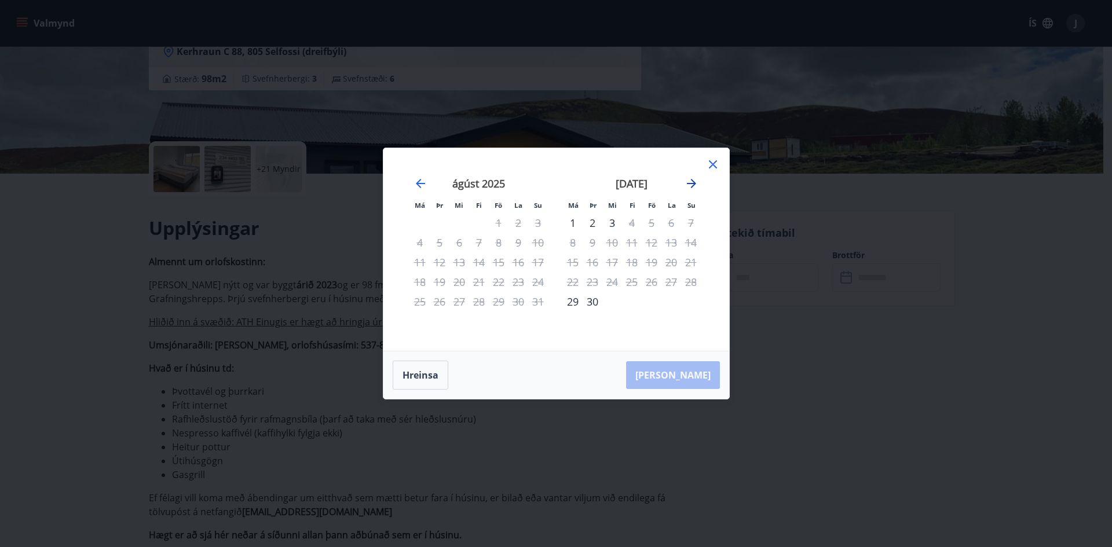
click at [685, 185] on icon "Move forward to switch to the next month." at bounding box center [692, 184] width 14 height 14
click at [883, 244] on div "Má Þr Mi Fi Fö La Su Má Þr Mi Fi Fö La Su ágúst 2025 1 2 3 4 5 6 7 8 9 10 11 12…" at bounding box center [556, 273] width 1112 height 547
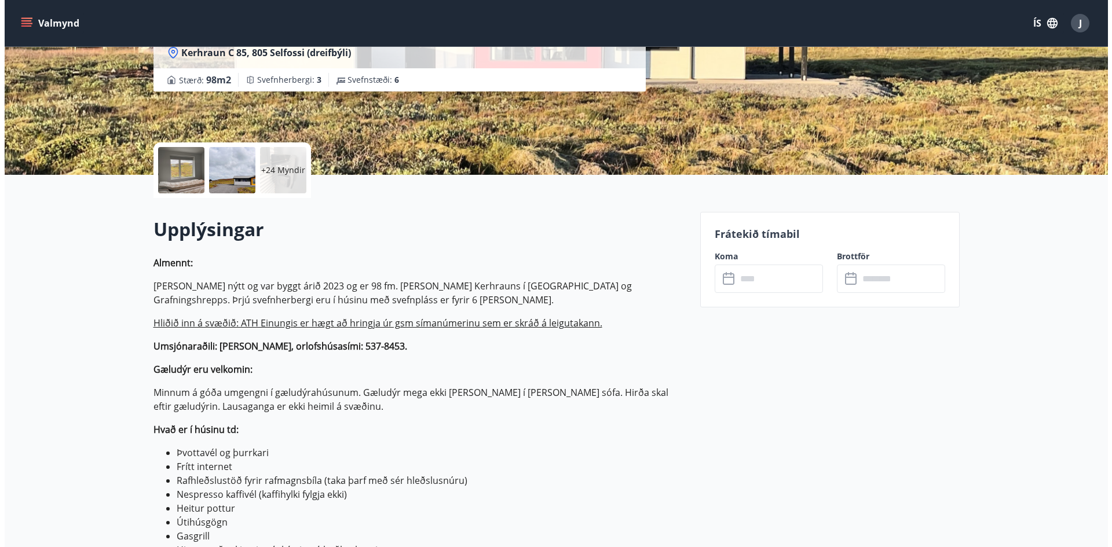
scroll to position [174, 0]
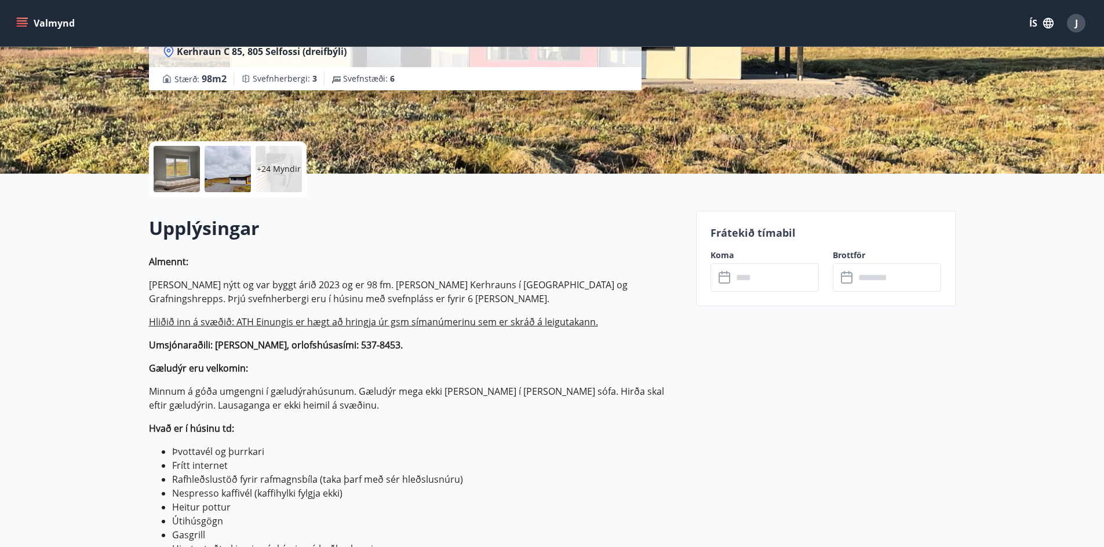
click at [294, 174] on p "+24 Myndir" at bounding box center [279, 169] width 44 height 12
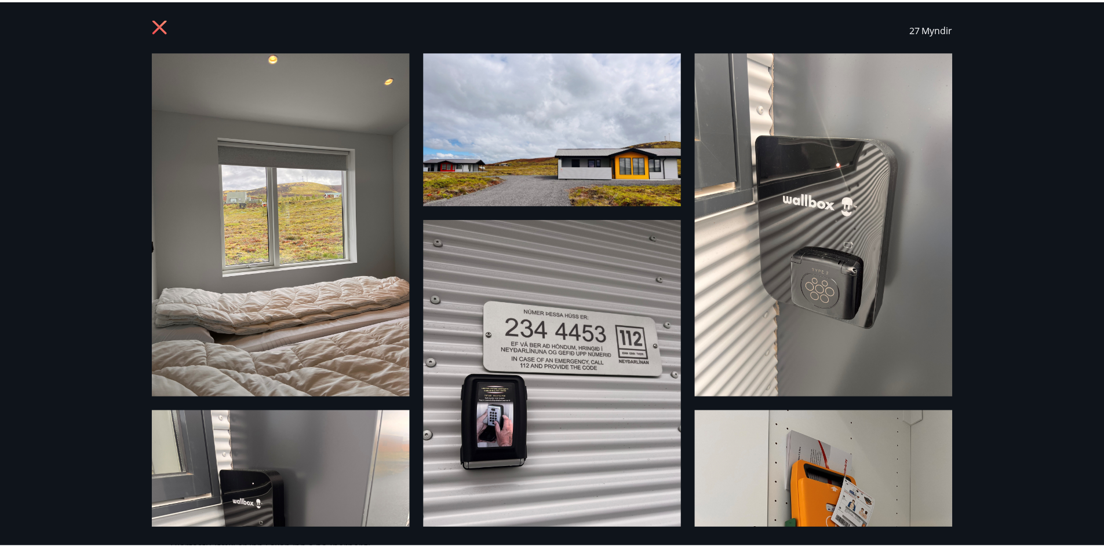
scroll to position [0, 0]
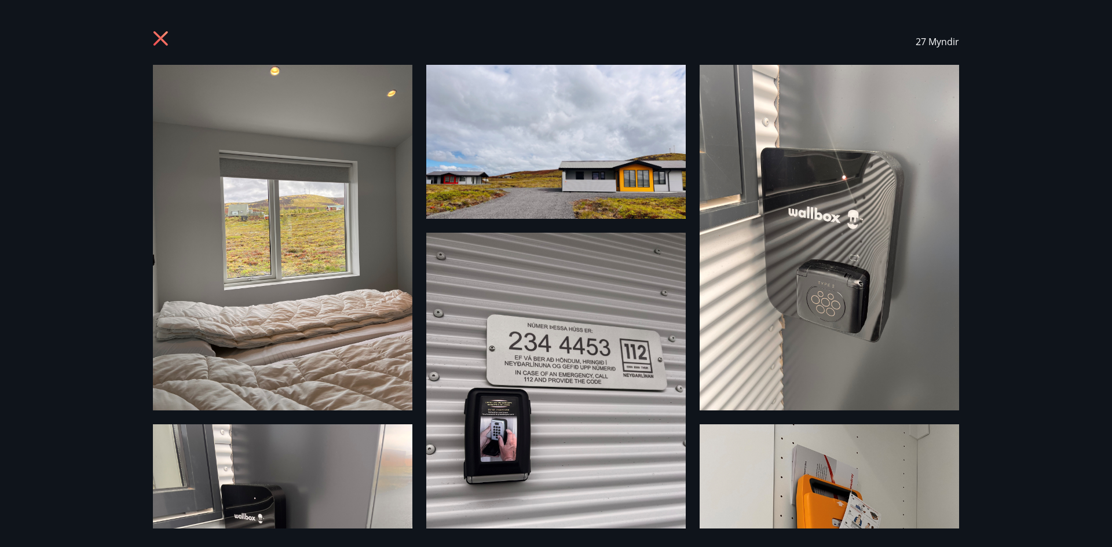
click at [151, 36] on div "27 Myndir" at bounding box center [556, 42] width 834 height 46
click at [157, 38] on icon at bounding box center [162, 40] width 19 height 19
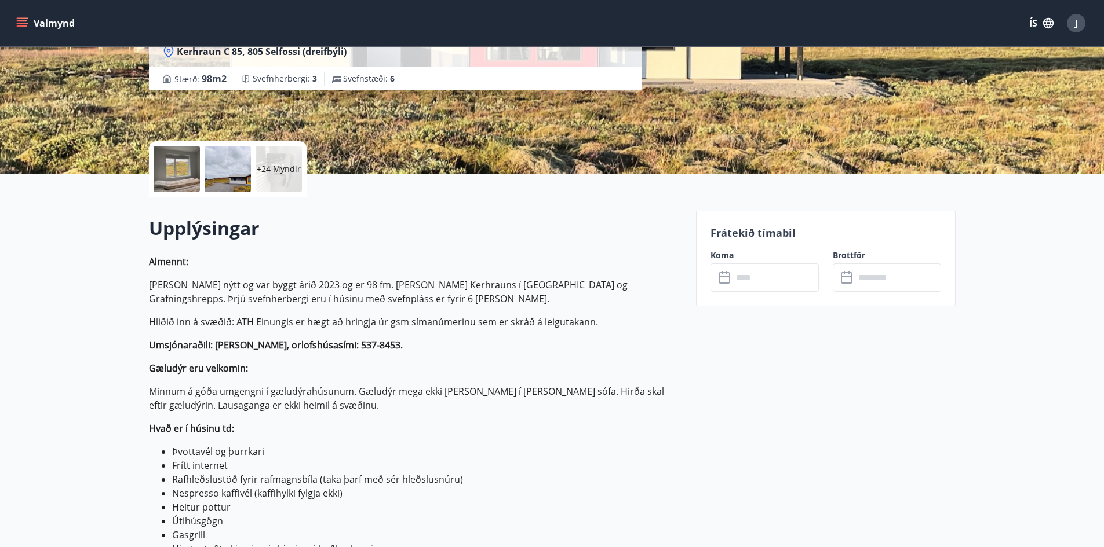
click at [769, 275] on input "text" at bounding box center [775, 278] width 86 height 28
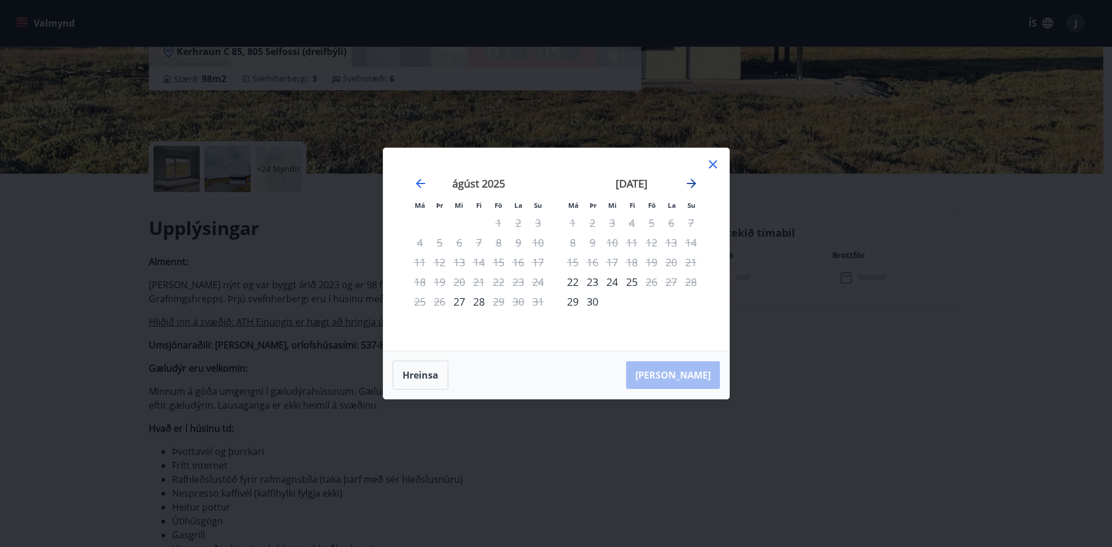
click at [698, 184] on icon "Move forward to switch to the next month." at bounding box center [692, 184] width 14 height 14
click at [633, 225] on div "2" at bounding box center [632, 223] width 20 height 20
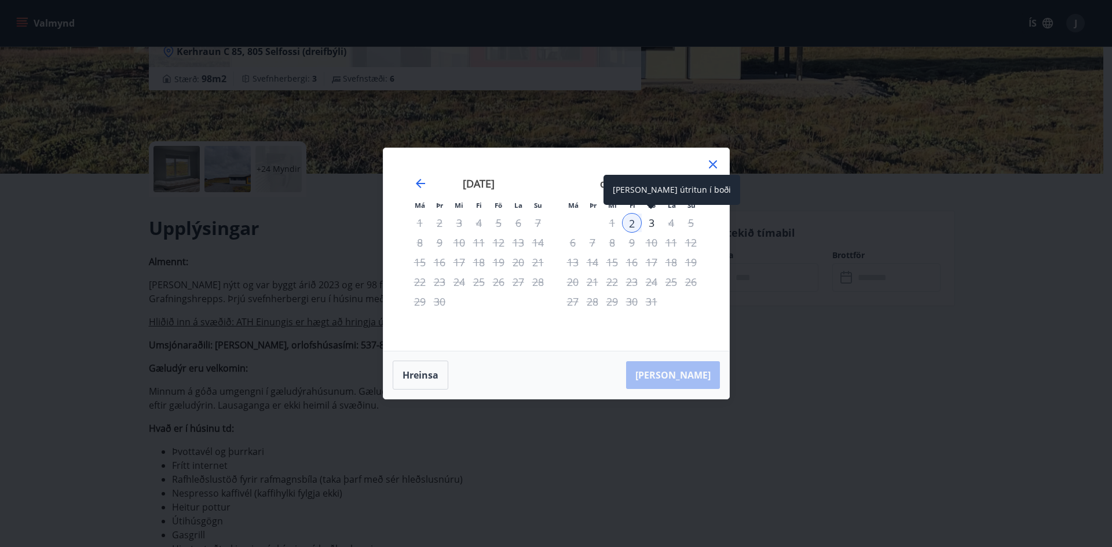
click at [645, 227] on div "3" at bounding box center [652, 223] width 20 height 20
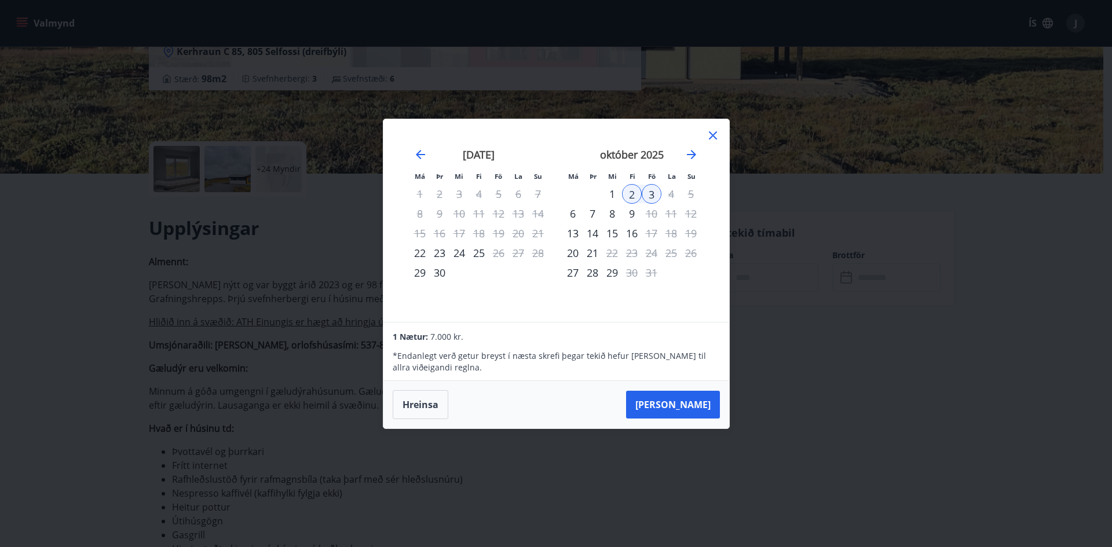
click at [717, 134] on icon at bounding box center [713, 136] width 14 height 14
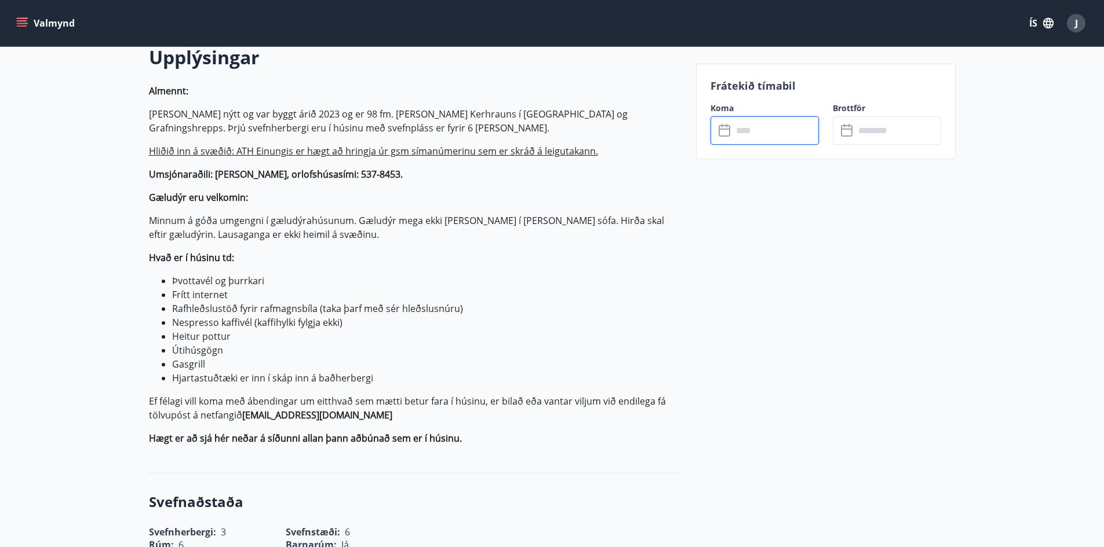
scroll to position [290, 0]
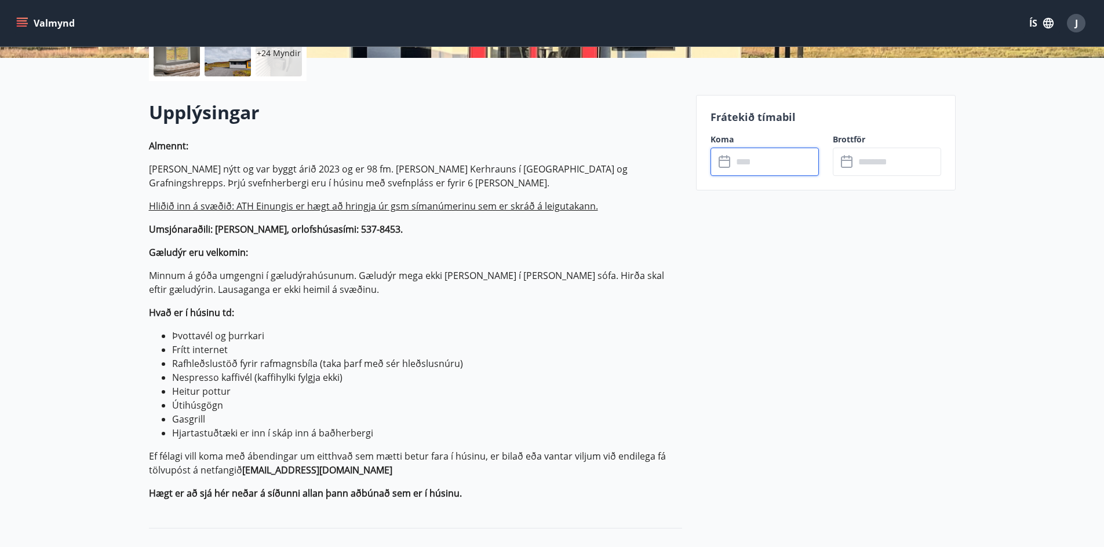
click at [778, 164] on input "text" at bounding box center [775, 162] width 86 height 28
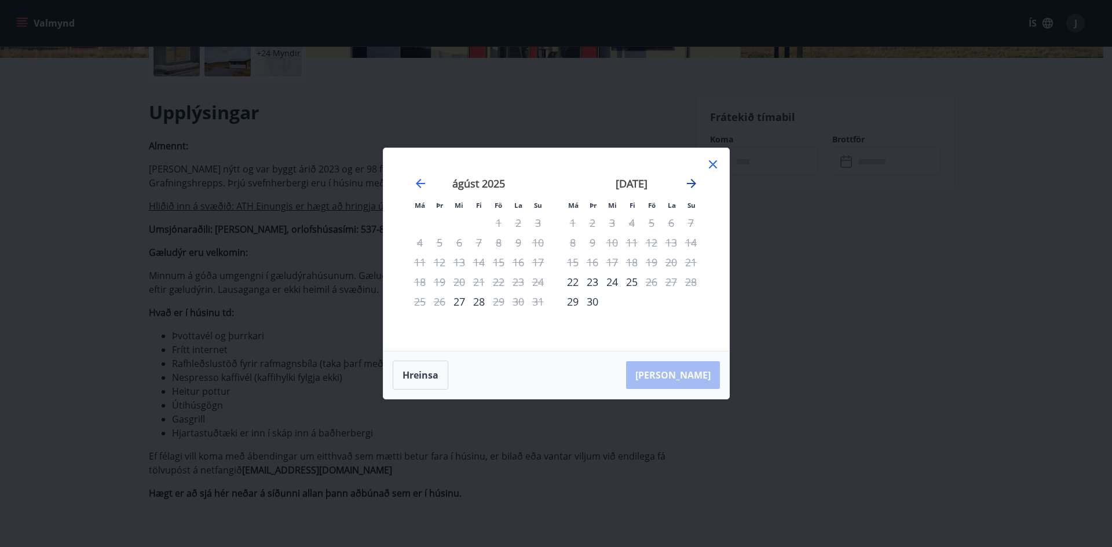
click at [688, 189] on icon "Move forward to switch to the next month." at bounding box center [692, 184] width 14 height 14
click at [628, 225] on div "2" at bounding box center [632, 223] width 20 height 20
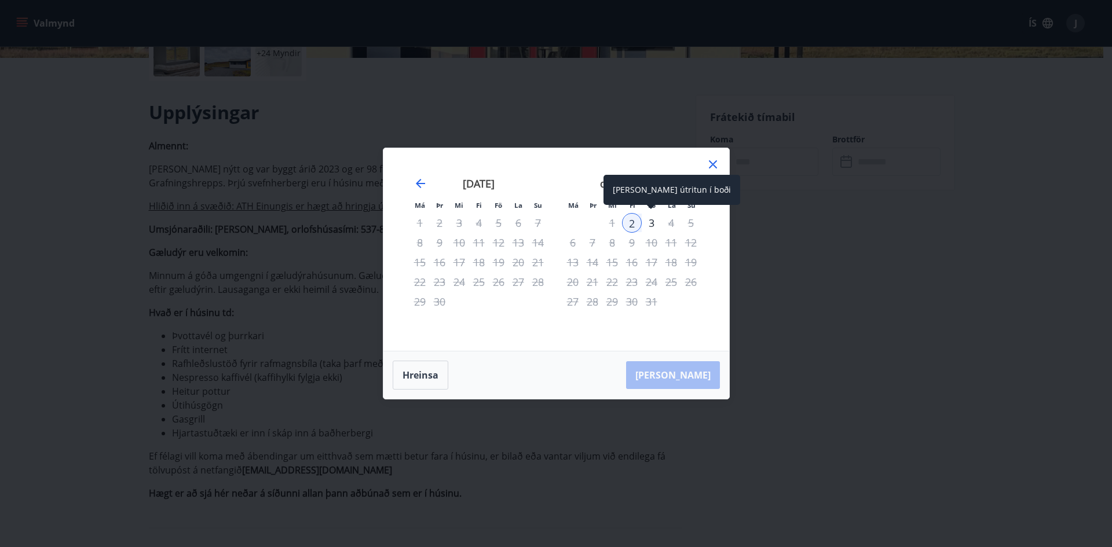
click at [658, 220] on div "3" at bounding box center [652, 223] width 20 height 20
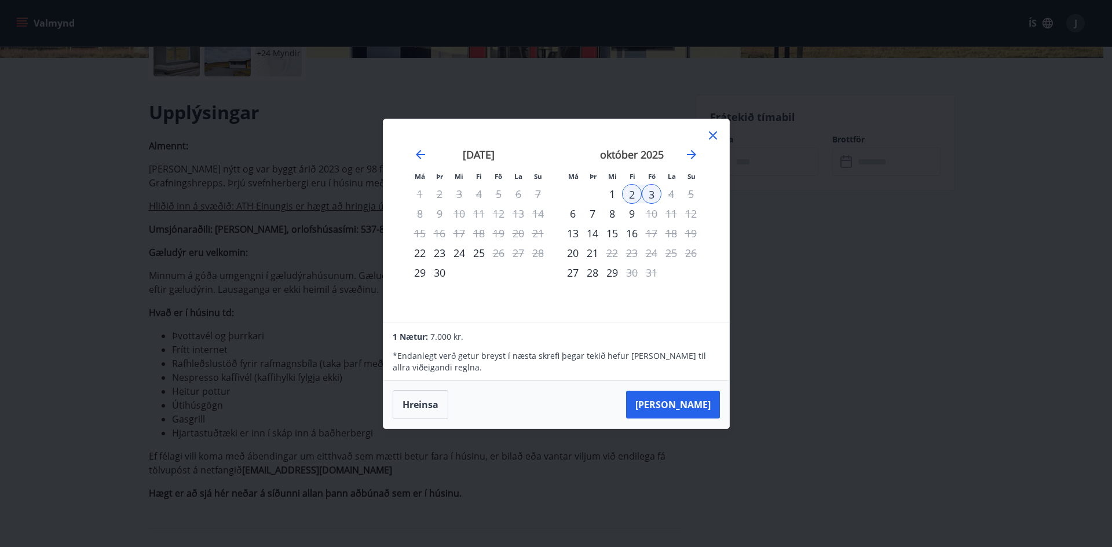
click at [710, 142] on icon at bounding box center [713, 136] width 14 height 14
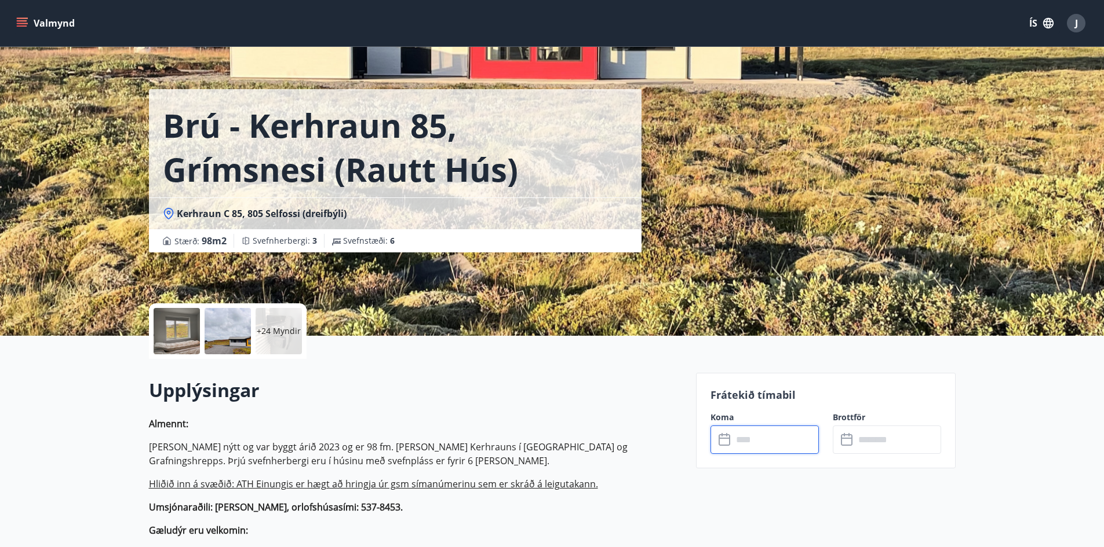
scroll to position [0, 0]
